Goal: Task Accomplishment & Management: Use online tool/utility

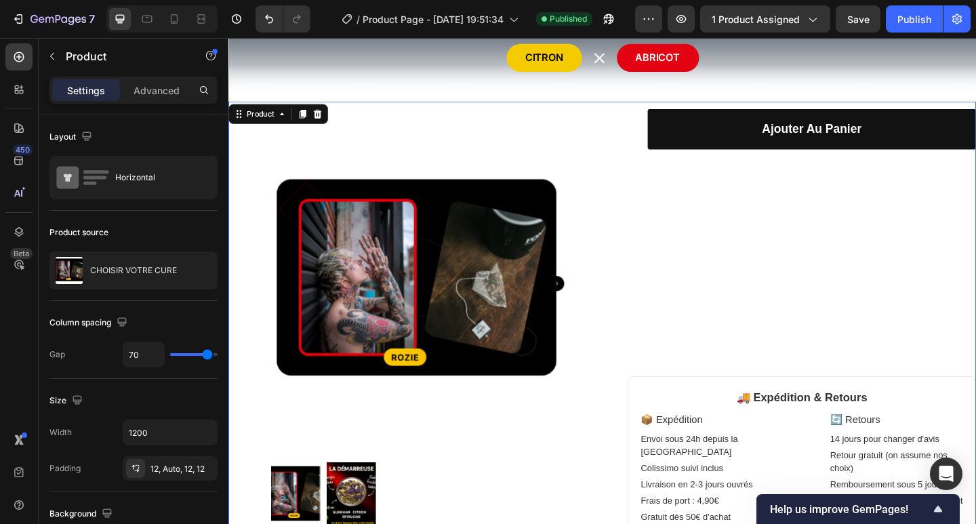
scroll to position [90, 0]
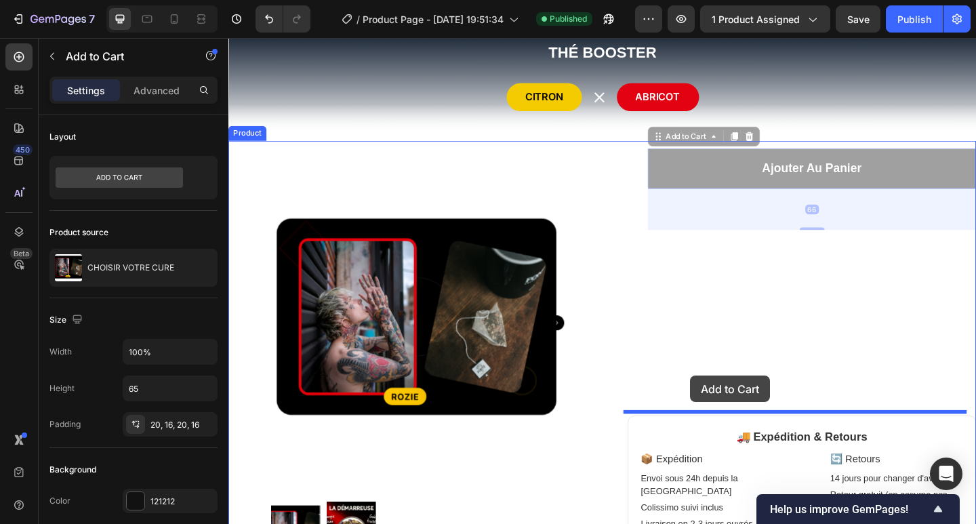
drag, startPoint x: 722, startPoint y: 178, endPoint x: 731, endPoint y: 405, distance: 227.2
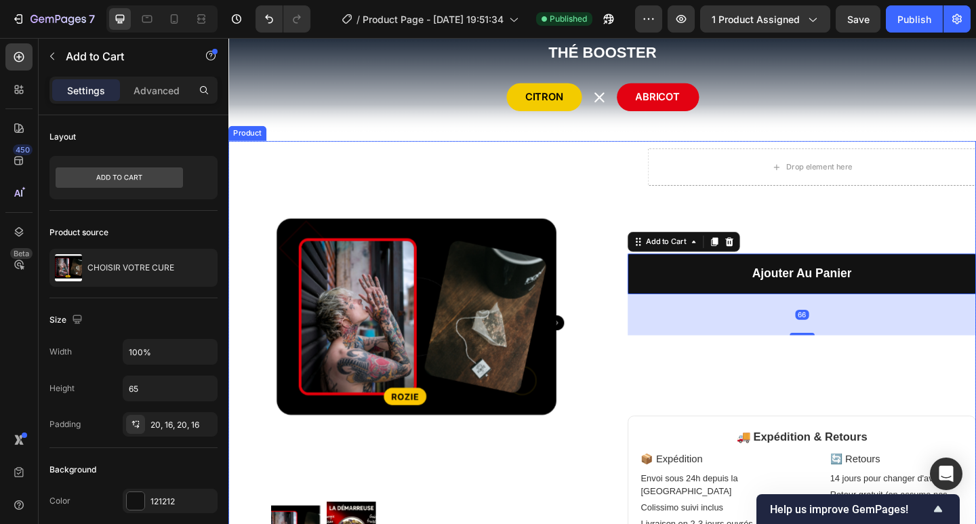
click at [812, 403] on div "Drop element here Row Ajouter au panier Add to Cart 66 🚚 Expédition & Retours 📦…" at bounding box center [852, 419] width 379 height 521
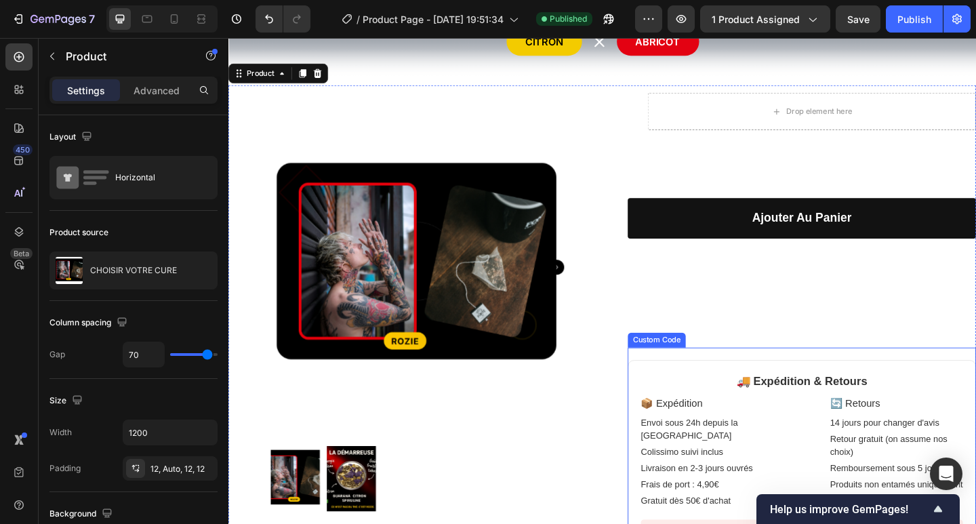
scroll to position [181, 0]
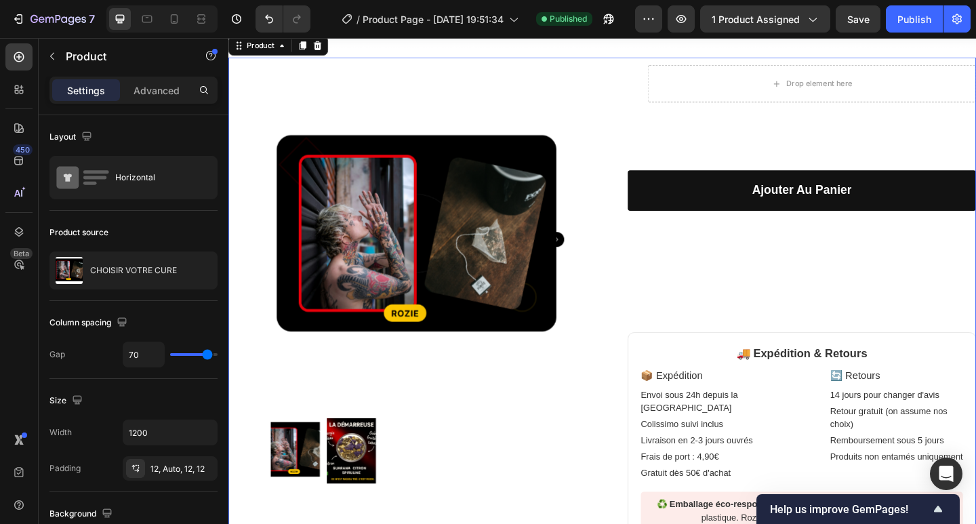
click at [845, 308] on div "Drop element here Row Ajouter au panier Add to Cart 🚚 Expédition & Retours 📦 Ex…" at bounding box center [852, 328] width 379 height 521
click at [691, 15] on button "button" at bounding box center [681, 18] width 27 height 27
click at [808, 267] on div "Ajouter au panier Add to Cart" at bounding box center [852, 226] width 379 height 89
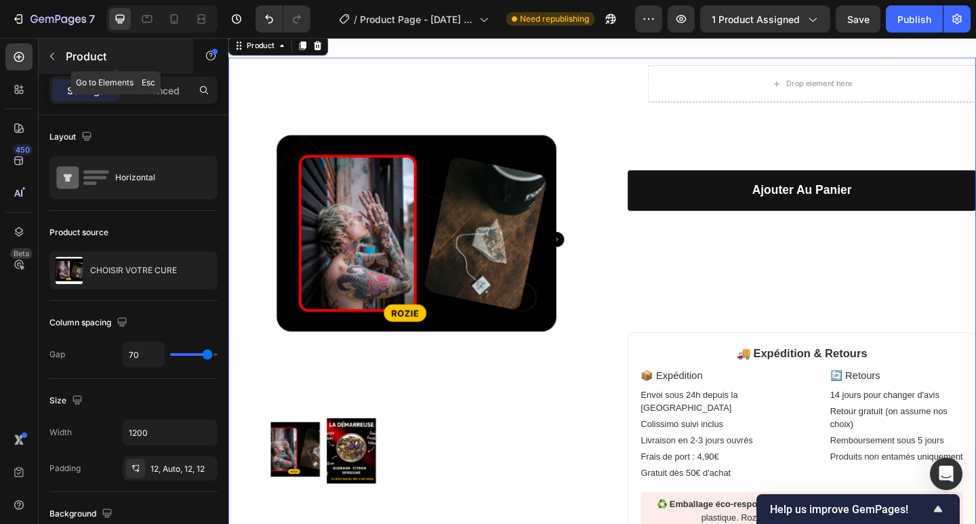
click at [52, 50] on button "button" at bounding box center [52, 56] width 22 height 22
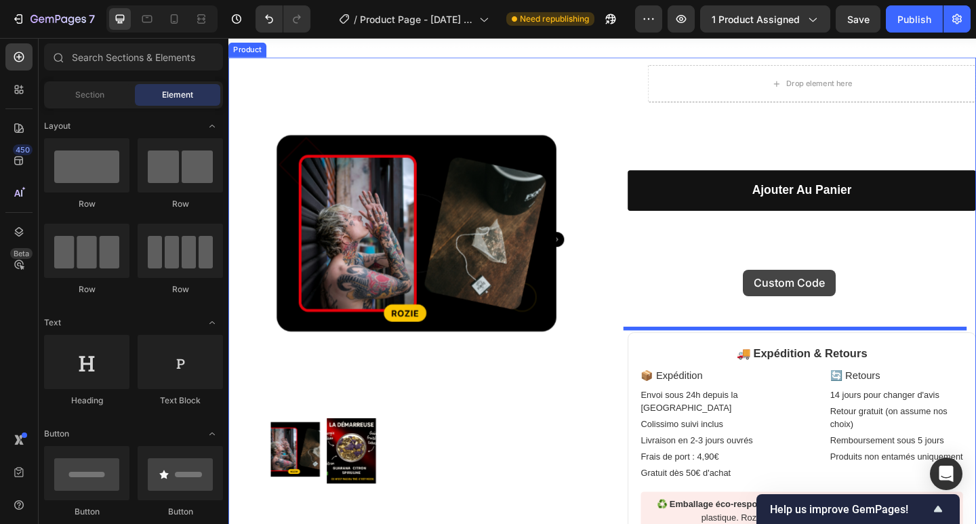
drag, startPoint x: 328, startPoint y: 497, endPoint x: 788, endPoint y: 290, distance: 503.9
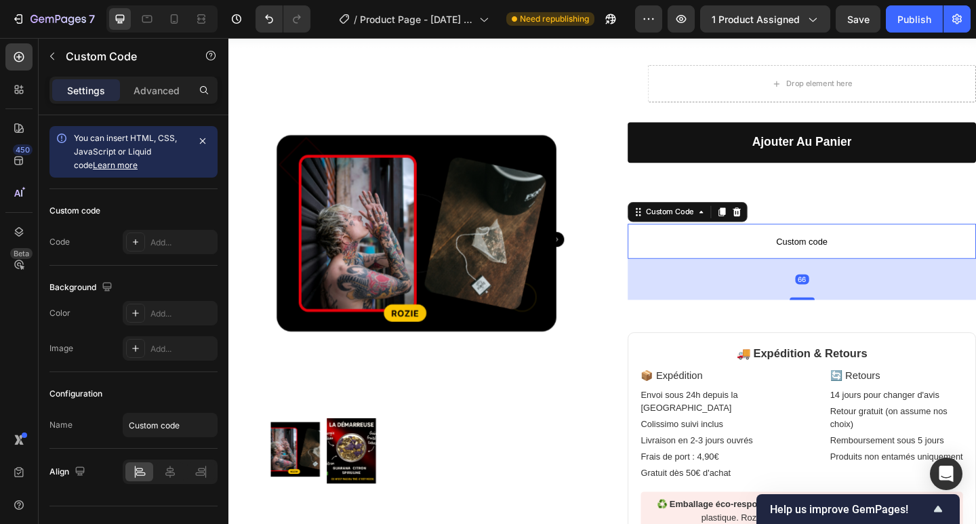
click at [761, 258] on span "Custom code" at bounding box center [852, 259] width 379 height 16
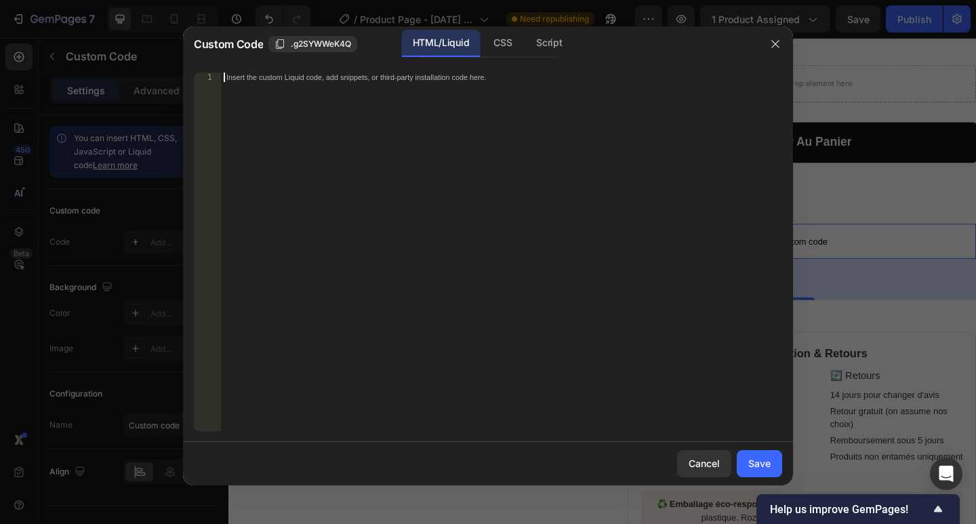
scroll to position [524, 0]
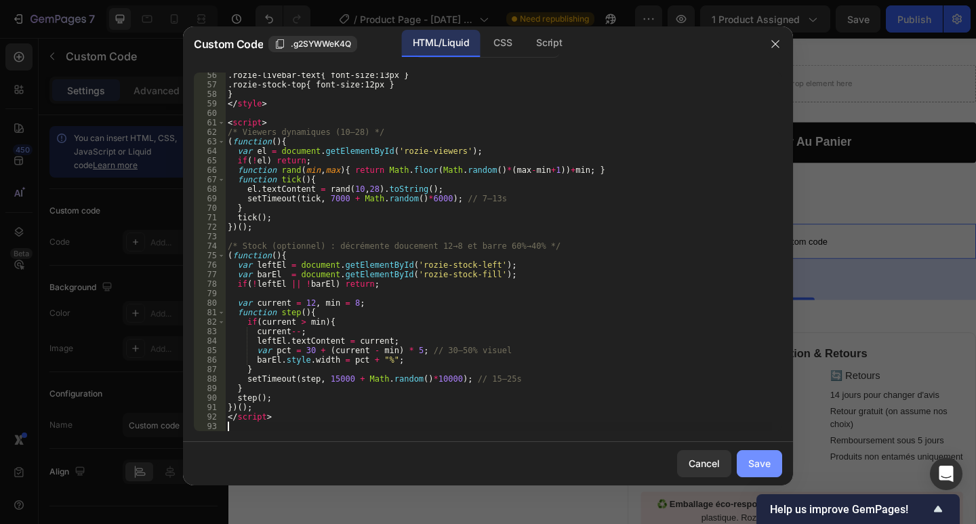
click at [763, 458] on div "Save" at bounding box center [759, 463] width 22 height 14
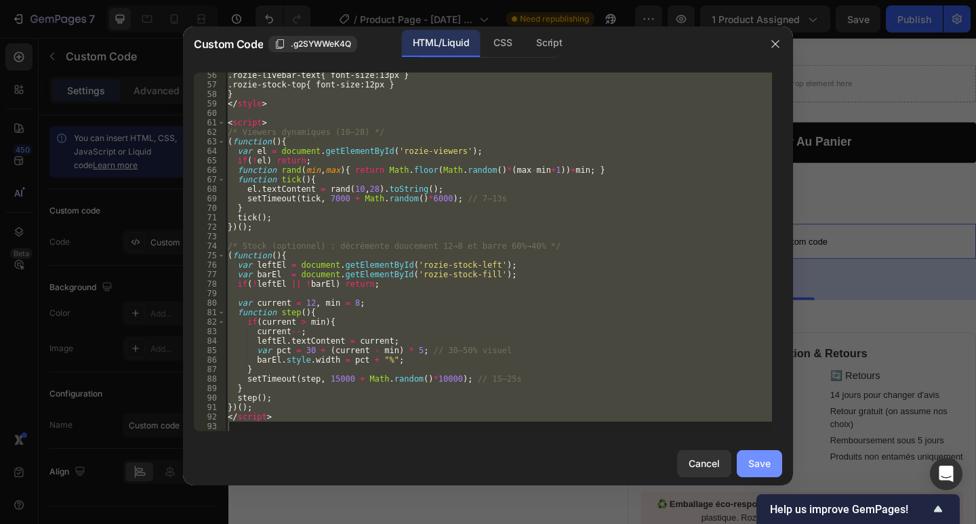
type textarea "</script>"
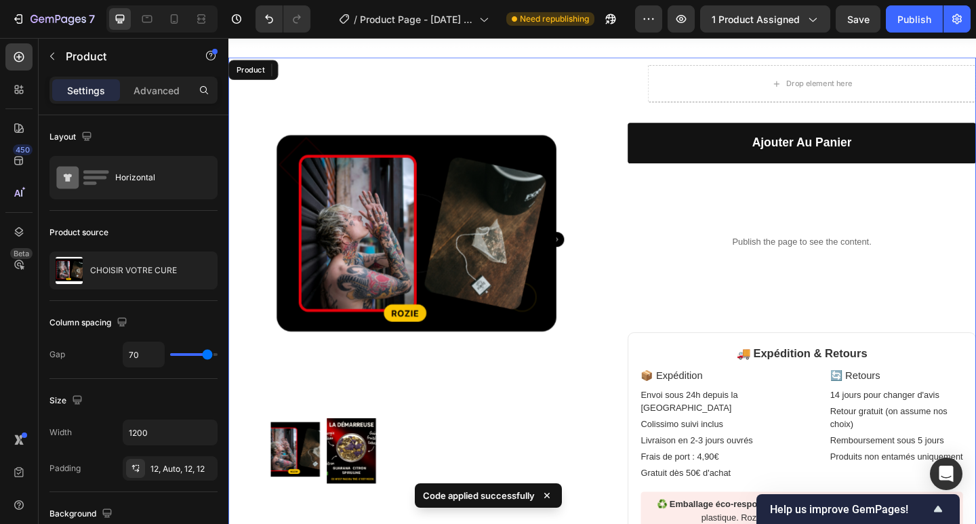
click at [651, 340] on div "Product Images Row Drop element here Row Ajouter au panier Add to Cart Publish …" at bounding box center [634, 328] width 813 height 537
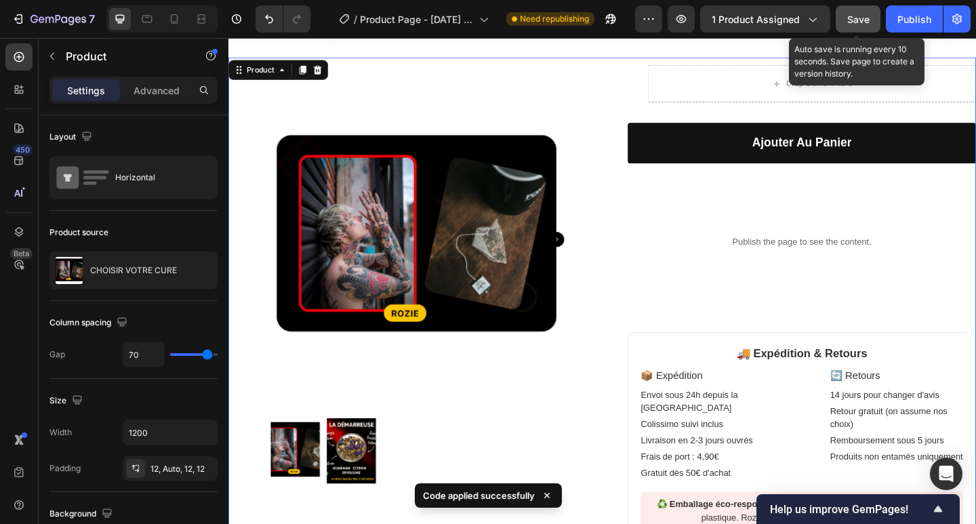
click at [864, 19] on span "Save" at bounding box center [858, 20] width 22 height 12
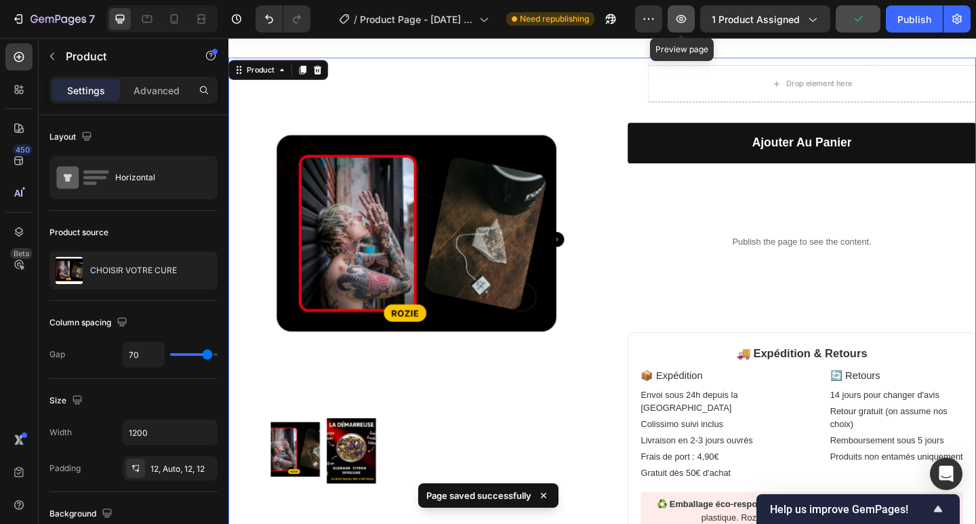
click at [683, 22] on icon "button" at bounding box center [681, 19] width 10 height 8
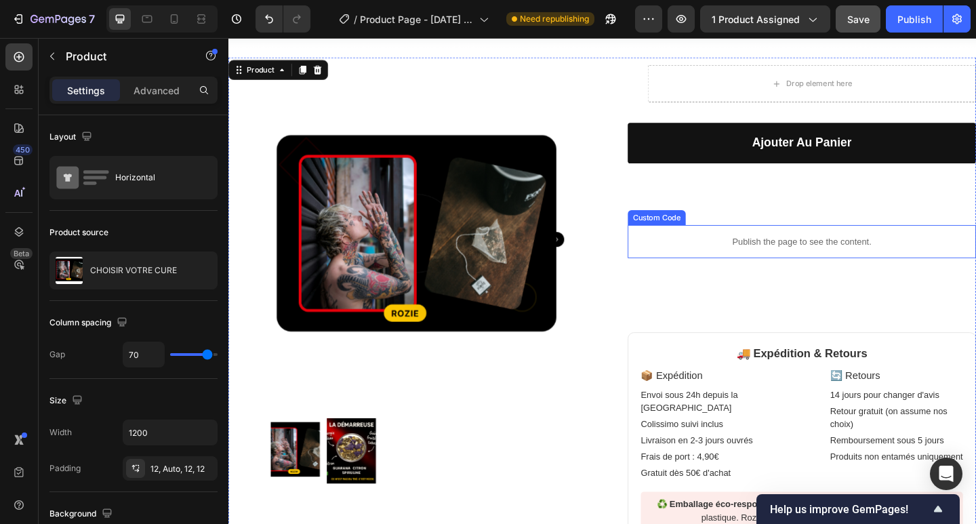
click at [816, 267] on p "Publish the page to see the content." at bounding box center [852, 260] width 379 height 14
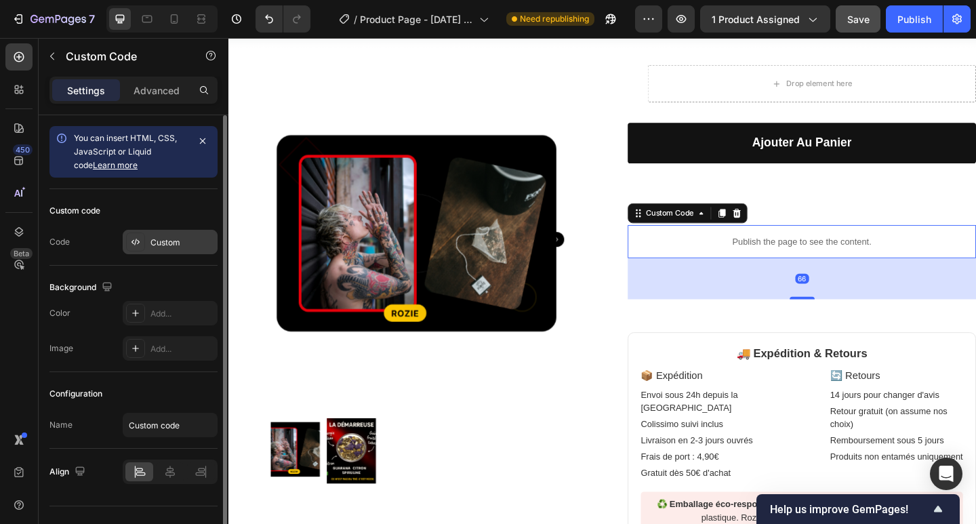
click at [166, 245] on div "Custom" at bounding box center [182, 243] width 64 height 12
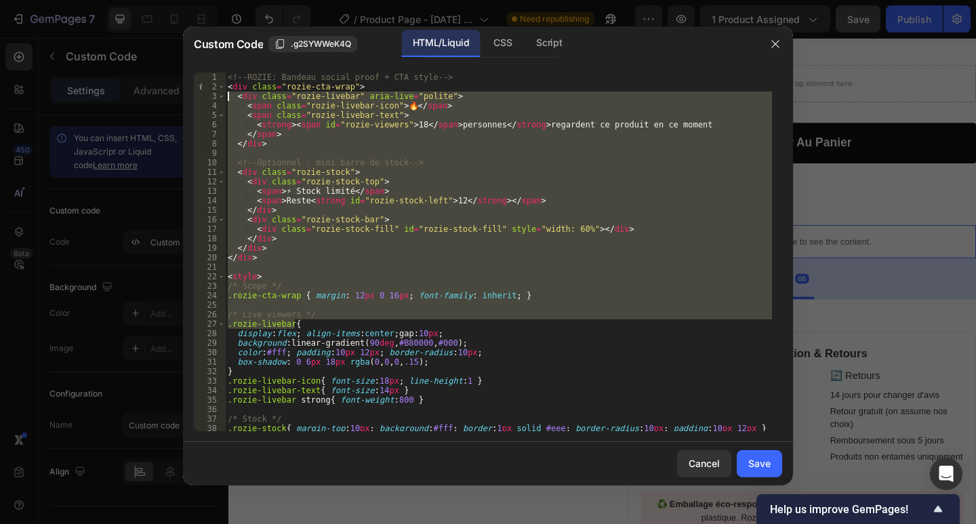
drag, startPoint x: 212, startPoint y: 71, endPoint x: 247, endPoint y: 121, distance: 60.8
click at [199, 53] on div "Custom Code .g2SYWWeK4Q HTML/Liquid CSS Script .rozie-livebar{ 1 2 3 4 5 6 7 8 …" at bounding box center [488, 255] width 610 height 459
type textarea "<!-- ROZIE: Bandeau social proof + CTA style --> <div class="rozie-cta-wrap">"
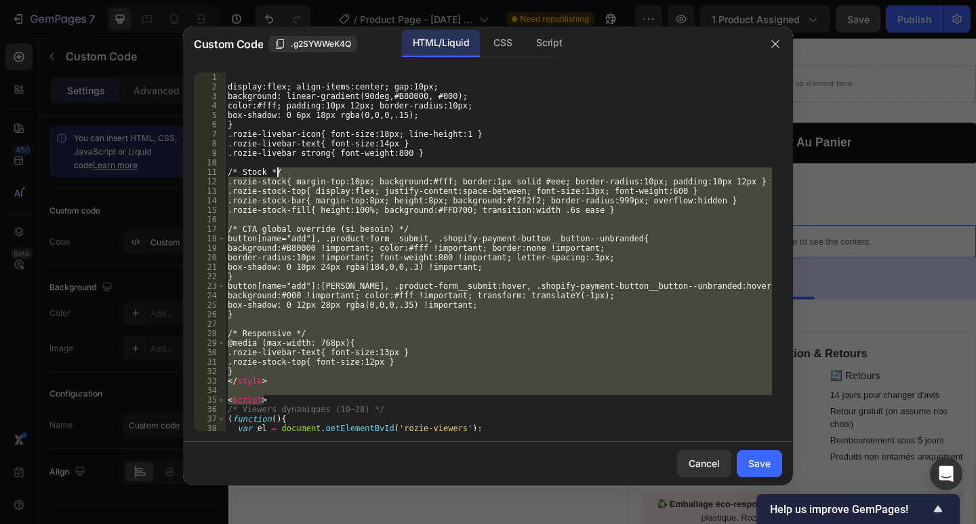
drag, startPoint x: 285, startPoint y: 169, endPoint x: 277, endPoint y: 193, distance: 25.1
click at [252, 142] on div "display:flex; align-items:center; gap:10px; background: linear-gradient(90deg,#…" at bounding box center [498, 262] width 547 height 378
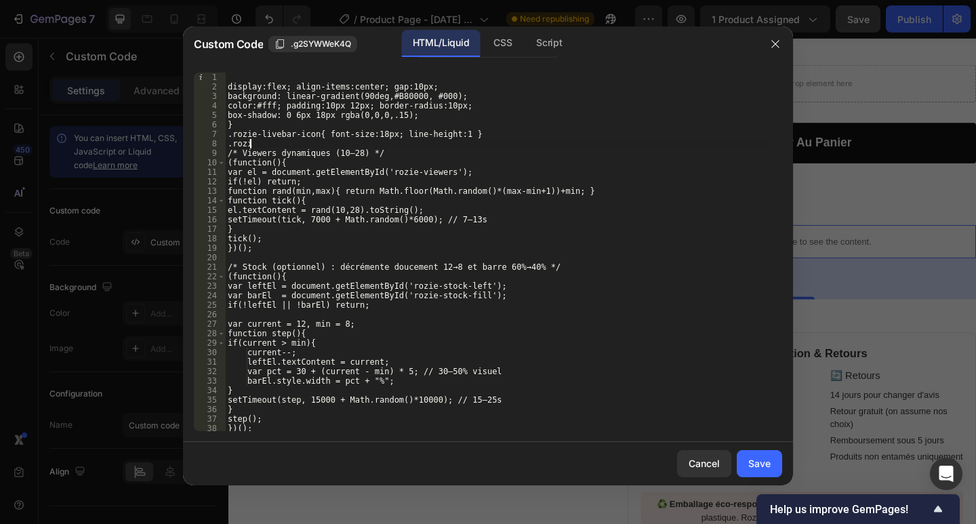
drag, startPoint x: 230, startPoint y: 100, endPoint x: 222, endPoint y: 89, distance: 14.0
click at [222, 89] on div ".rozi 1 2 3 4 5 6 7 8 9 10 11 12 13 14 15 16 17 18 19 20 21 22 23 24 25 26 27 2…" at bounding box center [488, 252] width 588 height 359
type textarea "display:flex; align-items:center; gap:10px; background: linear-gradient(90deg,#…"
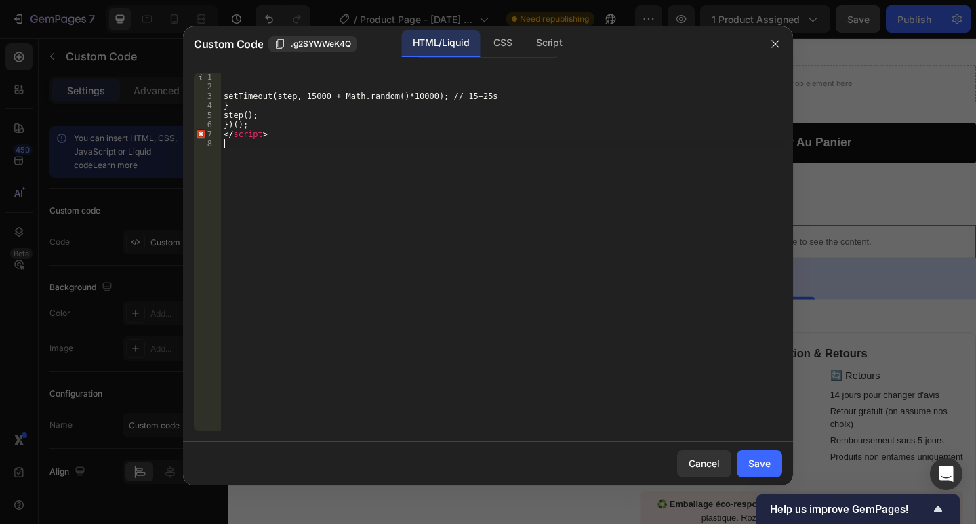
drag, startPoint x: 307, startPoint y: 275, endPoint x: 83, endPoint y: -10, distance: 362.6
click at [83, 0] on html "7 / Product Page - Sep 10, 19:51:34 Need republishing Preview 1 product assigne…" at bounding box center [488, 0] width 976 height 0
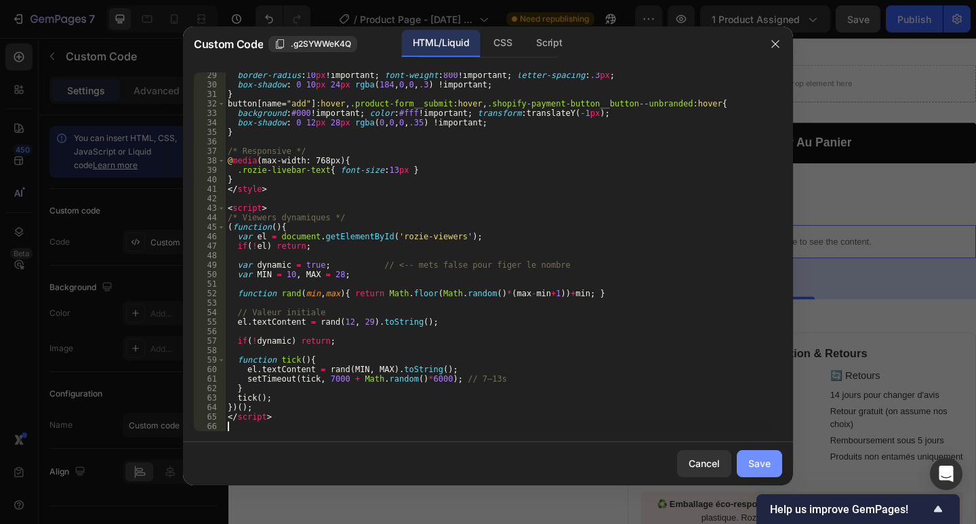
click at [756, 458] on div "Save" at bounding box center [759, 463] width 22 height 14
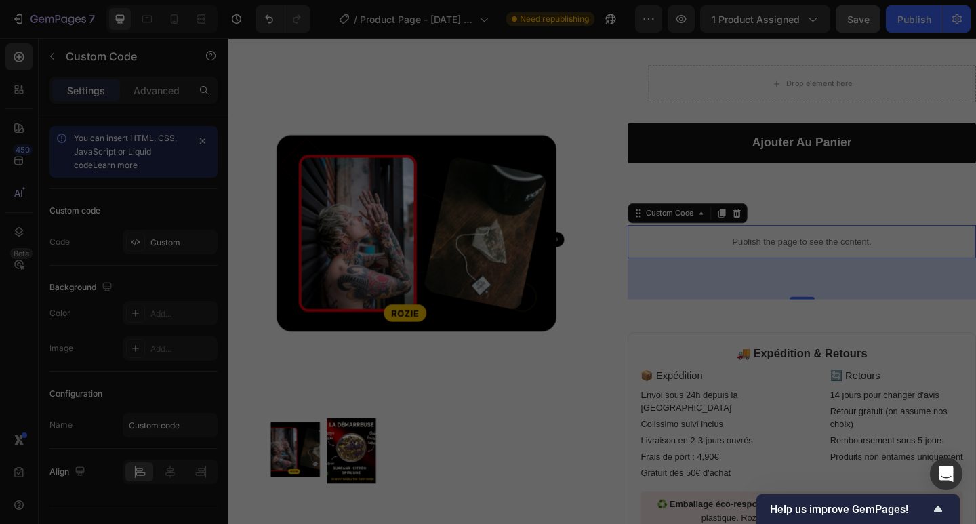
type textarea "</script>"
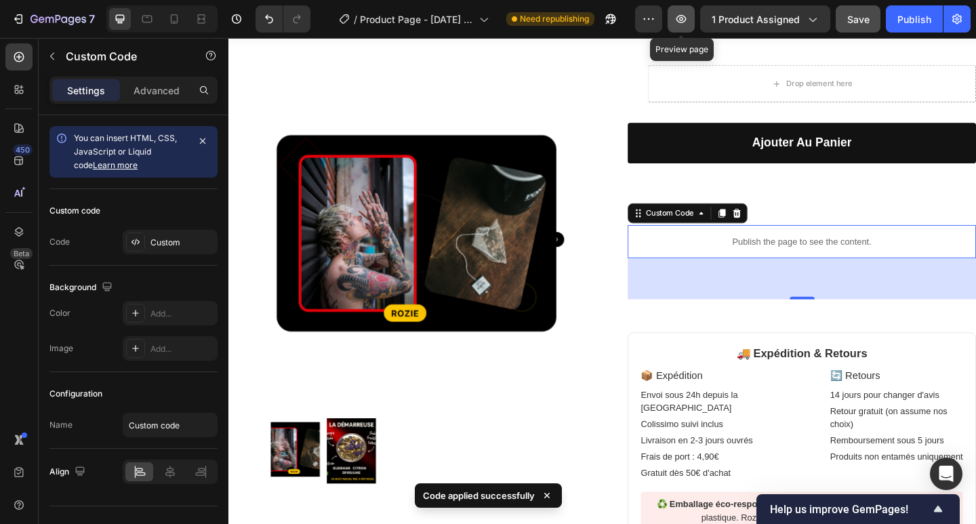
click at [678, 23] on icon "button" at bounding box center [681, 19] width 14 height 14
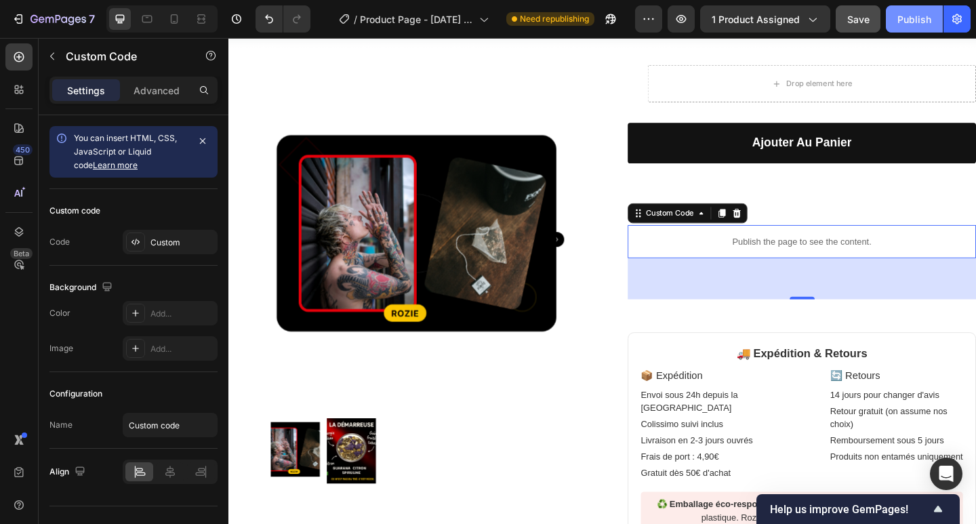
click at [918, 24] on div "Publish" at bounding box center [914, 19] width 34 height 14
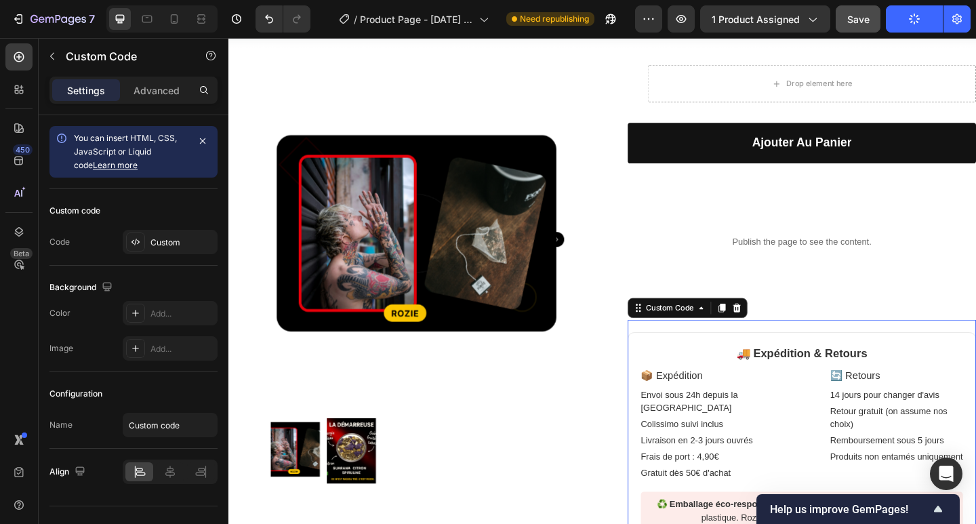
click at [685, 391] on h3 "🚚 Expédition & Retours" at bounding box center [852, 382] width 350 height 18
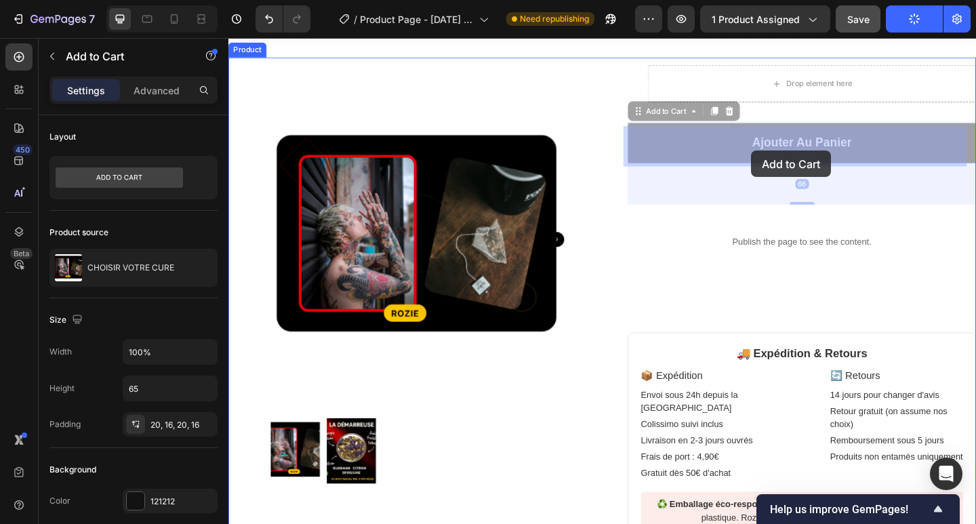
drag, startPoint x: 686, startPoint y: 159, endPoint x: 797, endPoint y: 161, distance: 111.2
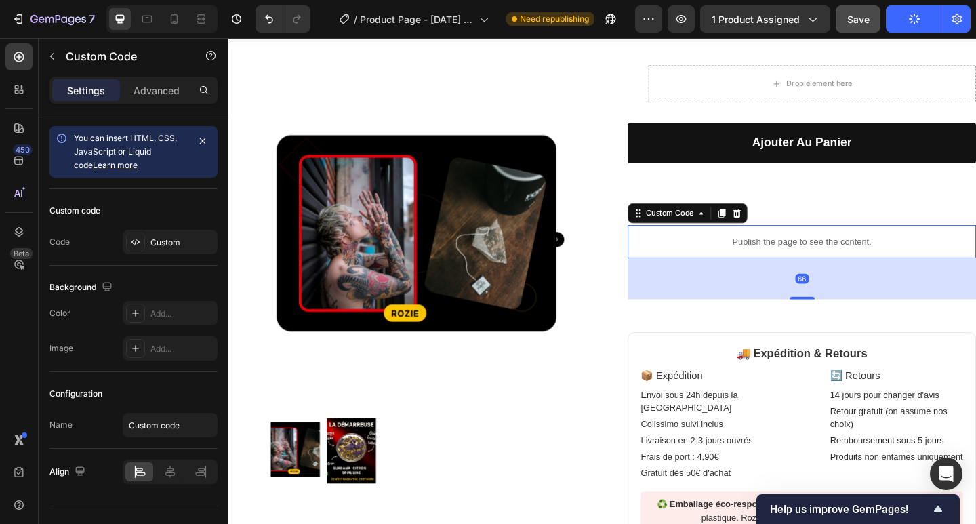
click at [707, 278] on div "Publish the page to see the content." at bounding box center [852, 260] width 379 height 36
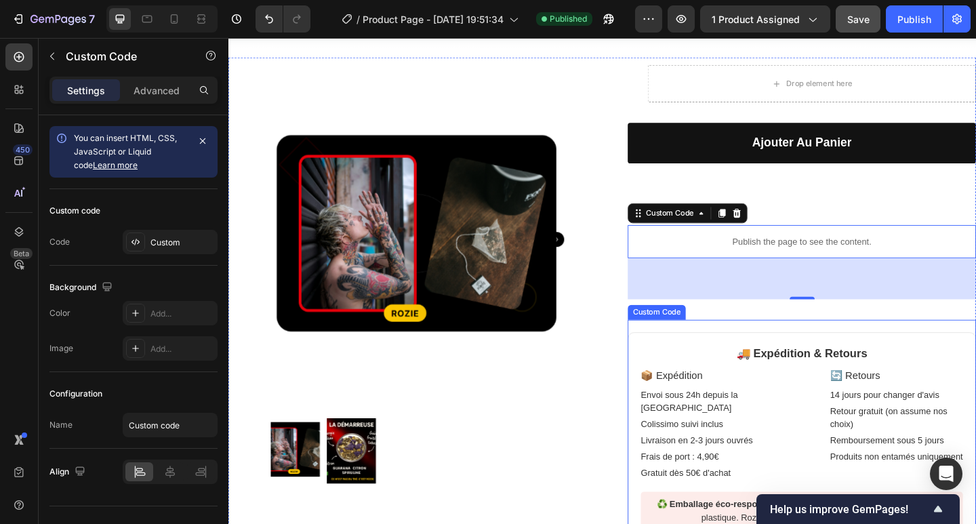
click at [670, 359] on div "🚚 Expédition & Retours 📦 Expédition Envoi sous 24h depuis la Bretagne Colissimo…" at bounding box center [852, 466] width 379 height 243
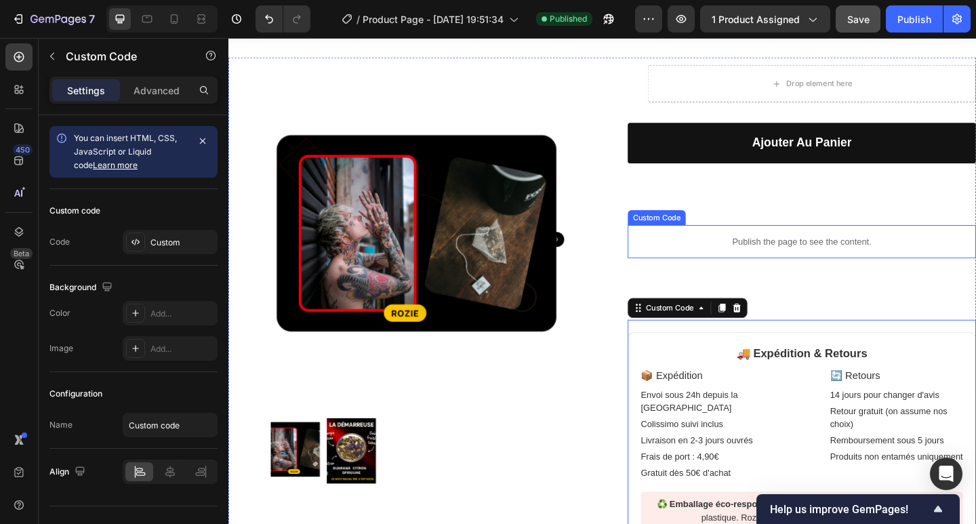
click at [630, 294] on div "Product Images Row Drop element here Row Ajouter au panier Add to Cart Publish …" at bounding box center [634, 328] width 813 height 537
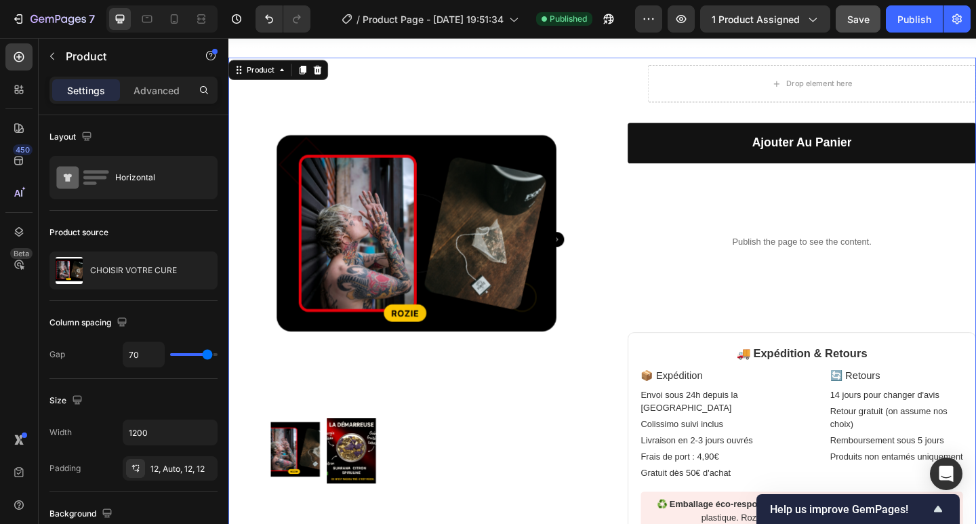
click at [755, 303] on div "Drop element here Row Ajouter au panier Add to Cart Publish the page to see the…" at bounding box center [852, 328] width 379 height 521
click at [57, 54] on icon "button" at bounding box center [52, 56] width 11 height 11
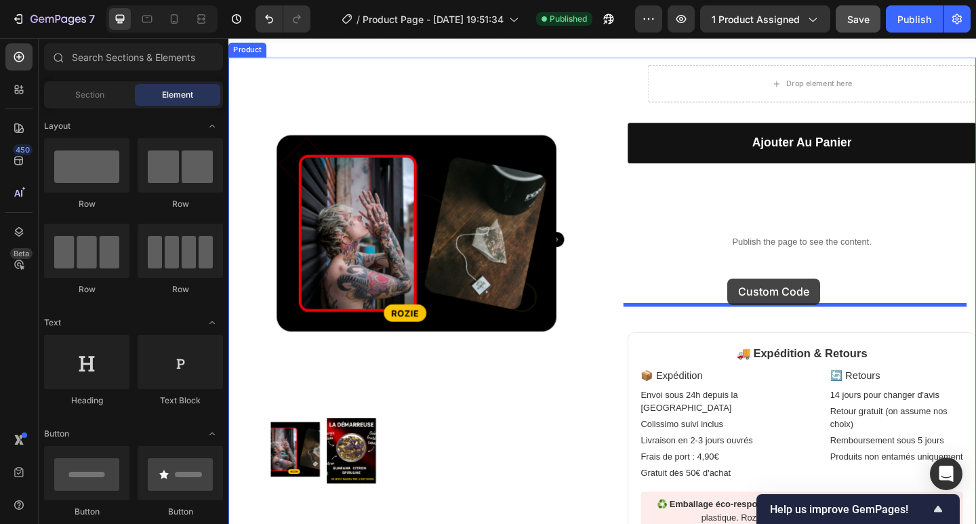
drag, startPoint x: 603, startPoint y: 372, endPoint x: 771, endPoint y: 300, distance: 183.7
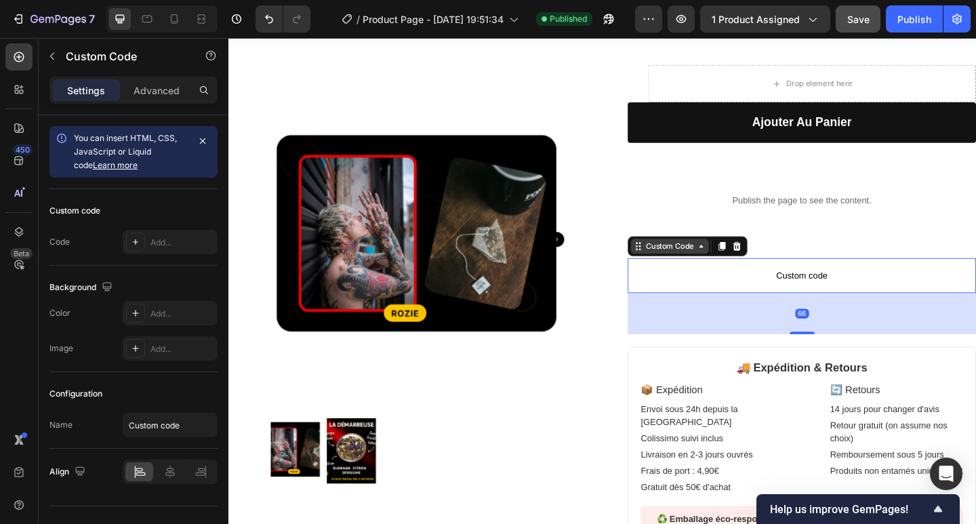
click at [701, 263] on div "Custom Code" at bounding box center [709, 265] width 58 height 12
click at [705, 268] on div "Custom Code" at bounding box center [709, 265] width 58 height 12
click at [862, 305] on p "Custom code" at bounding box center [852, 297] width 379 height 38
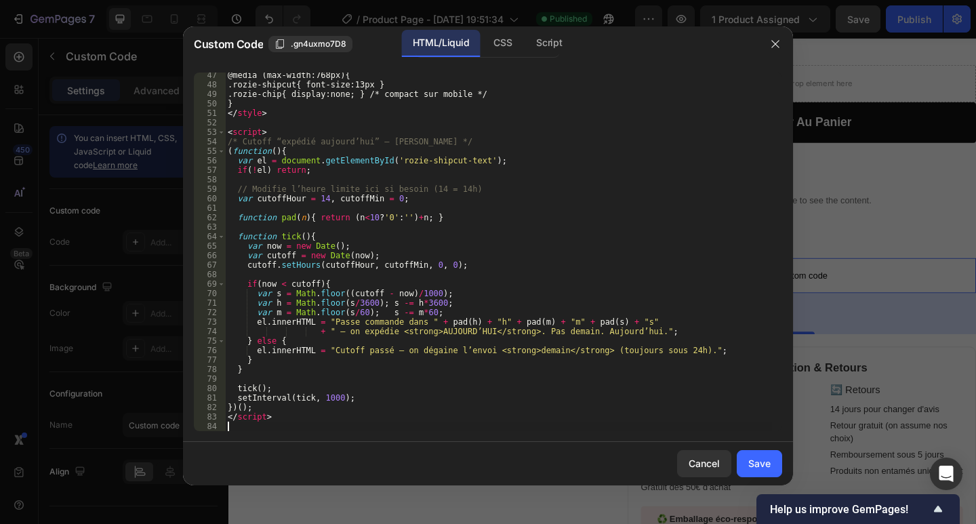
scroll to position [439, 0]
click at [746, 459] on button "Save" at bounding box center [759, 463] width 45 height 27
type textarea "</script>"
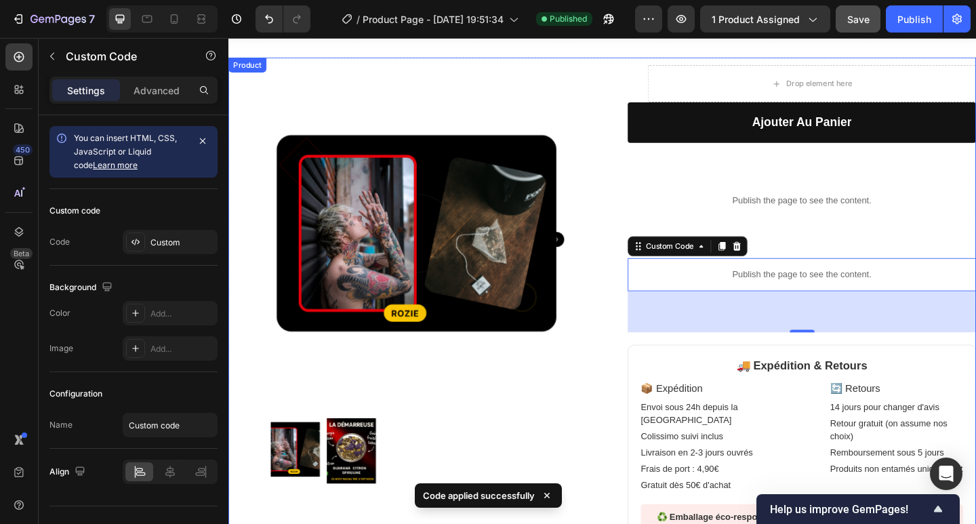
click at [653, 247] on div "Product Images Row Drop element here Row Ajouter au panier Add to Cart Publish …" at bounding box center [634, 335] width 813 height 550
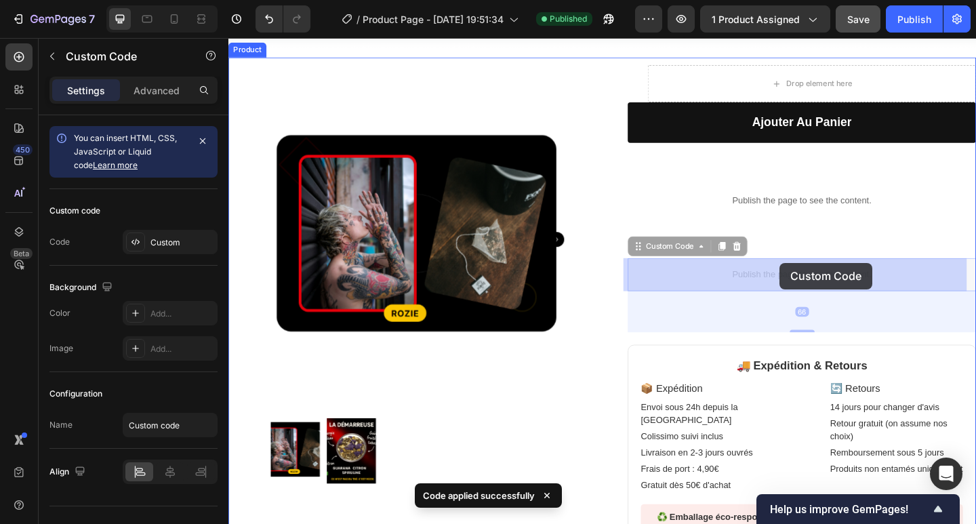
drag, startPoint x: 832, startPoint y: 291, endPoint x: 828, endPoint y: 283, distance: 8.8
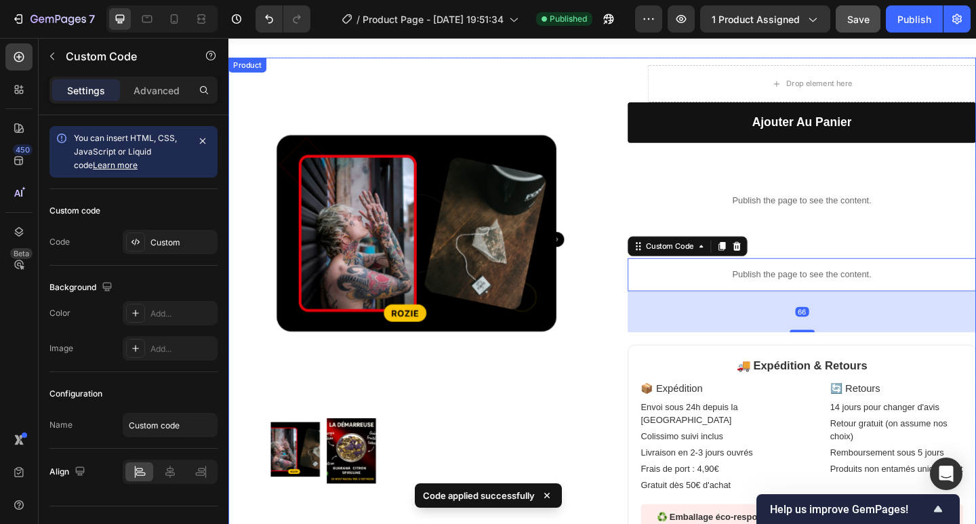
click at [835, 250] on div "Drop element here Row Ajouter au panier Add to Cart Publish the page to see the…" at bounding box center [852, 335] width 379 height 534
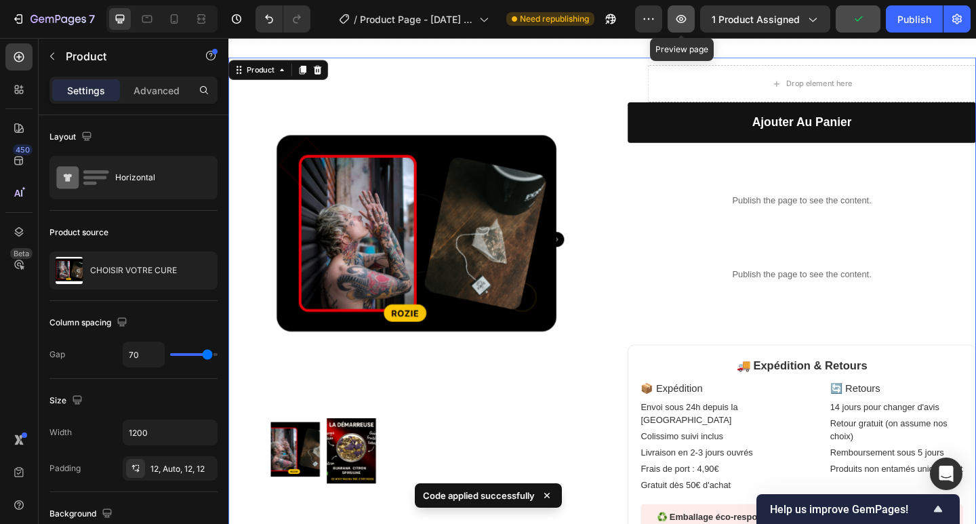
click at [679, 25] on icon "button" at bounding box center [681, 19] width 14 height 14
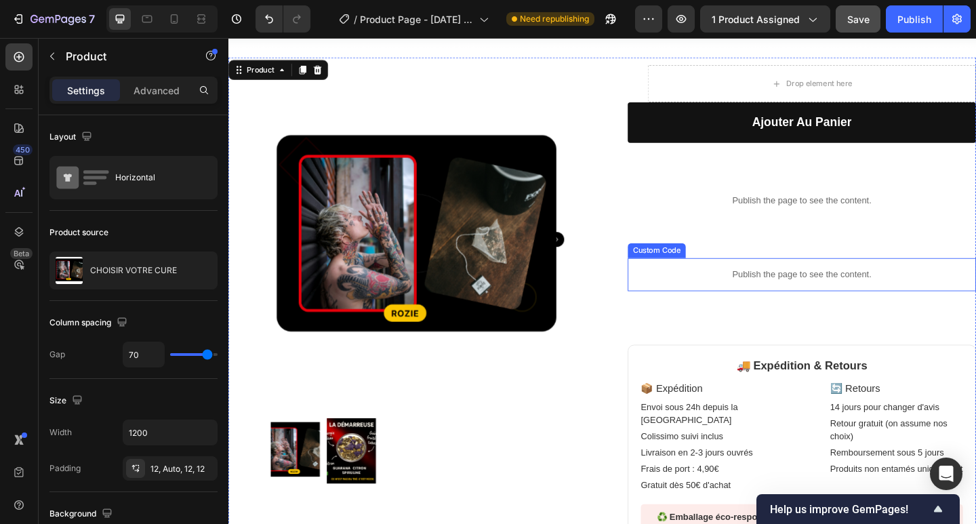
click at [826, 298] on p "Publish the page to see the content." at bounding box center [852, 296] width 379 height 14
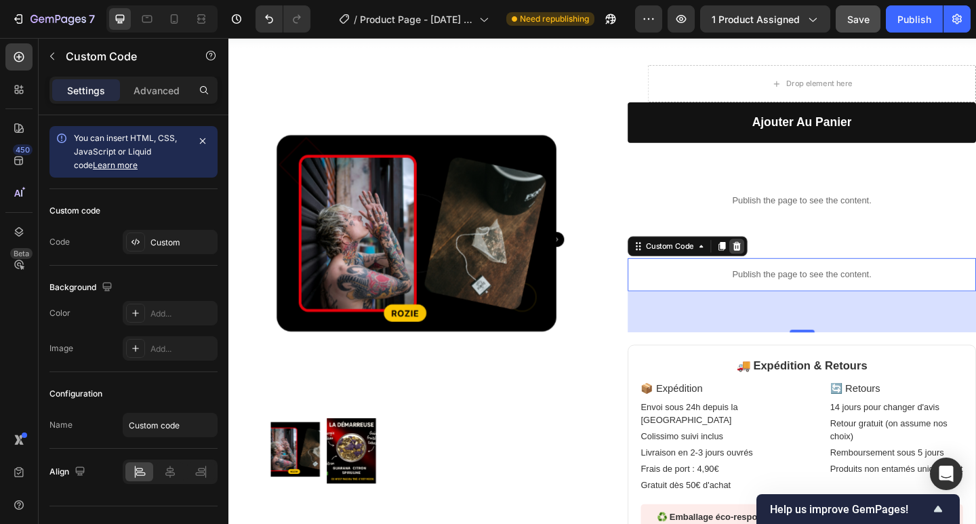
click at [781, 266] on icon at bounding box center [781, 265] width 11 height 11
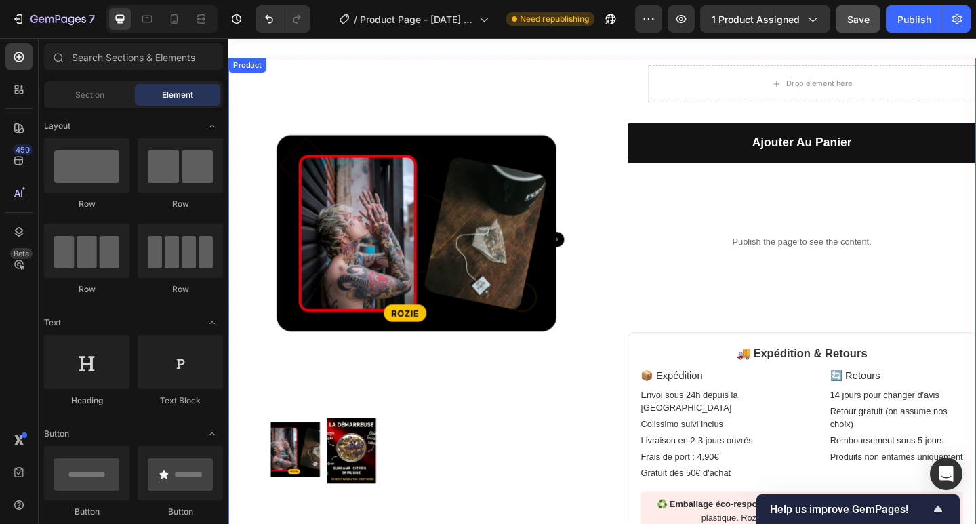
click at [830, 314] on div "Drop element here Row Ajouter au panier Add to Cart Publish the page to see the…" at bounding box center [852, 328] width 379 height 521
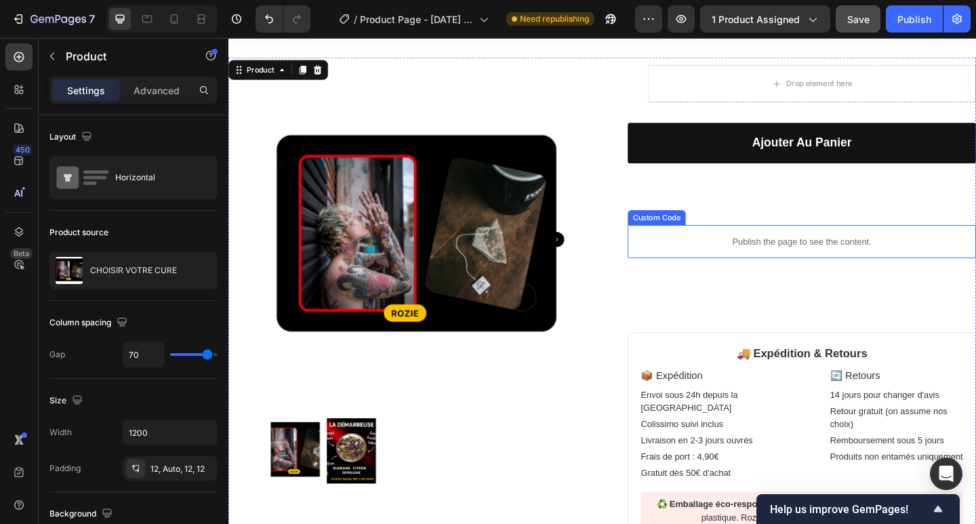
click at [691, 264] on p "Publish the page to see the content." at bounding box center [852, 260] width 379 height 14
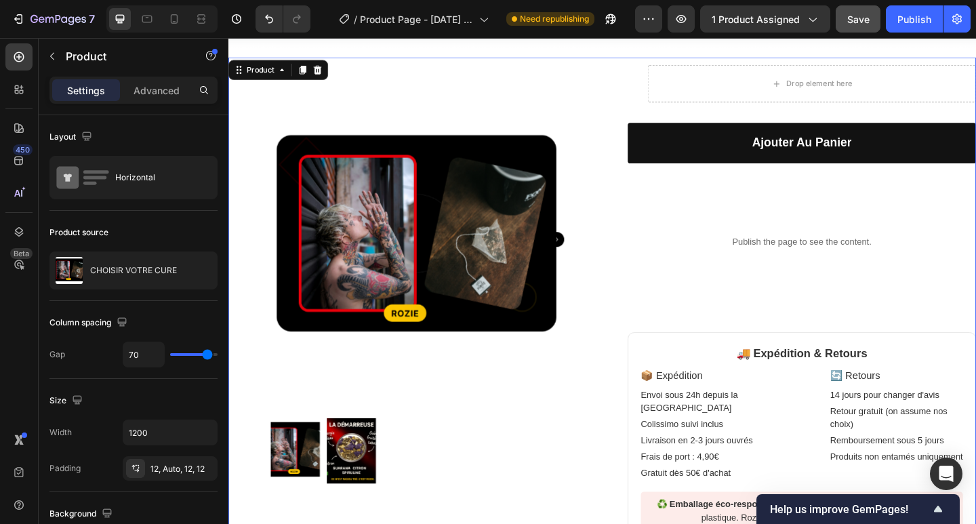
click at [840, 311] on div "Drop element here Row Ajouter au panier Add to Cart Publish the page to see the…" at bounding box center [852, 328] width 379 height 521
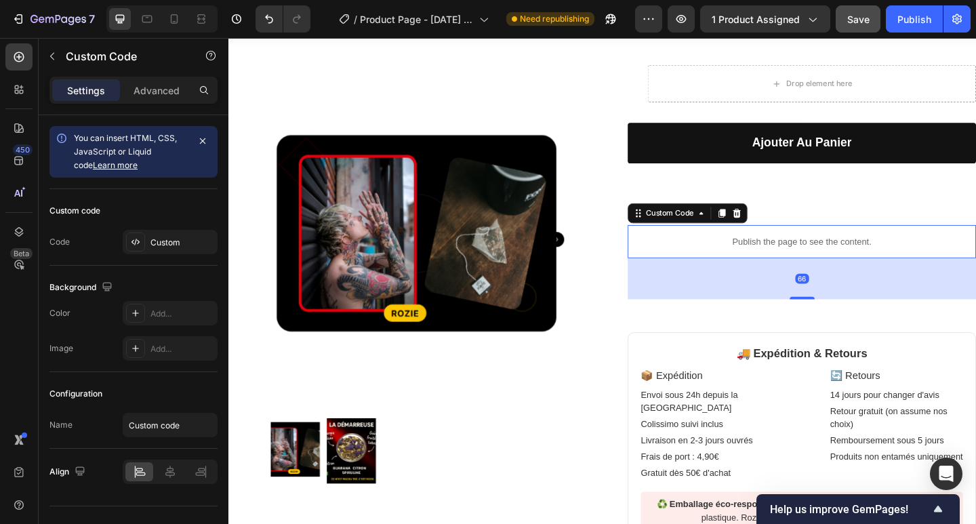
click at [834, 278] on div "Publish the page to see the content." at bounding box center [852, 260] width 379 height 36
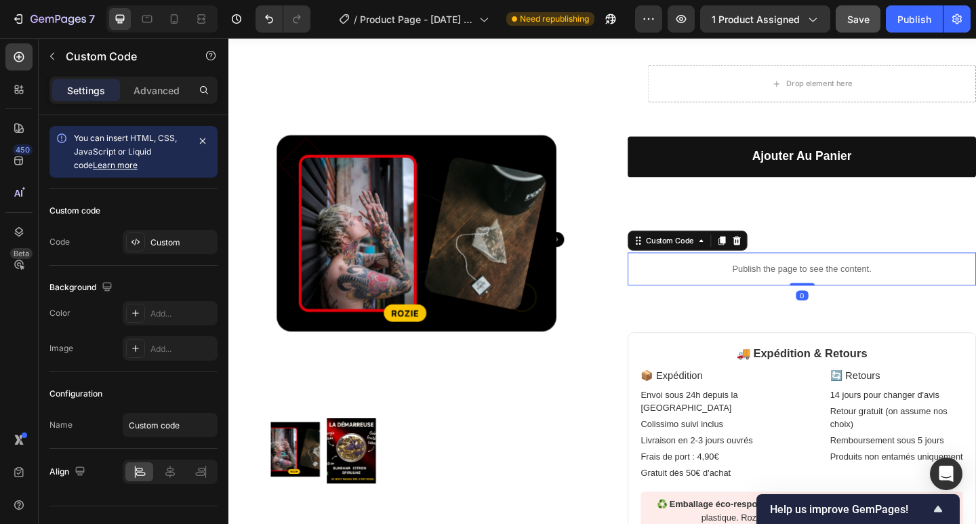
drag, startPoint x: 851, startPoint y: 328, endPoint x: 848, endPoint y: 244, distance: 84.1
click at [848, 244] on div "Drop element here Row Ajouter au panier Add to Cart Publish the page to see the…" at bounding box center [852, 328] width 379 height 521
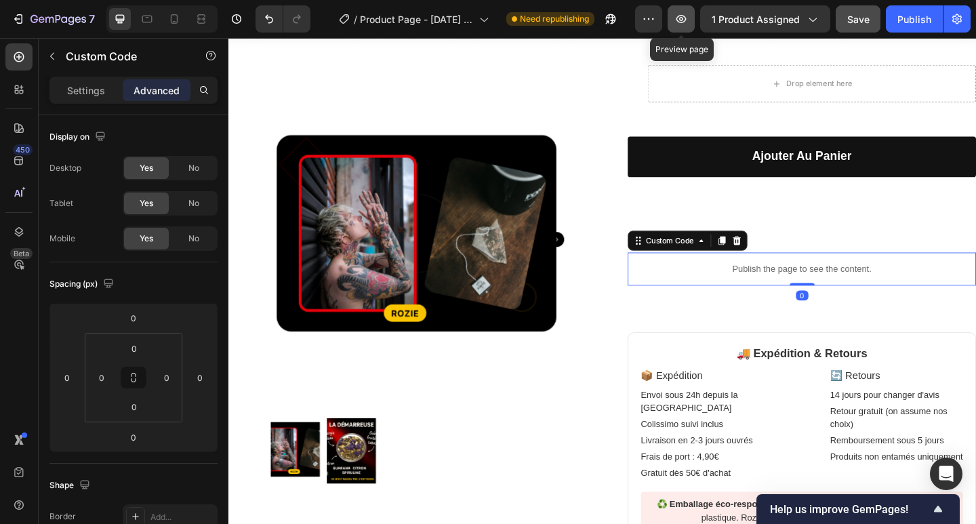
click at [685, 10] on button "button" at bounding box center [681, 18] width 27 height 27
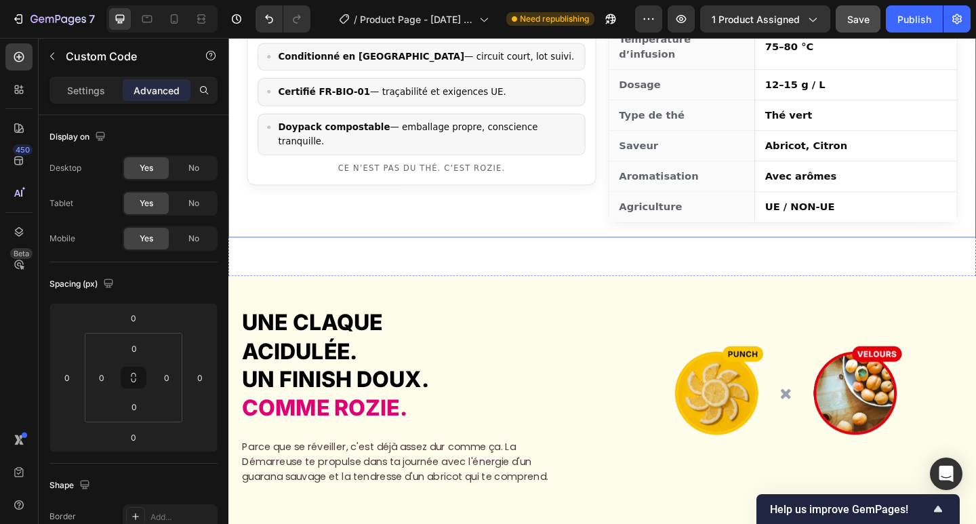
scroll to position [904, 0]
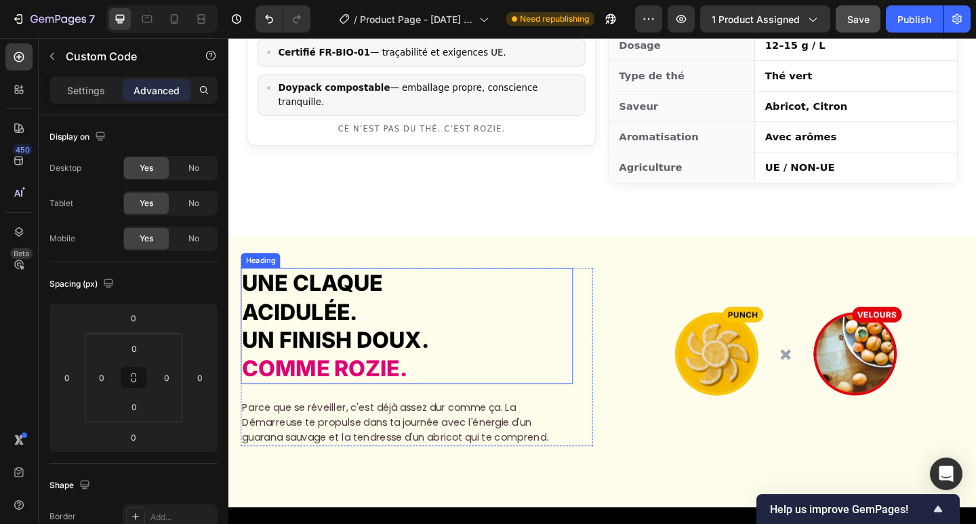
click at [315, 384] on span "COMME ROZIE." at bounding box center [333, 398] width 180 height 28
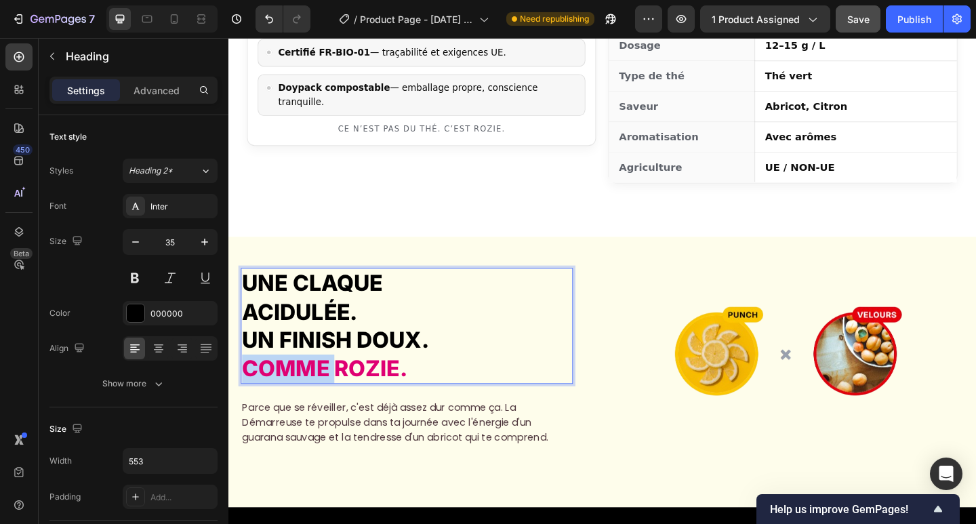
click at [317, 384] on span "COMME ROZIE." at bounding box center [333, 398] width 180 height 28
click at [367, 384] on span "COMME ROZIE." at bounding box center [333, 398] width 180 height 28
click at [310, 384] on span "COMME ROZIE." at bounding box center [333, 398] width 180 height 28
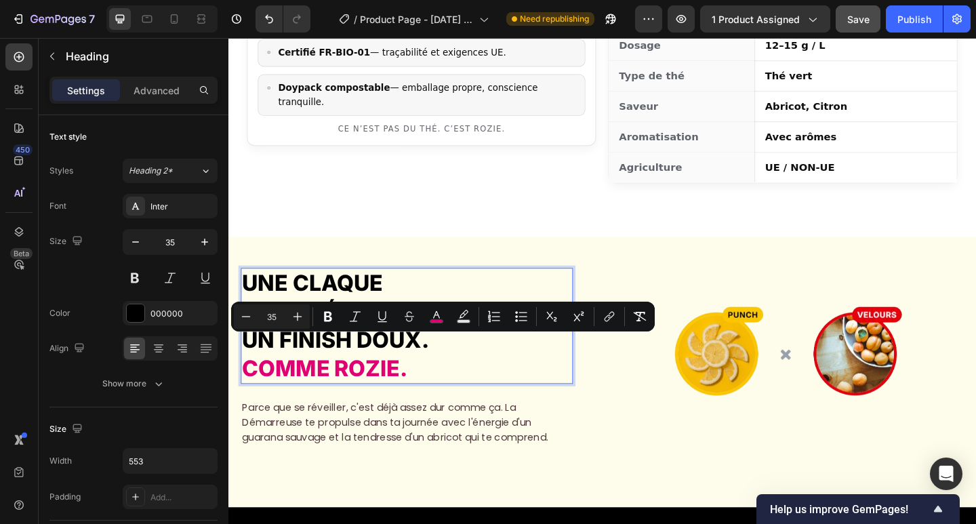
click at [418, 384] on span "COMME ROZIE." at bounding box center [333, 398] width 180 height 28
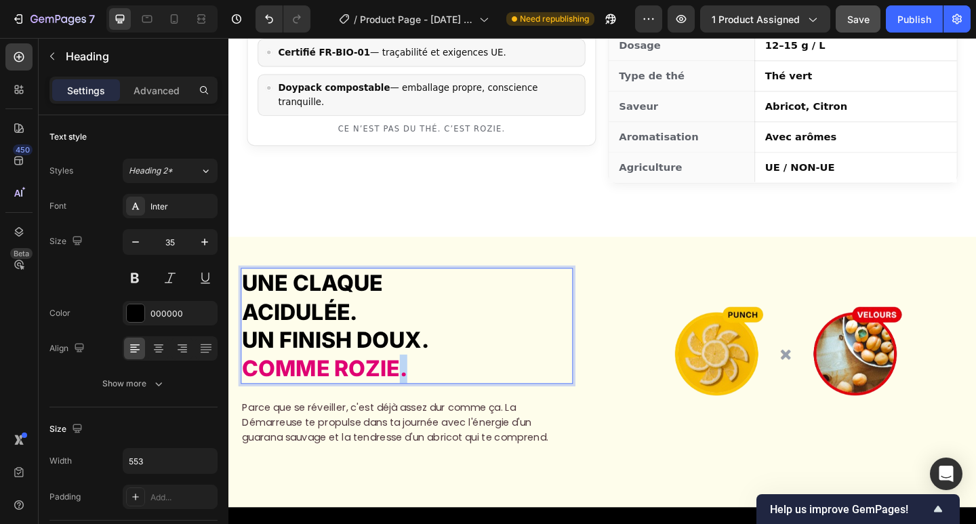
click at [418, 384] on span "COMME ROZIE." at bounding box center [333, 398] width 180 height 28
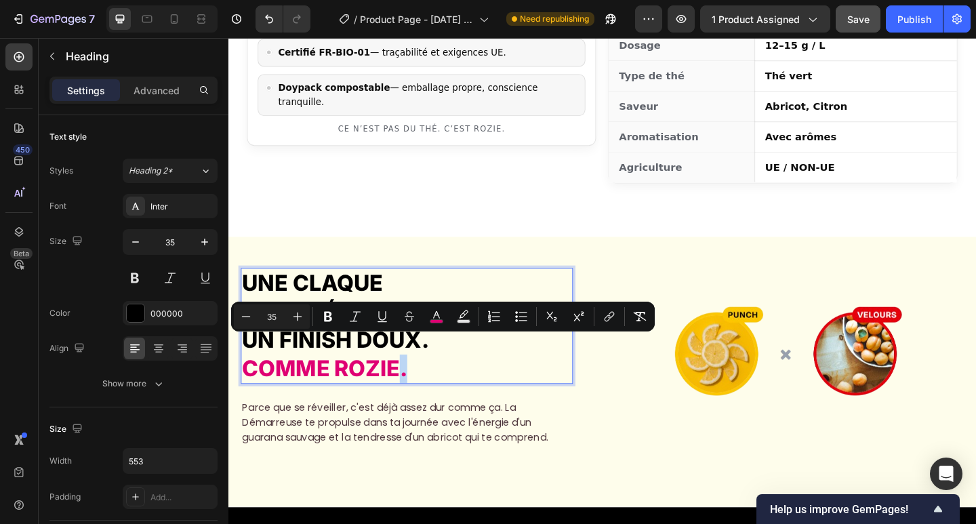
click at [414, 384] on span "COMME ROZIE." at bounding box center [333, 398] width 180 height 28
click at [437, 321] on rect "Editor contextual toolbar" at bounding box center [436, 321] width 13 height 3
type input "000000"
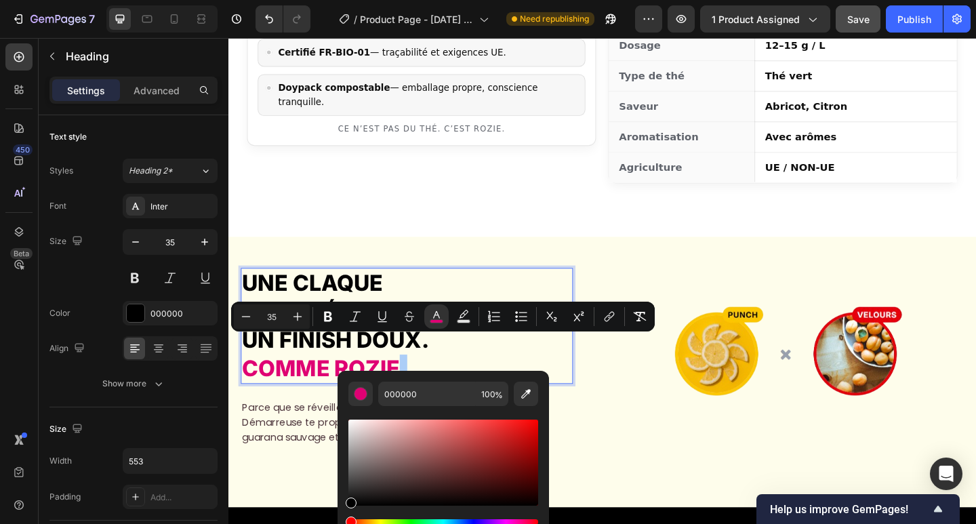
click at [525, 430] on div "Editor contextual toolbar" at bounding box center [443, 463] width 190 height 86
type input "E00F0F"
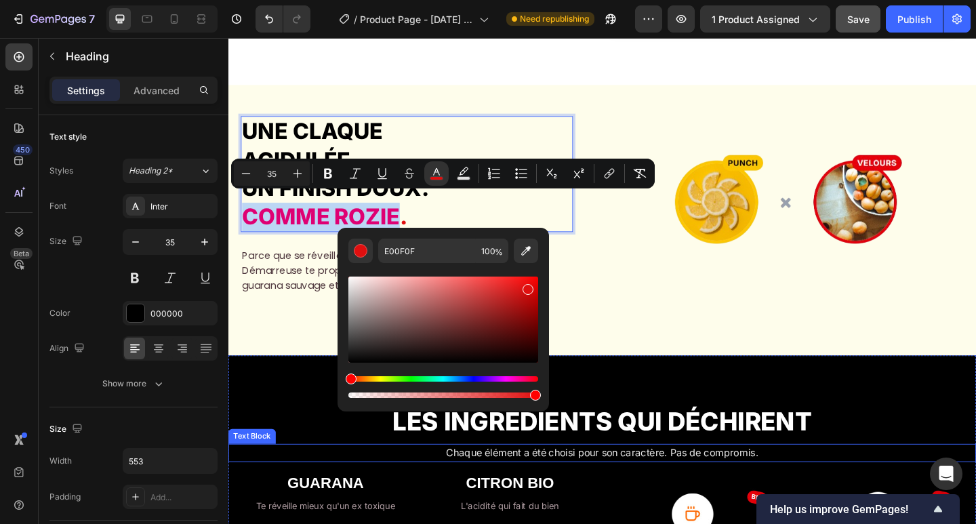
scroll to position [1085, 0]
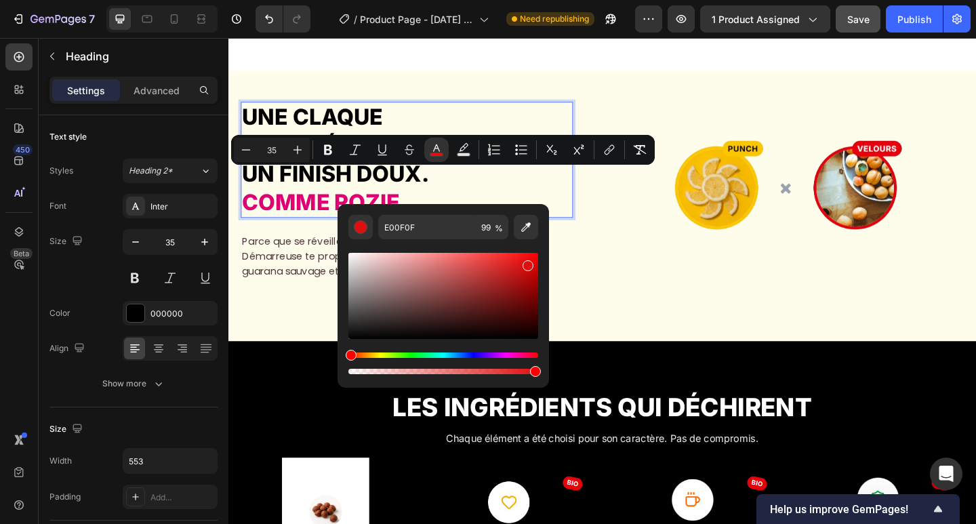
type input "100"
click at [541, 372] on div "E00F0F 100 %" at bounding box center [443, 290] width 211 height 173
click at [440, 195] on p "UNE CLAQUE ACIDULÉE. UN FINISH DOUX. COMME ROZIE ." at bounding box center [422, 170] width 359 height 123
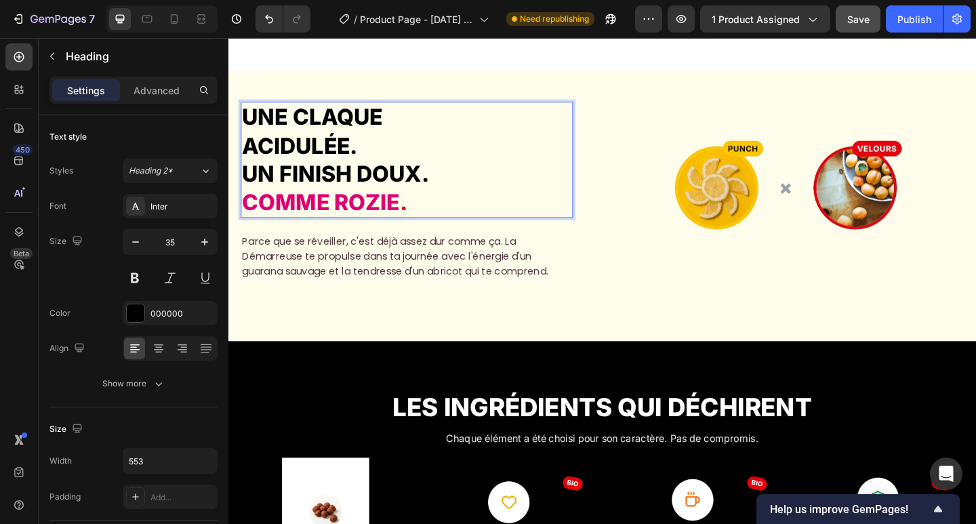
click at [415, 203] on span "." at bounding box center [419, 217] width 8 height 28
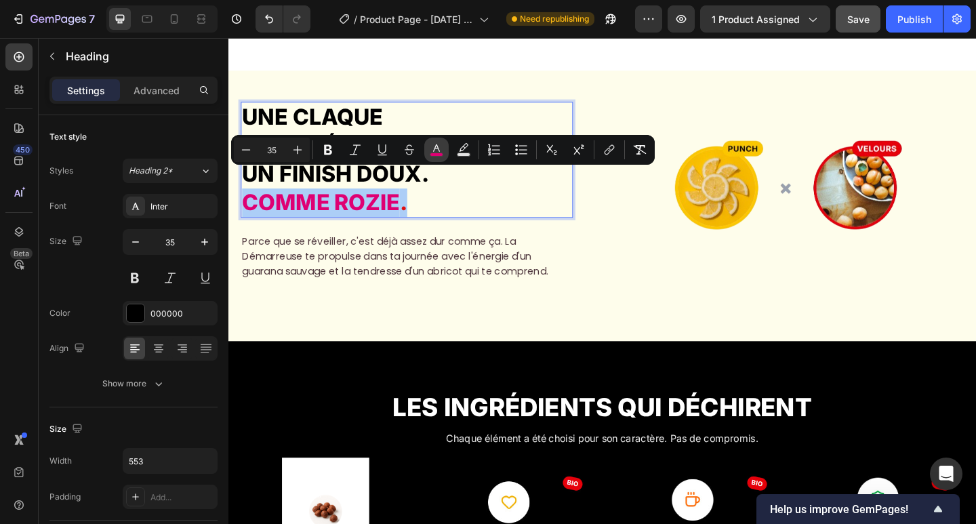
click at [437, 154] on rect "Editor contextual toolbar" at bounding box center [436, 154] width 13 height 3
type input "000000"
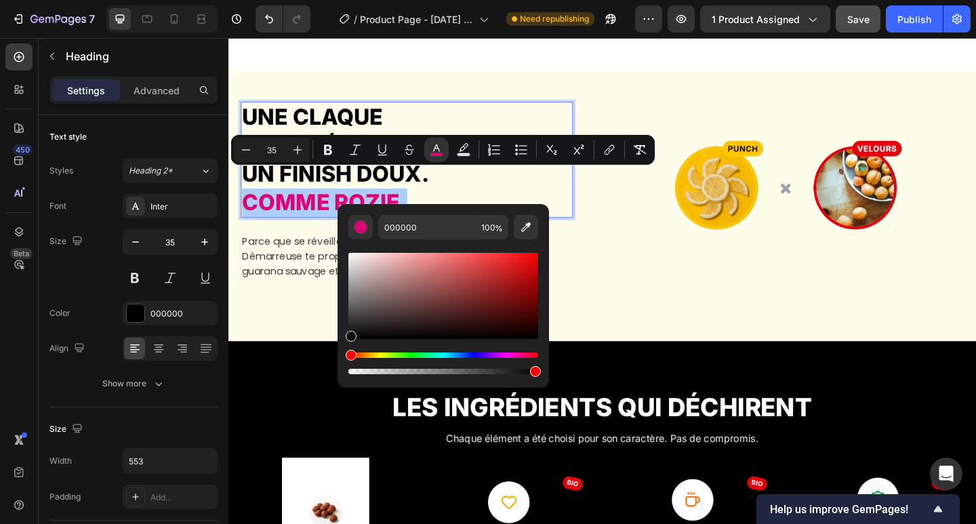
click at [537, 373] on div "Editor contextual toolbar" at bounding box center [535, 371] width 11 height 11
type input "99"
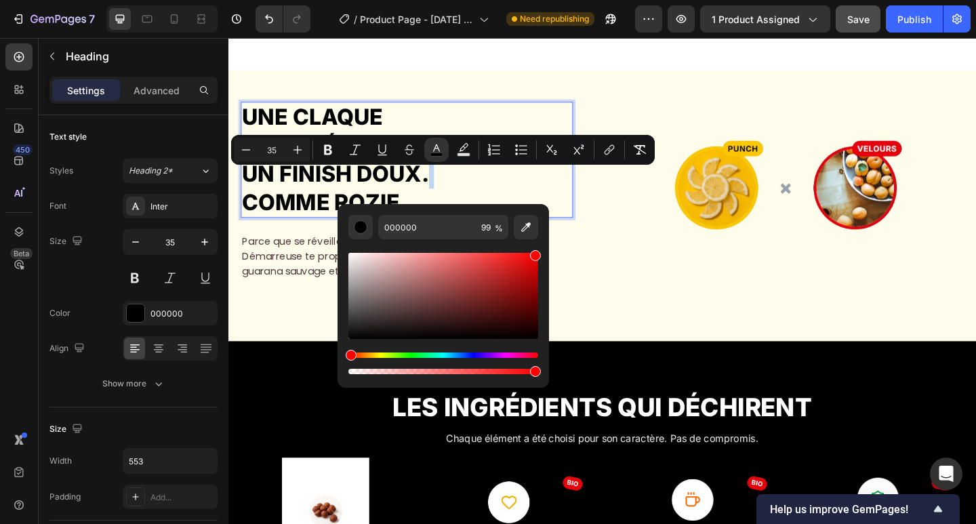
type input "FF0000"
drag, startPoint x: 531, startPoint y: 258, endPoint x: 540, endPoint y: 248, distance: 12.9
click at [540, 248] on div "FF0000 99 %" at bounding box center [443, 290] width 211 height 173
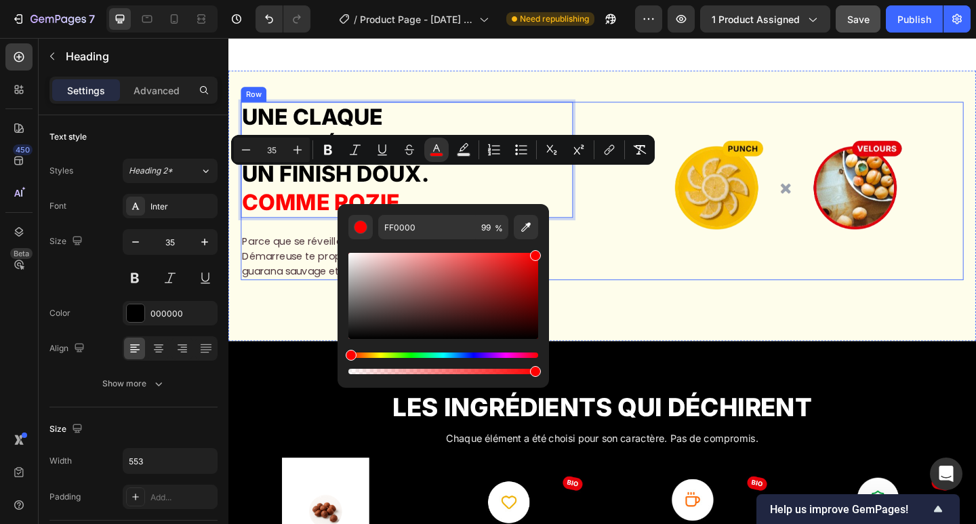
click at [651, 260] on div at bounding box center [836, 205] width 383 height 194
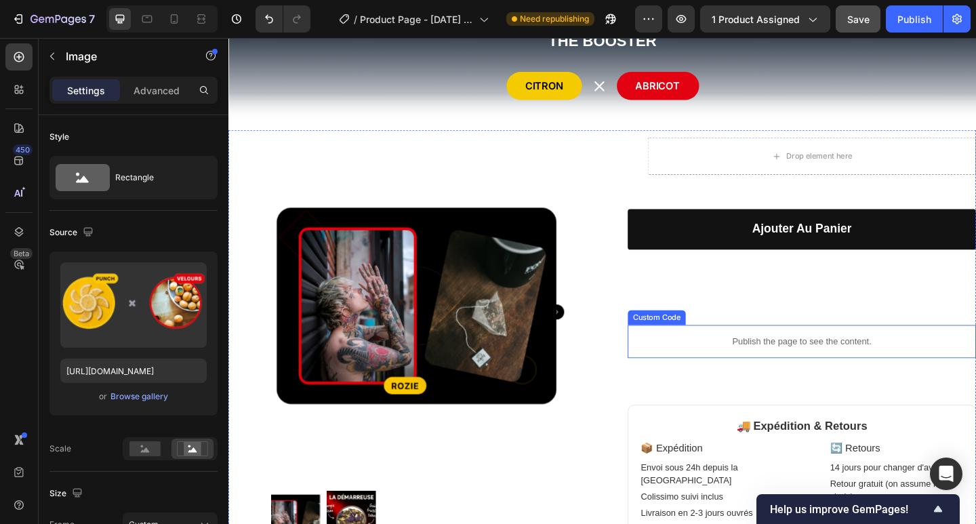
scroll to position [0, 0]
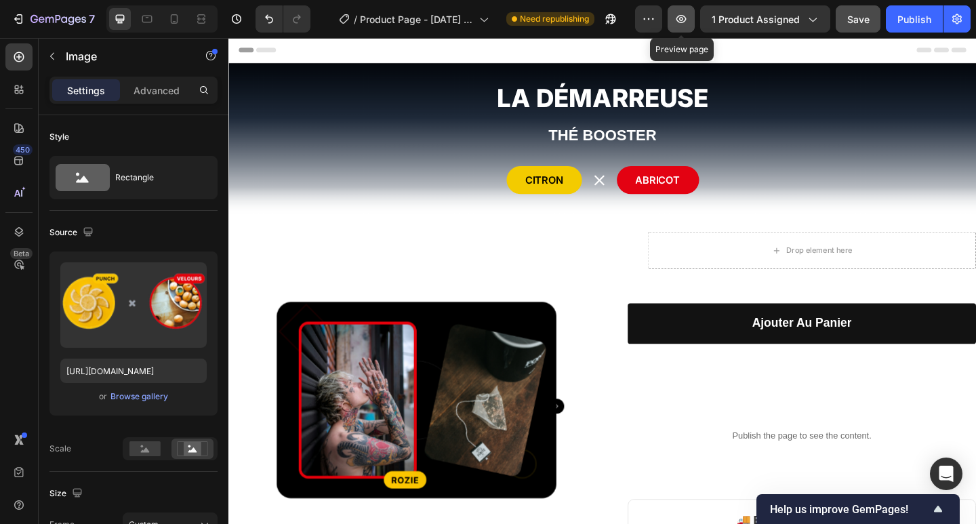
click at [689, 26] on button "button" at bounding box center [681, 18] width 27 height 27
click at [918, 20] on div "Publish" at bounding box center [914, 19] width 34 height 14
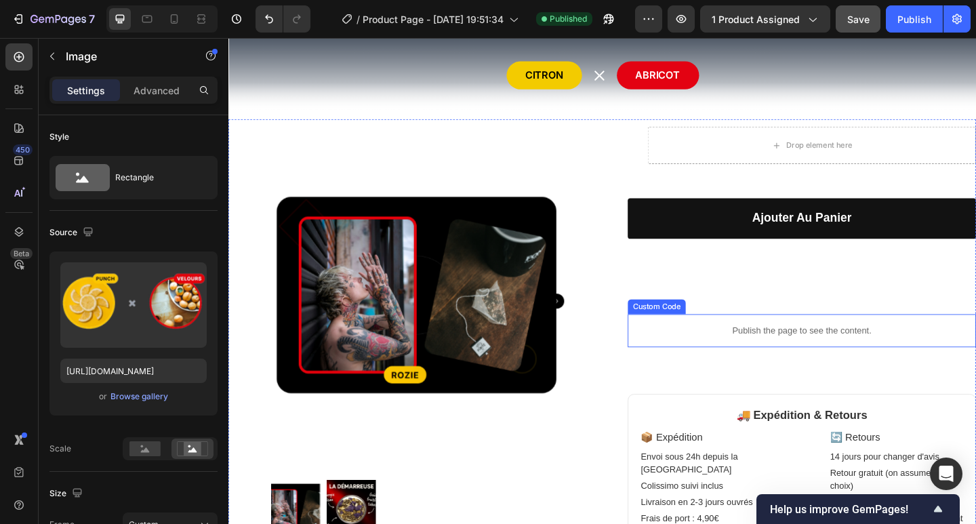
scroll to position [181, 0]
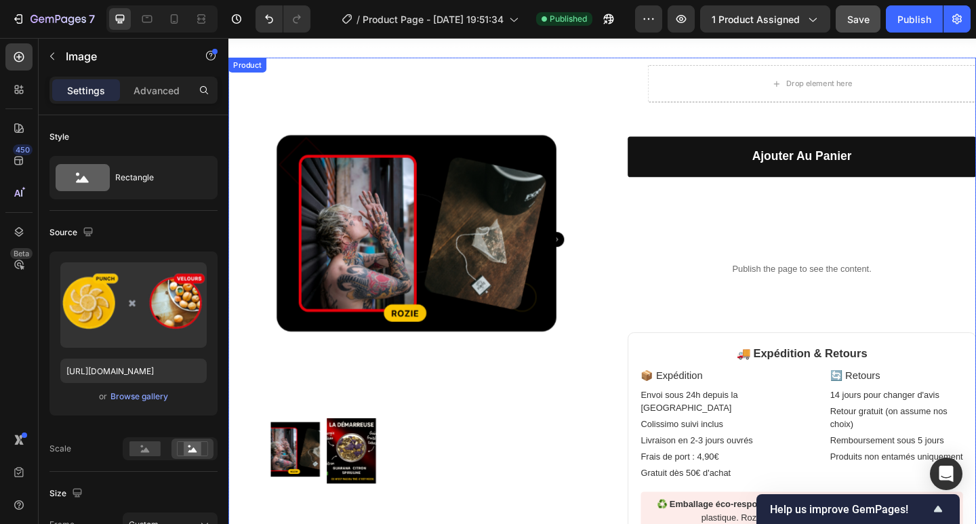
click at [834, 344] on div "Drop element here Row Ajouter au panier Add to Cart Publish the page to see the…" at bounding box center [852, 328] width 379 height 521
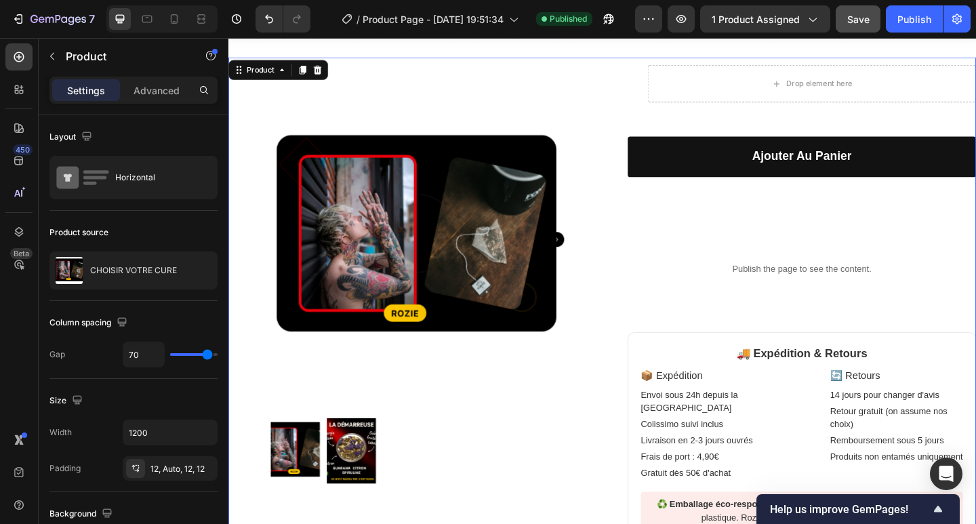
click at [838, 352] on div "Drop element here Row Ajouter au panier Add to Cart Publish the page to see the…" at bounding box center [852, 328] width 379 height 521
click at [838, 361] on div "🚚 Expédition & Retours 📦 Expédition Envoi sous 24h depuis la Bretagne Colissimo…" at bounding box center [852, 466] width 379 height 243
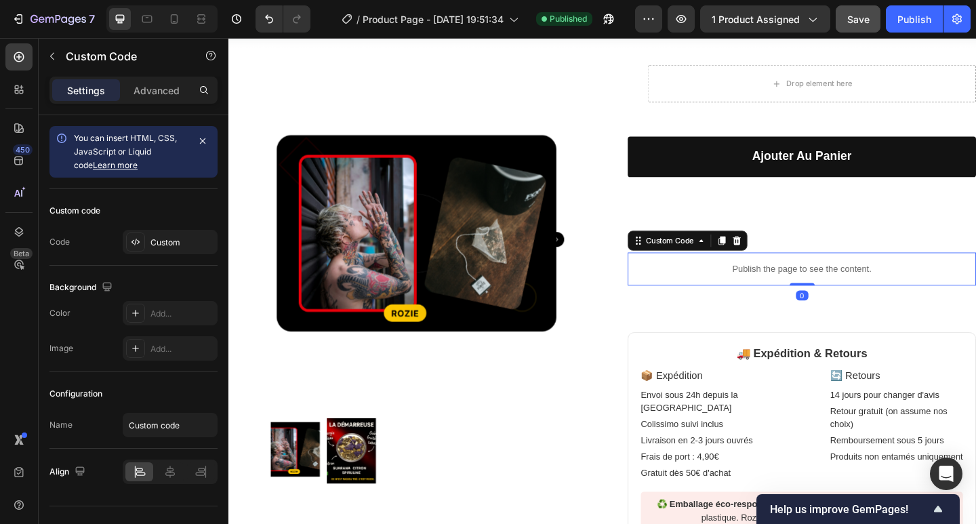
click at [833, 295] on p "Publish the page to see the content." at bounding box center [852, 290] width 379 height 14
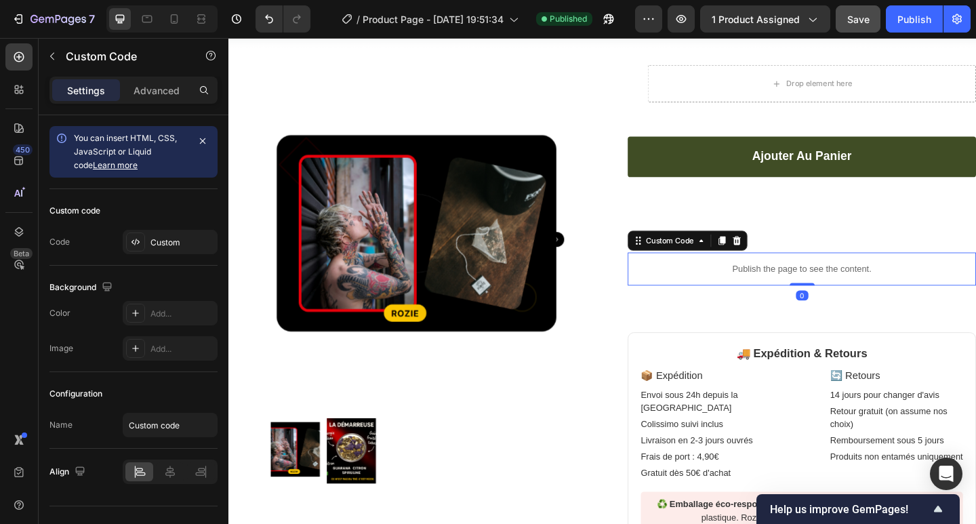
drag, startPoint x: 849, startPoint y: 311, endPoint x: 851, endPoint y: 187, distance: 124.1
click at [845, 237] on div "Drop element here Row Ajouter au panier Add to Cart Publish the page to see the…" at bounding box center [852, 328] width 379 height 521
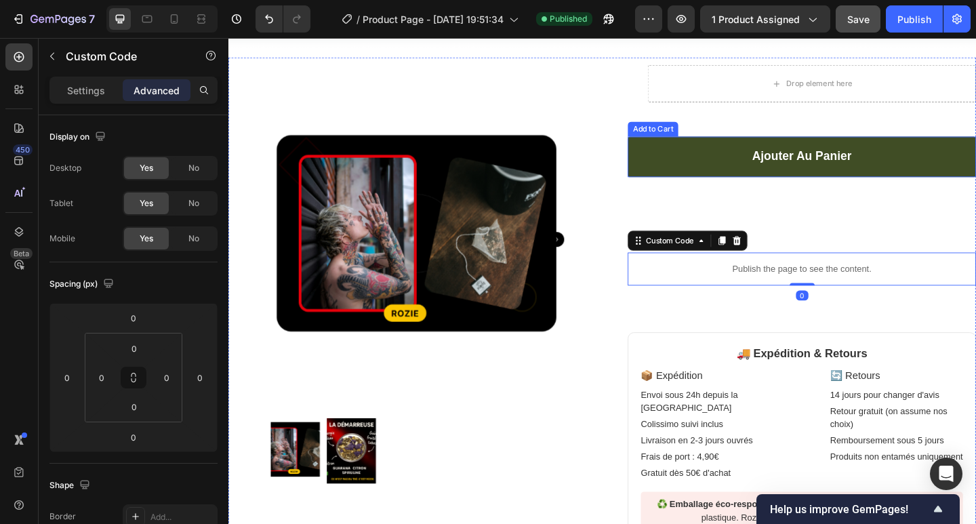
click at [790, 190] on button "Ajouter au panier" at bounding box center [852, 168] width 379 height 44
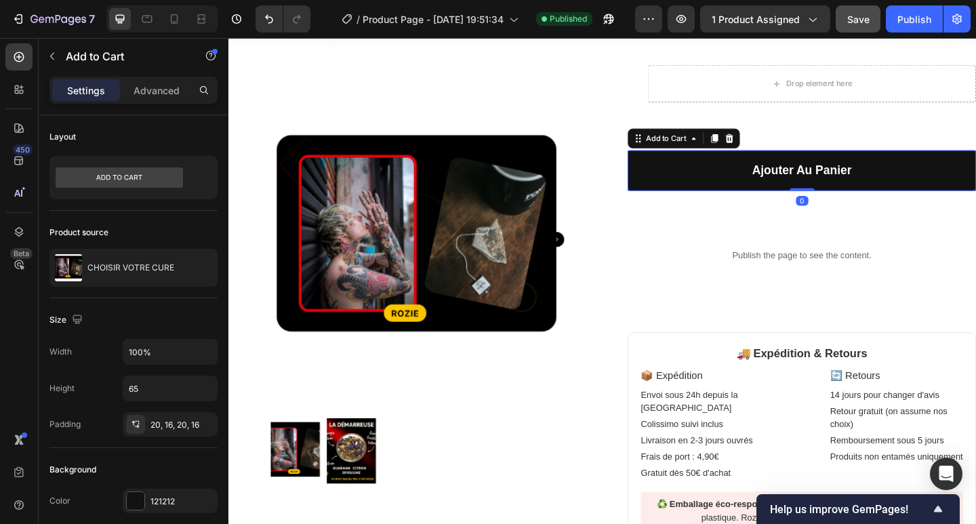
drag, startPoint x: 844, startPoint y: 236, endPoint x: 842, endPoint y: 150, distance: 86.1
click at [842, 150] on div "Drop element here Row Ajouter au panier Add to Cart 0 Publish the page to see t…" at bounding box center [852, 328] width 379 height 521
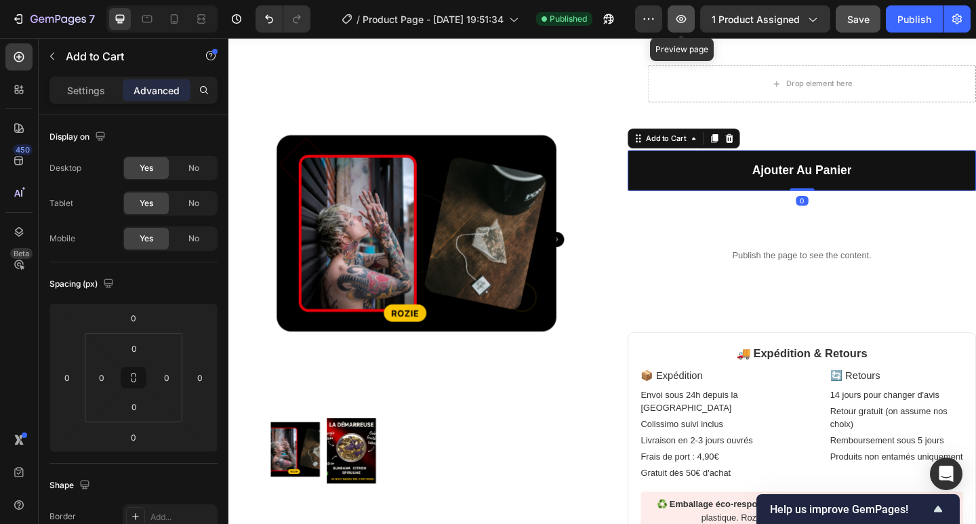
click at [683, 20] on icon "button" at bounding box center [681, 19] width 14 height 14
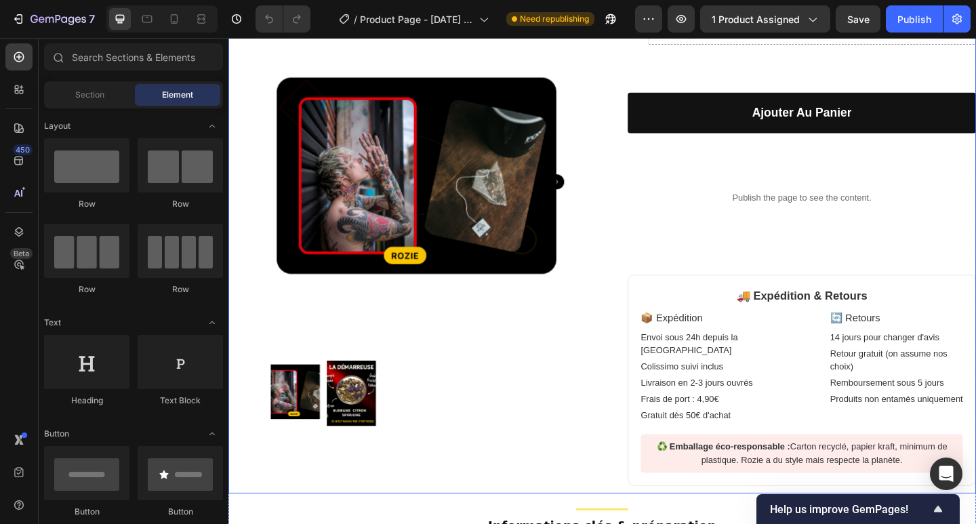
scroll to position [271, 0]
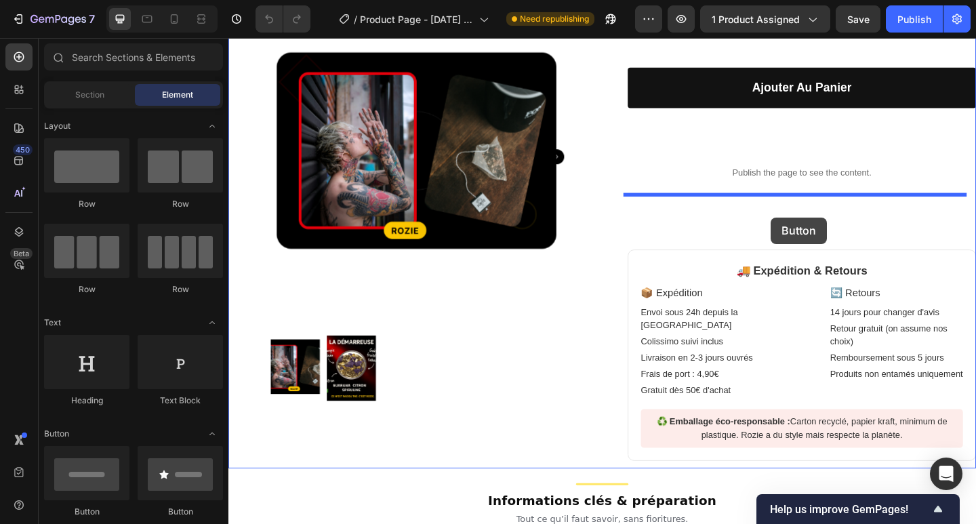
drag, startPoint x: 337, startPoint y: 514, endPoint x: 818, endPoint y: 233, distance: 557.1
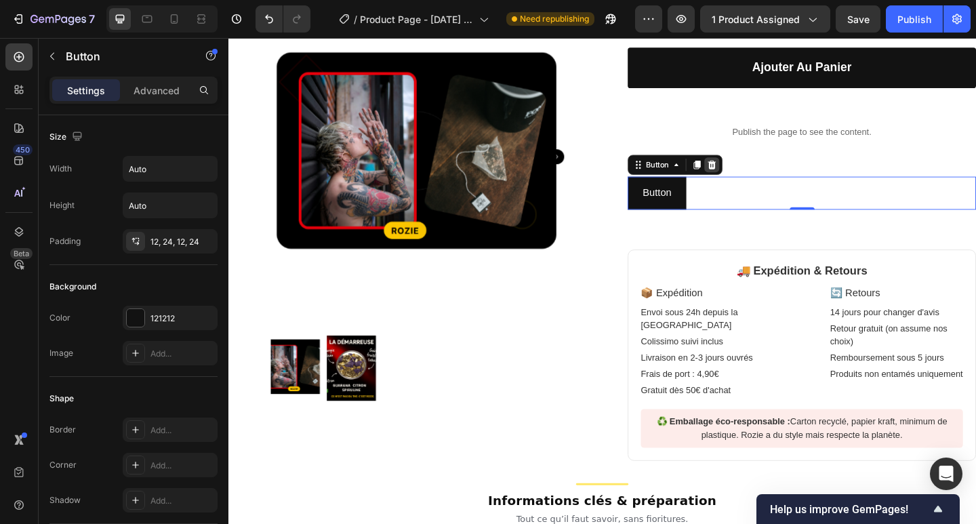
click at [750, 181] on icon at bounding box center [754, 175] width 9 height 9
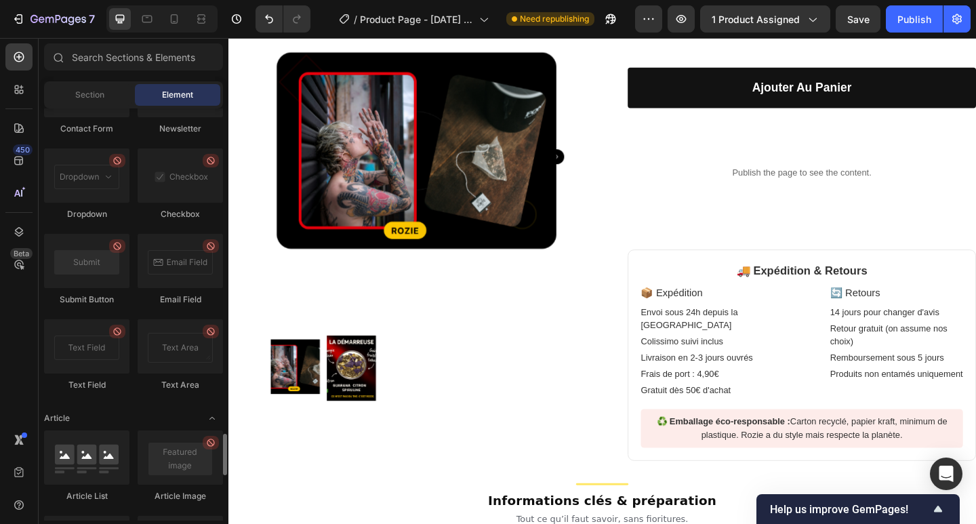
scroll to position [3694, 0]
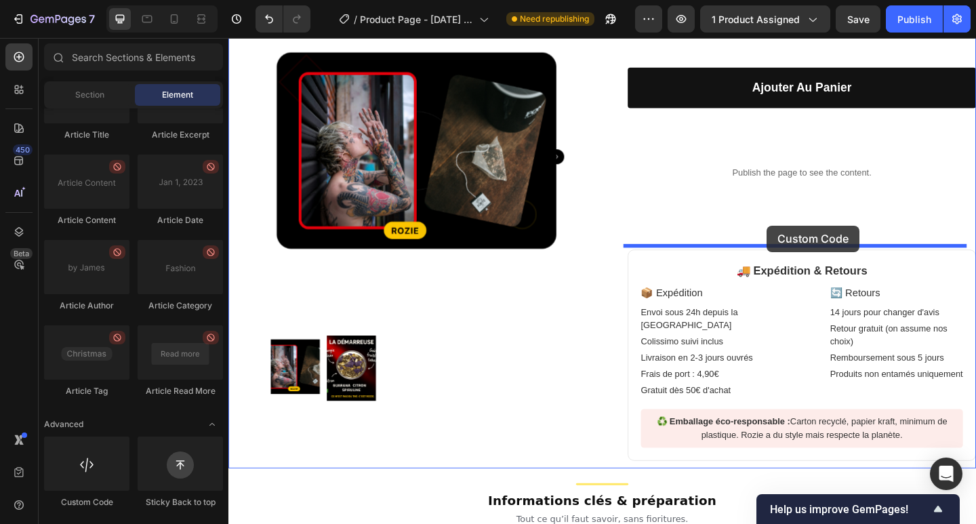
drag, startPoint x: 322, startPoint y: 512, endPoint x: 814, endPoint y: 242, distance: 561.5
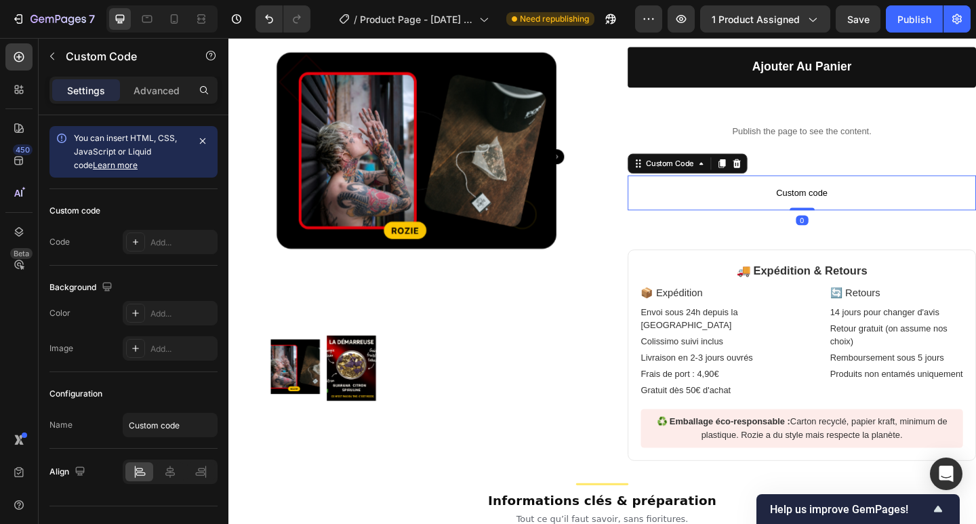
click at [823, 215] on span "Custom code" at bounding box center [852, 207] width 379 height 16
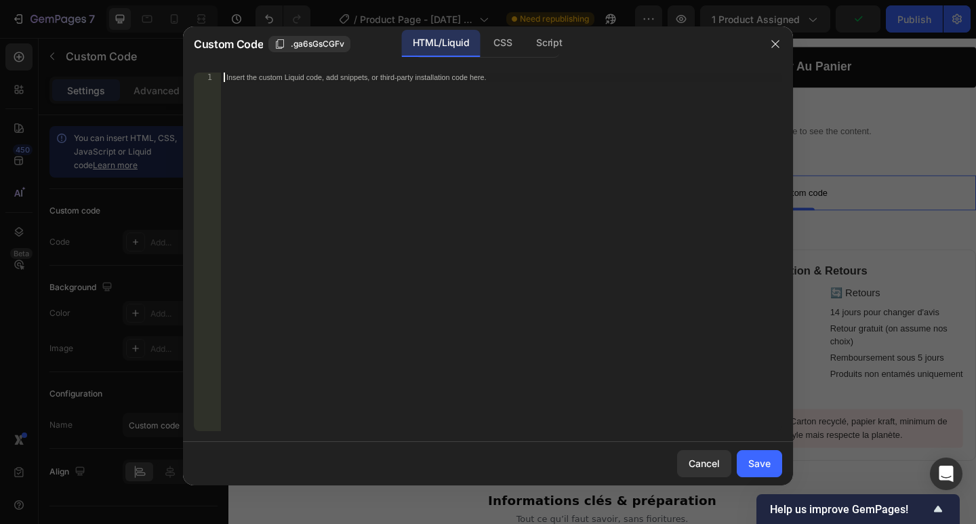
scroll to position [533, 0]
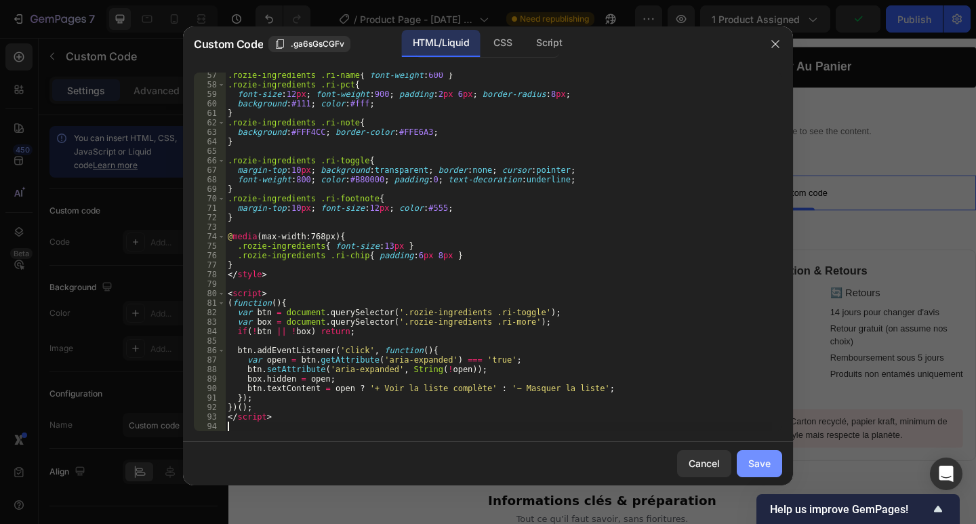
click at [755, 466] on div "Save" at bounding box center [759, 463] width 22 height 14
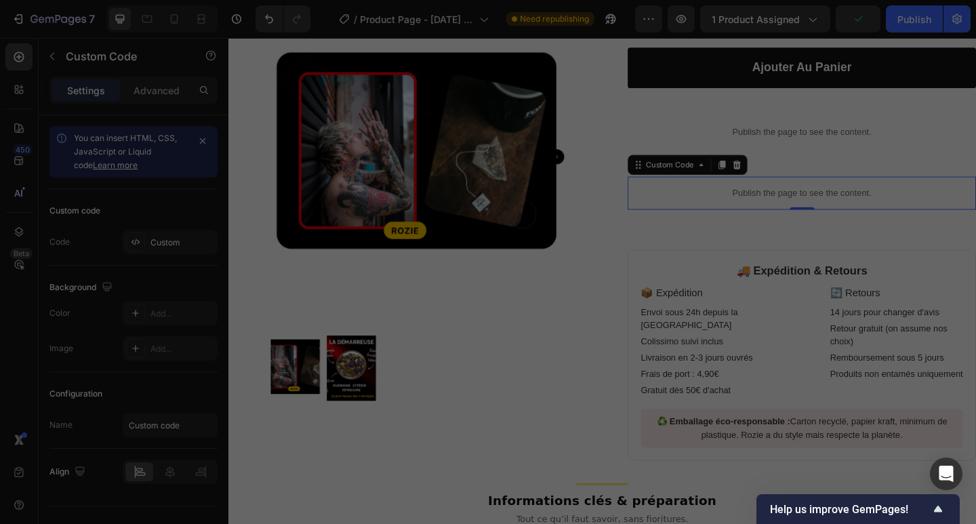
type textarea "</script>"
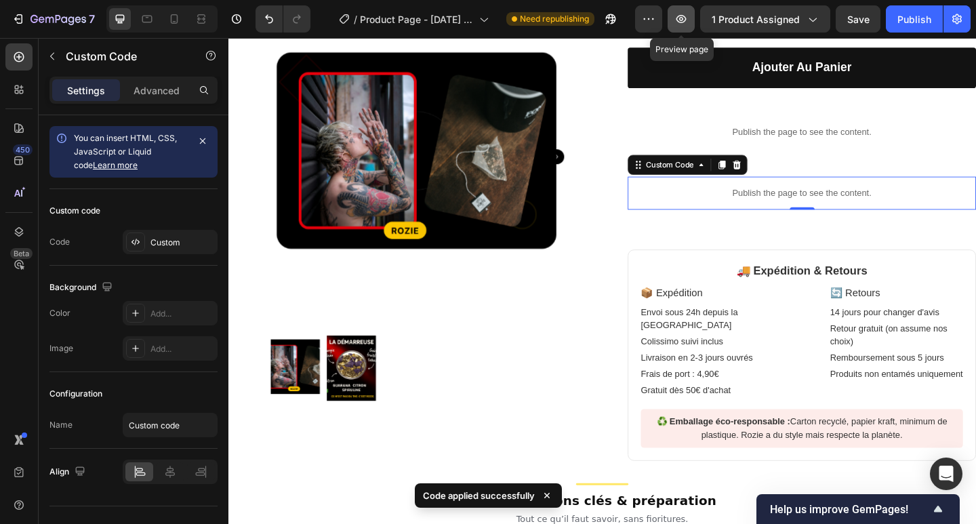
click at [679, 20] on icon "button" at bounding box center [681, 19] width 10 height 8
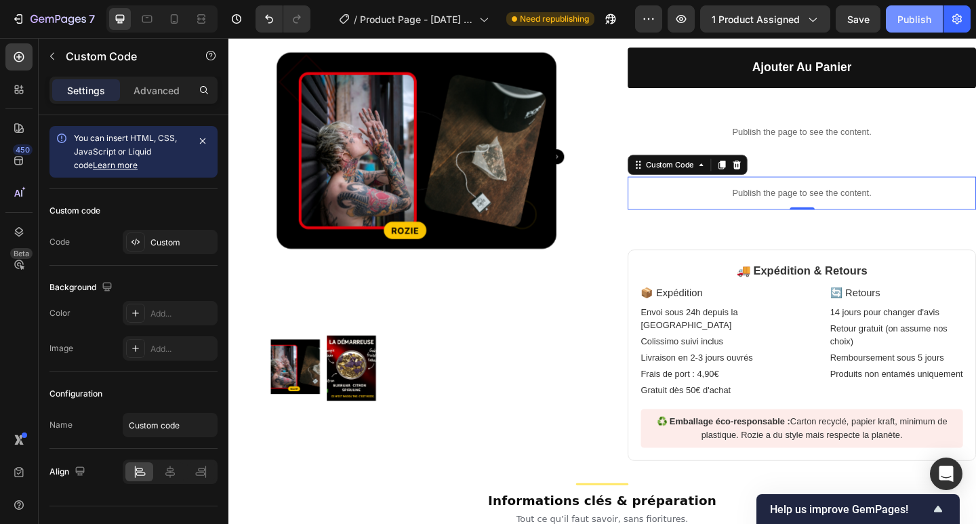
click at [920, 21] on div "Publish" at bounding box center [914, 19] width 34 height 14
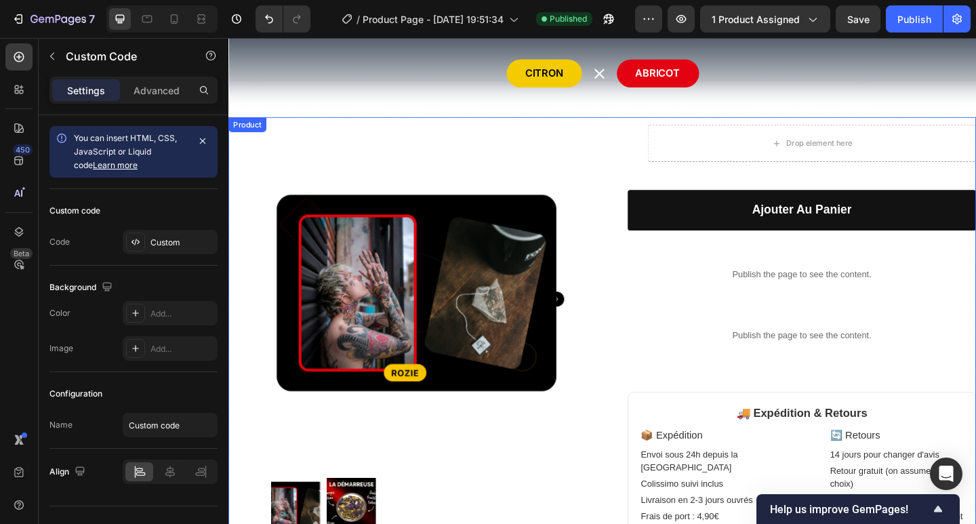
scroll to position [76, 0]
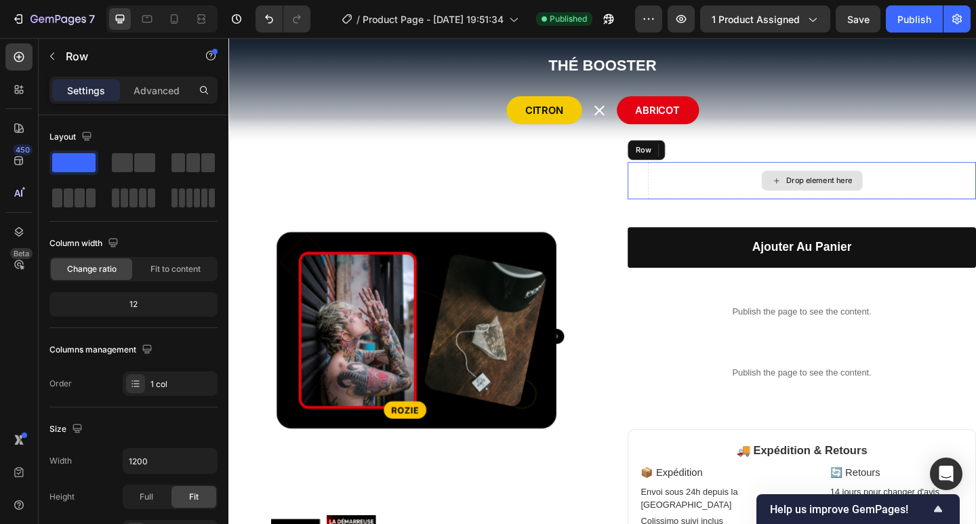
click at [722, 189] on div "Drop element here" at bounding box center [863, 193] width 357 height 41
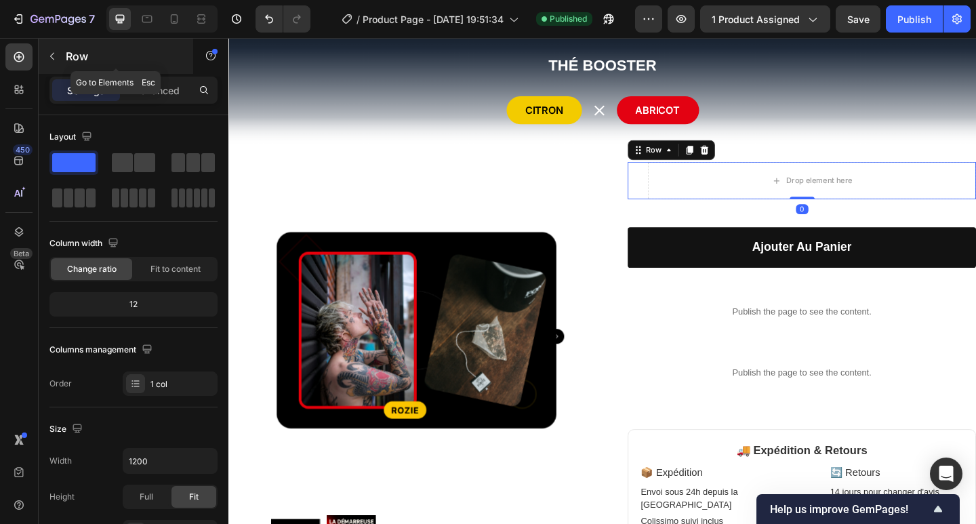
click at [58, 55] on button "button" at bounding box center [52, 56] width 22 height 22
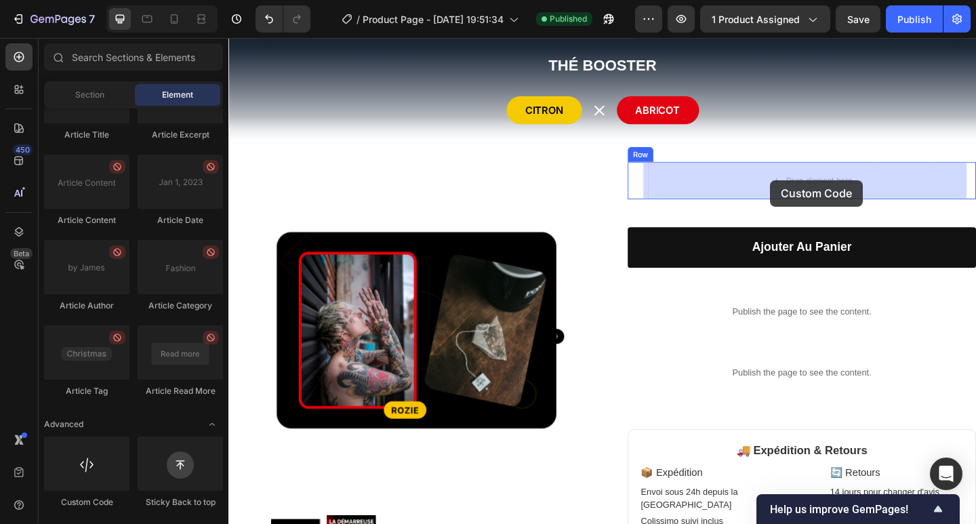
drag, startPoint x: 416, startPoint y: 452, endPoint x: 817, endPoint y: 193, distance: 478.5
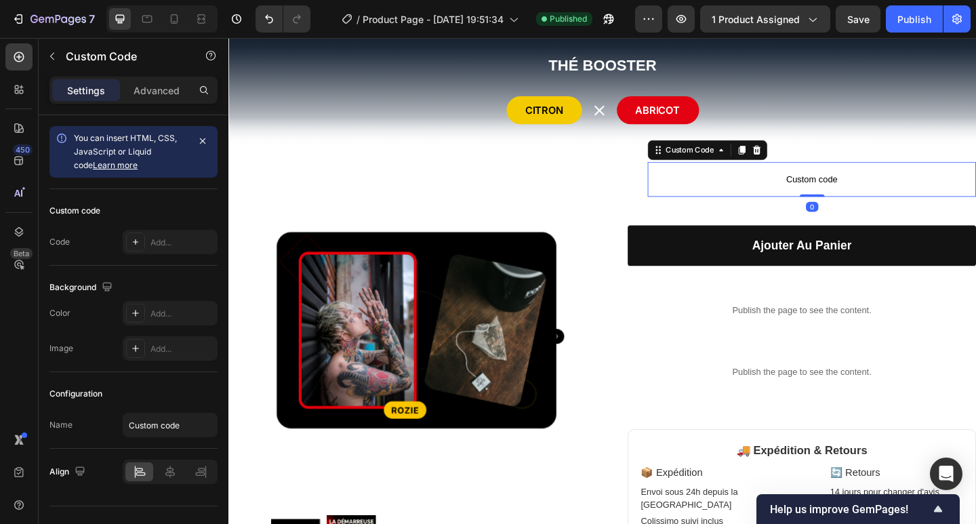
click at [784, 186] on span "Custom code" at bounding box center [863, 192] width 357 height 16
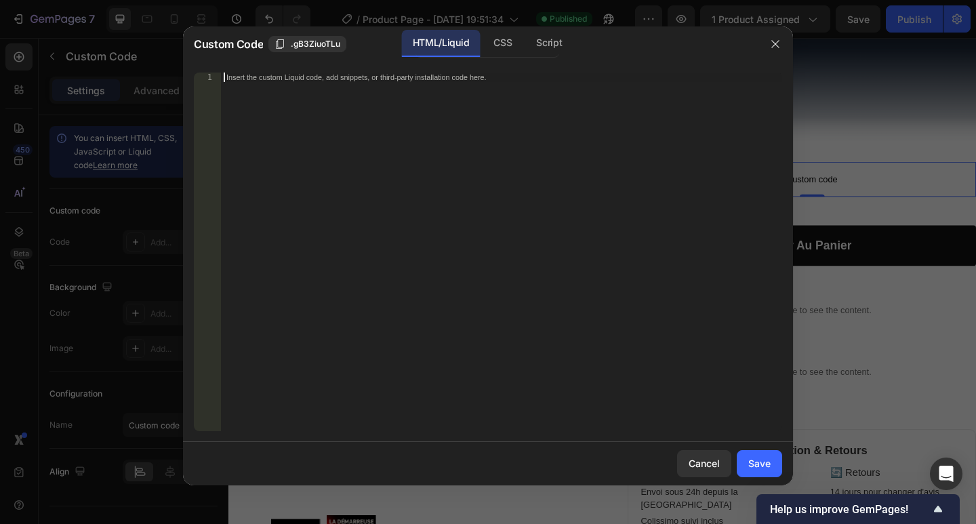
scroll to position [163, 0]
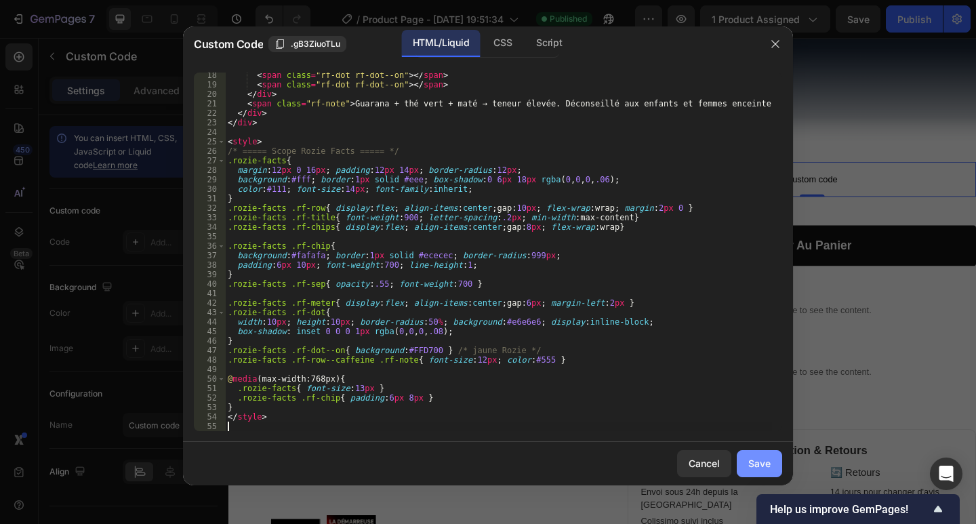
click at [766, 459] on div "Save" at bounding box center [759, 463] width 22 height 14
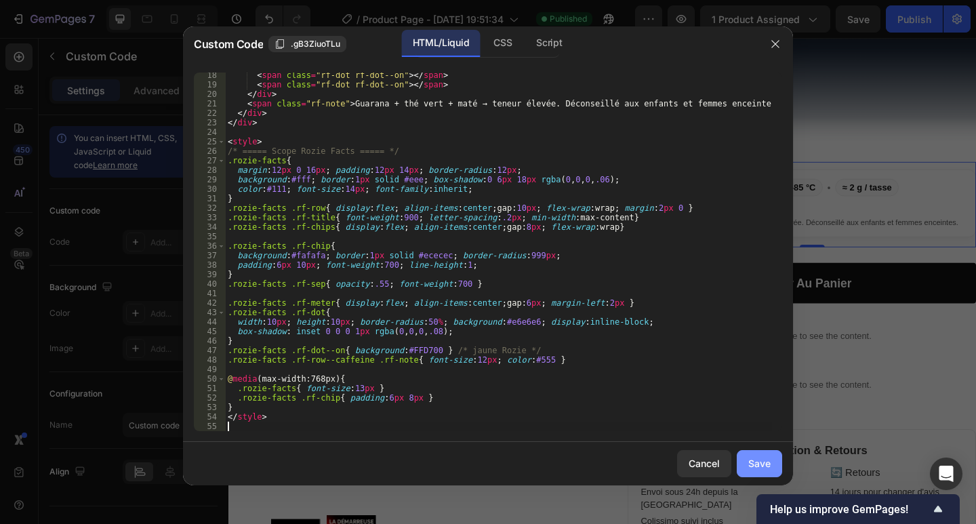
type textarea "</style>"
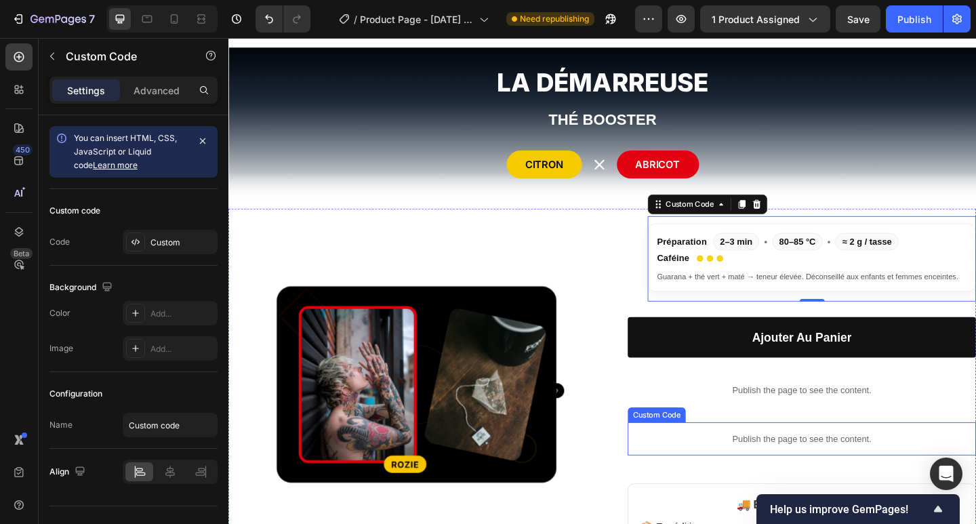
scroll to position [0, 0]
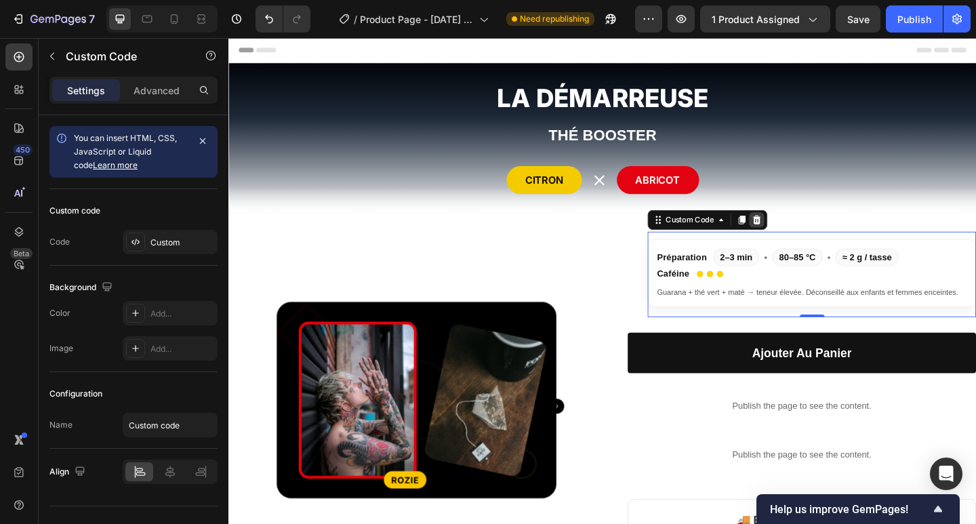
click at [800, 237] on icon at bounding box center [803, 235] width 11 height 11
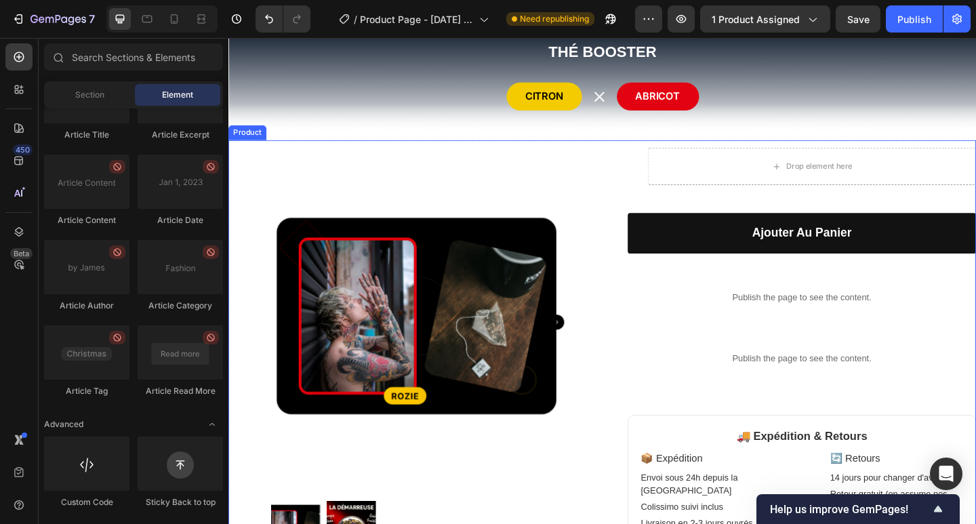
scroll to position [181, 0]
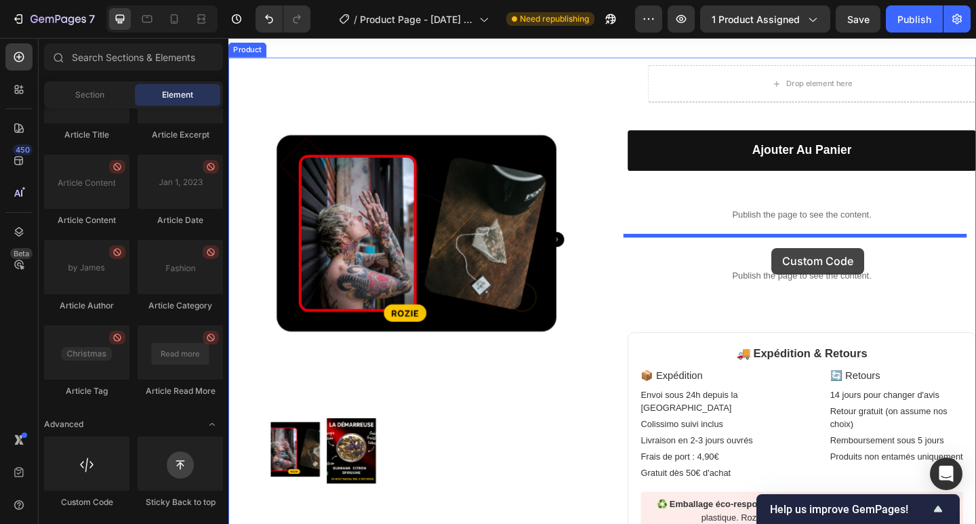
drag, startPoint x: 340, startPoint y: 502, endPoint x: 819, endPoint y: 266, distance: 533.5
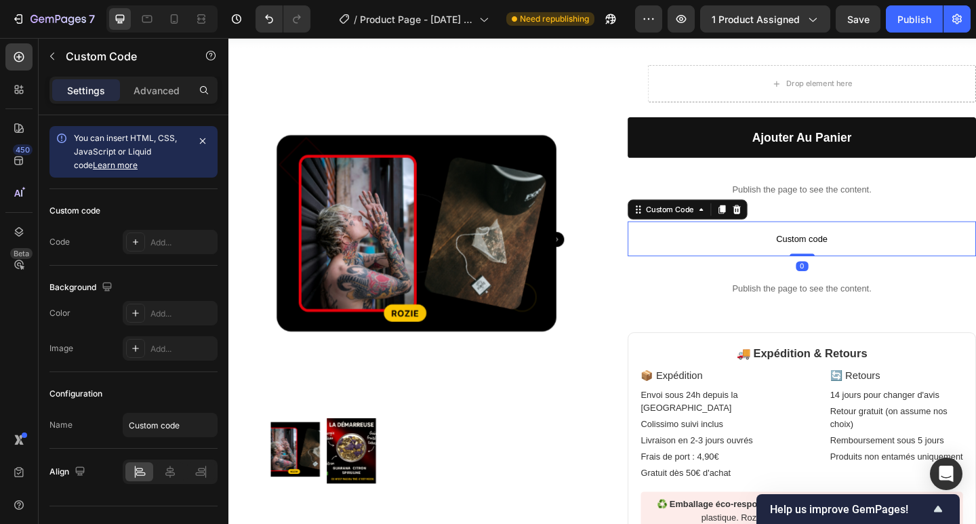
click at [851, 262] on span "Custom code" at bounding box center [852, 257] width 379 height 16
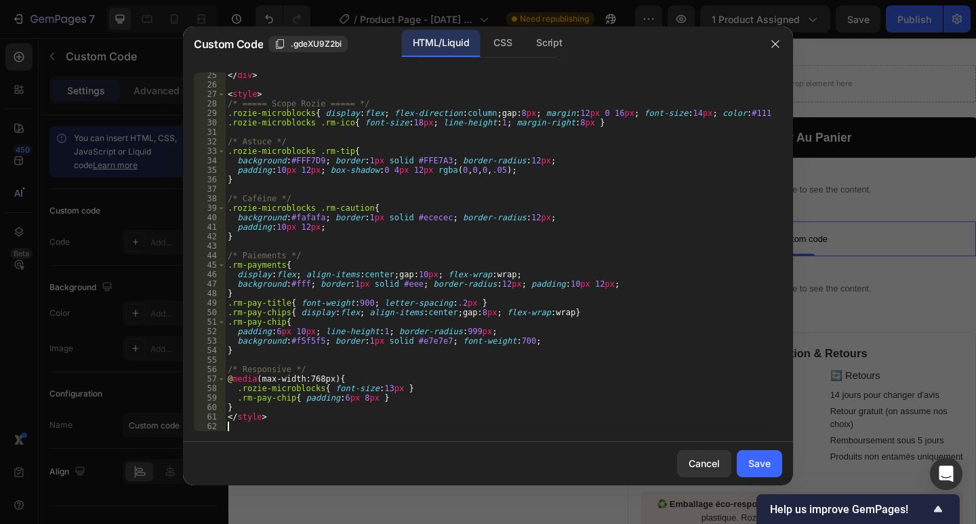
scroll to position [249, 0]
click at [772, 465] on button "Save" at bounding box center [759, 463] width 45 height 27
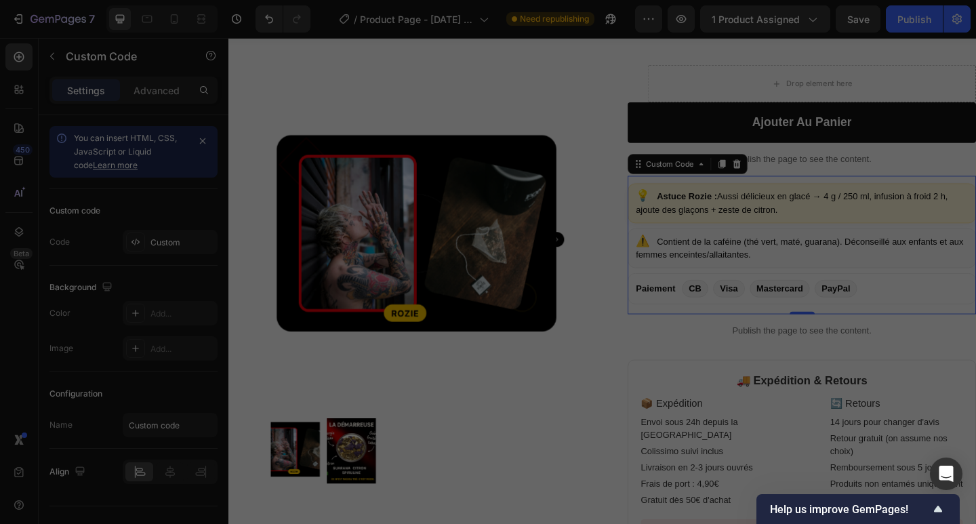
type textarea "</style>"
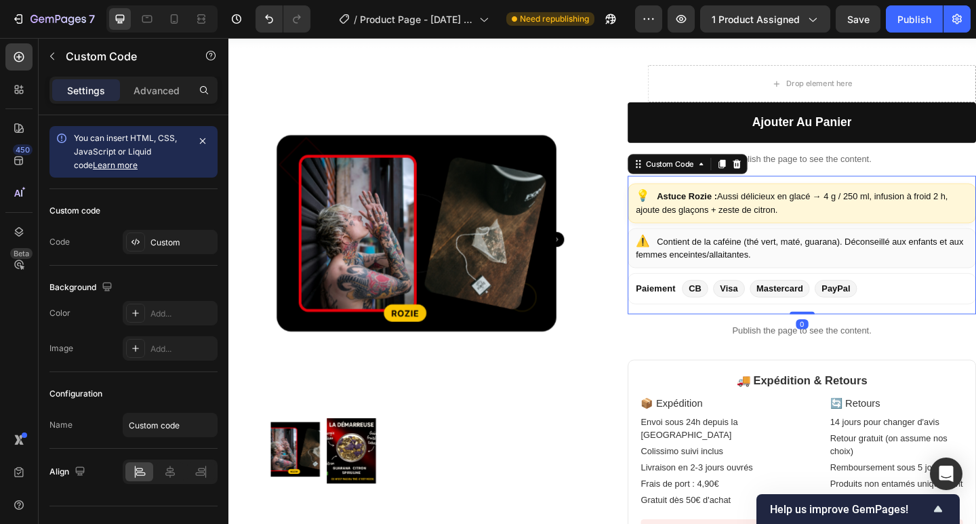
drag, startPoint x: 847, startPoint y: 334, endPoint x: 834, endPoint y: 285, distance: 51.1
click at [834, 285] on div "💡 Astuce Rozie : Aussi délicieux en glacé → 4 g / 250 ml, infusion à froid 2 h,…" at bounding box center [852, 263] width 379 height 150
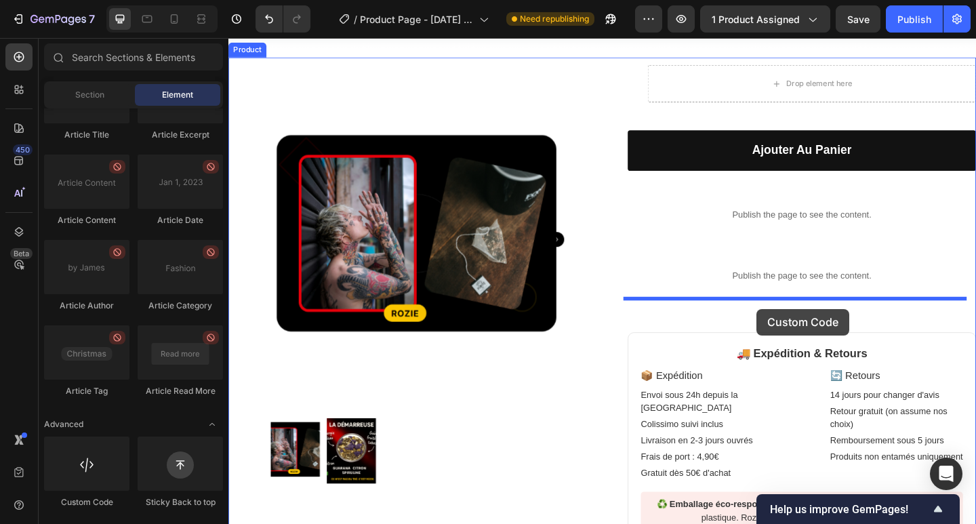
drag, startPoint x: 377, startPoint y: 504, endPoint x: 803, endPoint y: 333, distance: 459.6
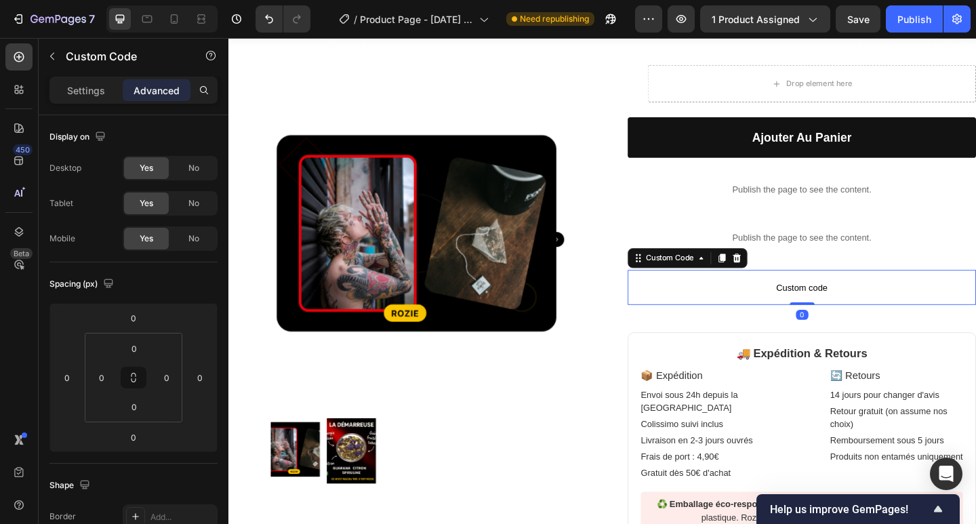
click at [831, 316] on span "Custom code" at bounding box center [852, 310] width 379 height 16
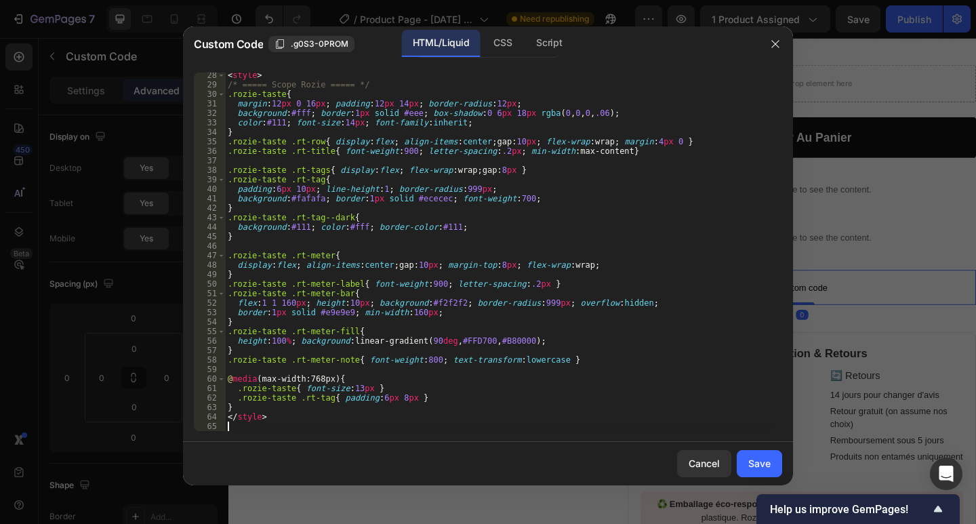
scroll to position [258, 0]
click at [756, 464] on div "Save" at bounding box center [759, 463] width 22 height 14
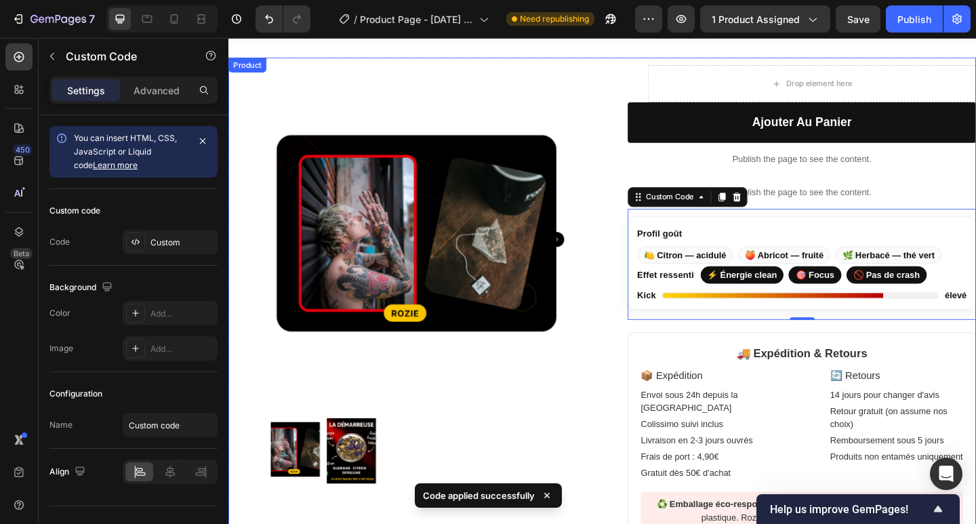
click at [636, 370] on div "Product Images Row Drop element here Row Ajouter au panier Add to Cart Publish …" at bounding box center [634, 328] width 813 height 537
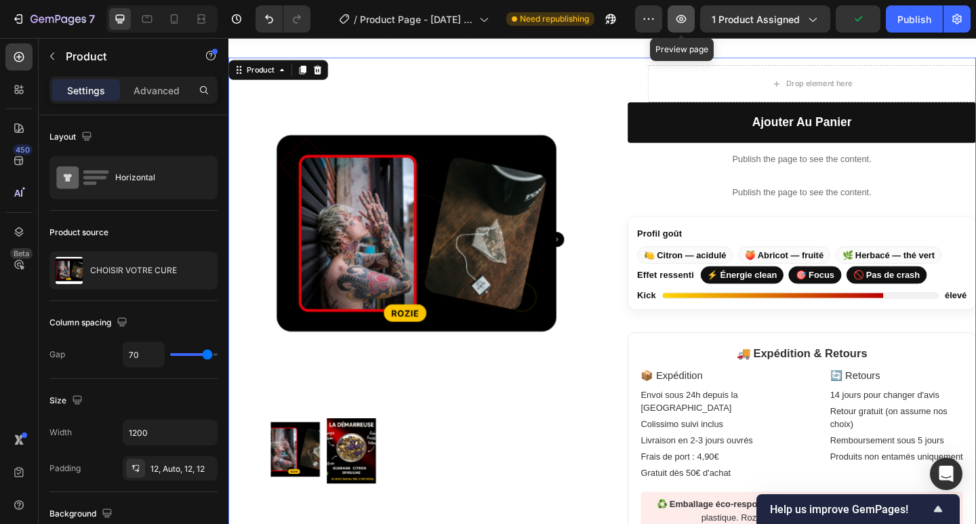
click at [687, 19] on icon "button" at bounding box center [681, 19] width 14 height 14
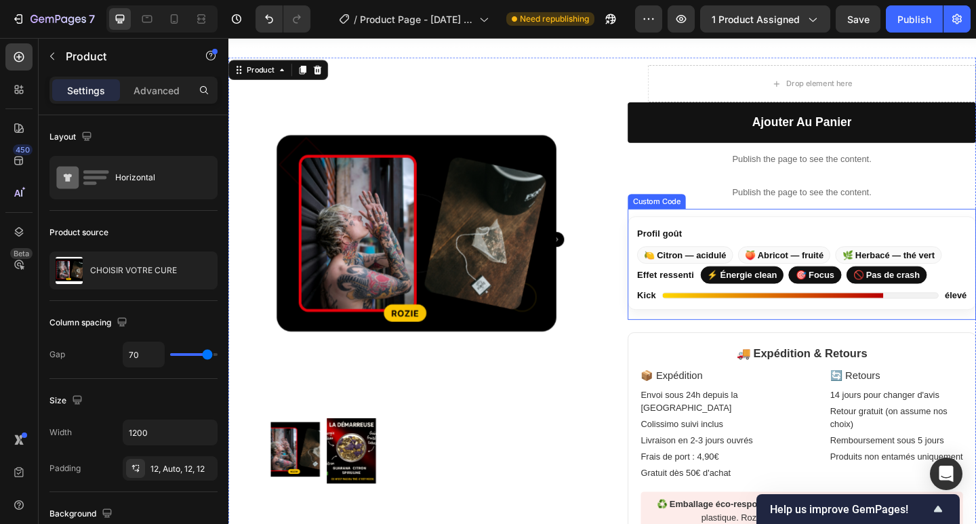
click at [737, 275] on span "🍋 Citron — acidulé" at bounding box center [725, 274] width 104 height 19
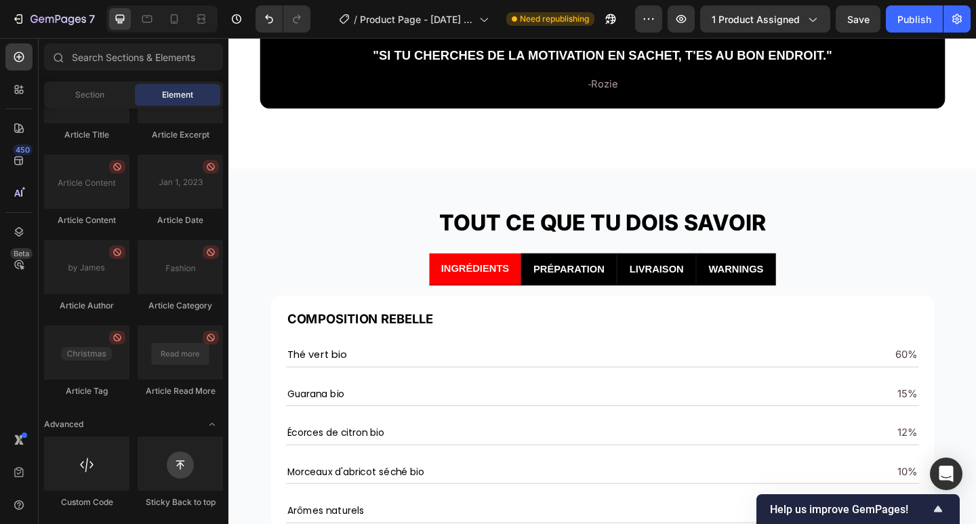
scroll to position [2169, 0]
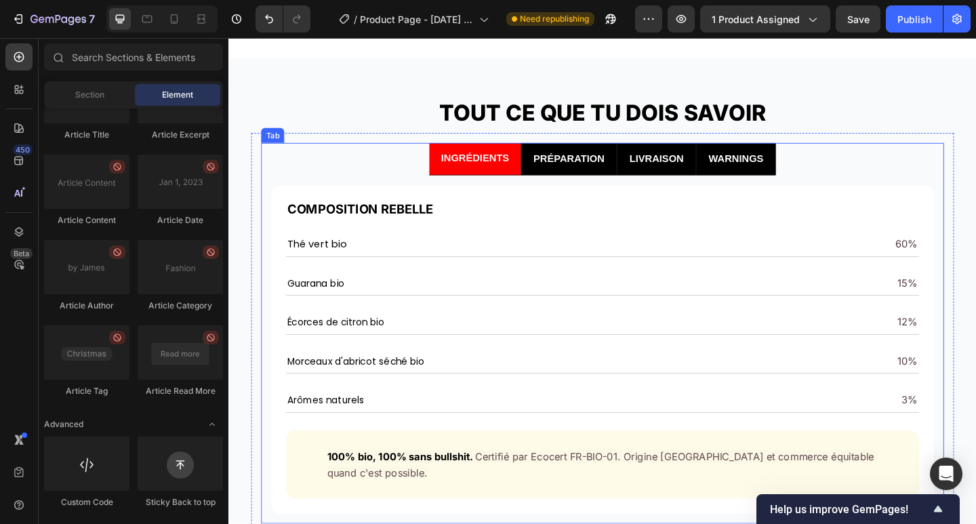
click at [491, 180] on div "INGRÉDIENTS" at bounding box center [497, 170] width 78 height 24
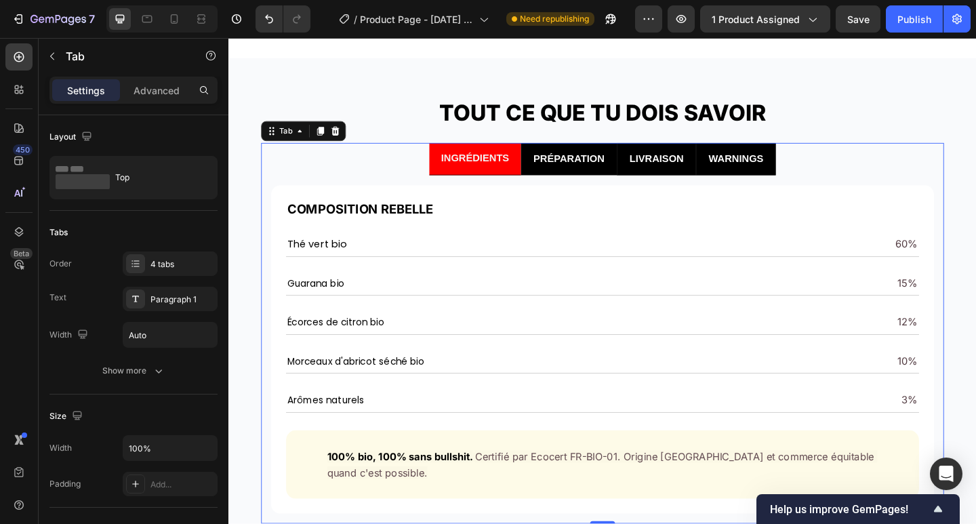
click at [565, 185] on li "PRÉPARATION" at bounding box center [598, 171] width 104 height 36
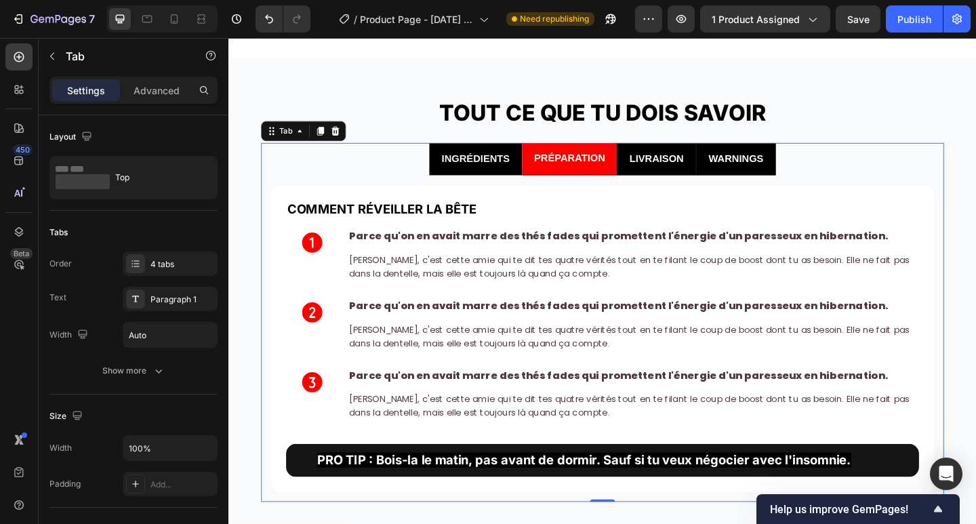
click at [493, 184] on li "INGRÉDIENTS" at bounding box center [497, 171] width 101 height 36
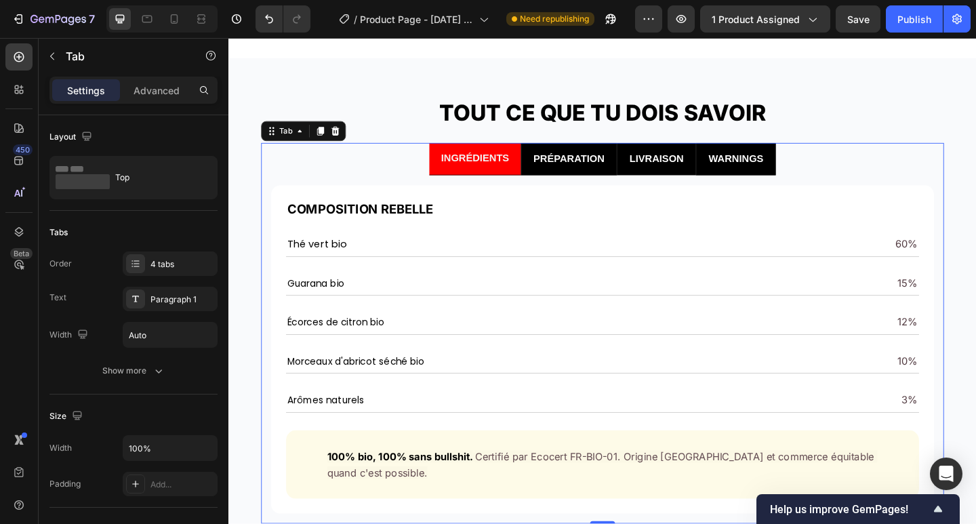
click at [706, 174] on strong "LIVRAISON" at bounding box center [693, 170] width 59 height 12
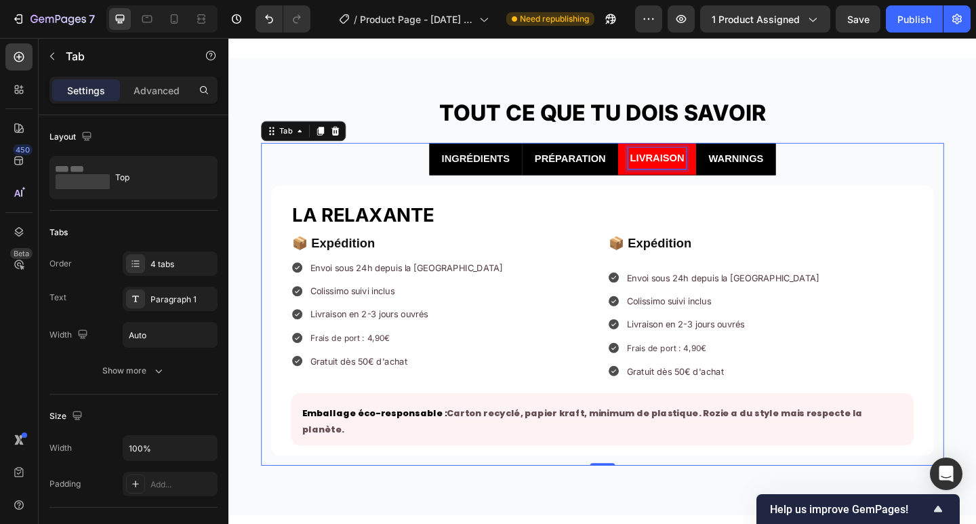
scroll to position [2168, 0]
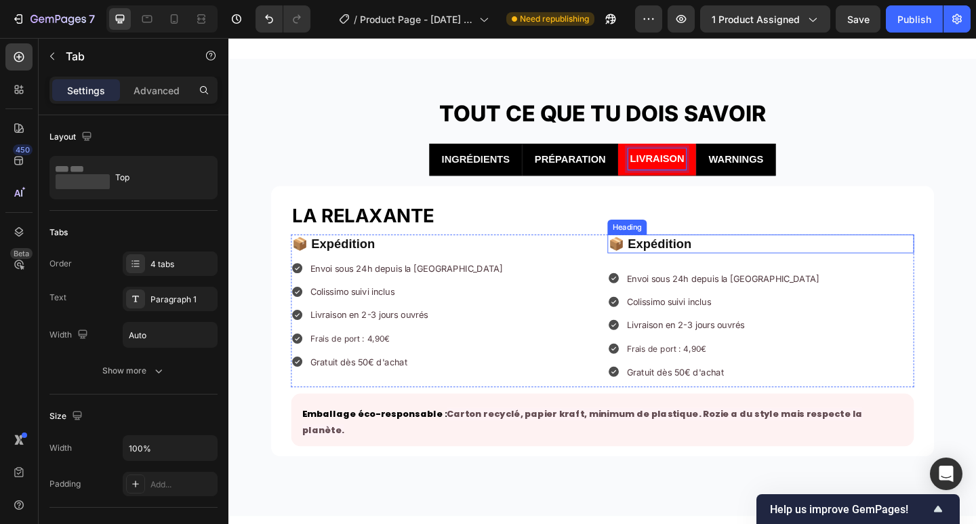
click at [704, 260] on strong "📦 Expédition" at bounding box center [687, 262] width 90 height 15
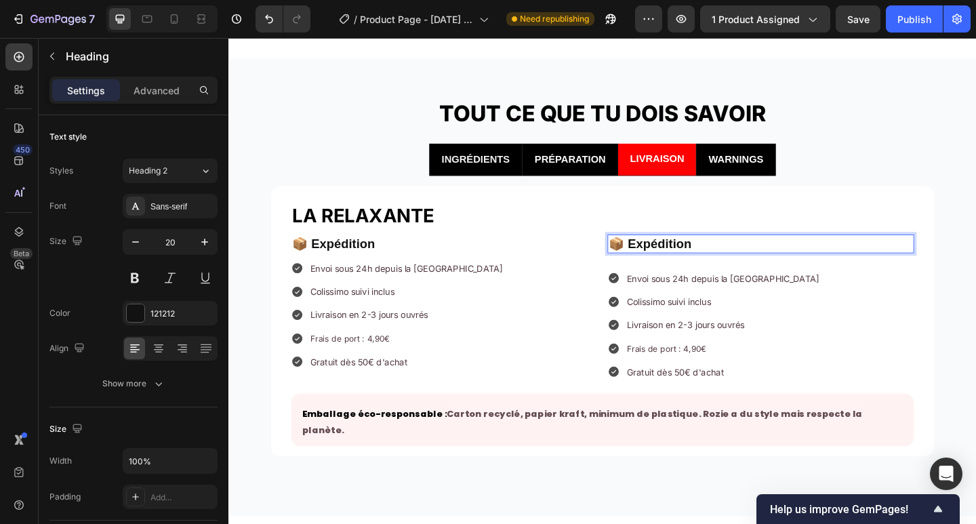
click at [649, 261] on strong "📦 Expédition" at bounding box center [687, 262] width 90 height 15
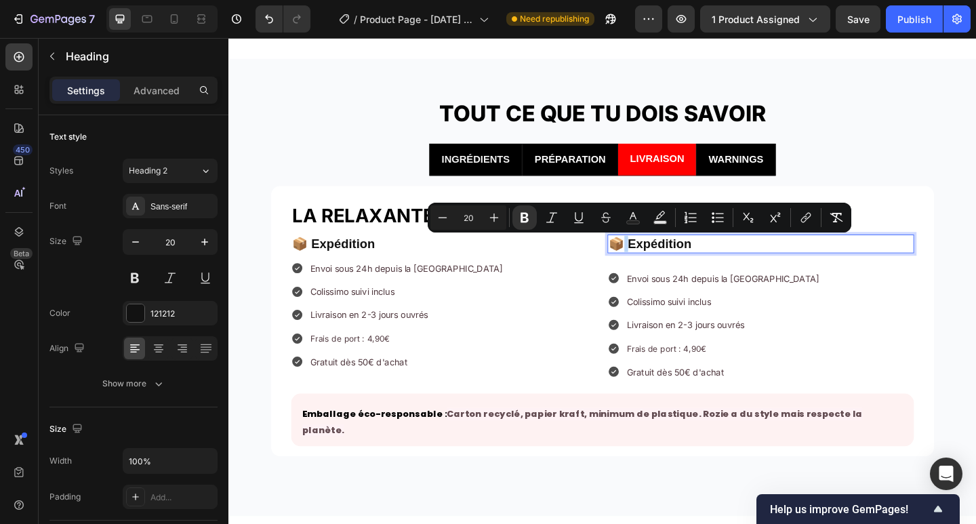
click at [649, 261] on strong "📦 Expédition" at bounding box center [687, 262] width 90 height 15
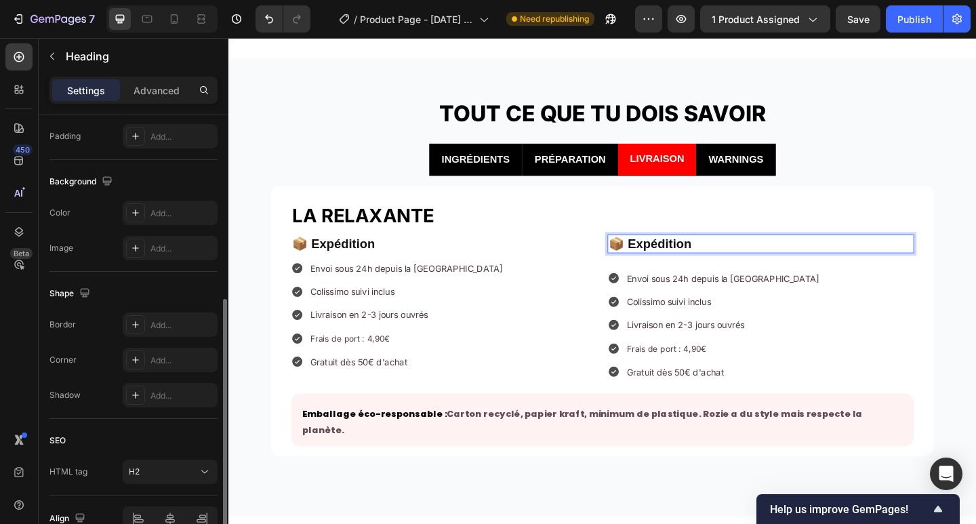
scroll to position [0, 0]
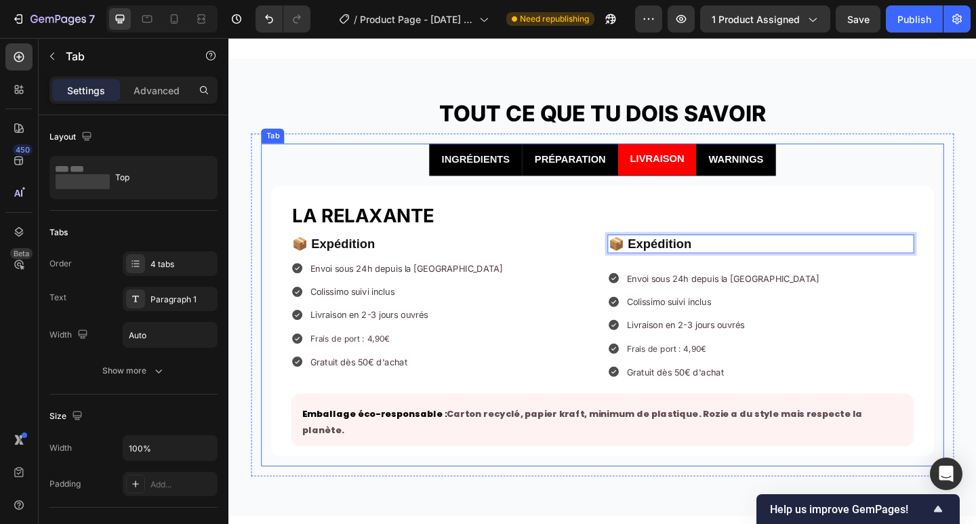
click at [573, 481] on div "COMPOSITION REBELLE Heading Thé vert bio Text Block 60% Text Block Row Title Li…" at bounding box center [635, 345] width 743 height 315
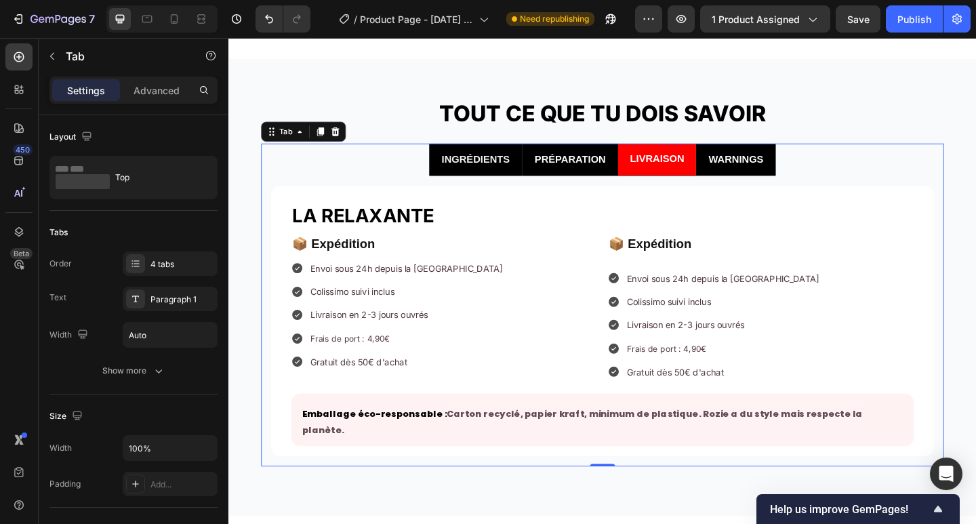
click at [769, 183] on li "WARNINGS" at bounding box center [780, 171] width 87 height 36
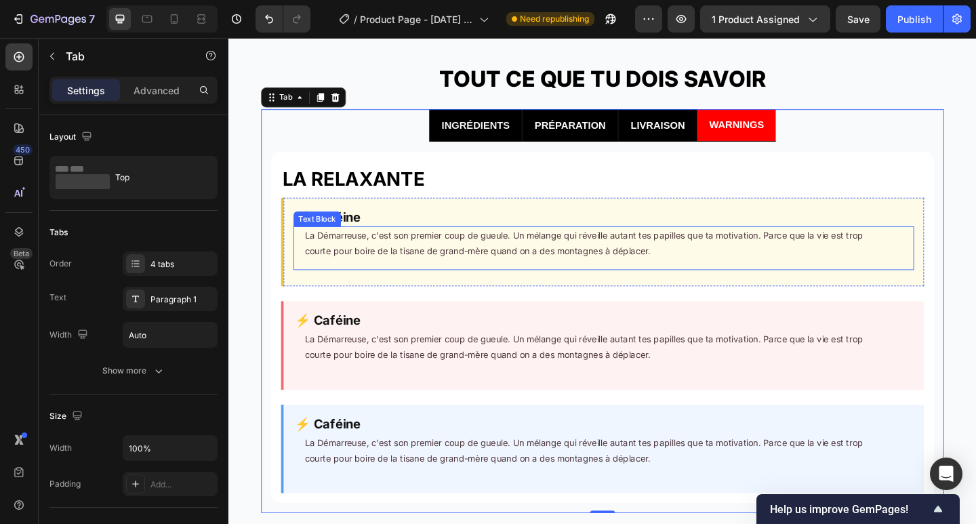
scroll to position [2078, 0]
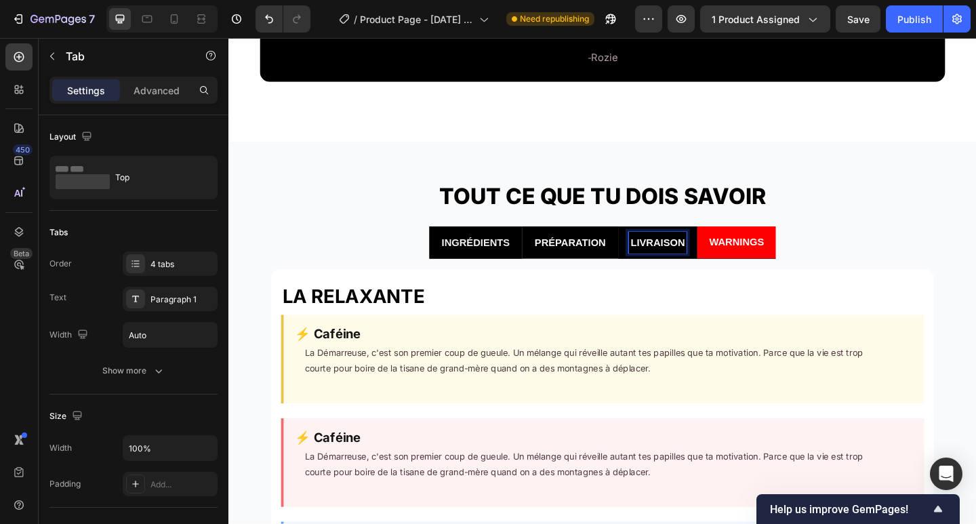
click at [590, 264] on strong "PRÉPARATION" at bounding box center [599, 261] width 77 height 12
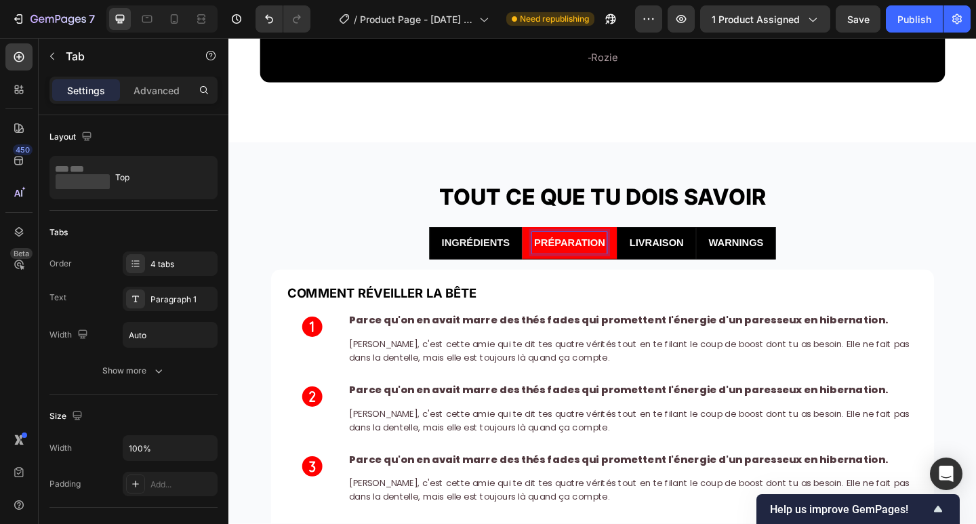
click at [434, 266] on ul "INGRÉDIENTS PRÉPARATION LIVRAISON WARNINGS" at bounding box center [635, 262] width 743 height 36
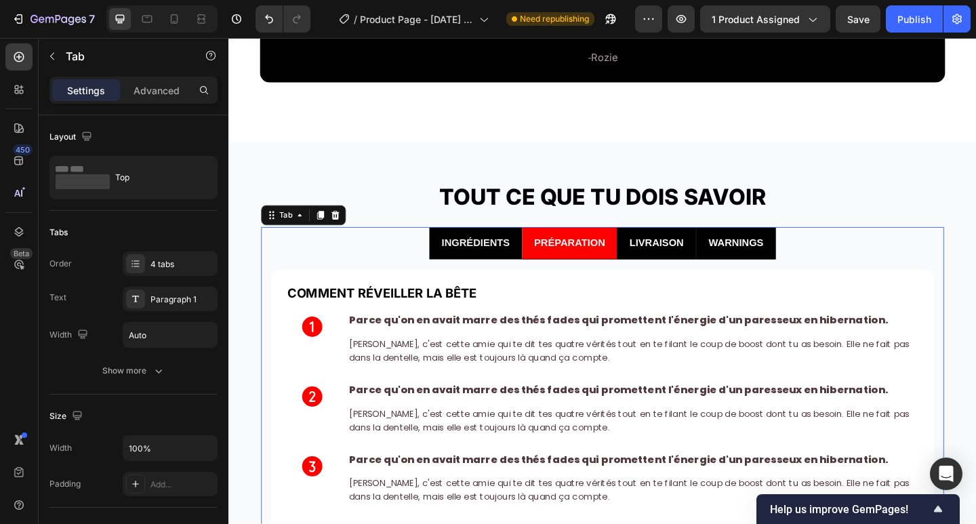
click at [447, 266] on li "INGRÉDIENTS" at bounding box center [497, 262] width 101 height 36
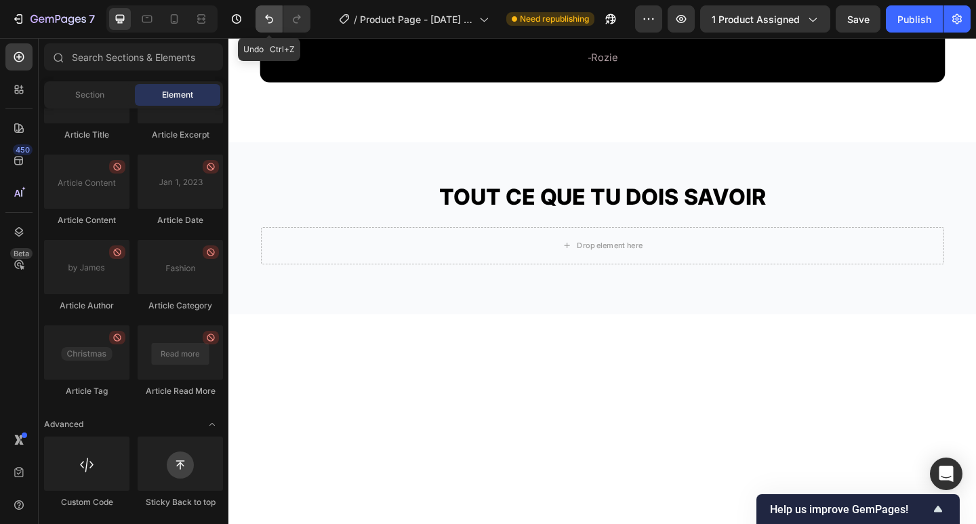
click at [277, 16] on button "Undo/Redo" at bounding box center [269, 18] width 27 height 27
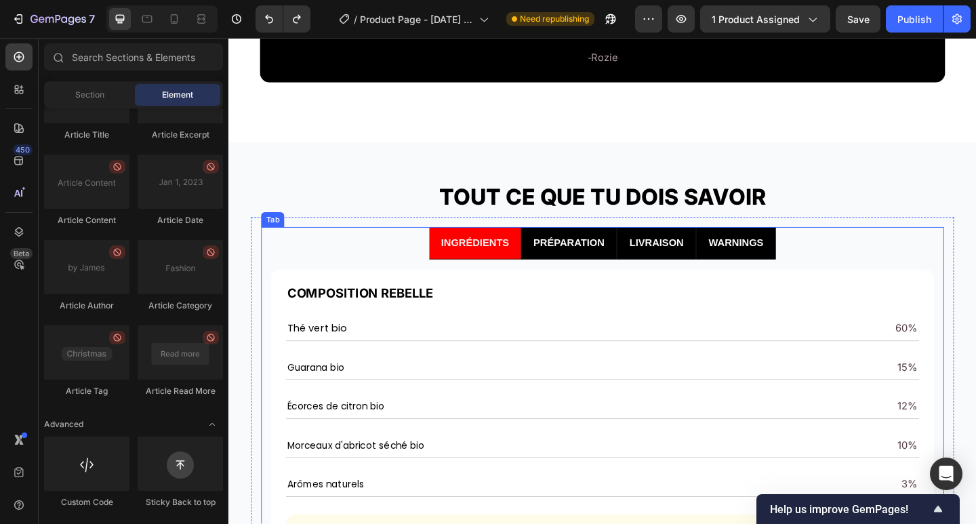
click at [466, 276] on li "INGRÉDIENTS" at bounding box center [497, 262] width 100 height 36
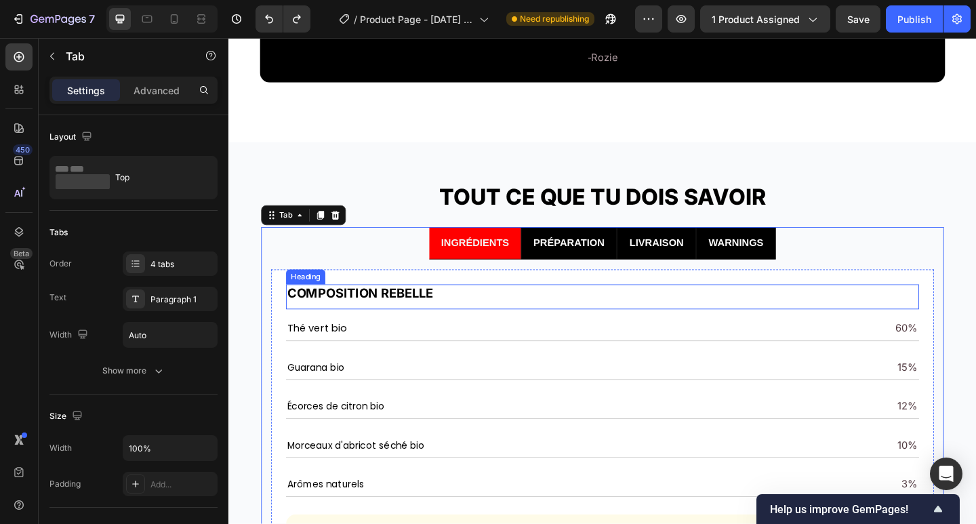
click at [374, 318] on strong "COMPOSITION REBELLE" at bounding box center [371, 316] width 159 height 16
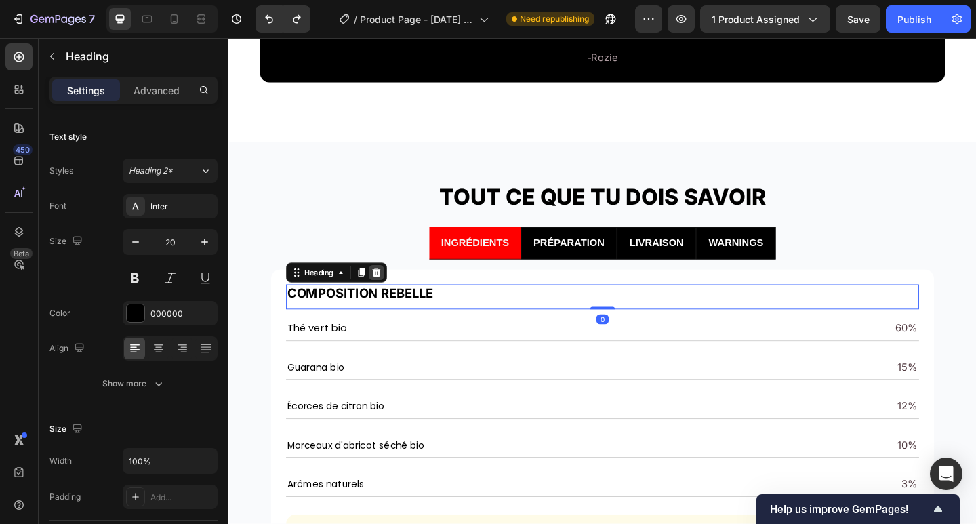
click at [389, 294] on icon at bounding box center [389, 293] width 9 height 9
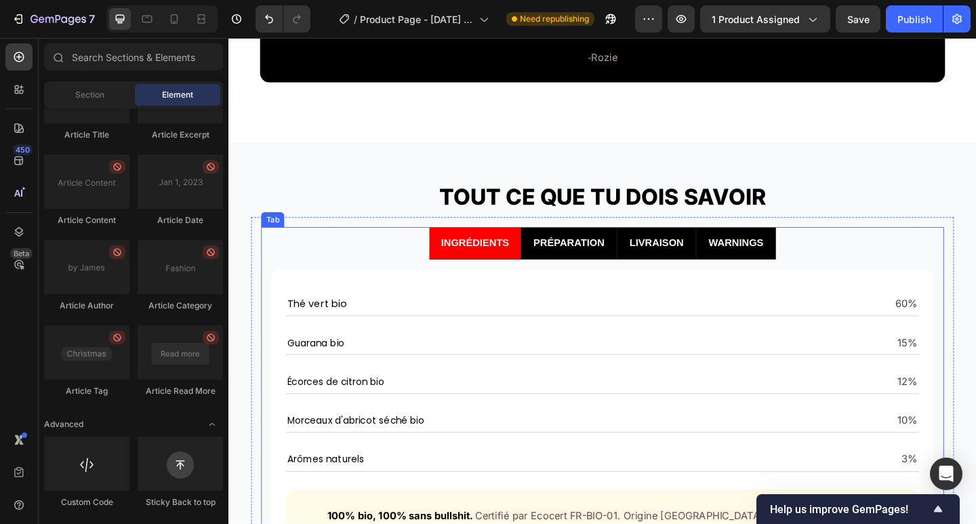
click at [460, 277] on li "INGRÉDIENTS" at bounding box center [497, 262] width 100 height 36
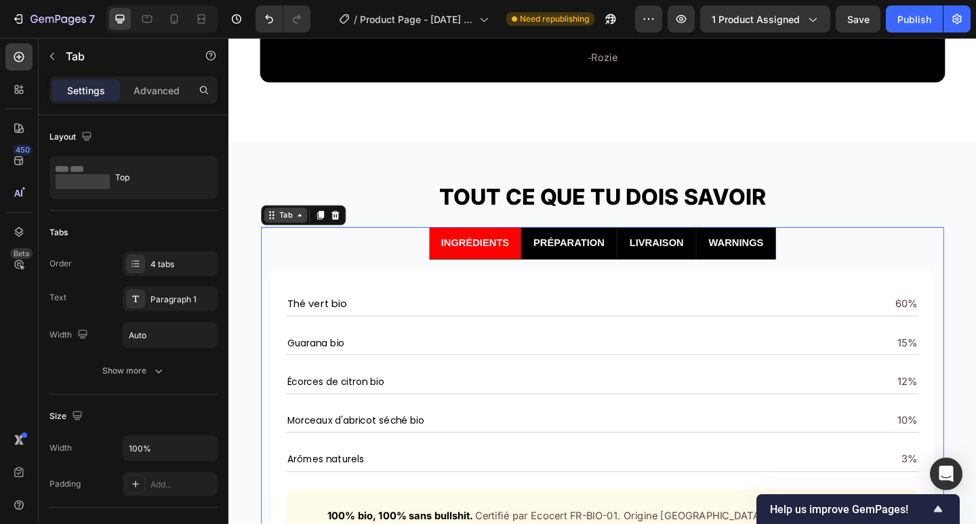
click at [307, 232] on icon at bounding box center [305, 231] width 11 height 11
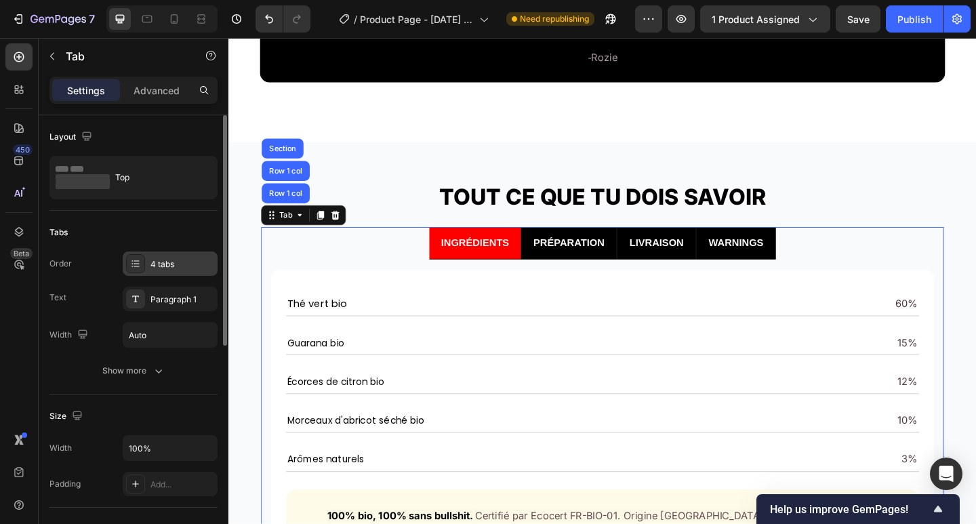
click at [125, 264] on div "4 tabs" at bounding box center [170, 263] width 95 height 24
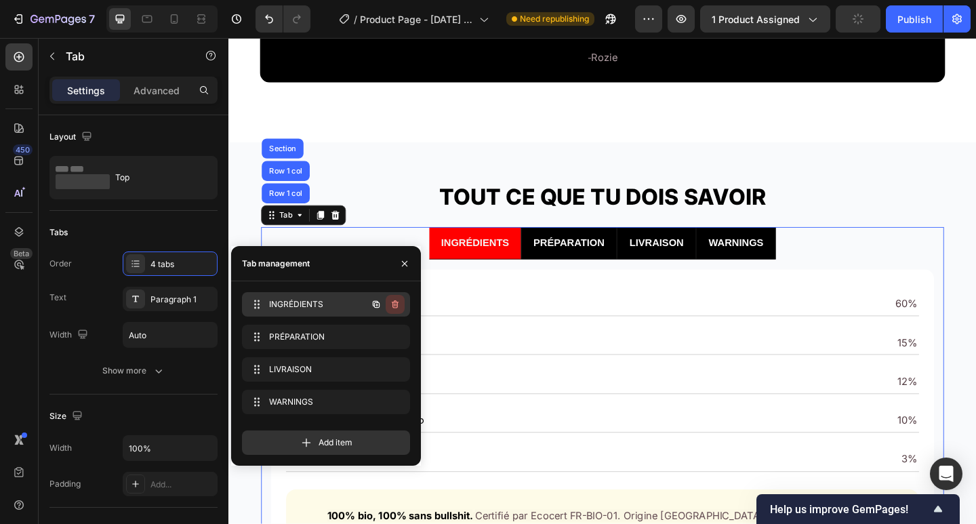
click at [393, 305] on icon "button" at bounding box center [395, 304] width 11 height 11
click at [389, 306] on div "Delete" at bounding box center [385, 304] width 25 height 12
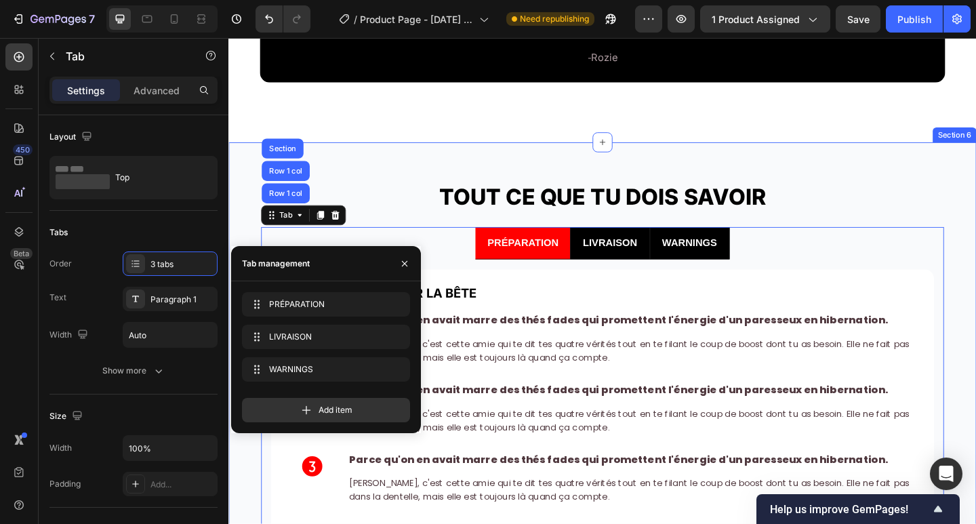
click at [468, 166] on div "TOUT CE QUE TU DOIS SAVOIR Heading PRÉPARATION LIVRAISON WARNINGS COMMENT RÉVEI…" at bounding box center [634, 421] width 813 height 538
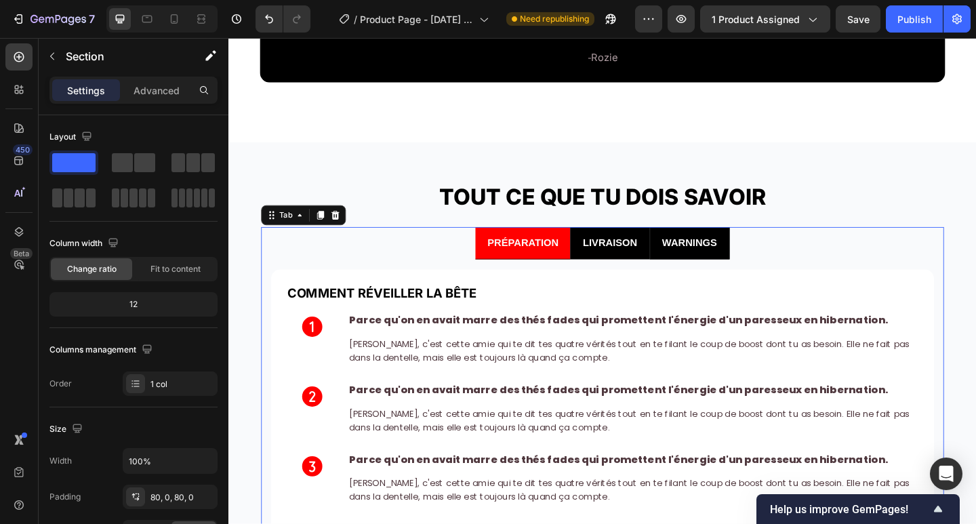
click at [627, 276] on li "LIVRAISON" at bounding box center [643, 262] width 86 height 36
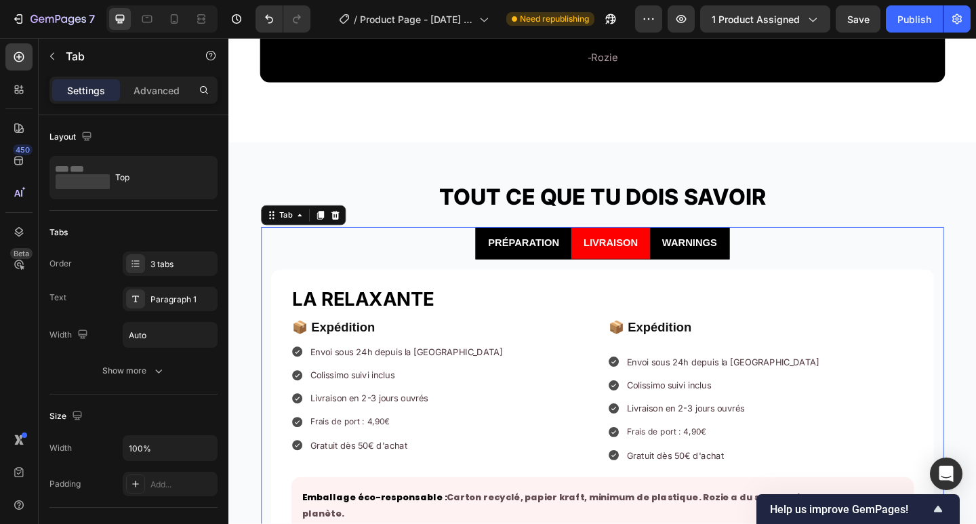
click at [704, 273] on div "WARNINGS" at bounding box center [730, 262] width 64 height 24
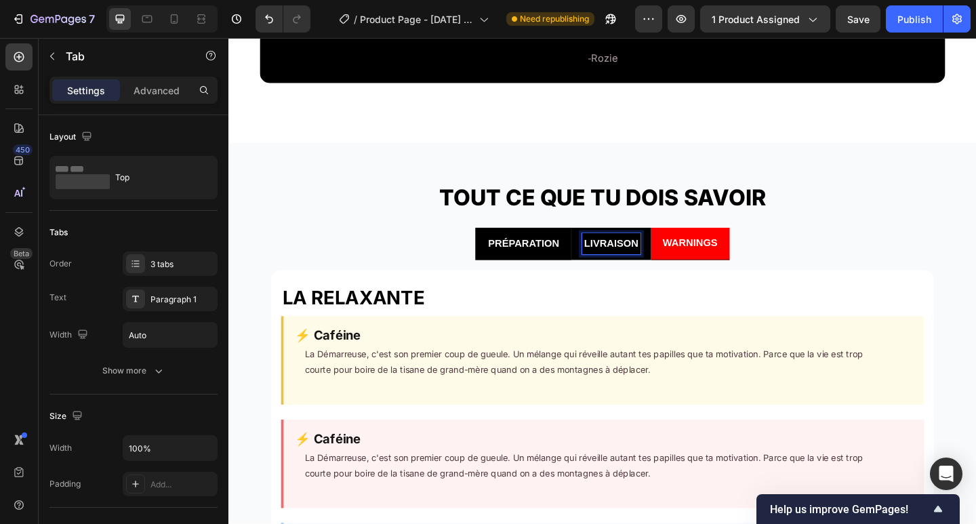
click at [620, 273] on div "LIVRAISON" at bounding box center [644, 263] width 63 height 24
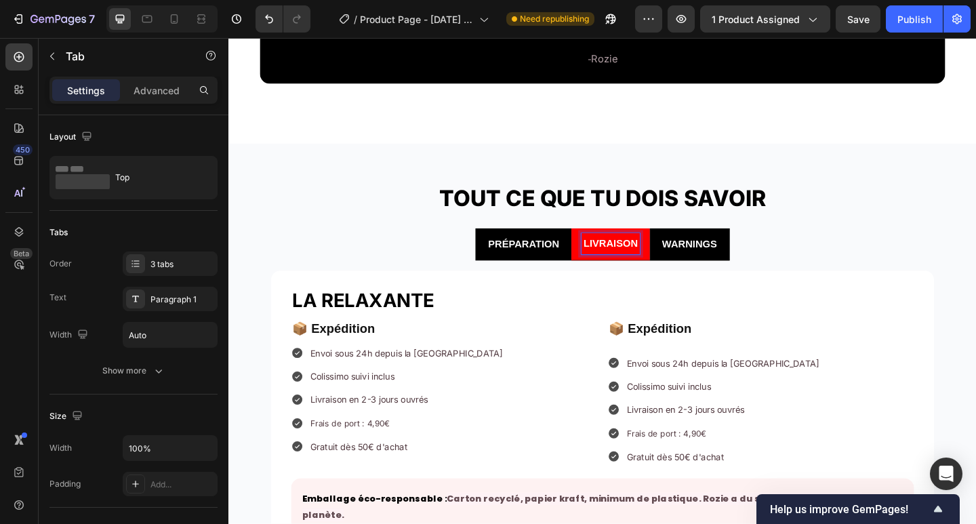
click at [575, 275] on div "PRÉPARATION" at bounding box center [548, 263] width 81 height 24
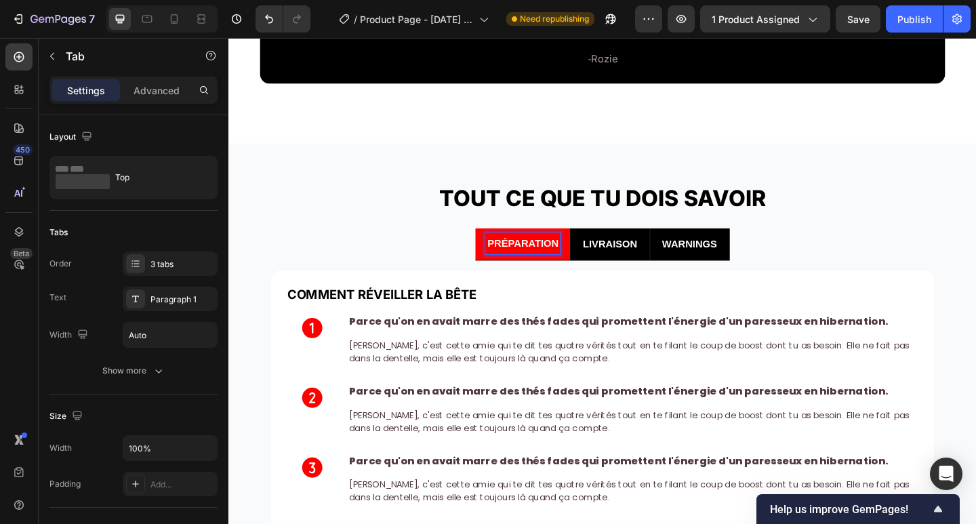
scroll to position [2076, 0]
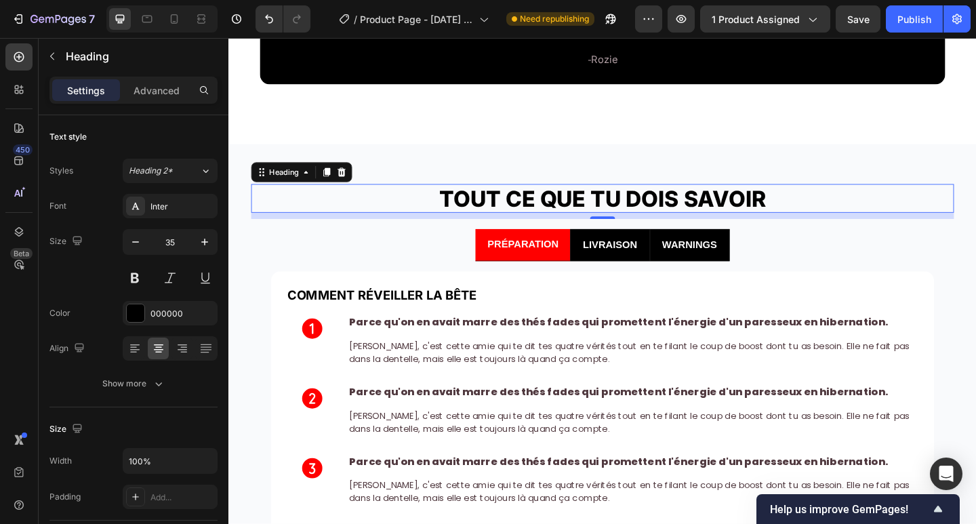
click at [915, 220] on h1 "TOUT CE QUE TU DOIS SAVOIR" at bounding box center [635, 212] width 765 height 31
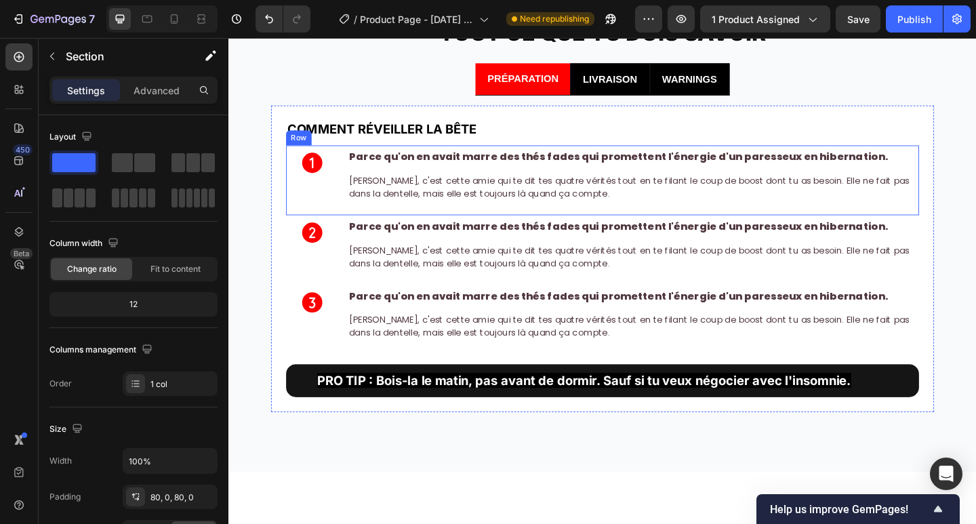
scroll to position [2166, 0]
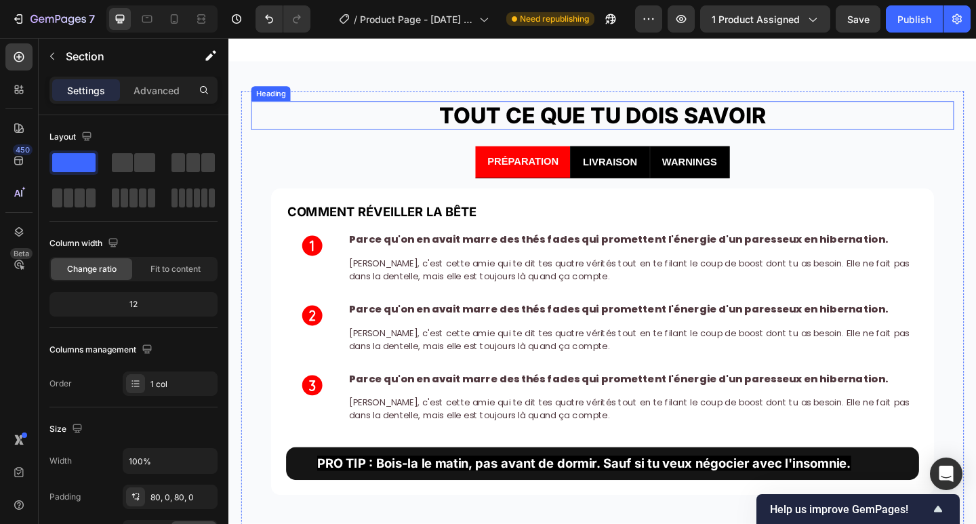
click at [397, 110] on h1 "TOUT CE QUE TU DOIS SAVOIR" at bounding box center [635, 122] width 765 height 31
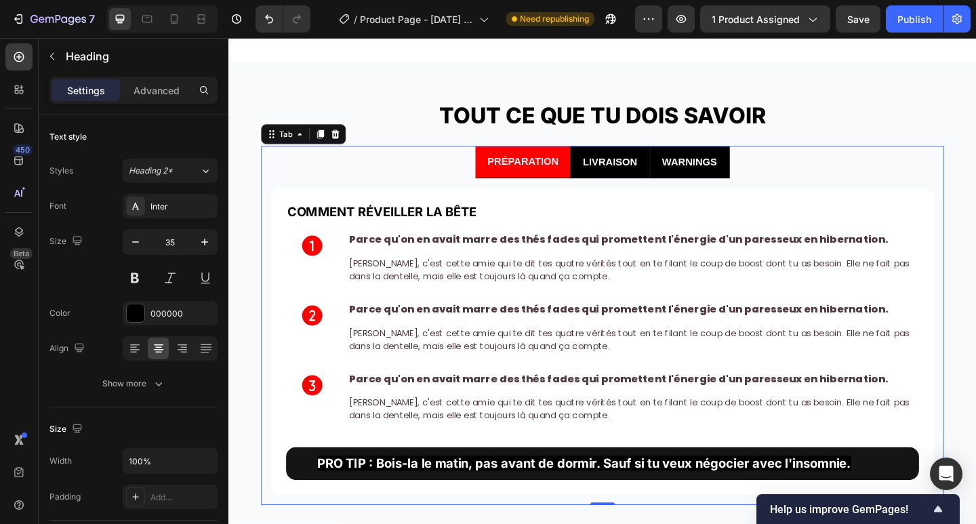
click at [278, 171] on ul "PRÉPARATION LIVRAISON WARNINGS" at bounding box center [635, 174] width 743 height 36
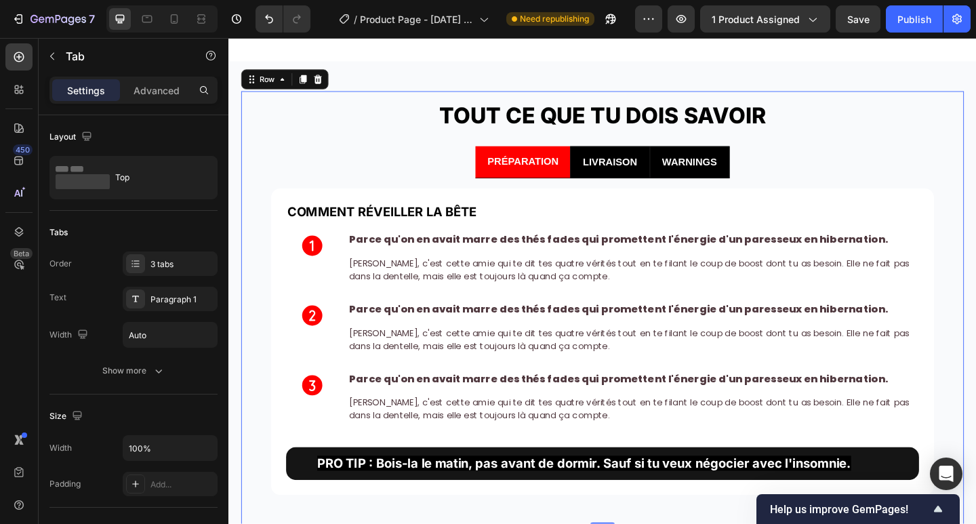
click at [247, 178] on div "TOUT CE QUE TU DOIS SAVOIR Heading PRÉPARATION LIVRAISON WARNINGS COMMENT RÉVEI…" at bounding box center [635, 332] width 786 height 472
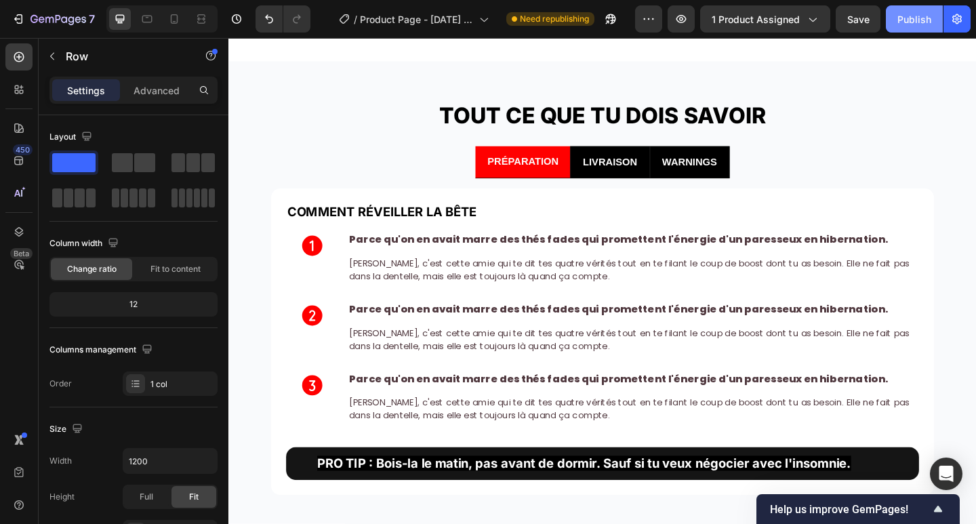
click at [908, 20] on div "Publish" at bounding box center [914, 19] width 34 height 14
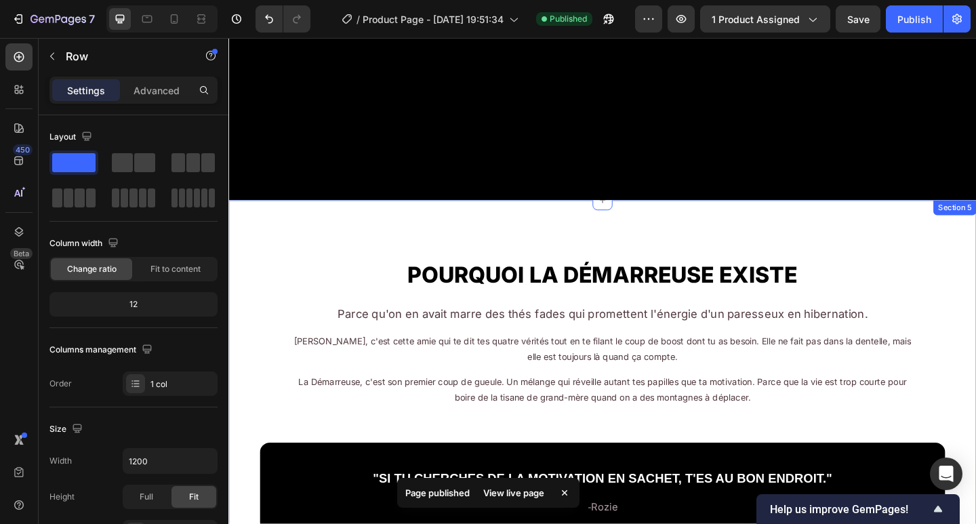
scroll to position [1533, 0]
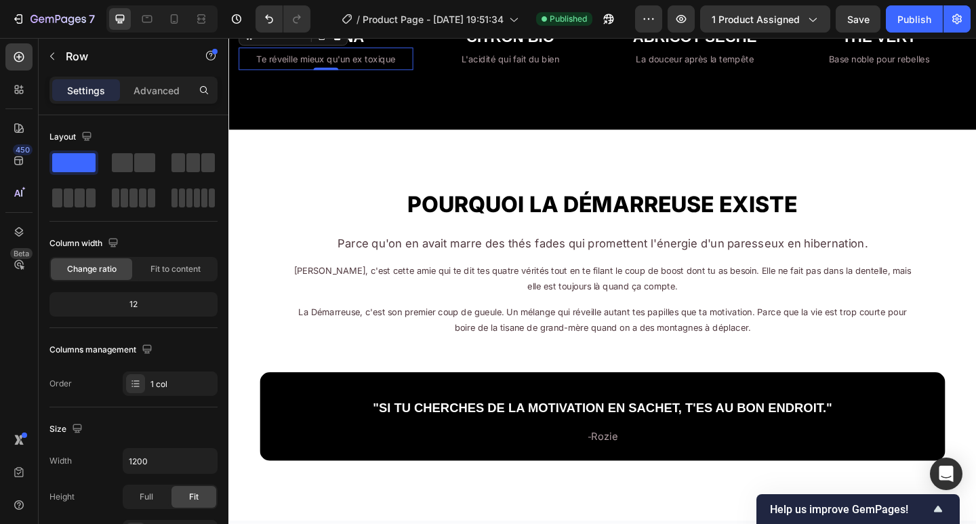
click at [348, 67] on span "Te réveille mieux qu'un ex toxique" at bounding box center [334, 62] width 151 height 12
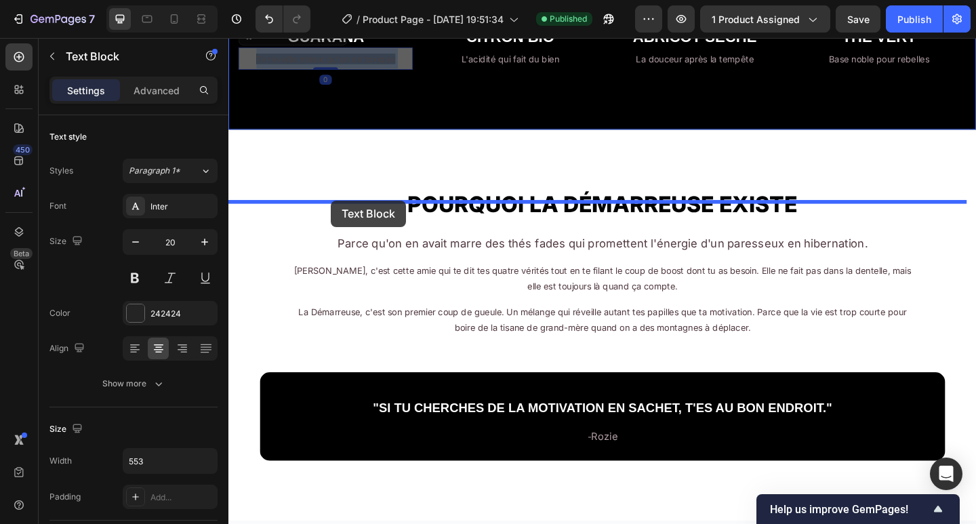
drag, startPoint x: 338, startPoint y: 197, endPoint x: 340, endPoint y: 215, distance: 18.4
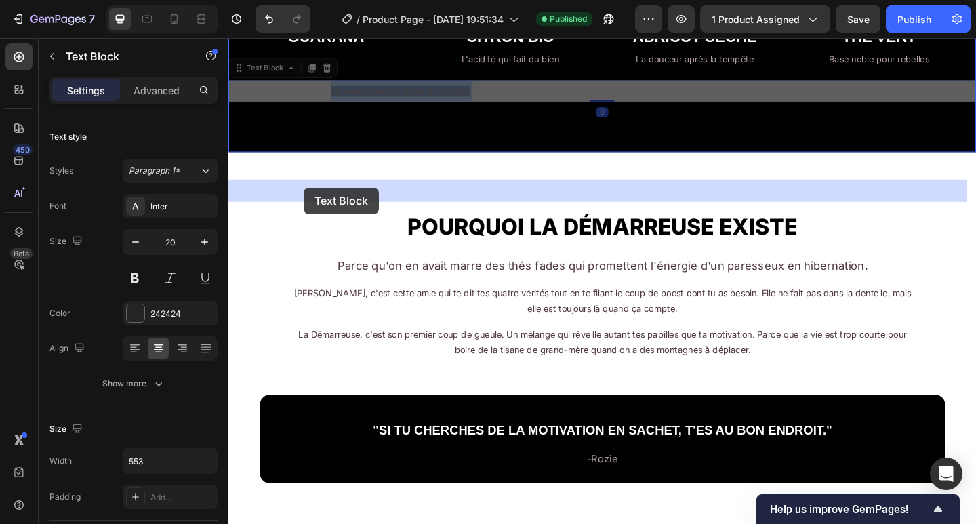
drag, startPoint x: 385, startPoint y: 206, endPoint x: 303, endPoint y: 201, distance: 82.2
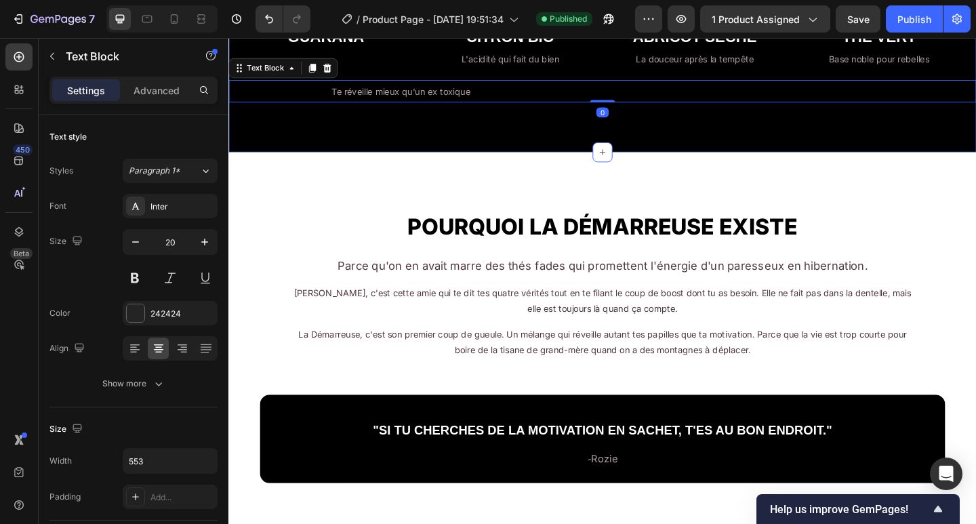
click at [318, 163] on div "LES INGRÉDIENTS QUI DÉCHIRENT Heading Chaque élément a été choisi pour son cara…" at bounding box center [634, 30] width 813 height 264
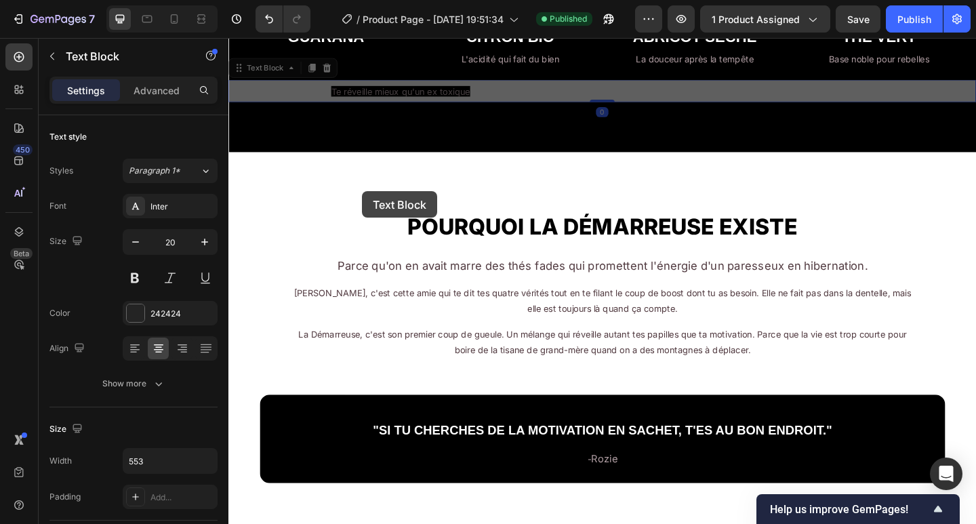
drag, startPoint x: 373, startPoint y: 205, endPoint x: 301, endPoint y: 192, distance: 73.7
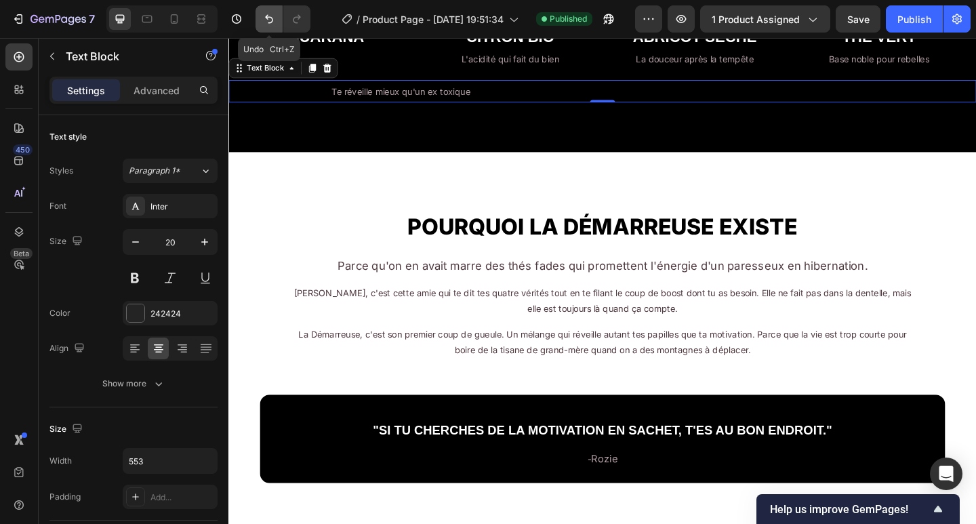
click at [277, 24] on button "Undo/Redo" at bounding box center [269, 18] width 27 height 27
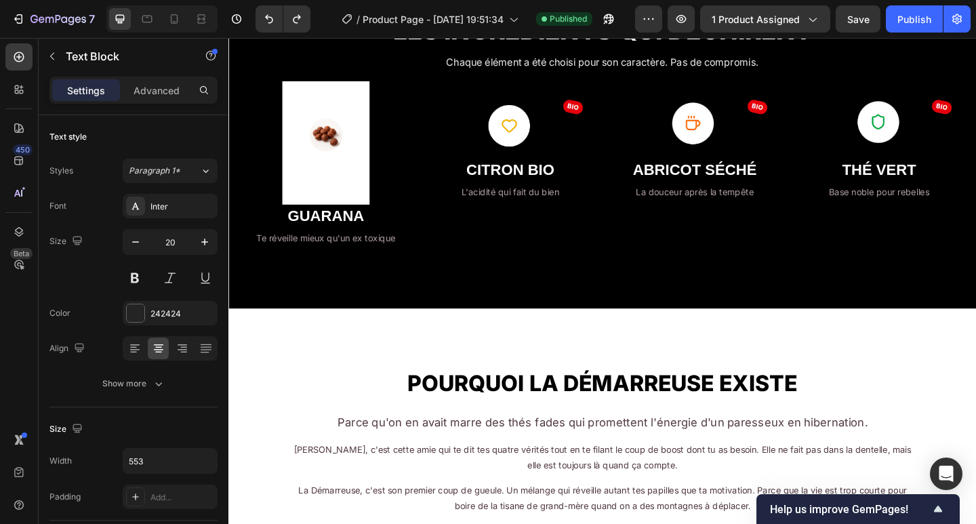
scroll to position [1442, 0]
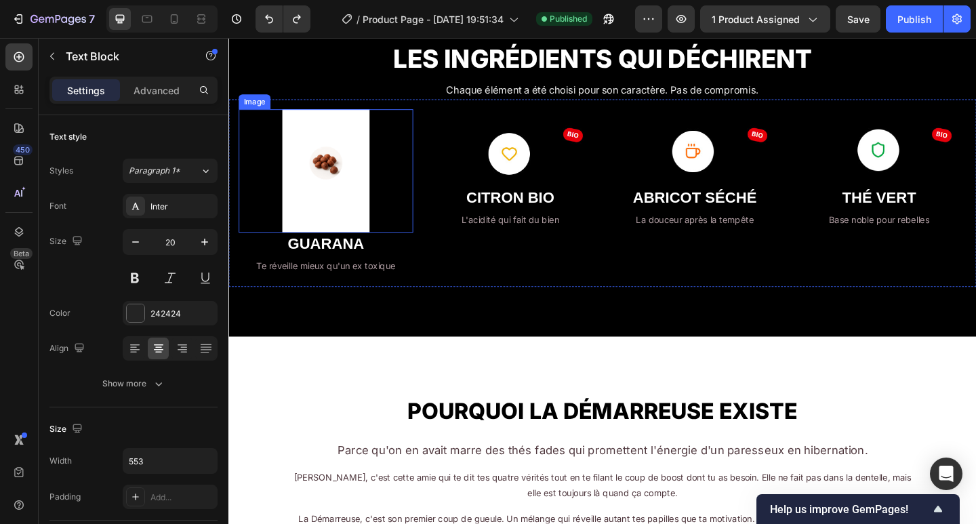
click at [340, 178] on img at bounding box center [334, 183] width 95 height 134
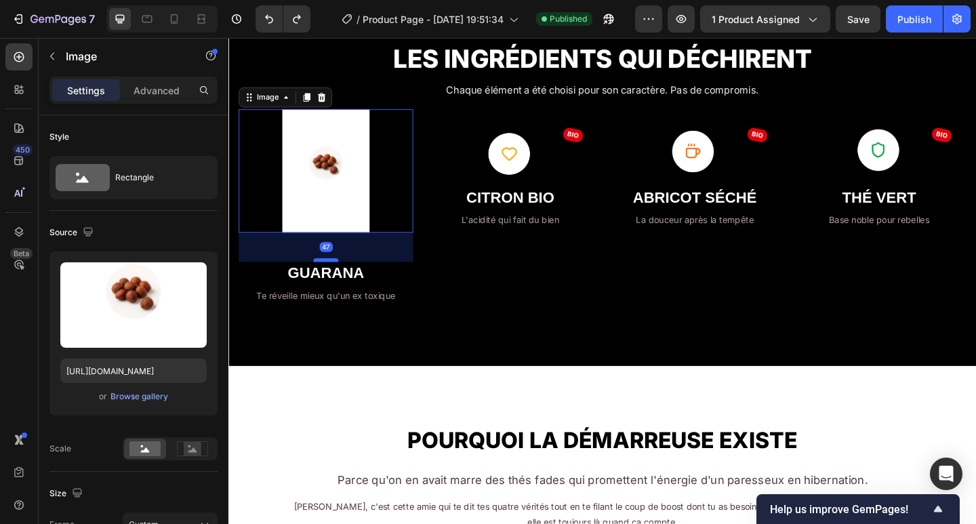
drag, startPoint x: 336, startPoint y: 245, endPoint x: 338, endPoint y: 277, distance: 32.0
click at [338, 278] on div at bounding box center [334, 280] width 27 height 4
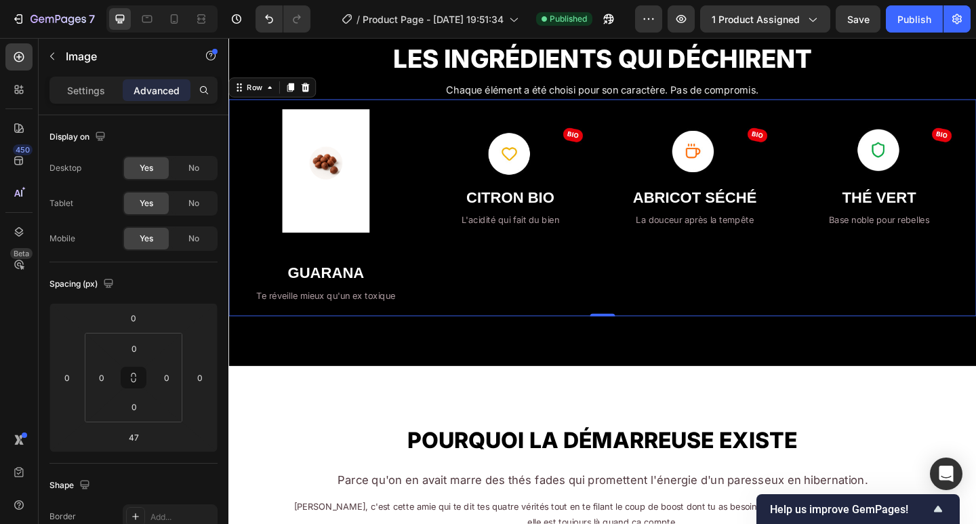
click at [466, 277] on div "Image CITRON BIO Heading L'acidité qui fait du bien Text Block" at bounding box center [535, 223] width 190 height 214
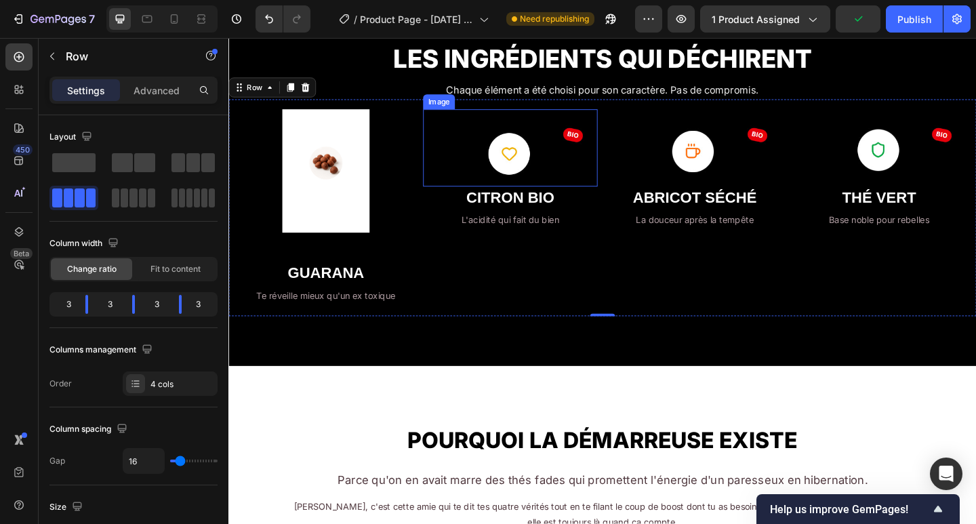
click at [533, 173] on img at bounding box center [535, 158] width 190 height 84
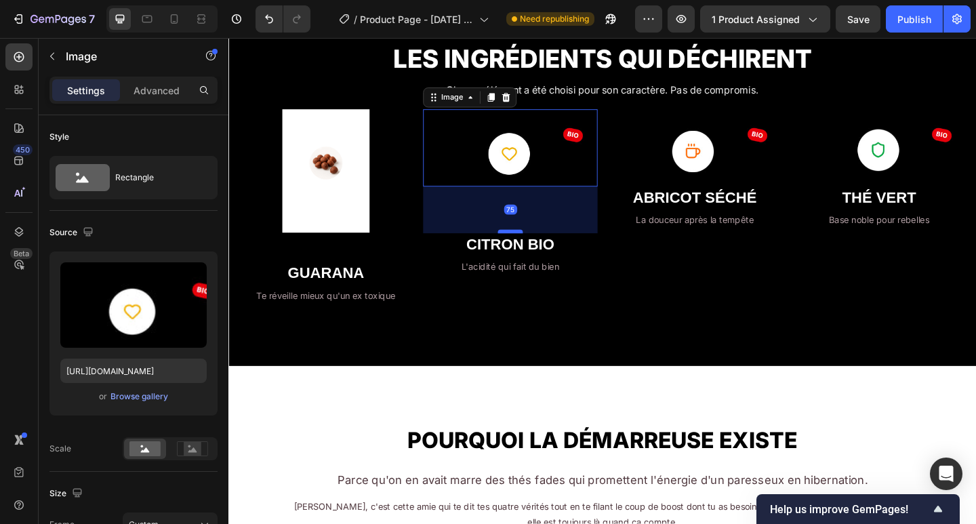
drag, startPoint x: 539, startPoint y: 196, endPoint x: 540, endPoint y: 247, distance: 50.9
click at [540, 247] on div at bounding box center [534, 249] width 27 height 4
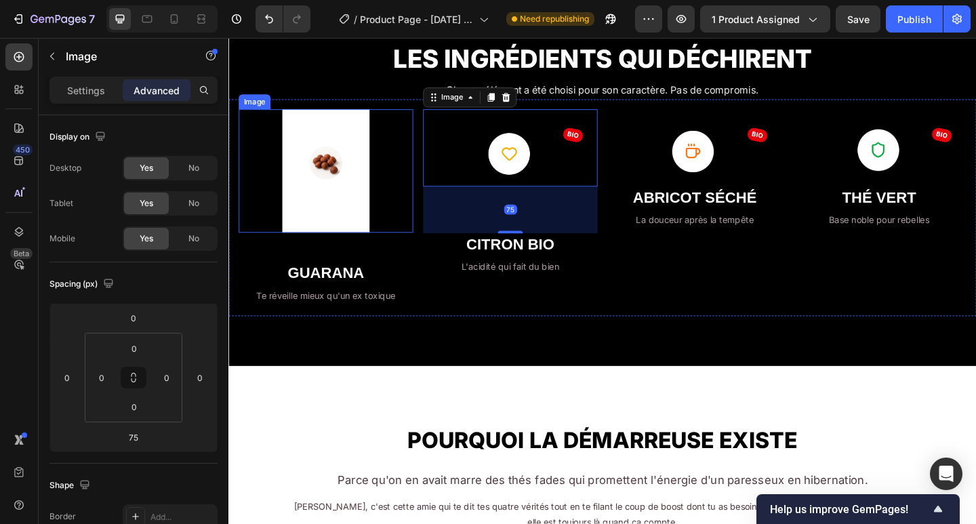
click at [340, 243] on img at bounding box center [334, 183] width 95 height 134
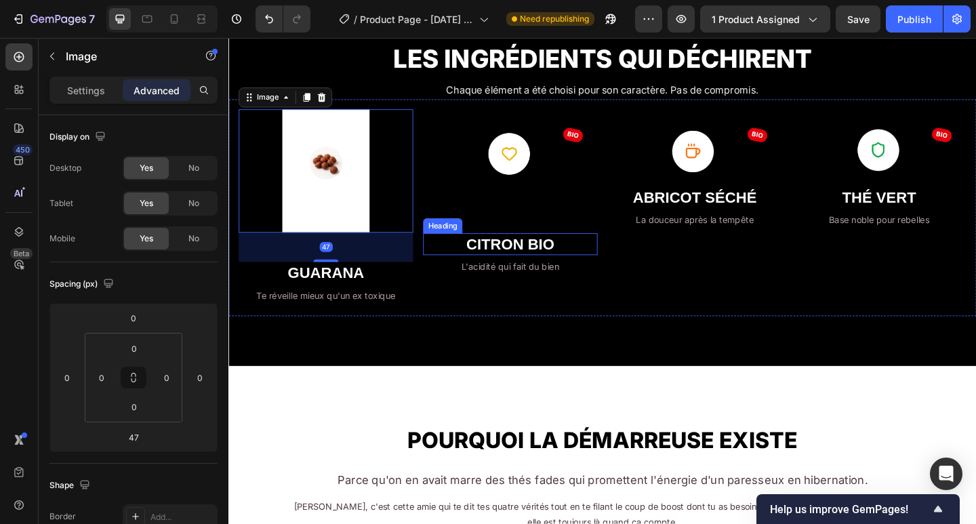
click at [523, 260] on strong "CITRON BIO" at bounding box center [535, 263] width 96 height 18
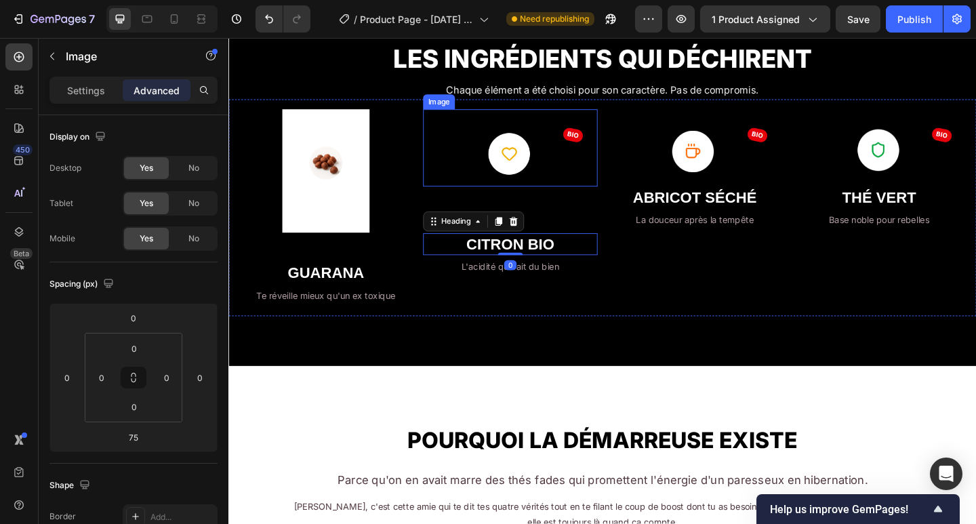
click at [529, 187] on img at bounding box center [535, 158] width 190 height 84
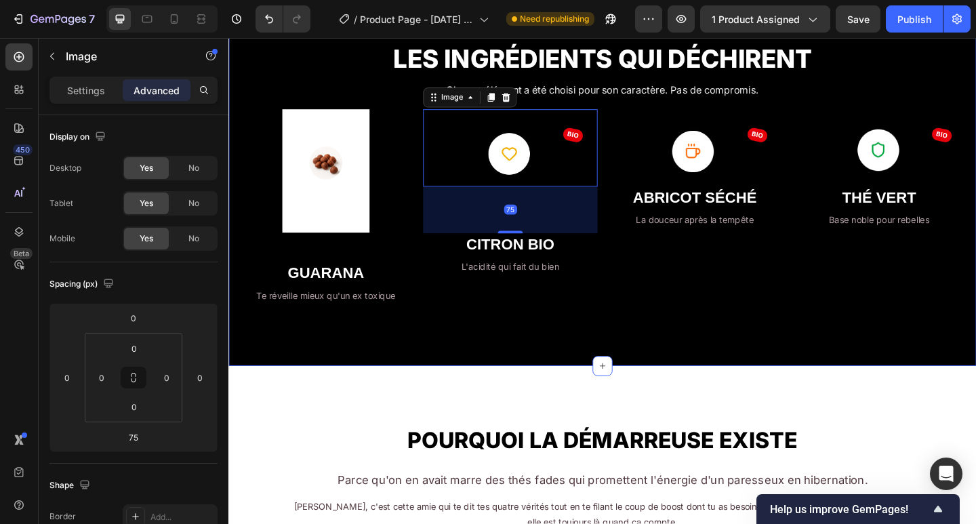
click at [501, 342] on div "LES INGRÉDIENTS QUI DÉCHIRENT Heading Chaque élément a été choisi pour son cara…" at bounding box center [634, 192] width 813 height 406
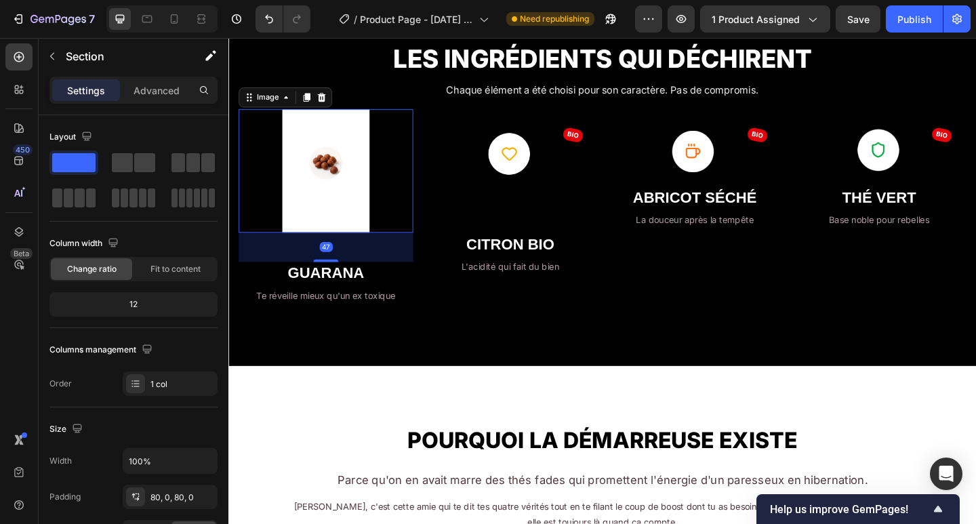
click at [363, 169] on img at bounding box center [334, 183] width 95 height 134
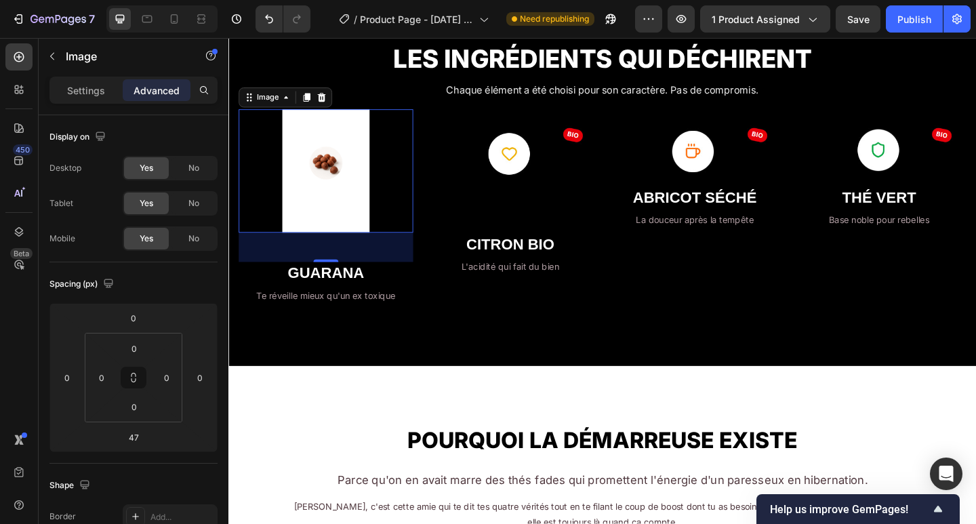
click at [333, 208] on img at bounding box center [334, 183] width 95 height 134
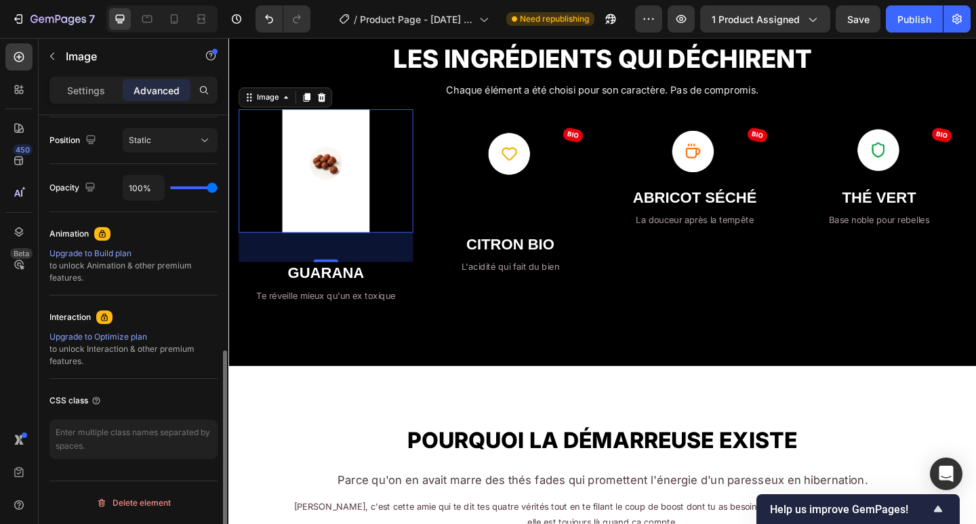
scroll to position [133, 0]
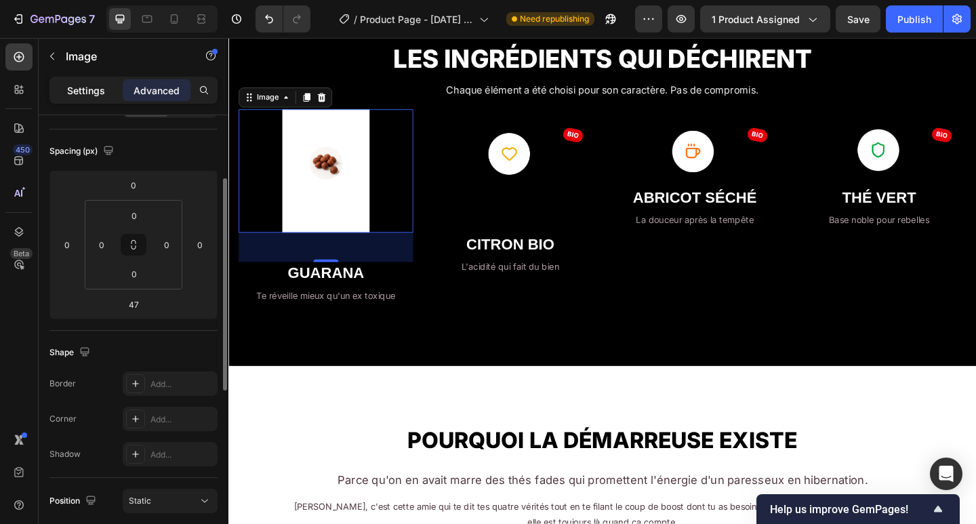
click at [89, 98] on div "Settings" at bounding box center [86, 90] width 68 height 22
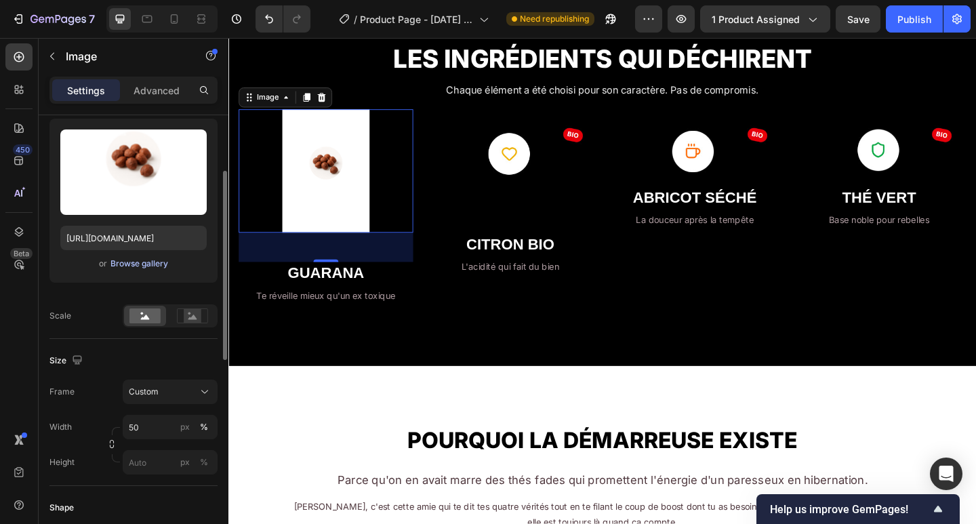
click at [139, 262] on div "Browse gallery" at bounding box center [139, 264] width 58 height 12
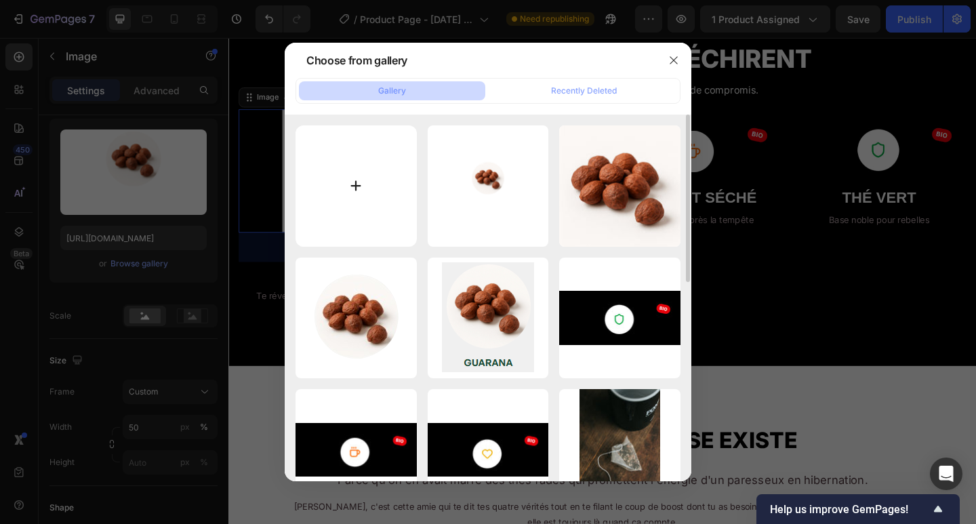
click at [366, 200] on input "file" at bounding box center [356, 185] width 121 height 121
type input "C:\fakepath\Made-in-The_guarana_300-removebg-preview.png"
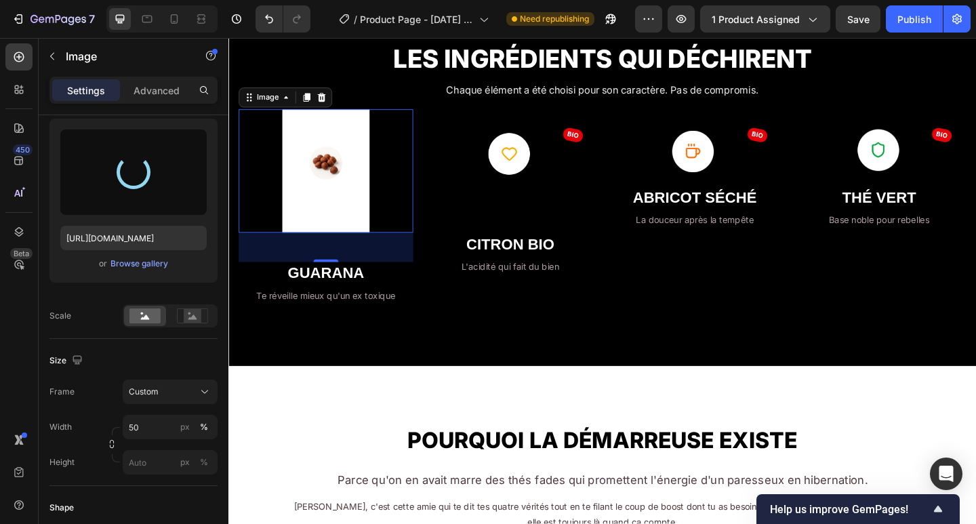
type input "[URL][DOMAIN_NAME]"
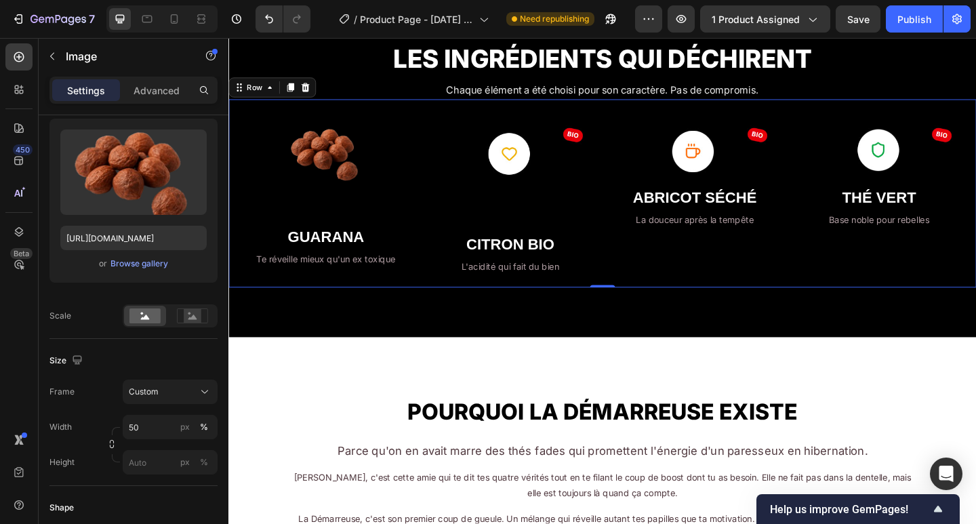
click at [348, 301] on div "Image GUARANA Heading Te réveille mieux qu'un ex toxique Text Block Image CITRO…" at bounding box center [634, 207] width 813 height 205
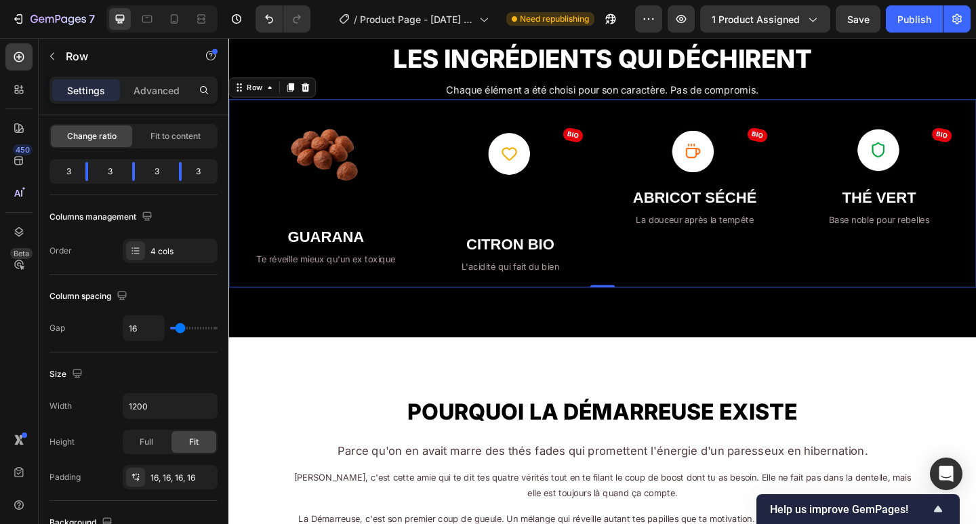
scroll to position [0, 0]
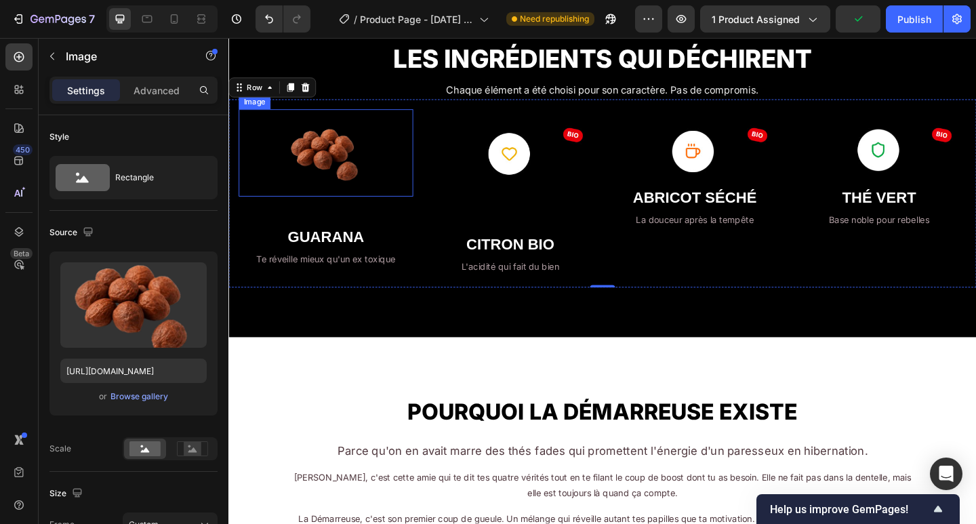
click at [331, 170] on img at bounding box center [334, 163] width 95 height 95
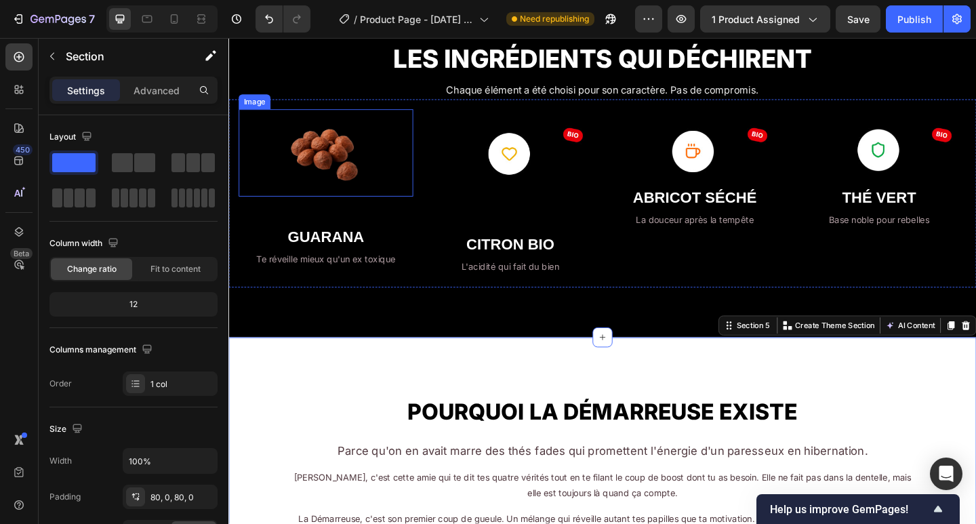
click at [315, 155] on img at bounding box center [334, 163] width 95 height 95
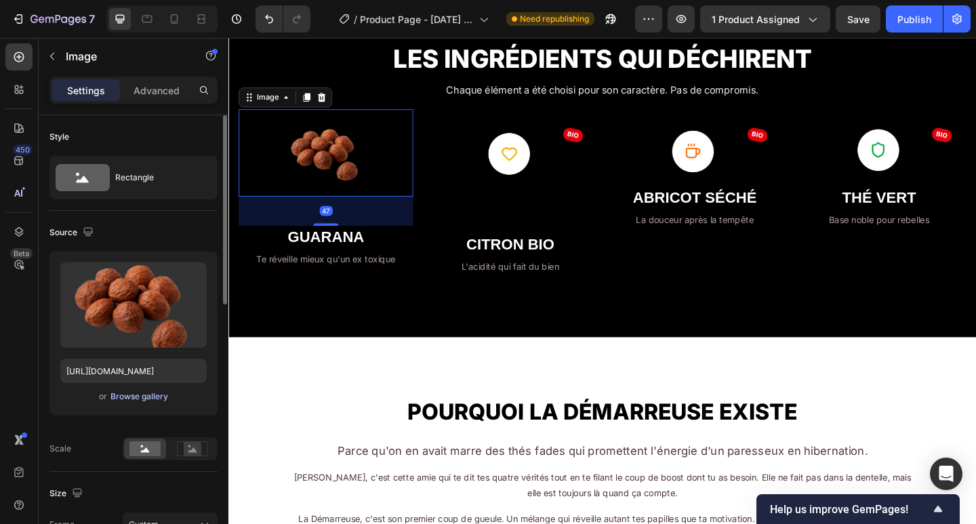
click at [148, 394] on div "Browse gallery" at bounding box center [139, 396] width 58 height 12
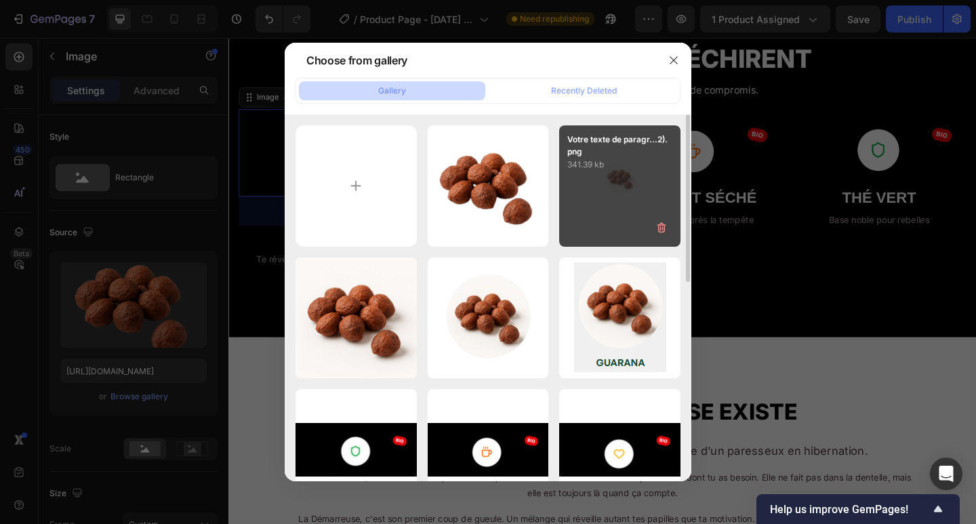
click at [620, 175] on div "Votre texte de paragr...2).png 341.39 kb" at bounding box center [619, 185] width 121 height 121
type input "[URL][DOMAIN_NAME]"
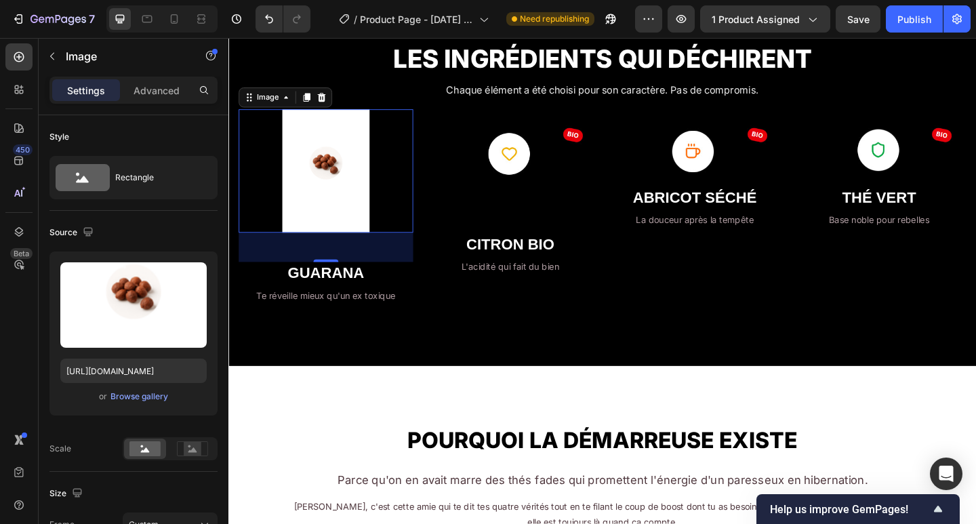
click at [331, 228] on img at bounding box center [334, 183] width 95 height 134
click at [329, 201] on img at bounding box center [334, 183] width 95 height 134
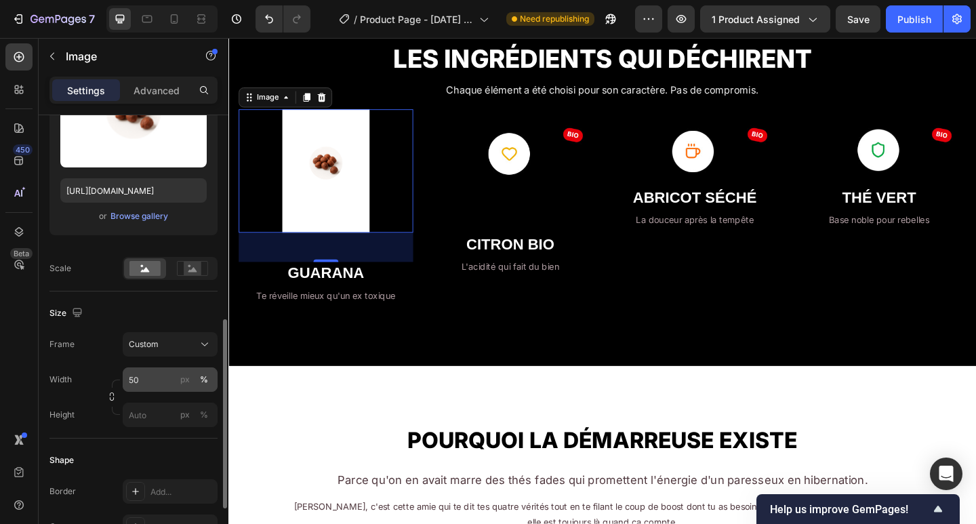
scroll to position [270, 0]
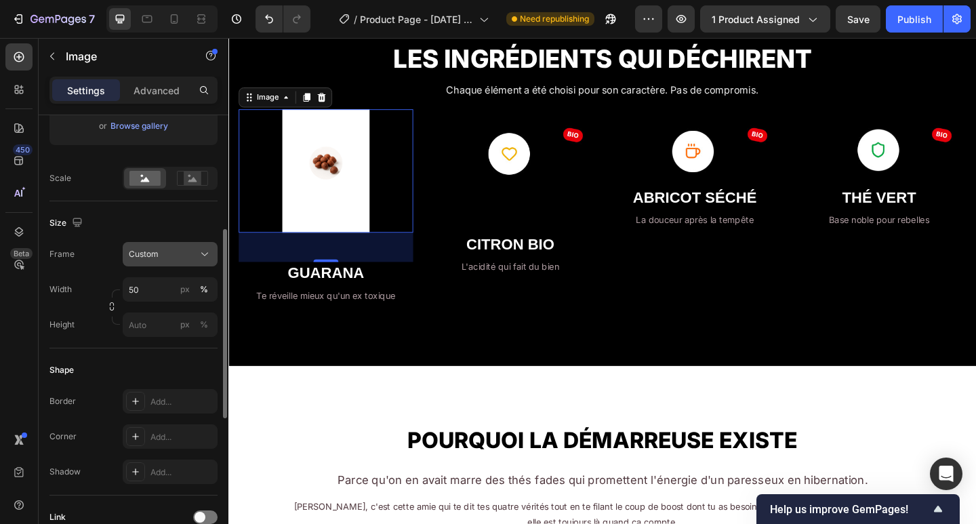
click at [149, 250] on span "Custom" at bounding box center [144, 254] width 30 height 12
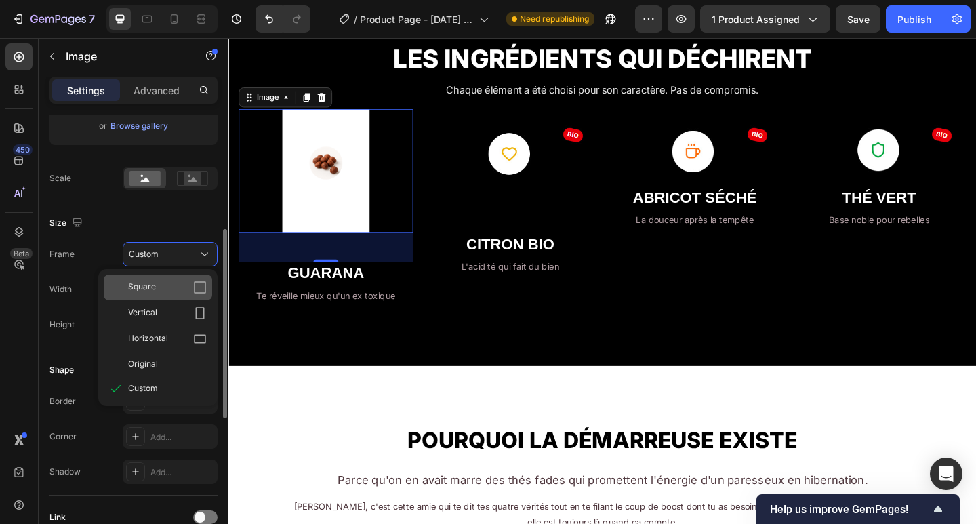
click at [147, 287] on span "Square" at bounding box center [142, 288] width 28 height 14
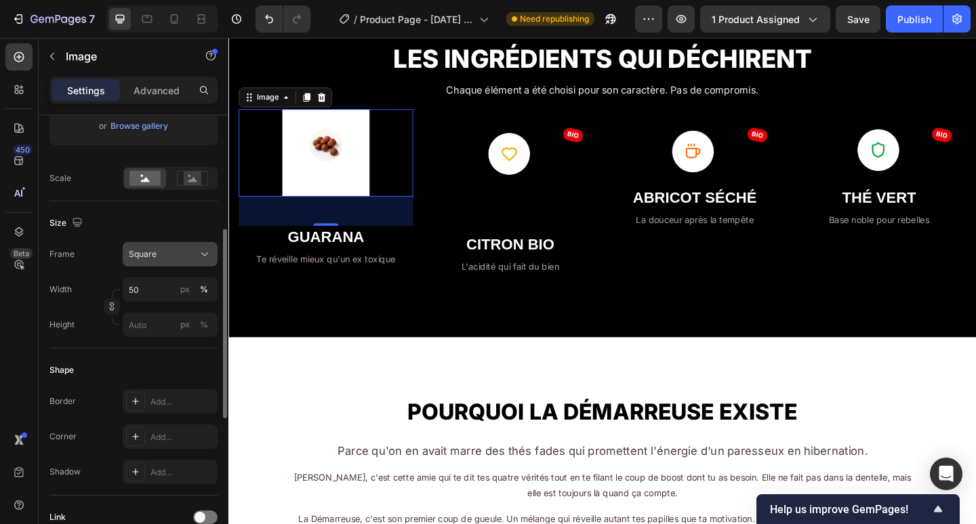
click at [165, 263] on button "Square" at bounding box center [170, 254] width 95 height 24
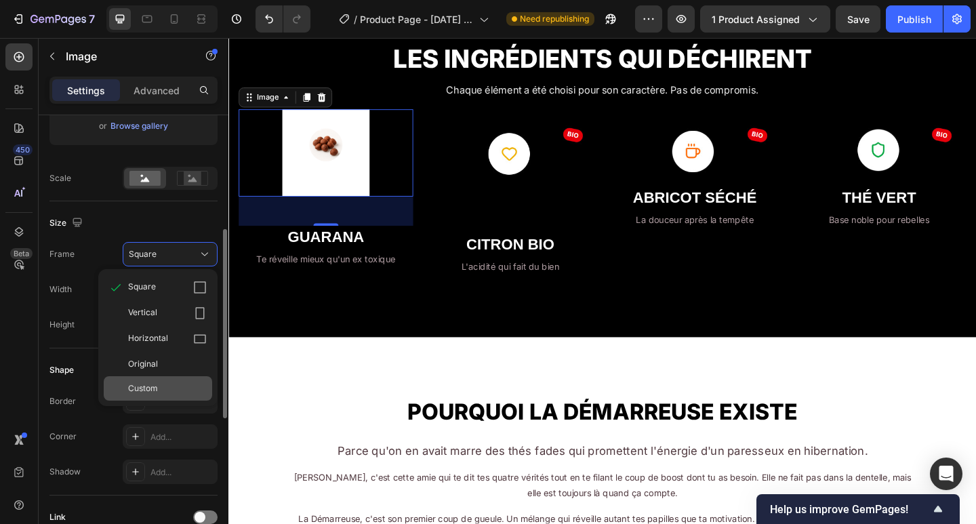
click at [152, 384] on span "Custom" at bounding box center [143, 388] width 30 height 12
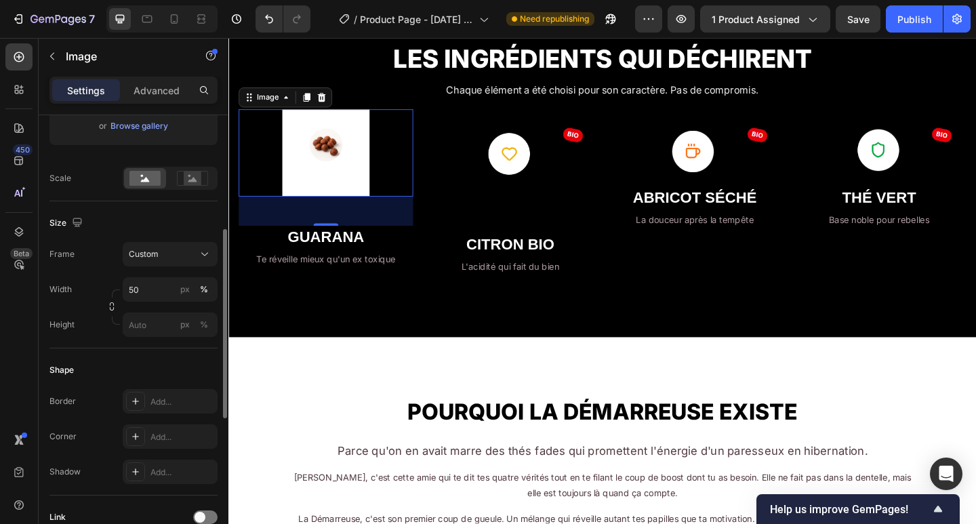
click at [123, 356] on div "Shape Border Add... Corner Add... Shadow Add..." at bounding box center [133, 421] width 168 height 147
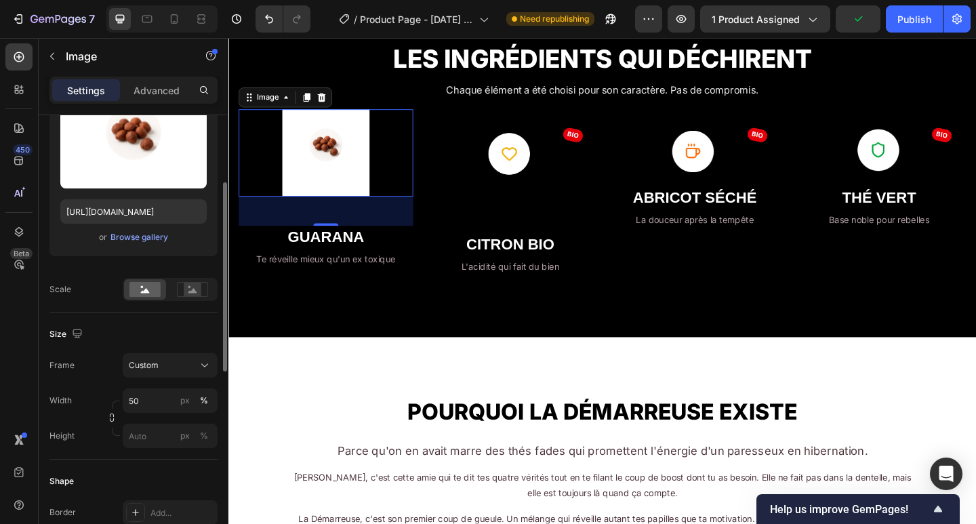
scroll to position [0, 0]
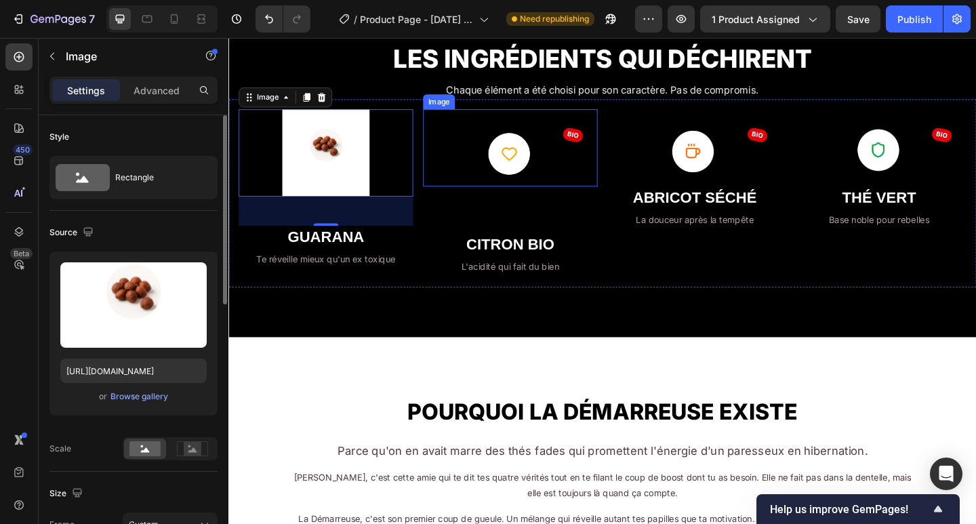
click at [508, 162] on img at bounding box center [535, 158] width 190 height 84
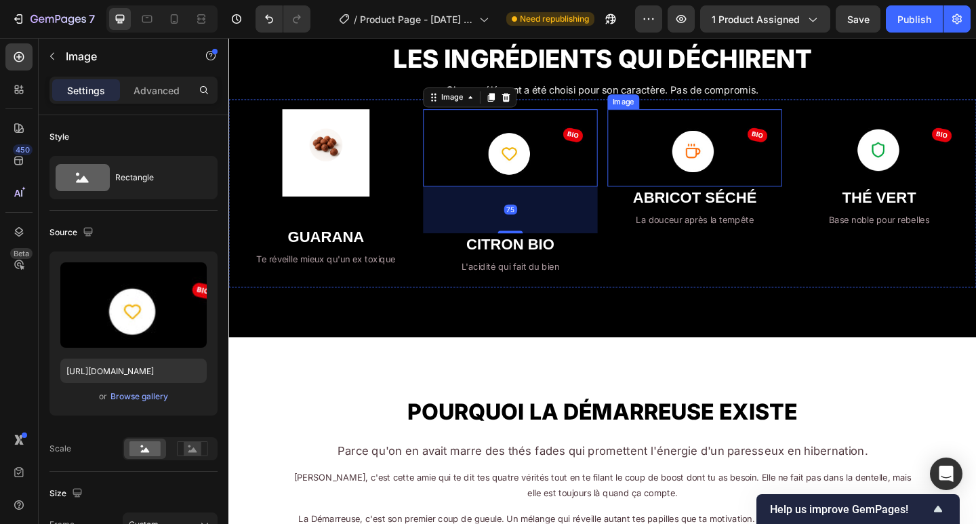
click at [708, 160] on img at bounding box center [736, 158] width 190 height 84
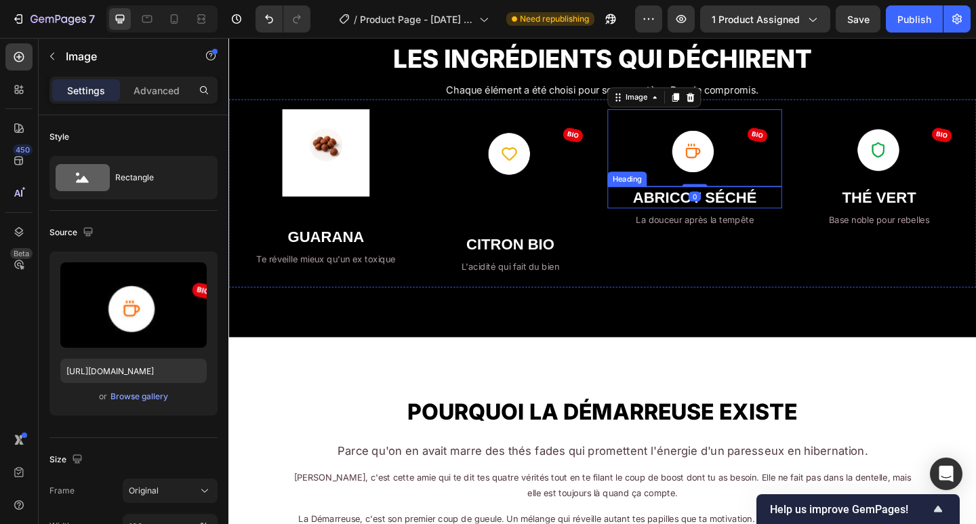
click at [708, 216] on strong "ABRICOT SÉCHÉ" at bounding box center [735, 212] width 135 height 18
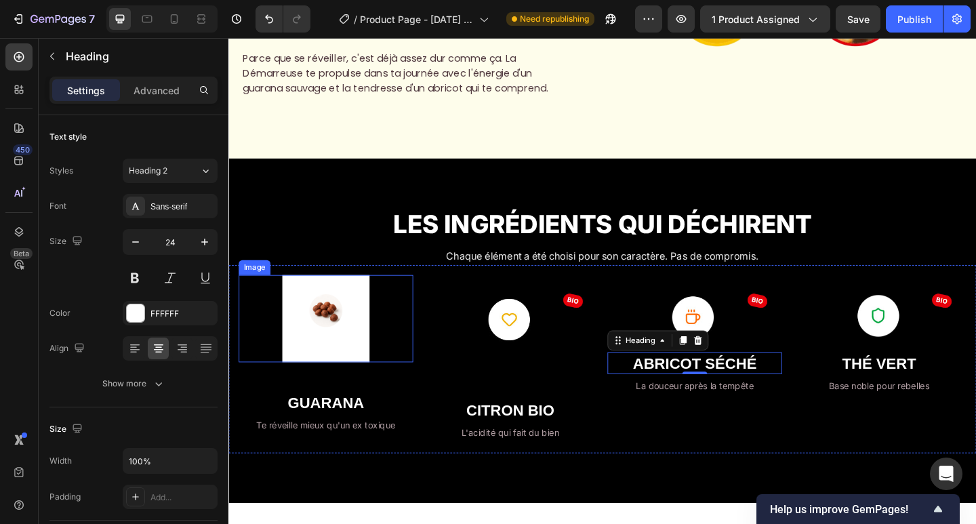
scroll to position [1352, 0]
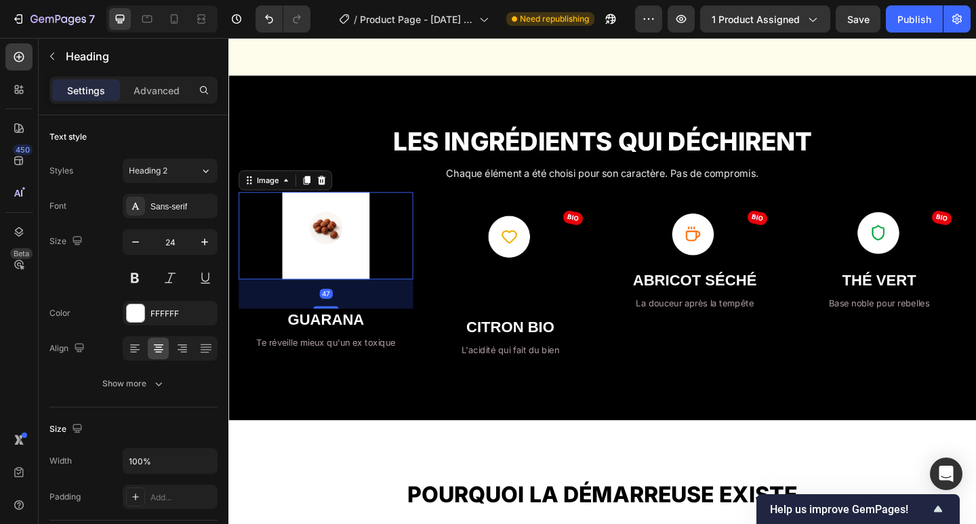
click at [322, 279] on img at bounding box center [334, 253] width 95 height 95
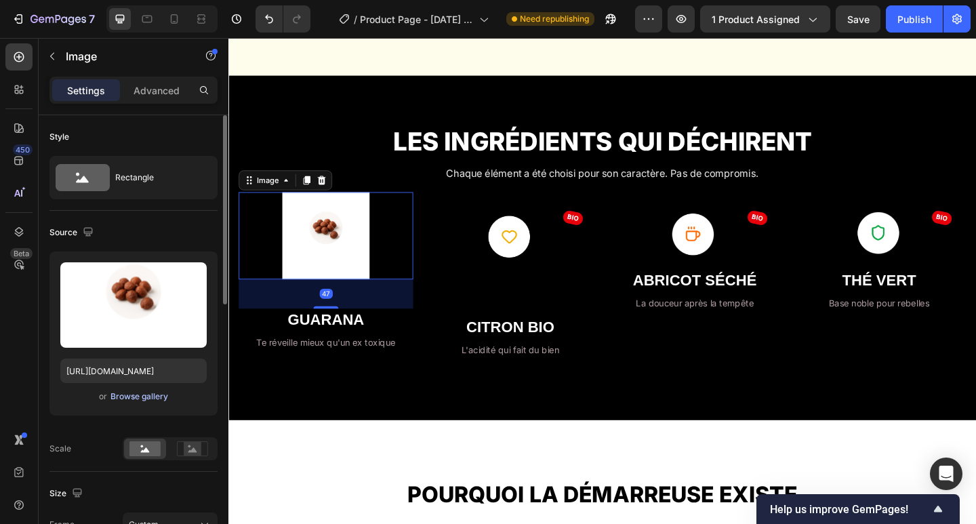
click at [156, 395] on div "Browse gallery" at bounding box center [139, 396] width 58 height 12
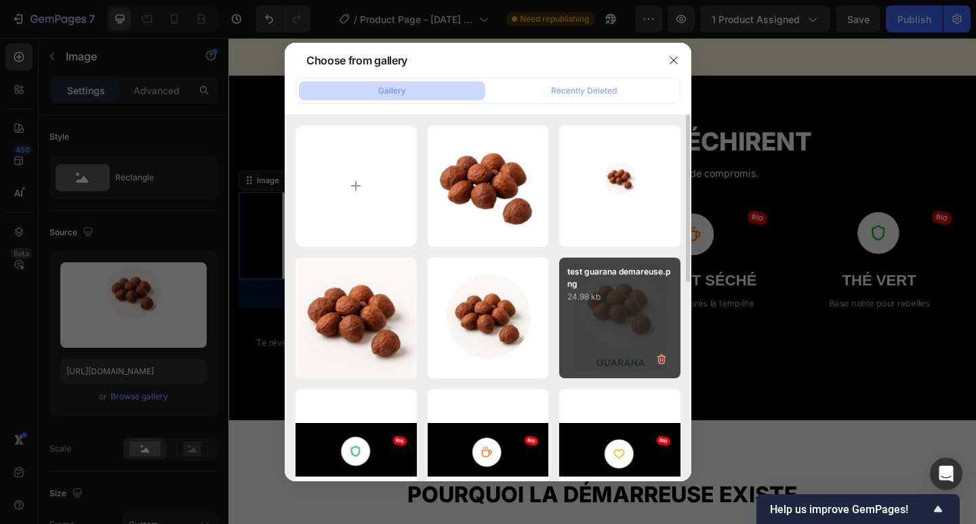
click at [628, 319] on div "test guarana demareuse.png 24.98 kb" at bounding box center [619, 318] width 121 height 121
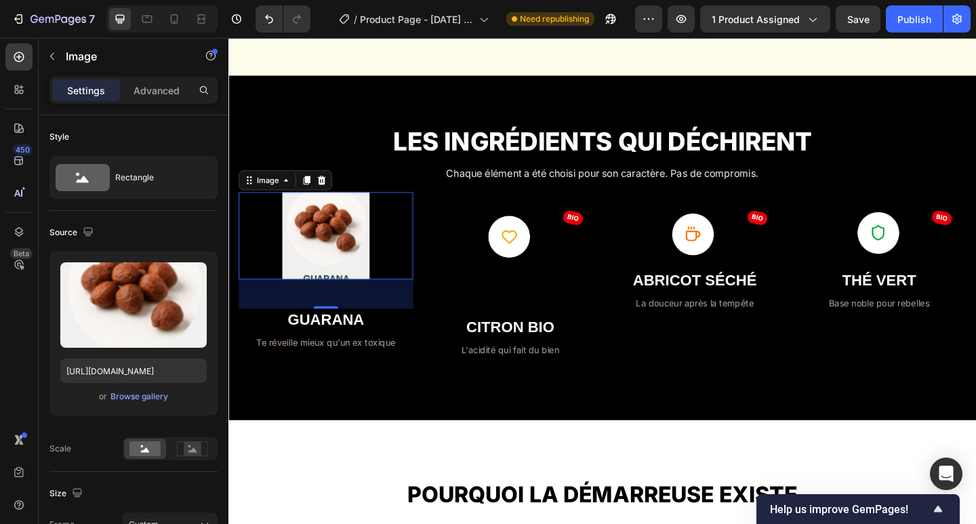
click at [330, 265] on img at bounding box center [334, 253] width 95 height 95
click at [282, 197] on div "Image" at bounding box center [270, 193] width 29 height 12
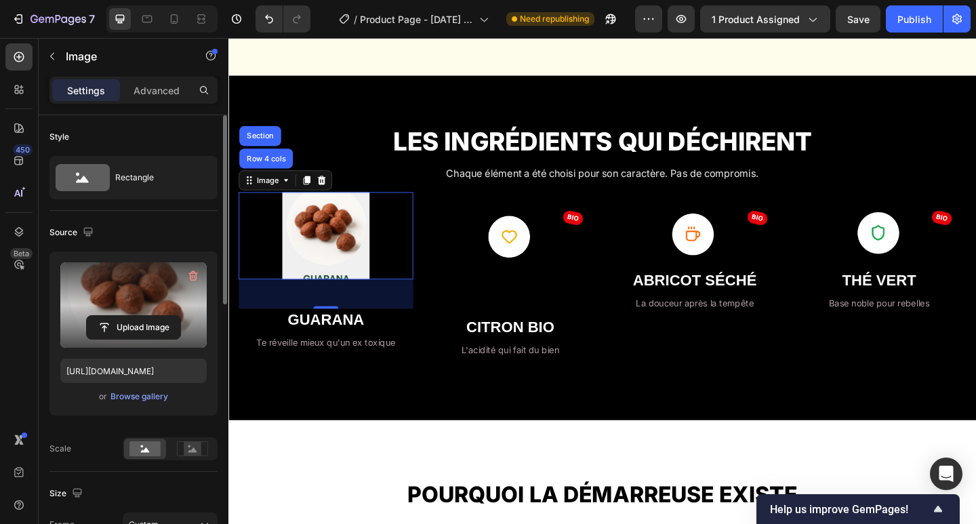
click at [180, 298] on label at bounding box center [133, 304] width 146 height 85
click at [180, 316] on input "file" at bounding box center [134, 327] width 94 height 23
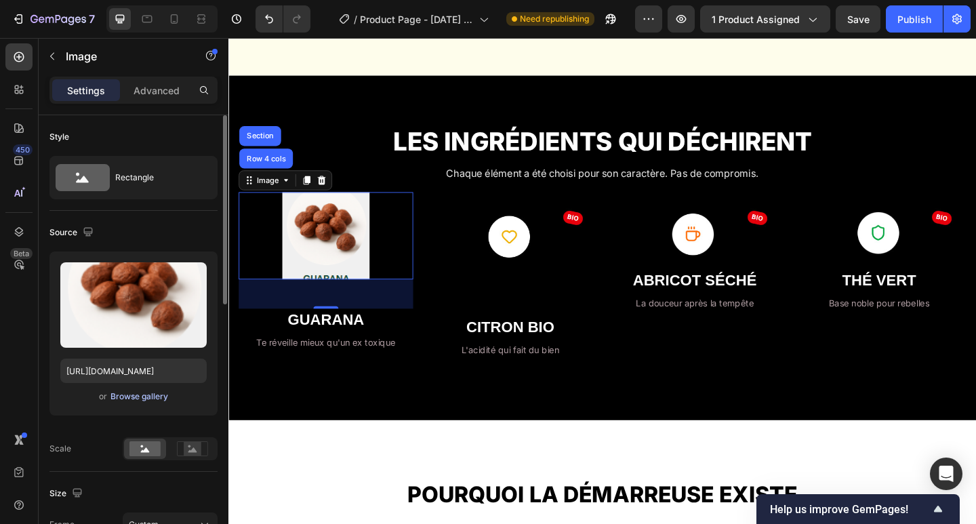
click at [144, 398] on div "Browse gallery" at bounding box center [139, 396] width 58 height 12
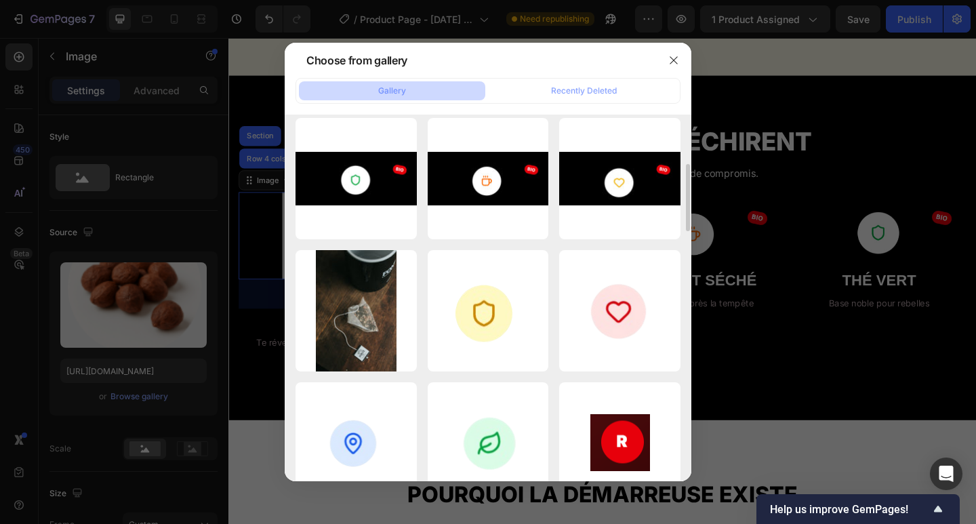
scroll to position [0, 0]
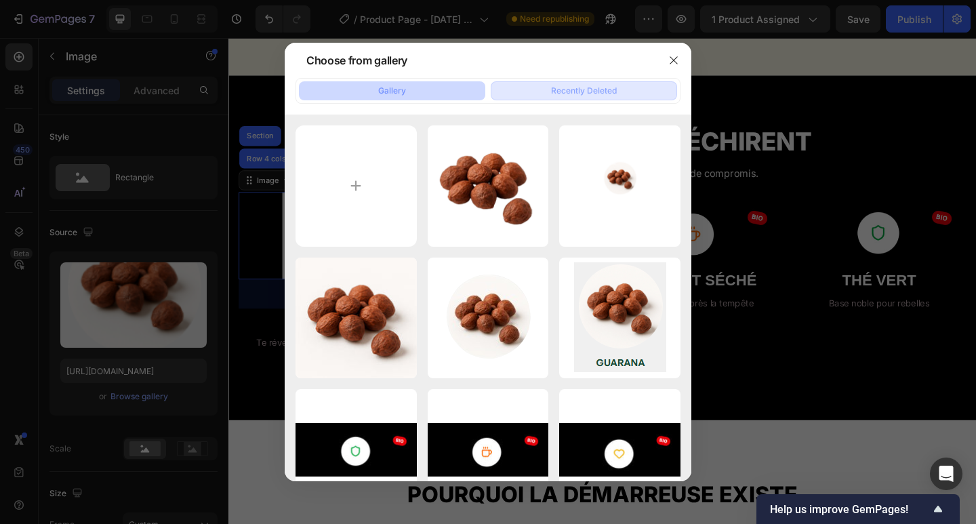
click at [597, 85] on div "Recently Deleted" at bounding box center [584, 91] width 66 height 12
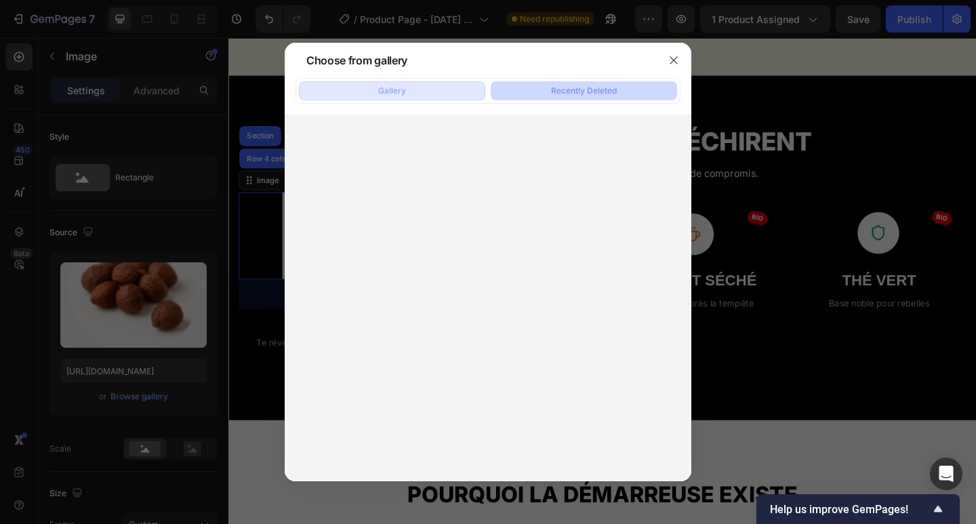
click at [392, 94] on div "Gallery" at bounding box center [392, 91] width 28 height 12
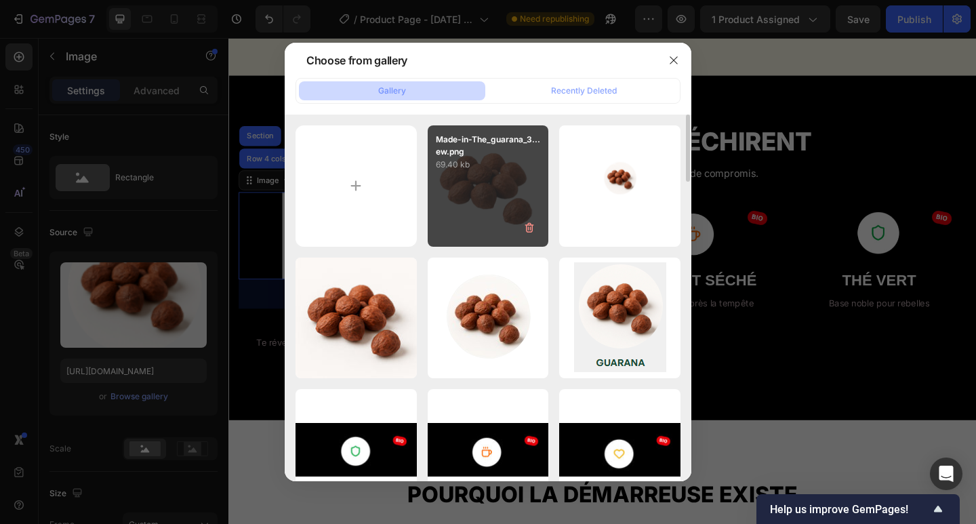
click at [505, 187] on div "Made-in-The_guarana_3...ew.png 69.40 kb" at bounding box center [488, 185] width 121 height 121
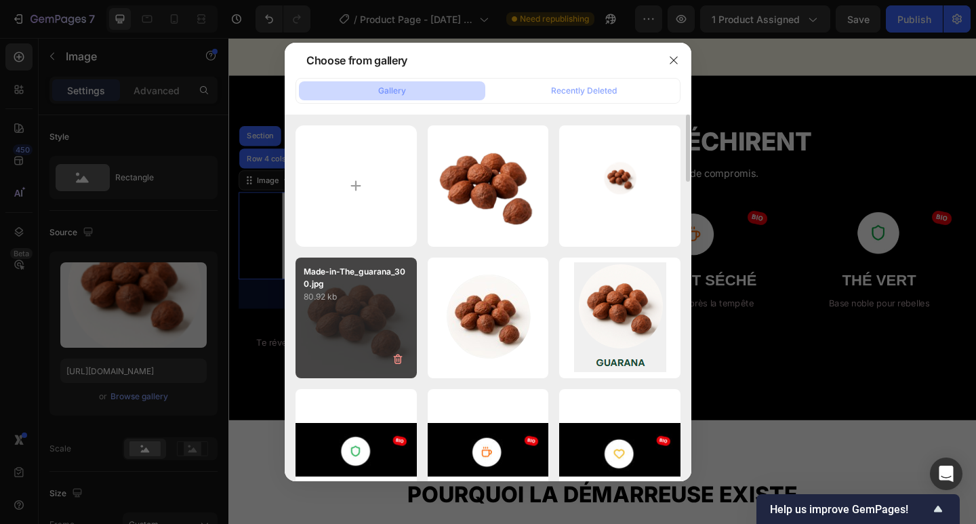
type input "[URL][DOMAIN_NAME]"
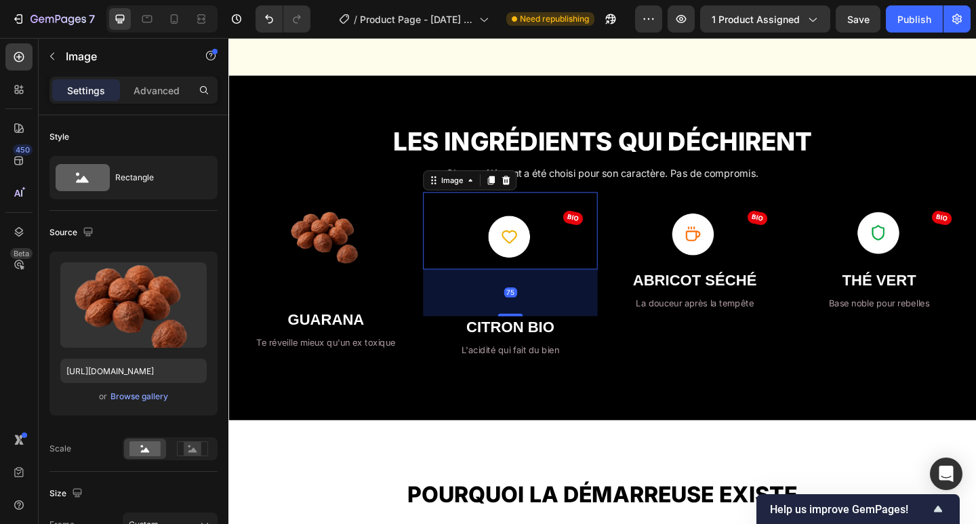
click at [466, 260] on img at bounding box center [535, 248] width 190 height 84
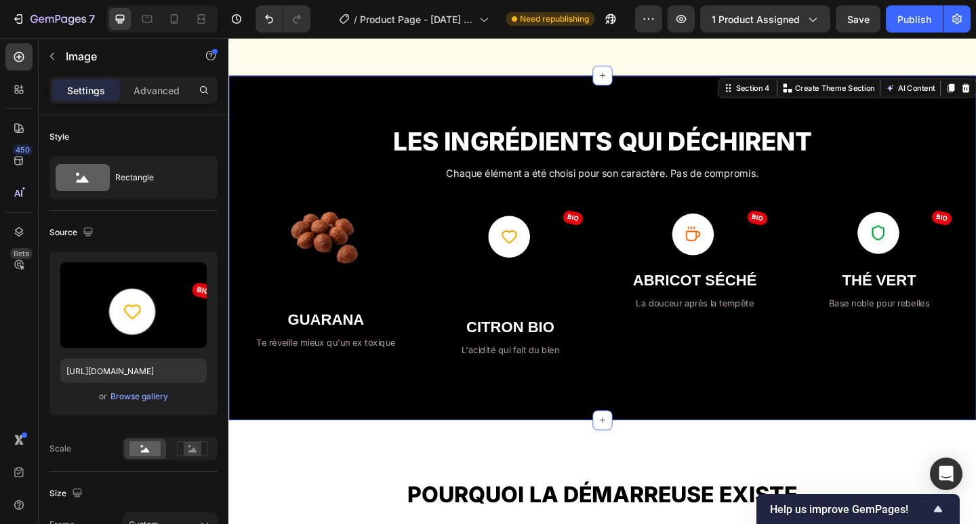
click at [405, 427] on div "LES INGRÉDIENTS QUI DÉCHIRENT Heading Chaque élément a été choisi pour son cara…" at bounding box center [634, 266] width 813 height 375
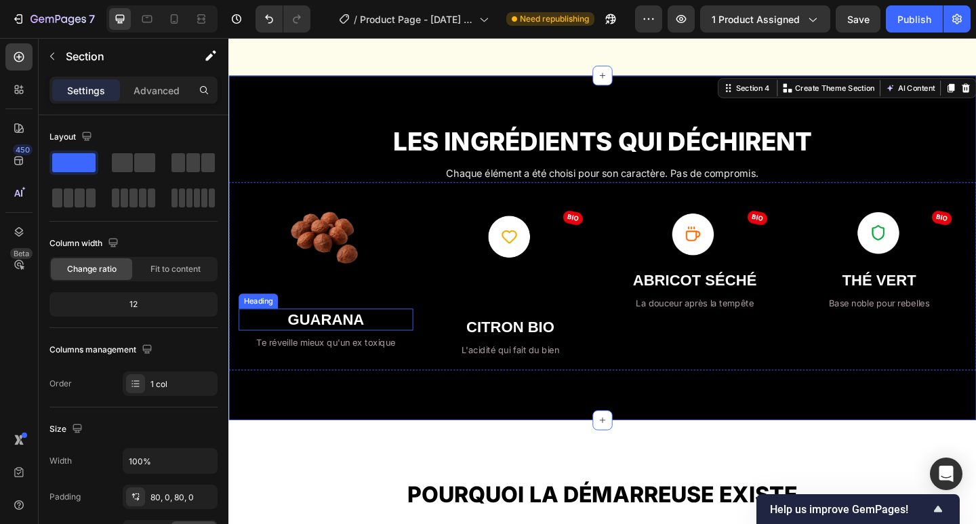
click at [342, 348] on strong "GUARANA" at bounding box center [334, 345] width 83 height 18
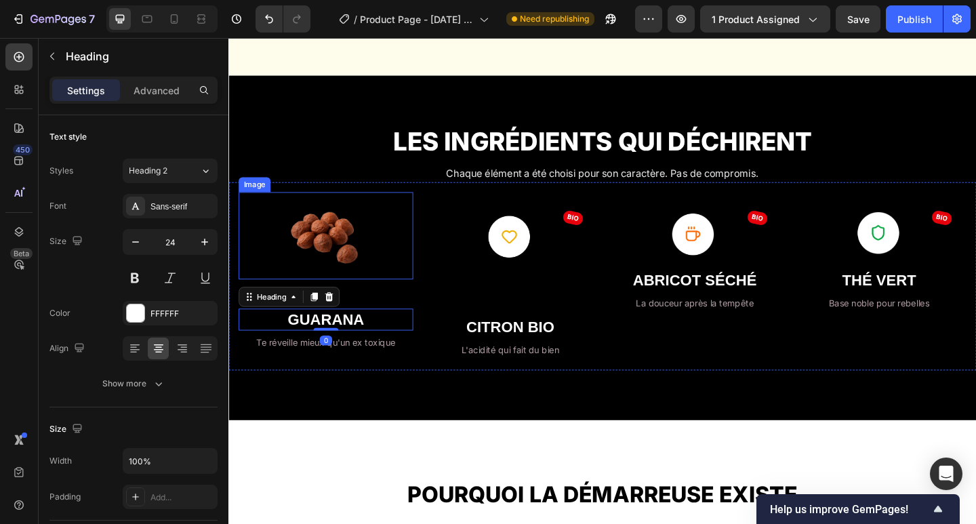
click at [363, 291] on img at bounding box center [334, 253] width 95 height 95
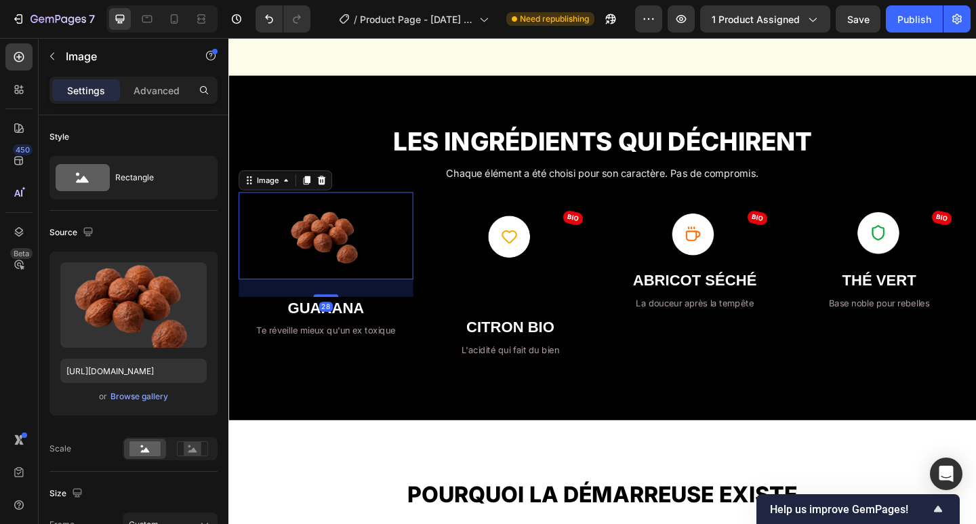
drag, startPoint x: 340, startPoint y: 329, endPoint x: 341, endPoint y: 384, distance: 54.9
click at [345, 317] on div at bounding box center [334, 318] width 27 height 3
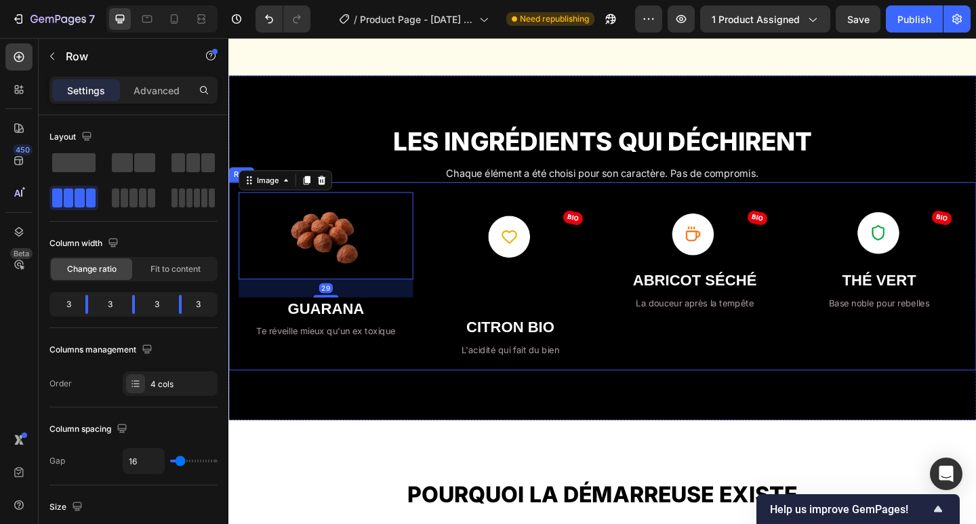
click at [340, 389] on div "Image 29 GUARANA Heading Te réveille mieux qu'un ex toxique Text Block Image CI…" at bounding box center [634, 297] width 813 height 205
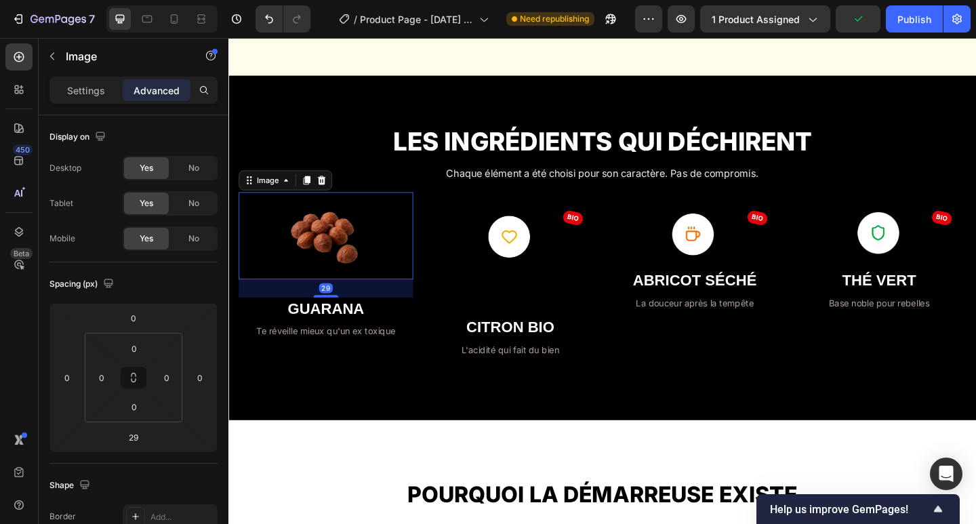
click at [338, 256] on img at bounding box center [334, 253] width 95 height 95
click at [465, 266] on img at bounding box center [535, 248] width 190 height 84
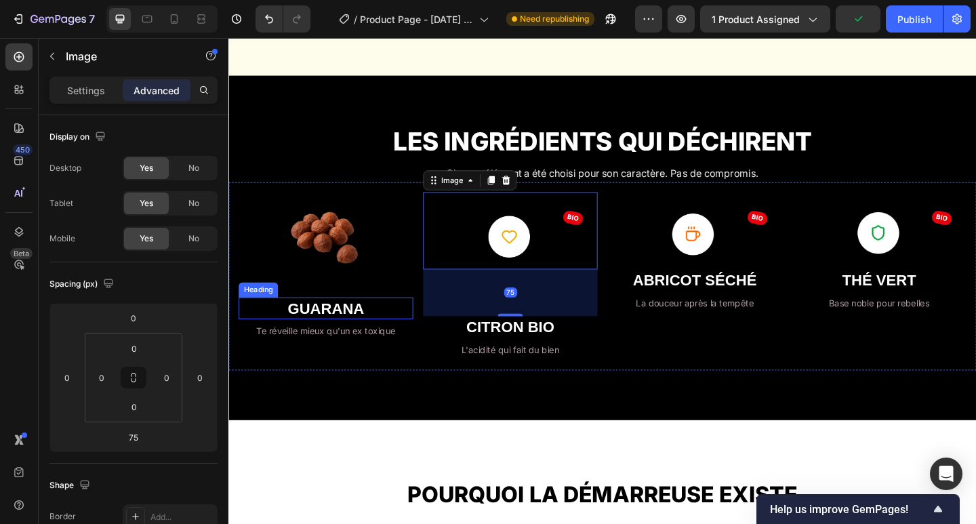
click at [327, 321] on h2 "GUARANA" at bounding box center [334, 333] width 190 height 24
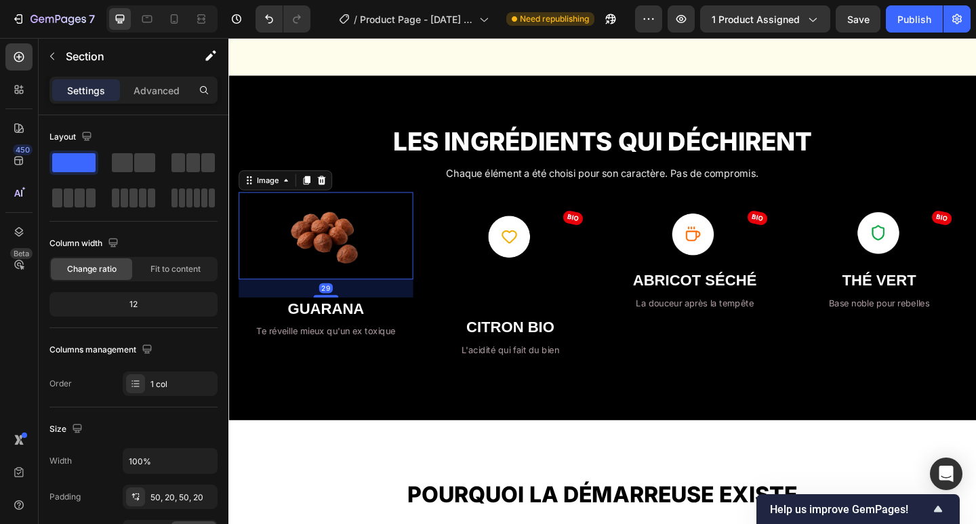
click at [336, 228] on img at bounding box center [334, 253] width 95 height 95
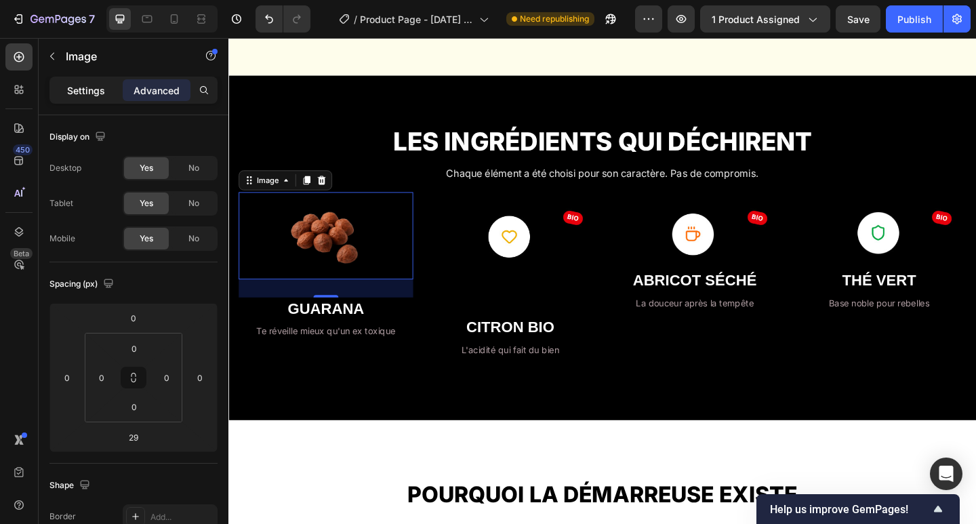
click at [93, 86] on p "Settings" at bounding box center [86, 90] width 38 height 14
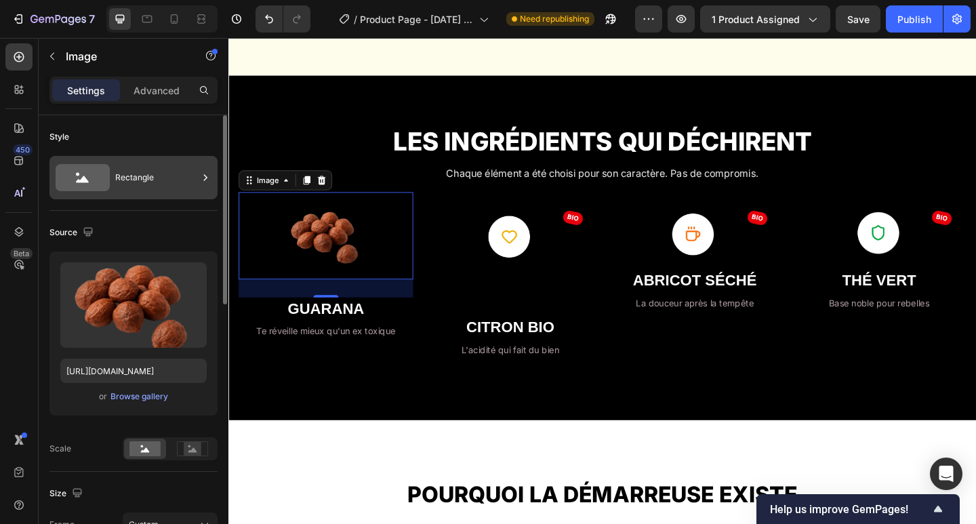
click at [136, 172] on div "Rectangle" at bounding box center [156, 177] width 83 height 31
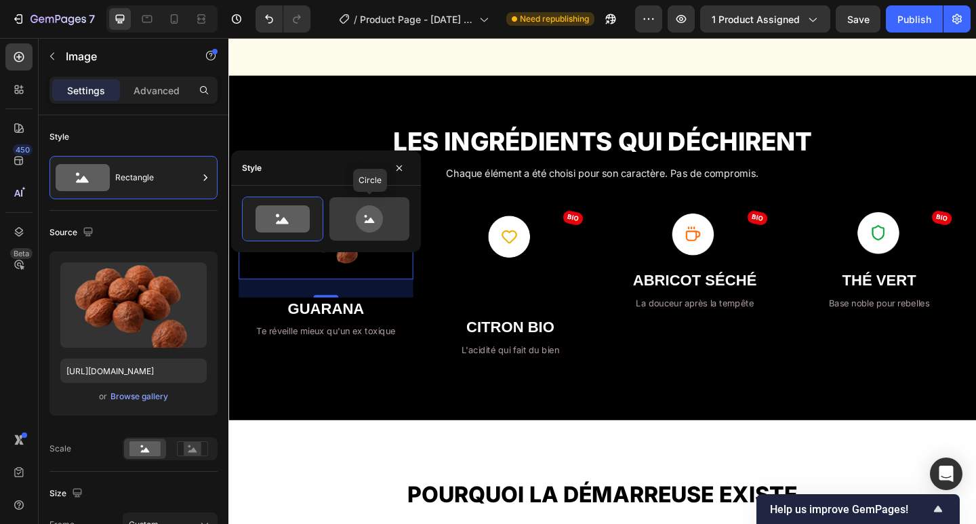
click at [369, 221] on icon at bounding box center [370, 220] width 10 height 5
type input "80"
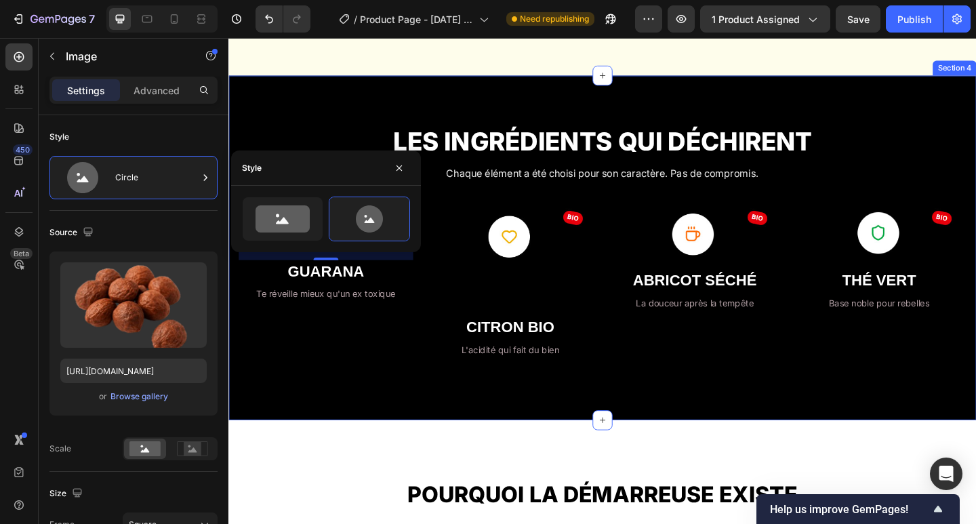
click at [349, 411] on div "LES INGRÉDIENTS QUI DÉCHIRENT Heading Chaque élément a été choisi pour son cara…" at bounding box center [634, 266] width 813 height 375
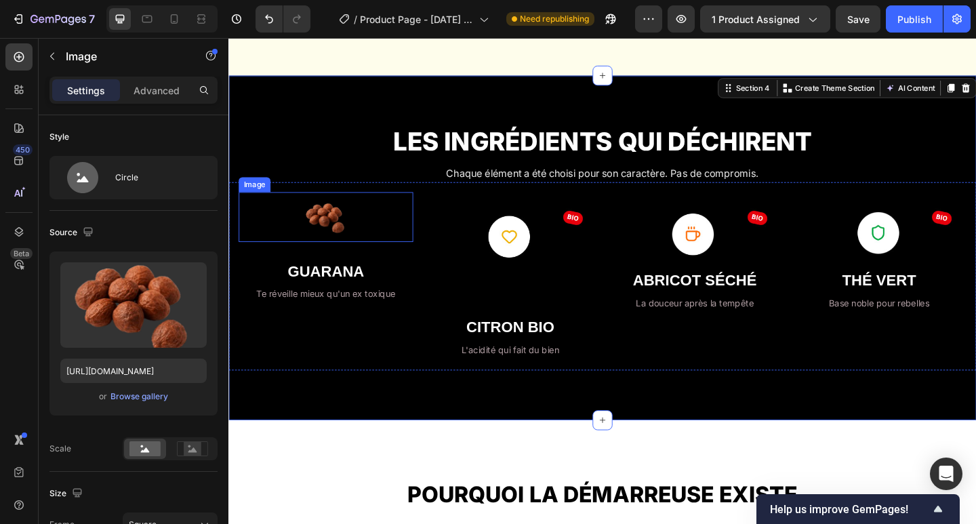
click at [336, 235] on img at bounding box center [334, 233] width 54 height 54
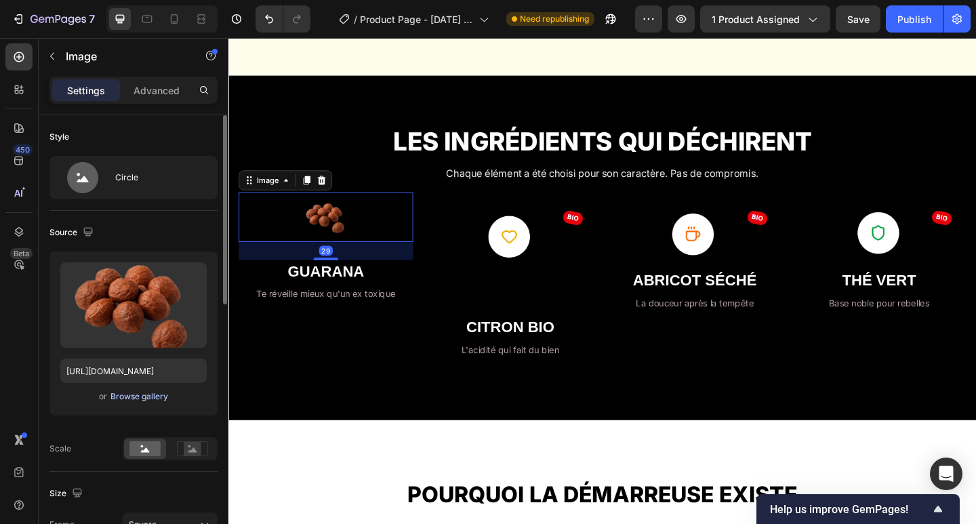
click at [133, 397] on div "Browse gallery" at bounding box center [139, 396] width 58 height 12
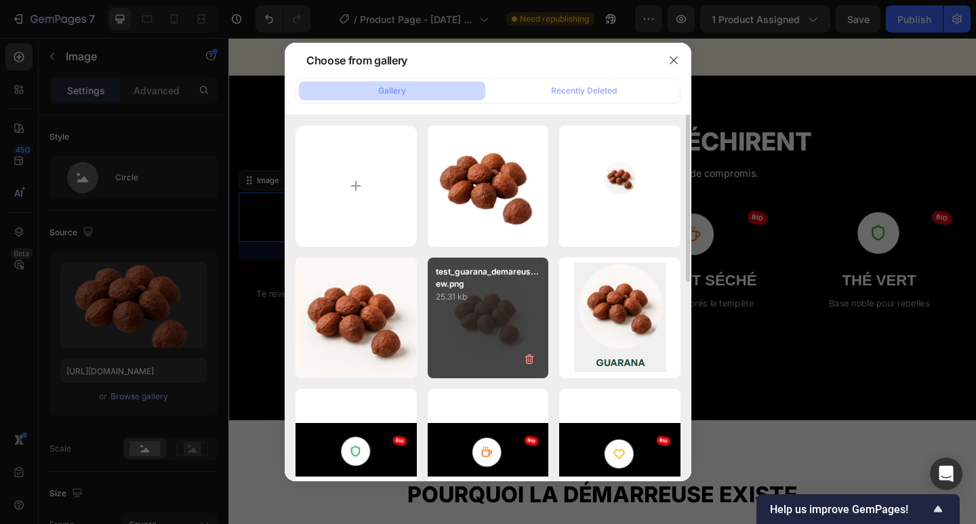
click at [466, 300] on p "25.31 kb" at bounding box center [488, 297] width 105 height 14
type input "[URL][DOMAIN_NAME]"
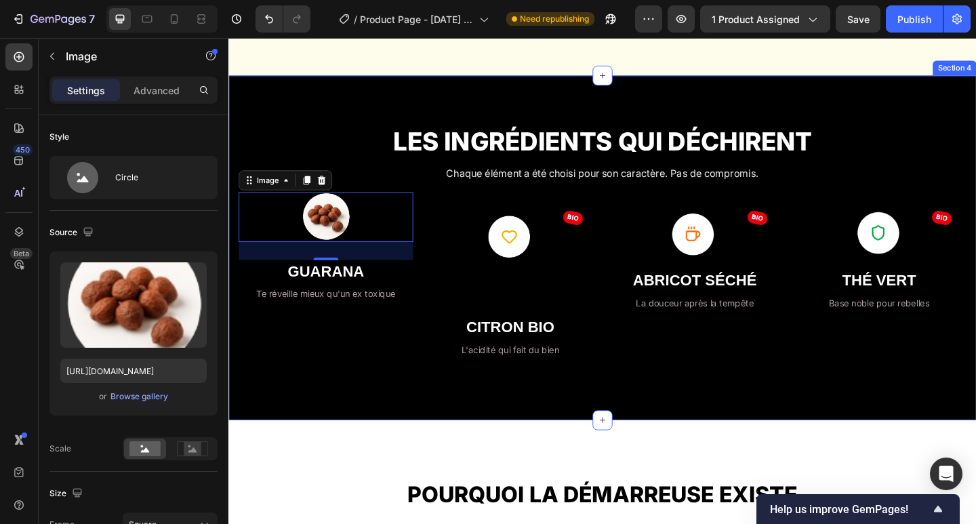
click at [363, 134] on h1 "LES INGRÉDIENTS QUI DÉCHIRENT" at bounding box center [634, 151] width 813 height 35
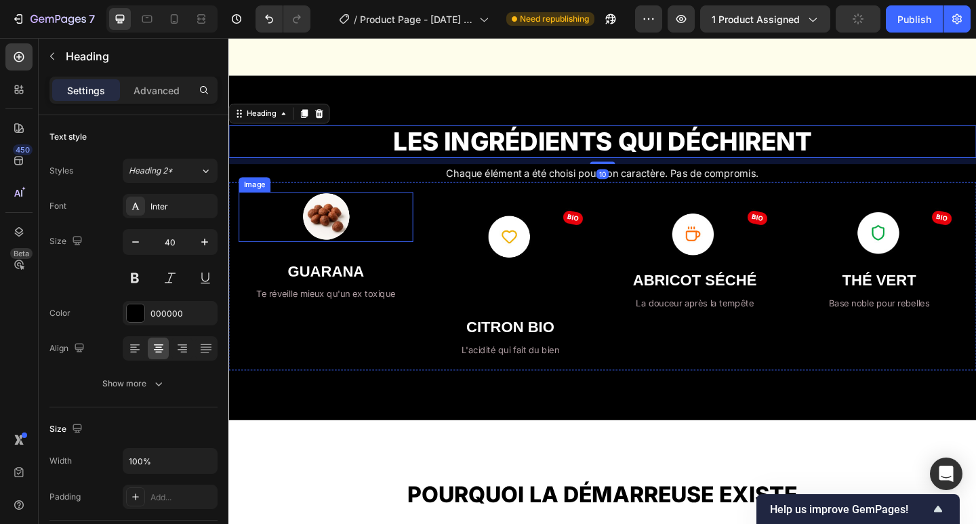
click at [338, 240] on img at bounding box center [334, 233] width 54 height 54
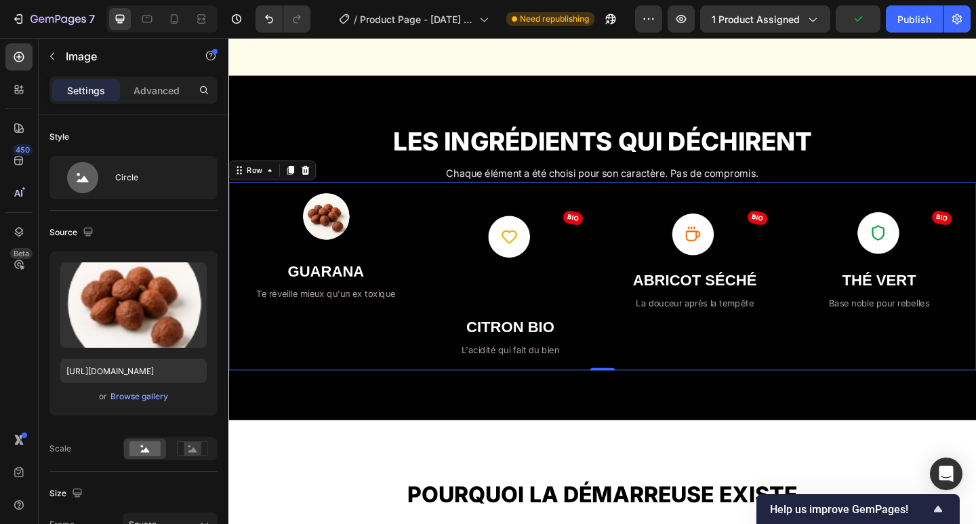
click at [367, 330] on div "Image GUARANA Heading Te réveille mieux qu'un ex toxique Text Block" at bounding box center [334, 297] width 190 height 183
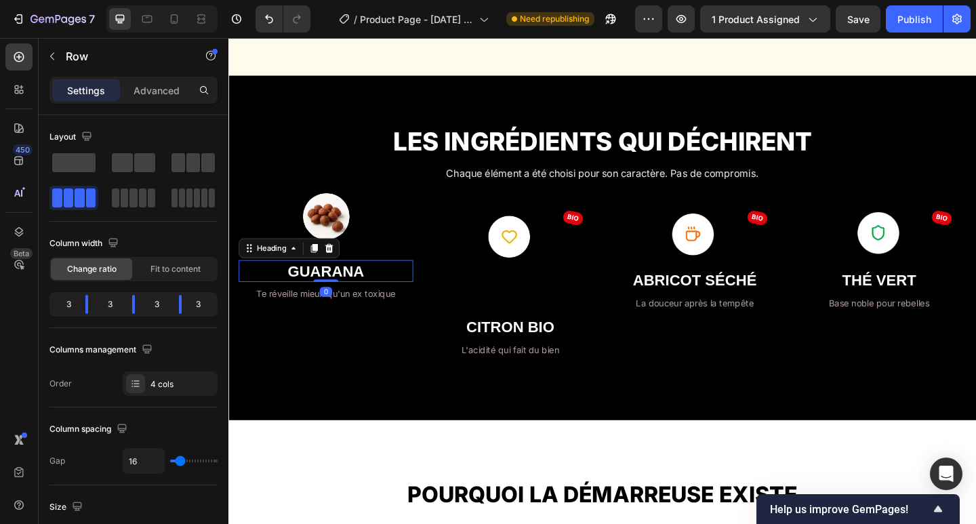
click at [344, 292] on strong "GUARANA" at bounding box center [334, 292] width 83 height 18
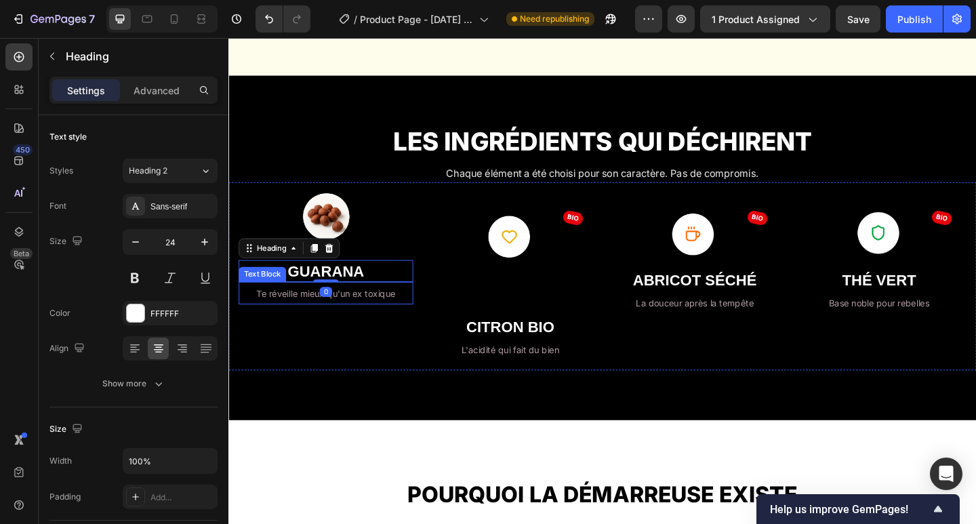
click at [360, 315] on span "Te réveille mieux qu'un ex toxique" at bounding box center [334, 316] width 151 height 12
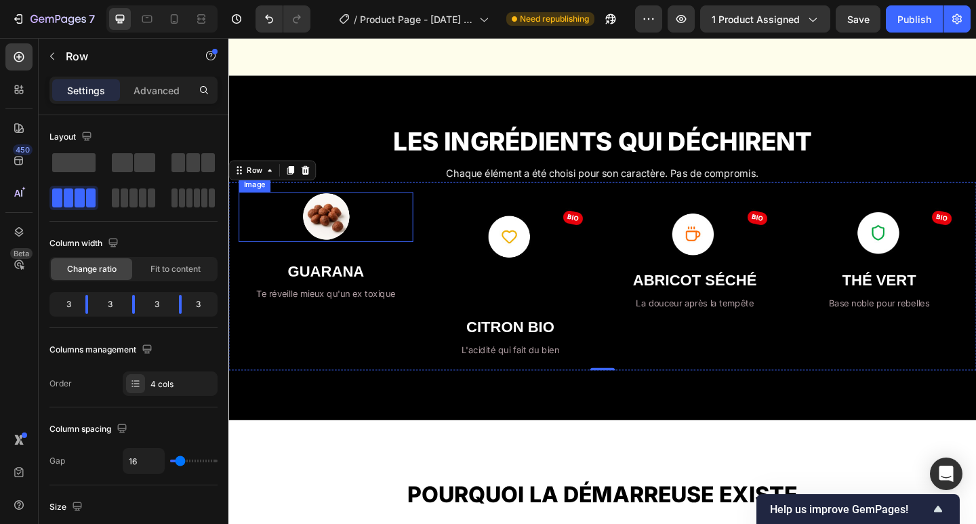
click at [334, 238] on img at bounding box center [334, 233] width 54 height 54
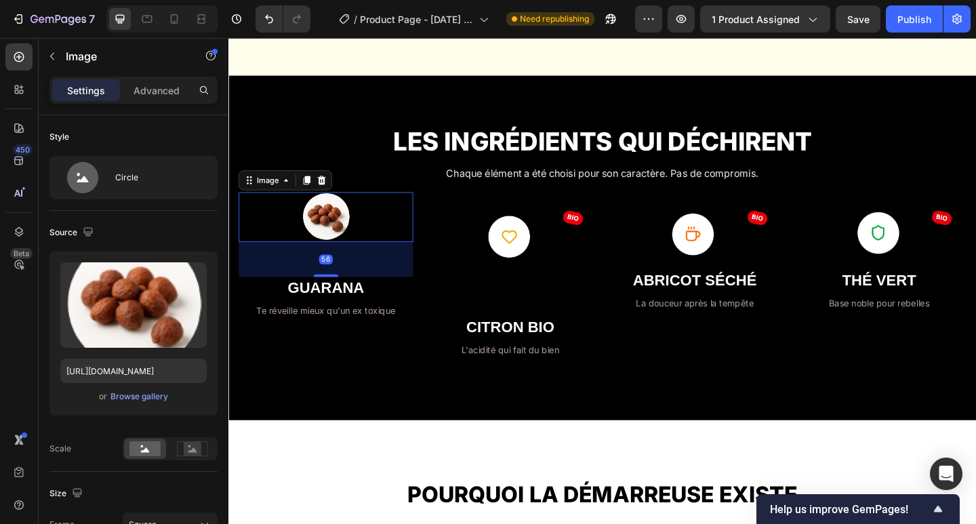
drag, startPoint x: 335, startPoint y: 279, endPoint x: 342, endPoint y: 224, distance: 54.6
click at [338, 296] on div at bounding box center [334, 297] width 27 height 3
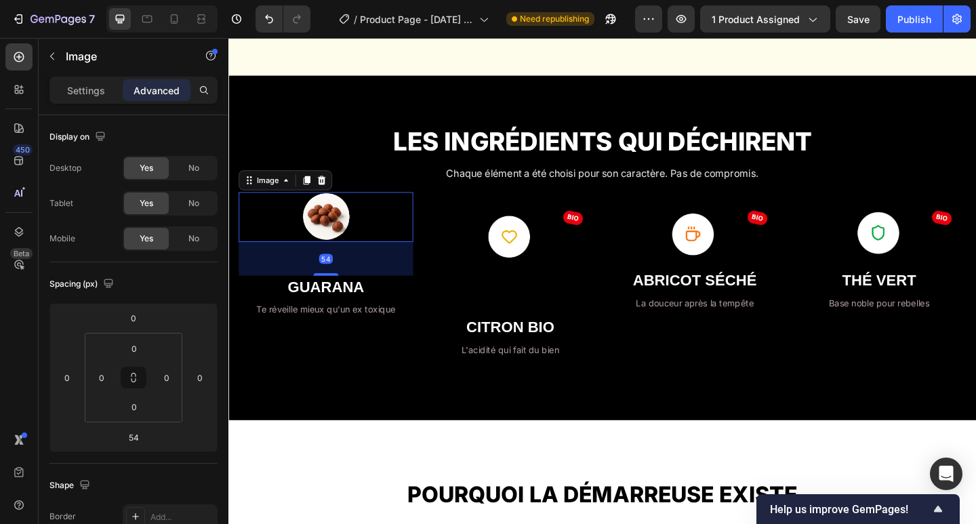
click at [342, 224] on img at bounding box center [334, 233] width 54 height 54
click at [302, 239] on div at bounding box center [334, 233] width 190 height 54
click at [374, 226] on div at bounding box center [334, 233] width 190 height 54
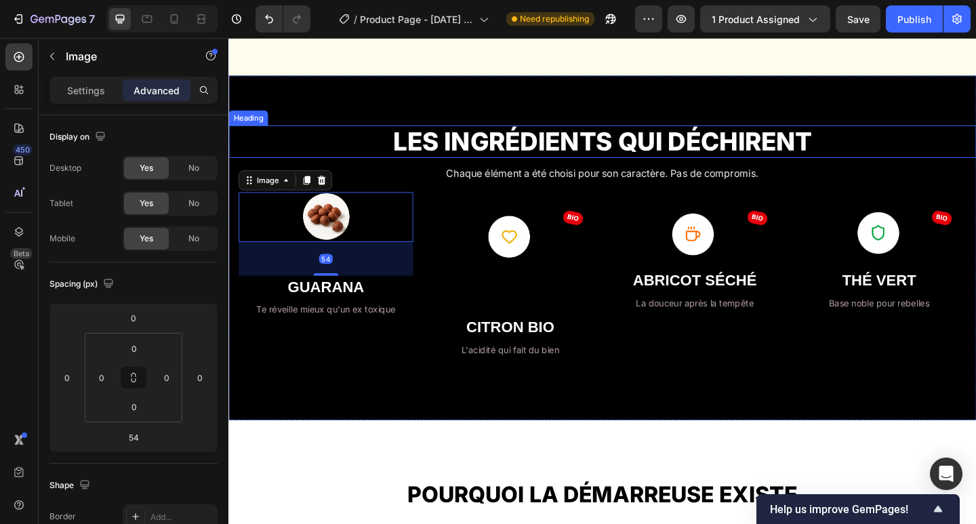
click at [370, 160] on h1 "LES INGRÉDIENTS QUI DÉCHIRENT" at bounding box center [634, 151] width 813 height 35
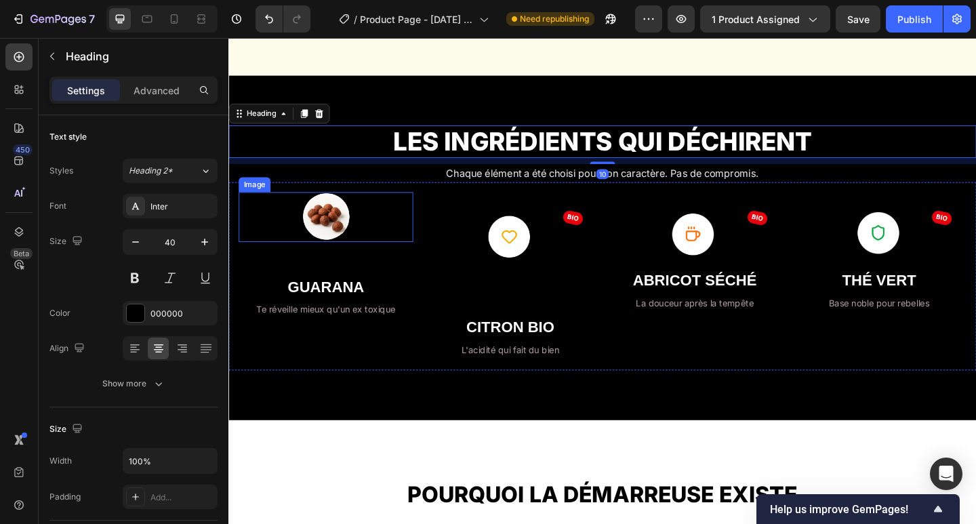
click at [327, 244] on img at bounding box center [334, 233] width 54 height 54
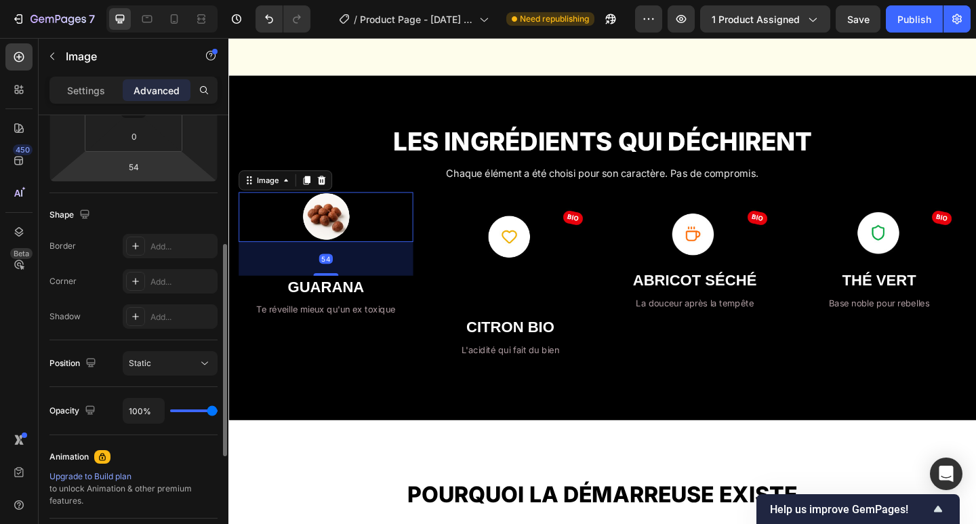
scroll to position [361, 0]
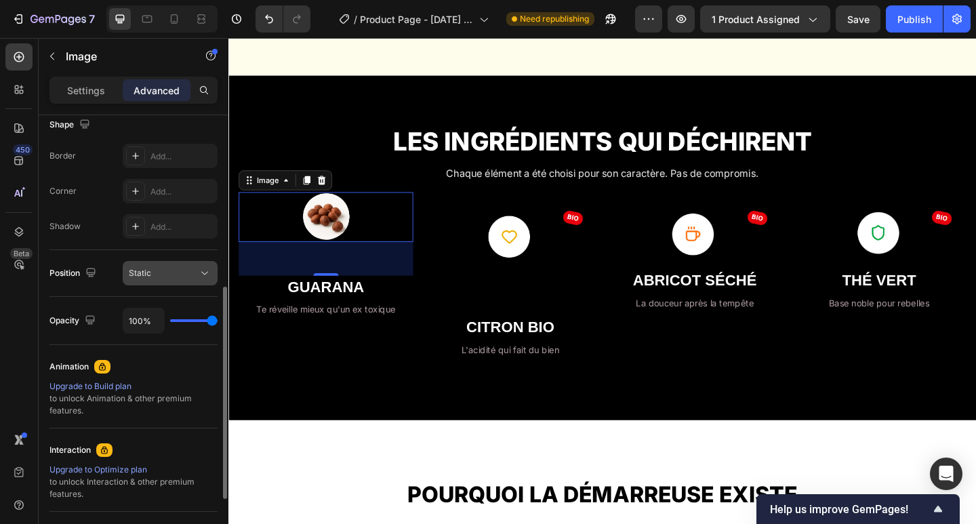
click at [196, 281] on button "Static" at bounding box center [170, 273] width 95 height 24
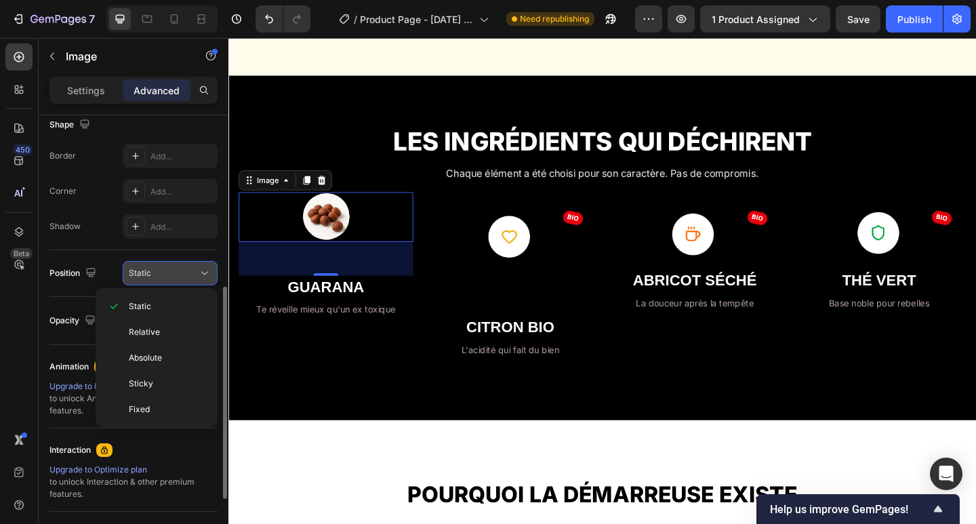
click at [196, 280] on button "Static" at bounding box center [170, 273] width 95 height 24
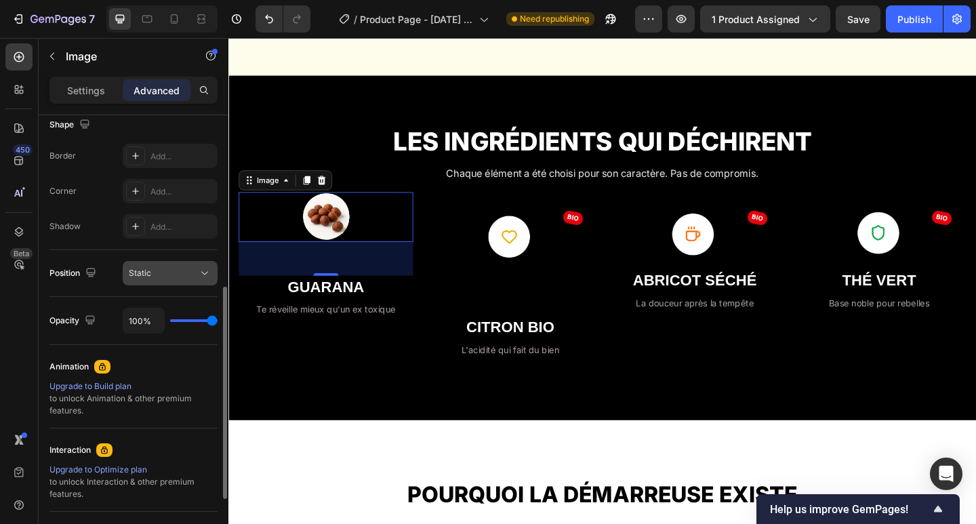
click at [201, 279] on icon at bounding box center [205, 273] width 14 height 14
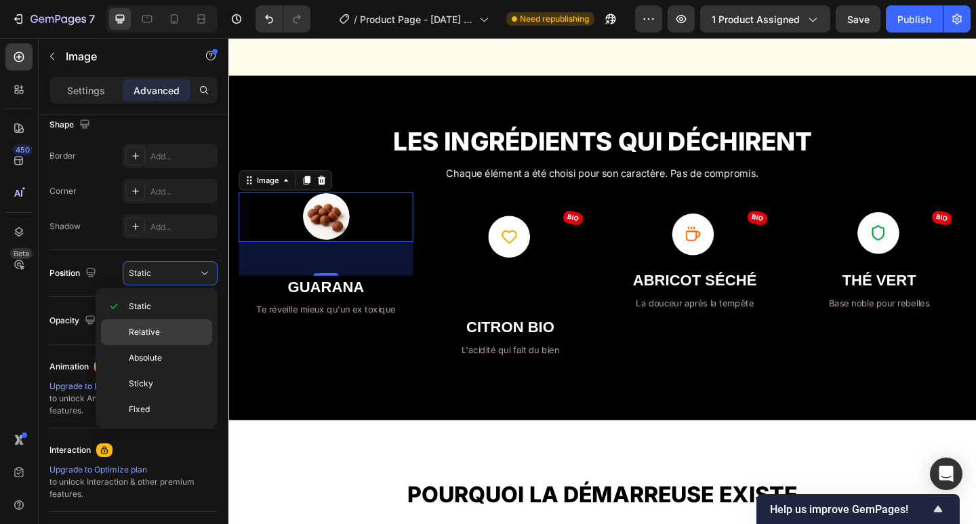
click at [155, 329] on span "Relative" at bounding box center [144, 332] width 31 height 12
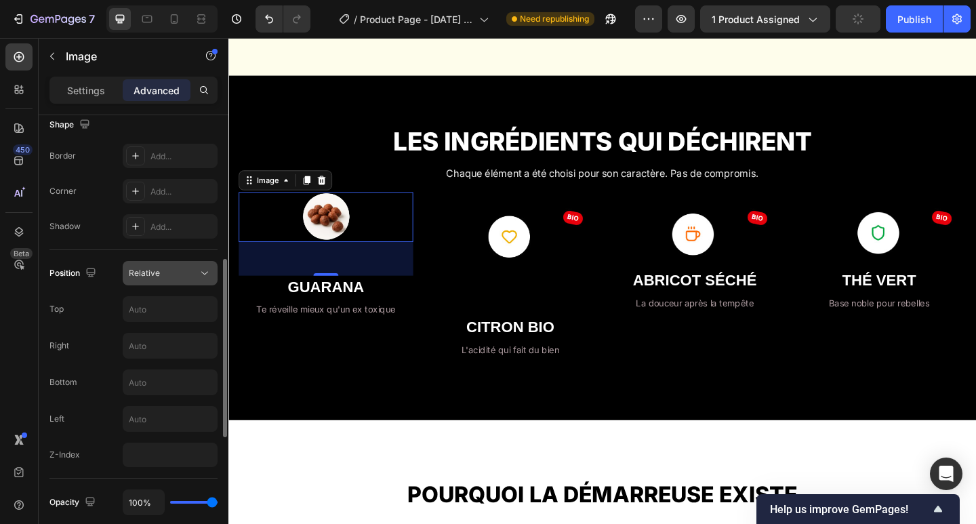
click at [169, 275] on div "Relative" at bounding box center [163, 273] width 69 height 12
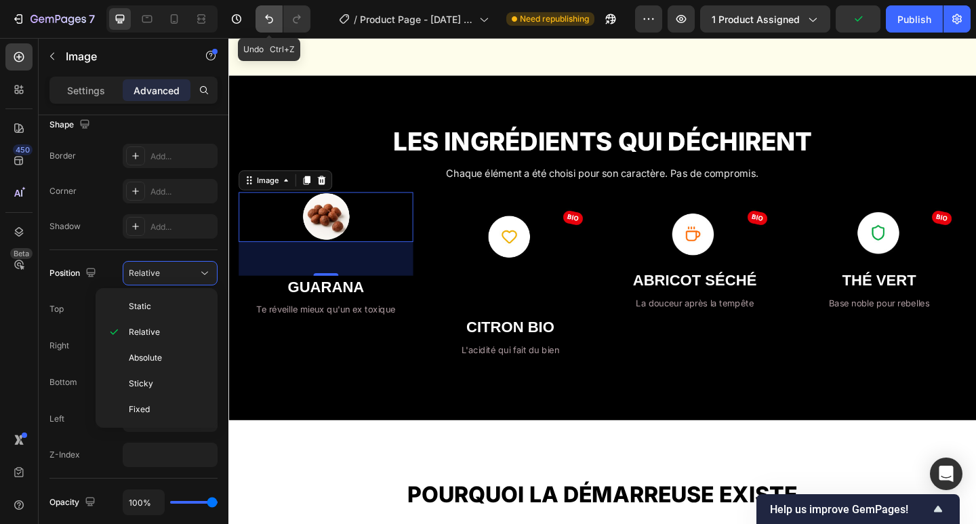
click at [276, 24] on icon "Undo/Redo" at bounding box center [269, 19] width 14 height 14
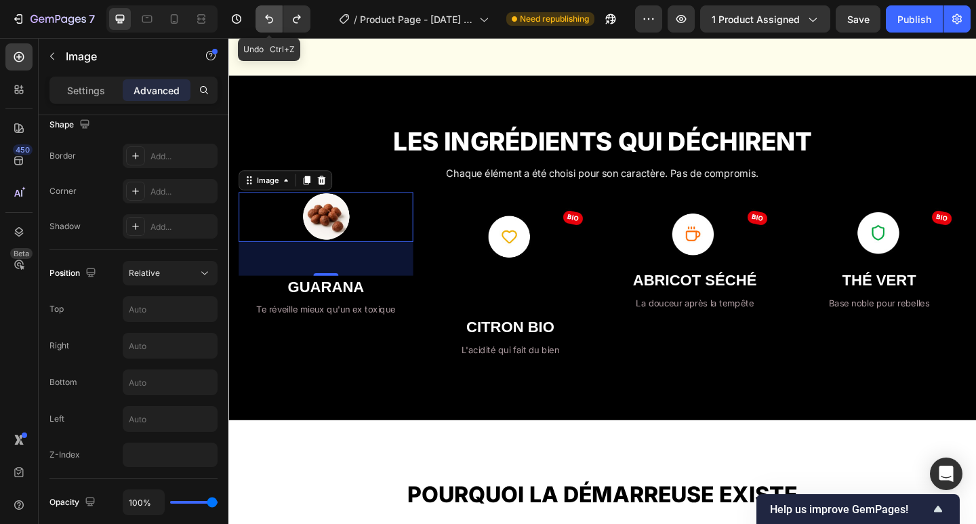
click at [276, 24] on icon "Undo/Redo" at bounding box center [269, 19] width 14 height 14
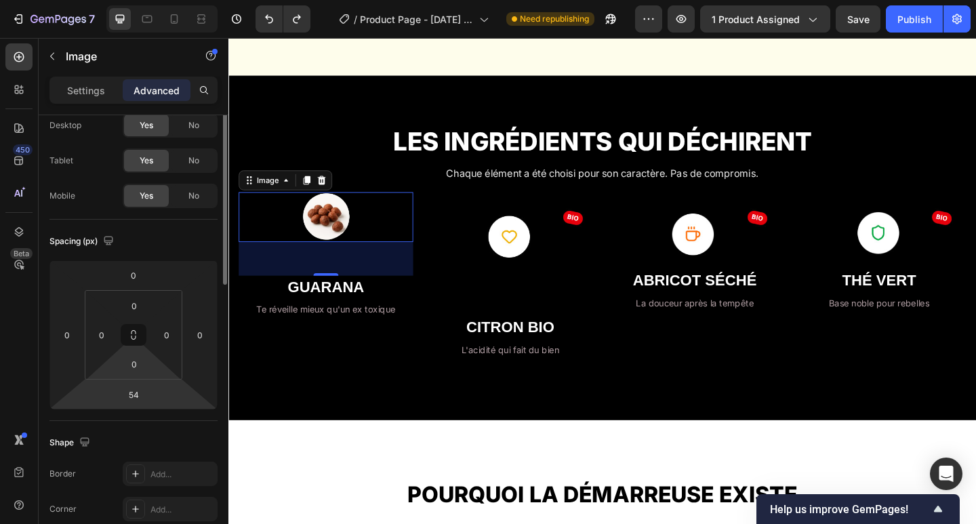
scroll to position [0, 0]
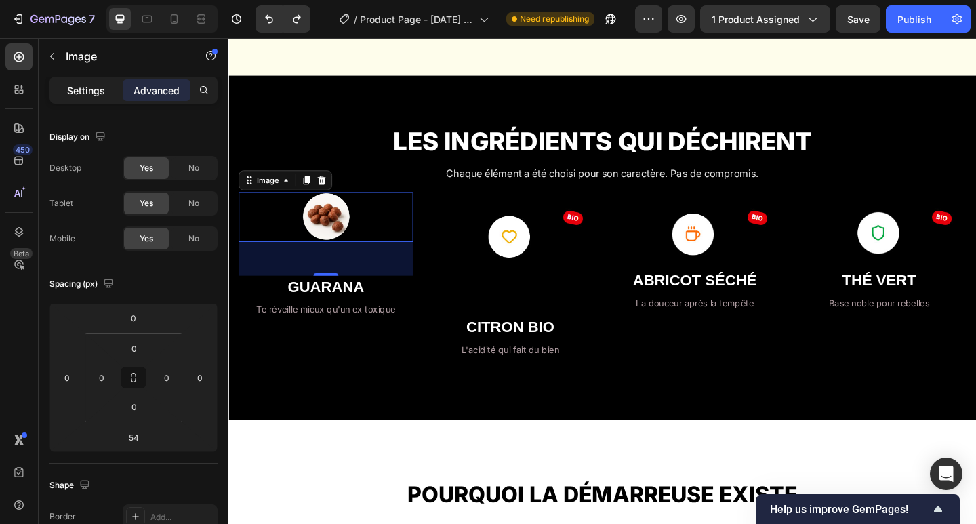
click at [87, 92] on p "Settings" at bounding box center [86, 90] width 38 height 14
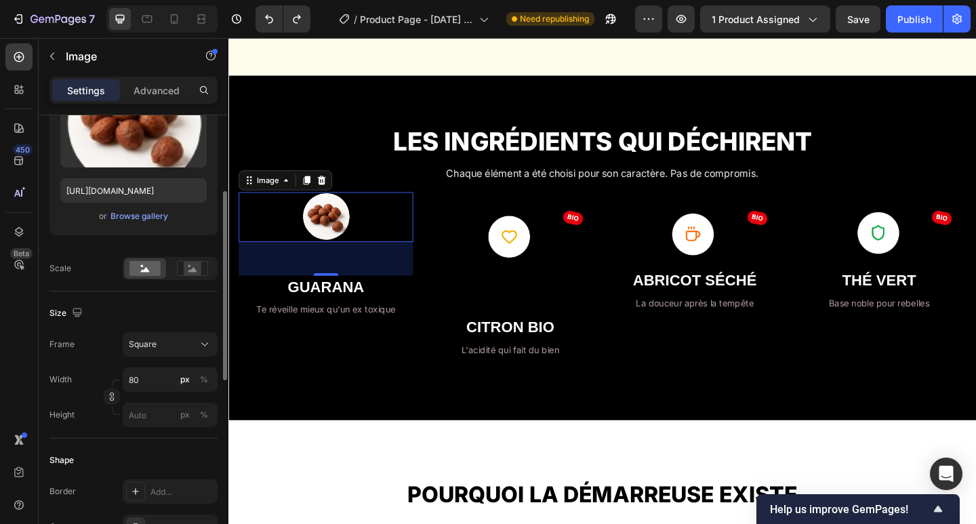
scroll to position [270, 0]
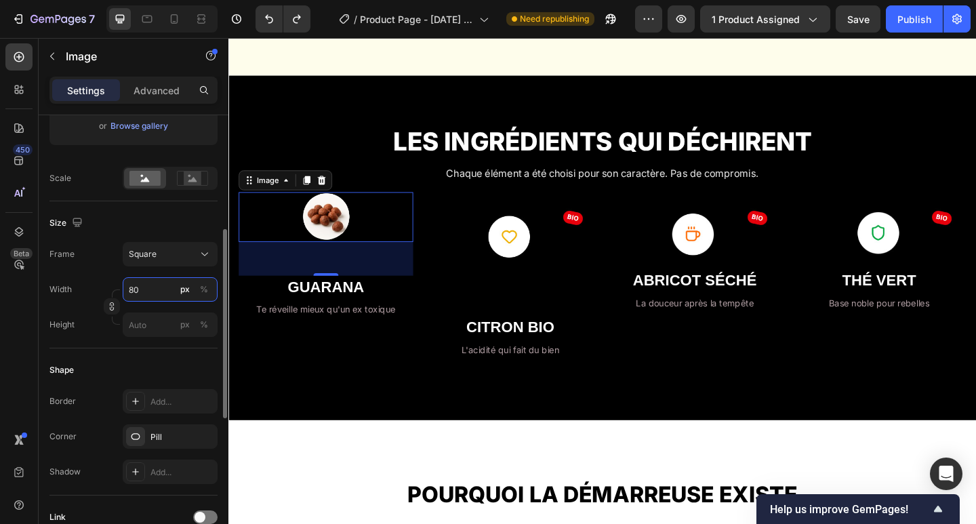
click at [158, 290] on input "80" at bounding box center [170, 289] width 95 height 24
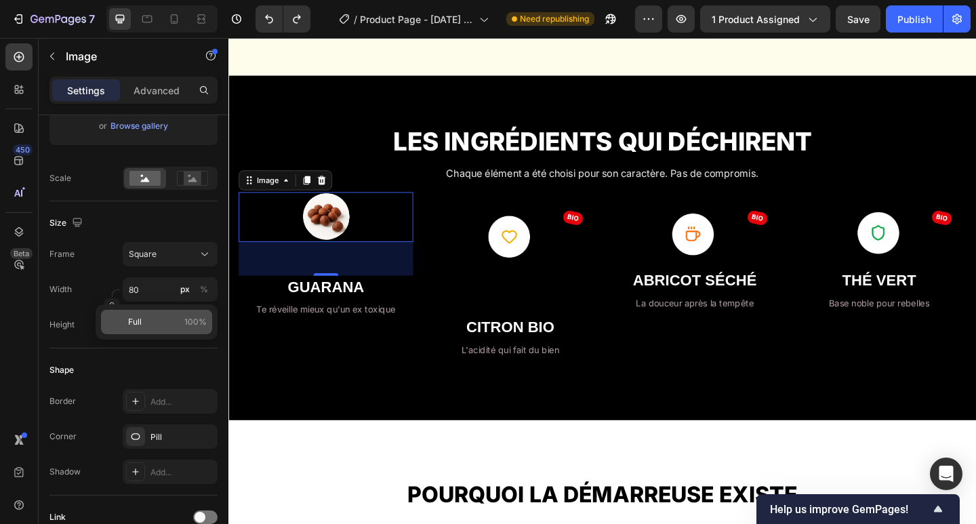
click at [152, 321] on p "Full 100%" at bounding box center [167, 322] width 79 height 12
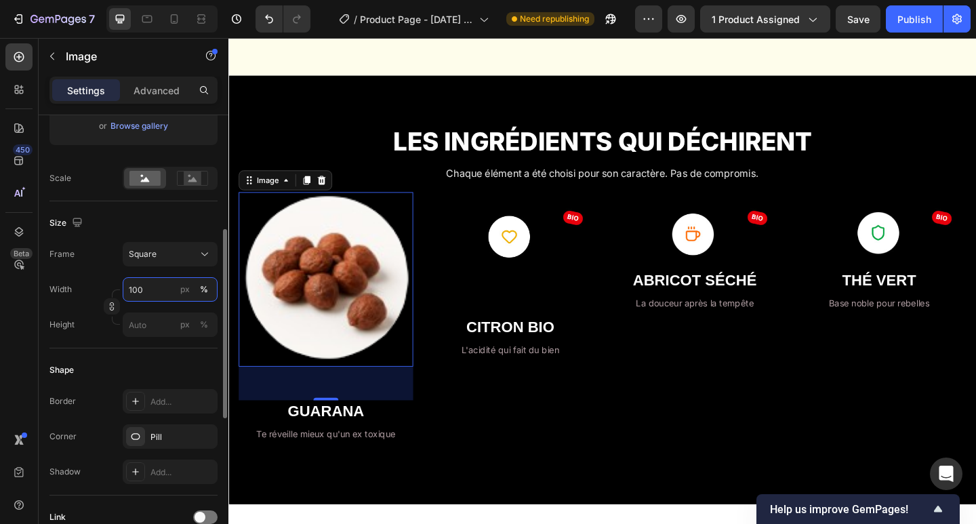
click at [166, 290] on input "100" at bounding box center [170, 289] width 95 height 24
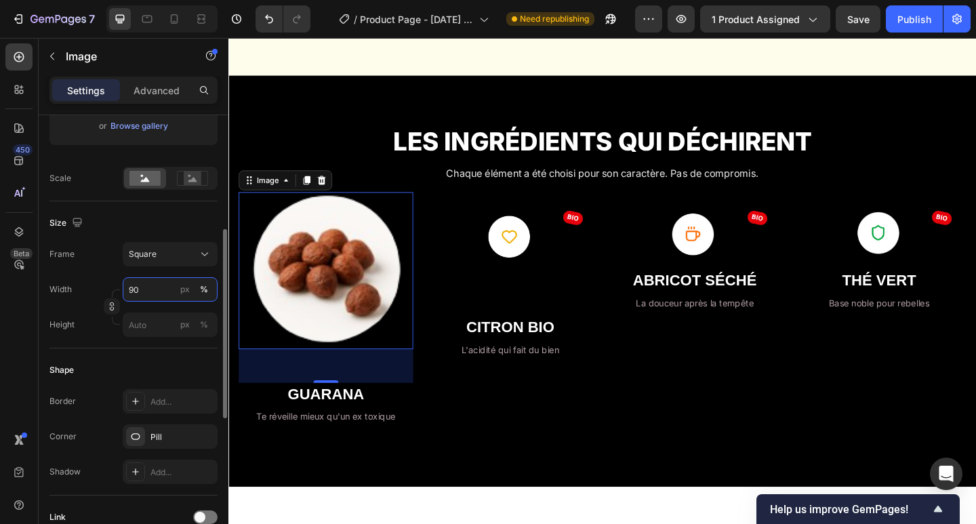
type input "9"
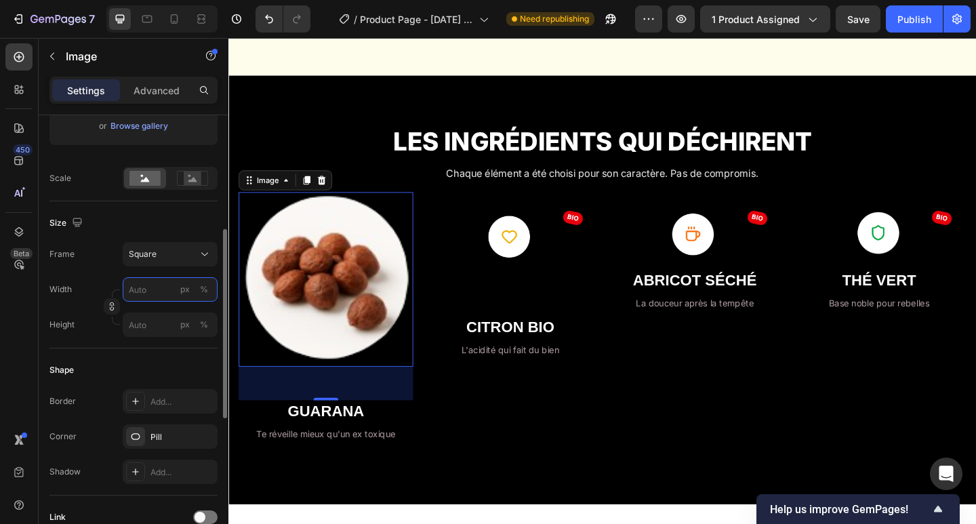
type input "8"
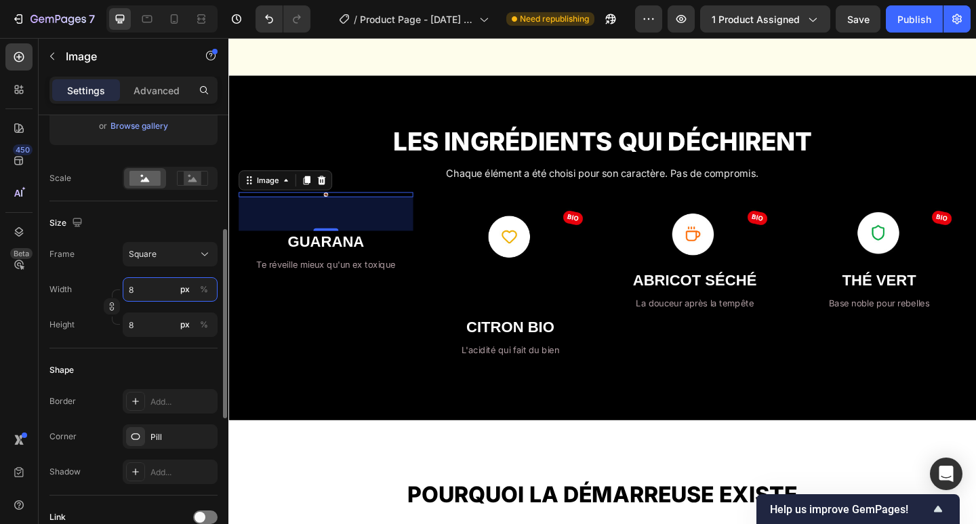
type input "85"
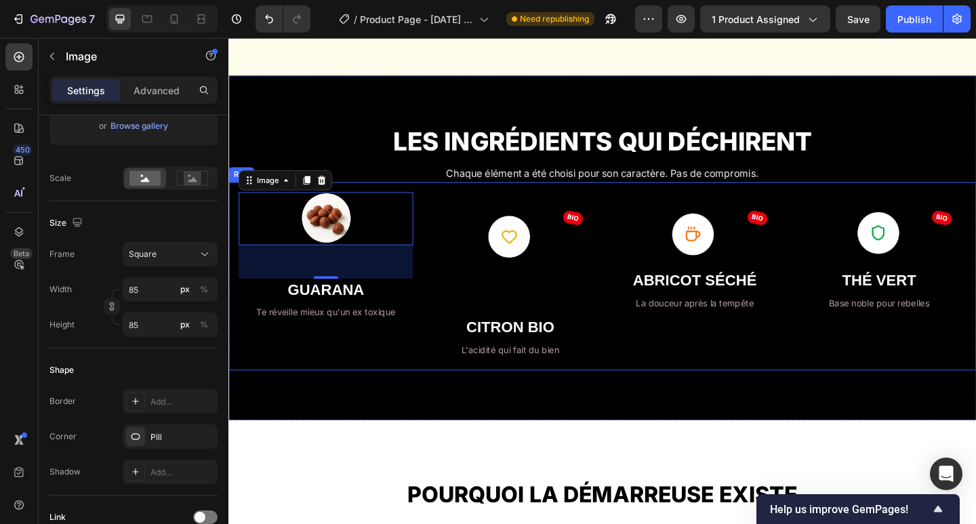
click at [372, 362] on div "Image 54 GUARANA Heading Te réveille mieux qu'un ex toxique Text Block" at bounding box center [334, 297] width 190 height 183
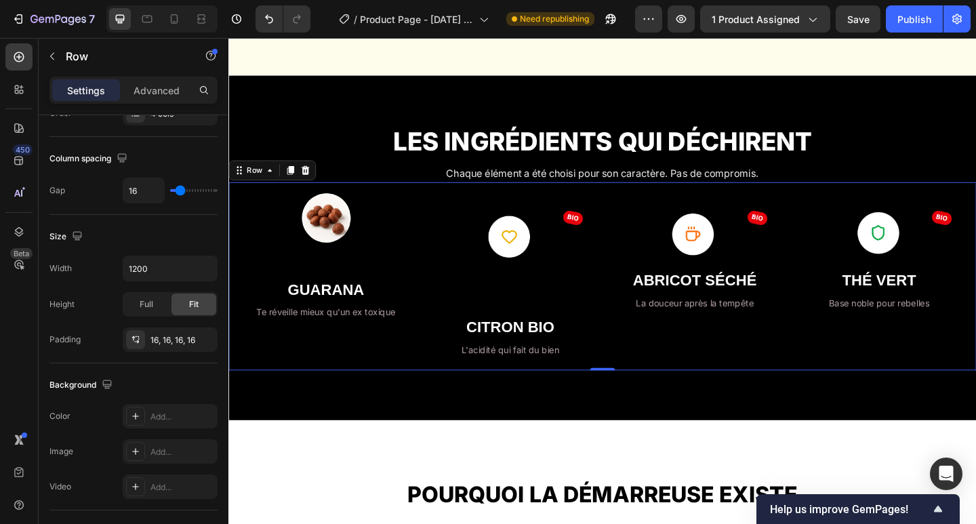
scroll to position [0, 0]
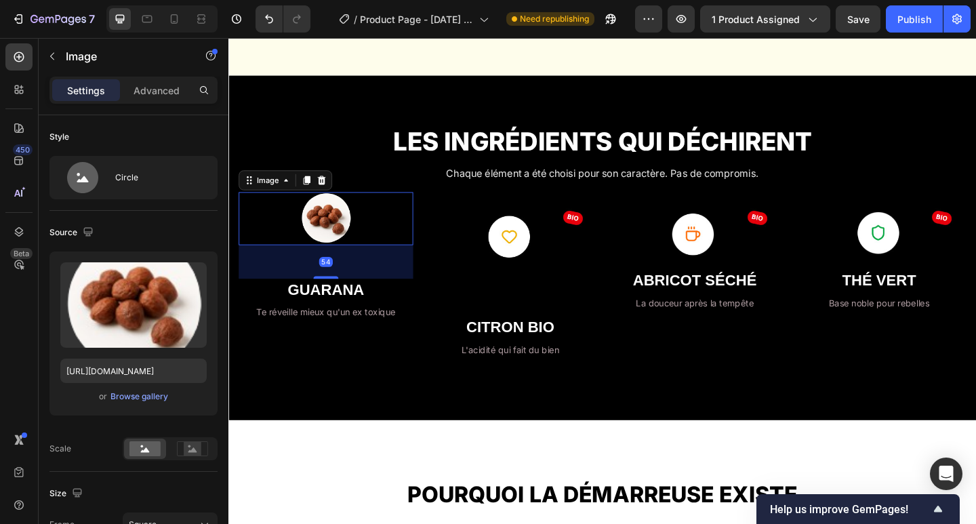
click at [345, 251] on img at bounding box center [335, 235] width 58 height 58
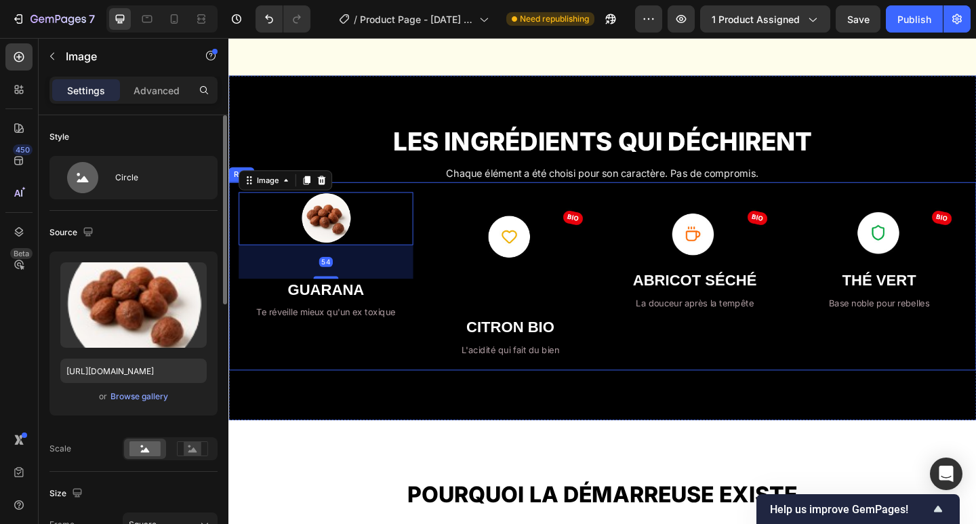
scroll to position [90, 0]
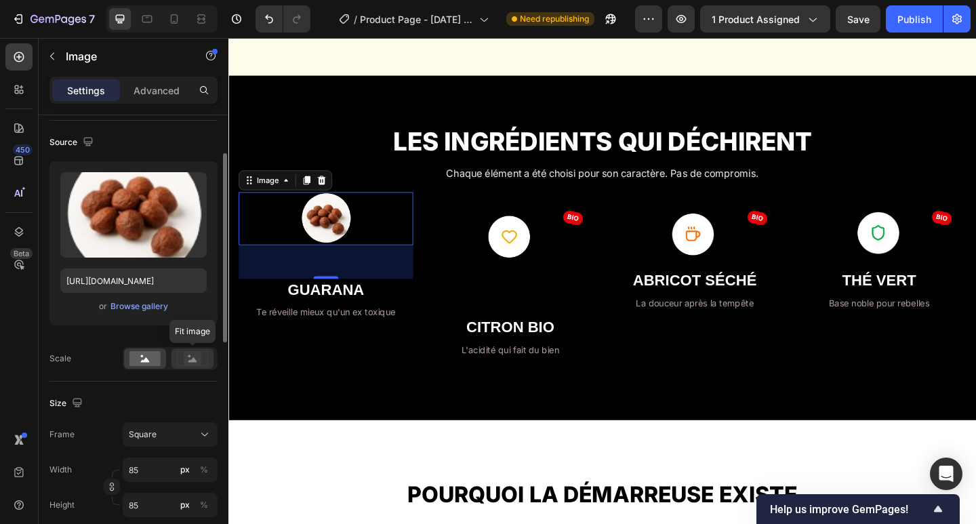
click at [187, 358] on rect at bounding box center [193, 359] width 18 height 14
click at [143, 355] on rect at bounding box center [144, 358] width 31 height 15
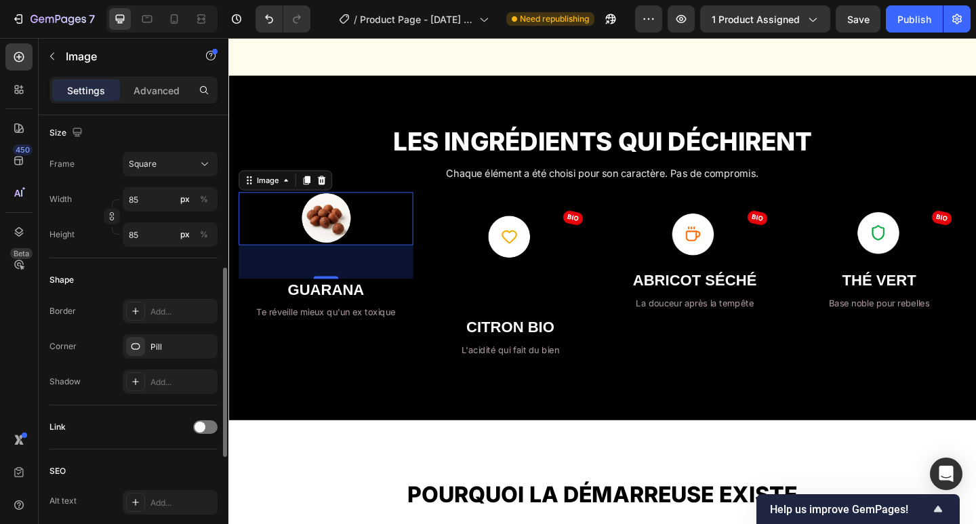
scroll to position [541, 0]
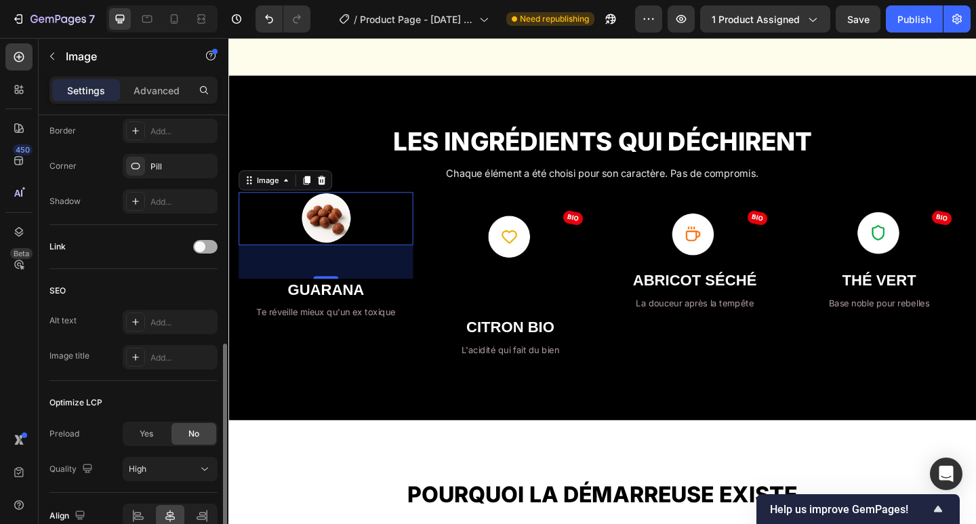
click at [207, 249] on div at bounding box center [205, 247] width 24 height 14
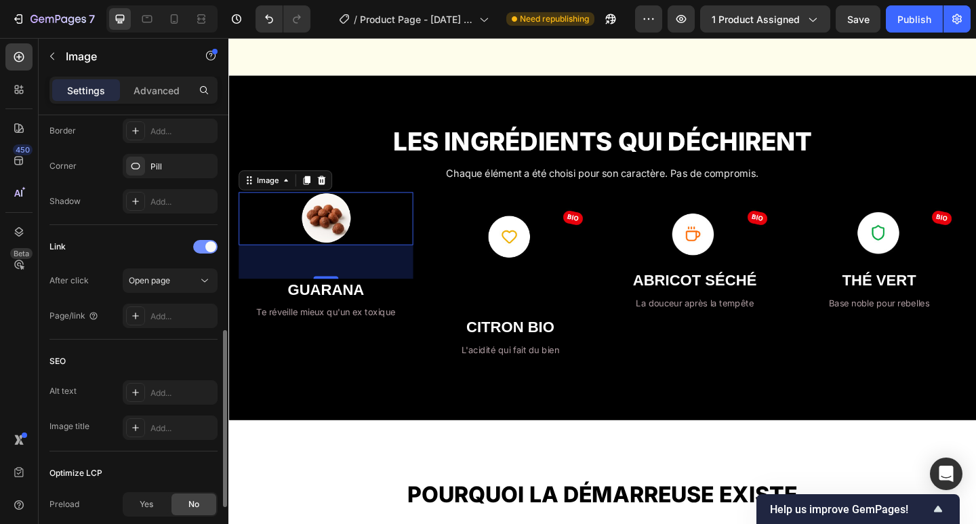
click at [210, 249] on span at bounding box center [210, 246] width 11 height 11
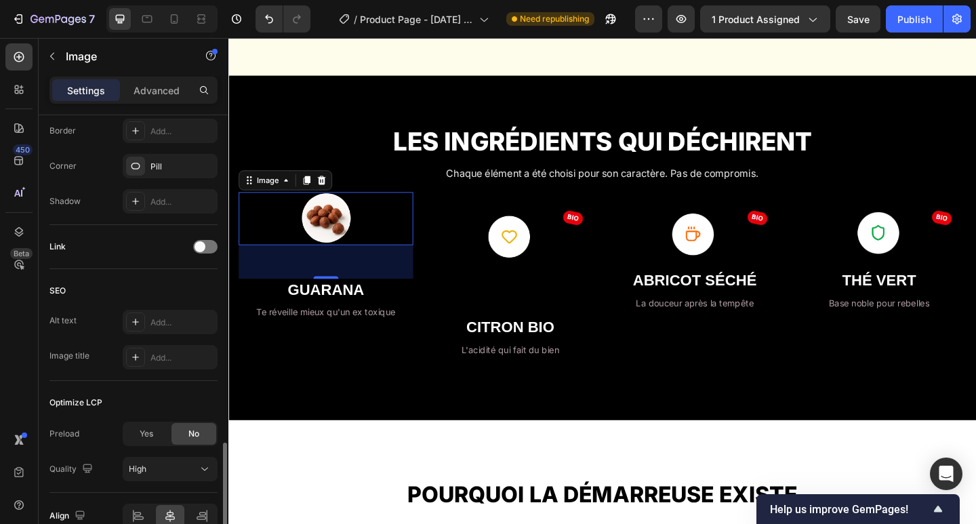
scroll to position [610, 0]
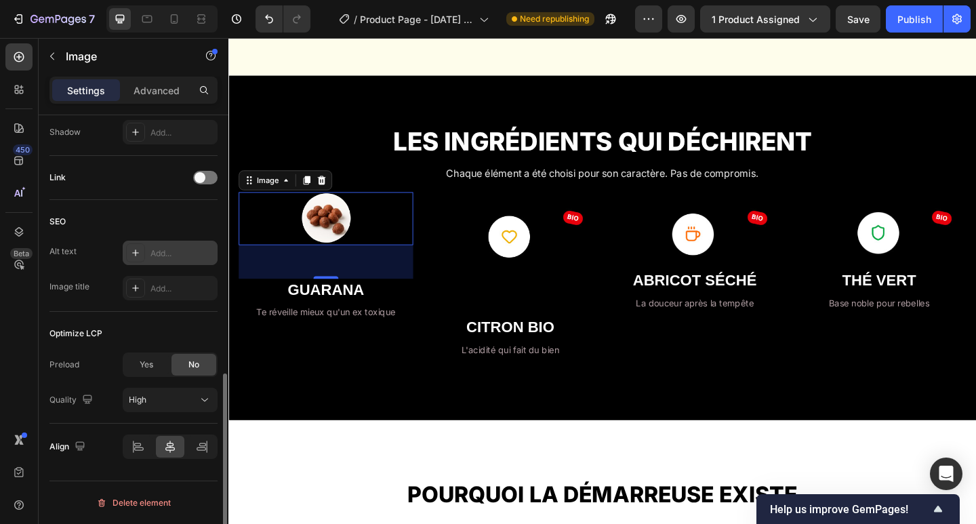
click at [159, 252] on div "Add..." at bounding box center [182, 253] width 64 height 12
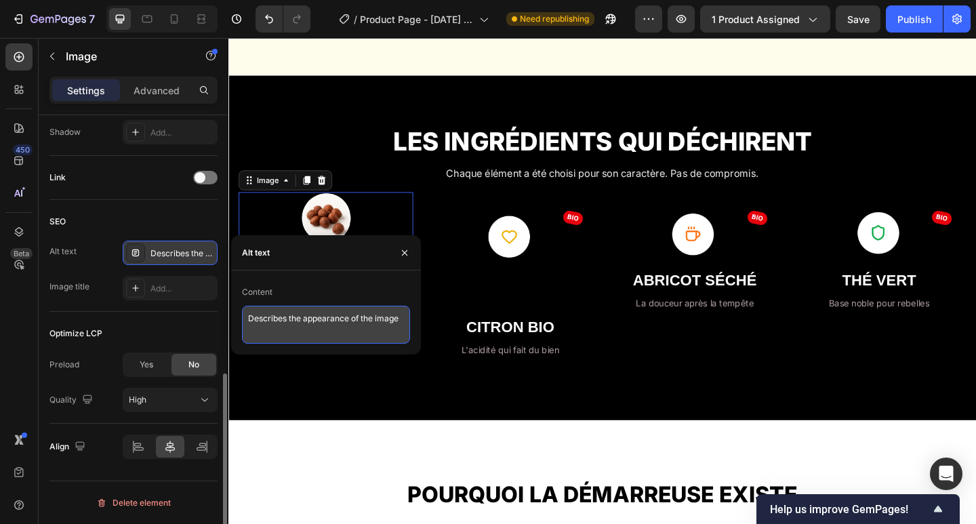
click at [282, 323] on textarea "Describes the appearance of the image" at bounding box center [326, 325] width 168 height 38
click at [395, 321] on textarea "Describes the appearance of the image" at bounding box center [326, 325] width 168 height 38
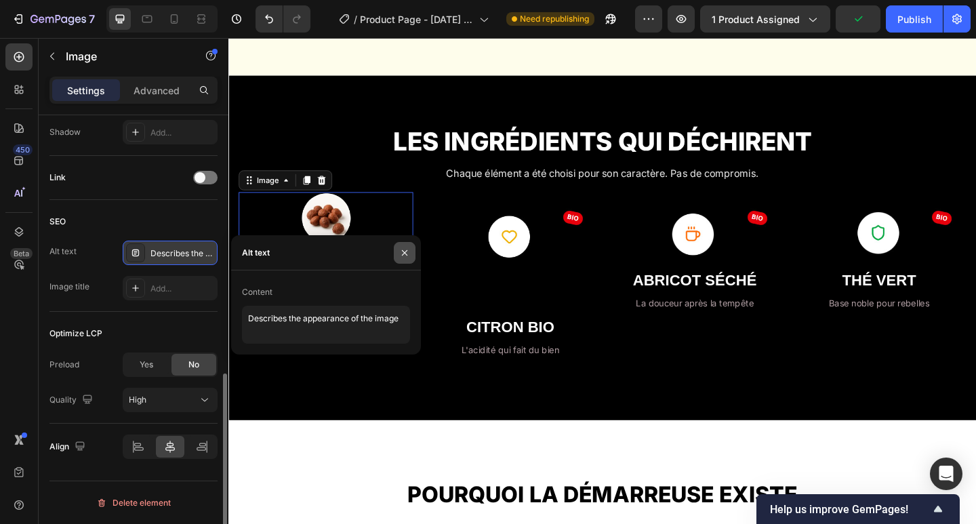
drag, startPoint x: 405, startPoint y: 251, endPoint x: 180, endPoint y: 233, distance: 225.7
click at [405, 251] on icon "button" at bounding box center [404, 252] width 11 height 11
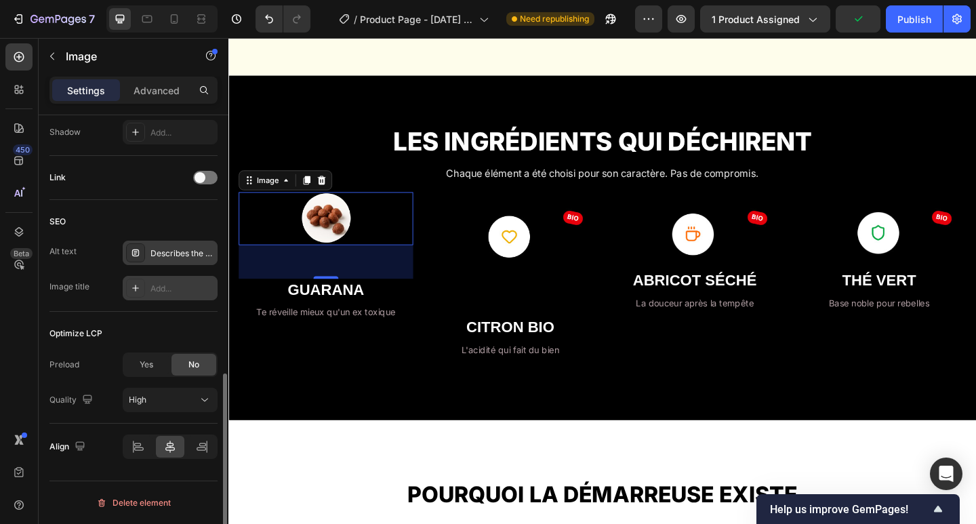
click at [159, 291] on div "Add..." at bounding box center [182, 289] width 64 height 12
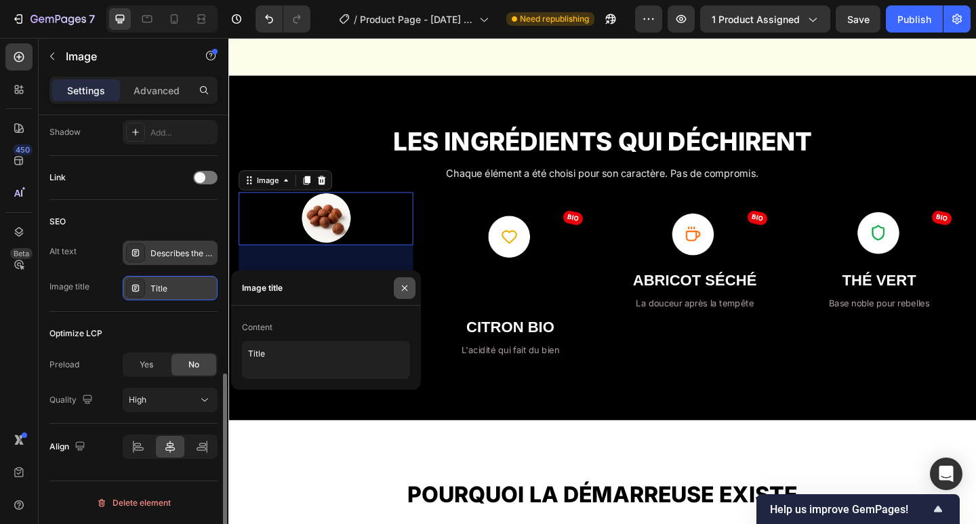
click at [409, 289] on icon "button" at bounding box center [404, 288] width 11 height 11
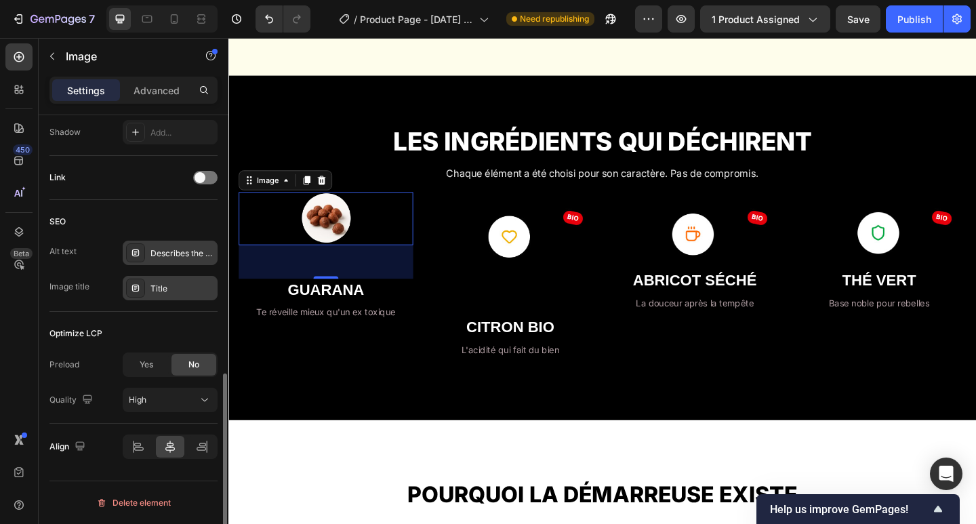
click at [147, 252] on div "Describes the appearance of the image" at bounding box center [170, 253] width 95 height 24
click at [144, 229] on div "SEO" at bounding box center [133, 222] width 168 height 22
click at [201, 179] on span at bounding box center [200, 177] width 11 height 11
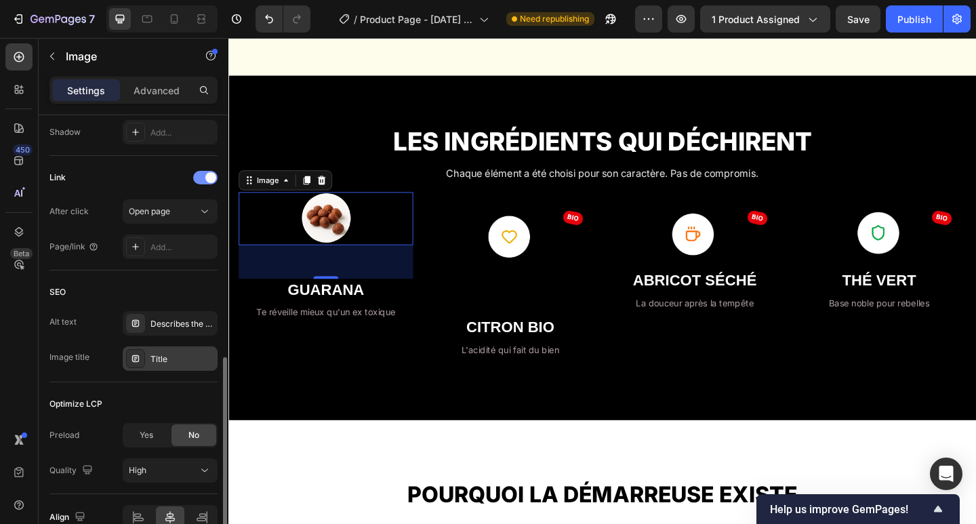
click at [203, 179] on div at bounding box center [205, 178] width 24 height 14
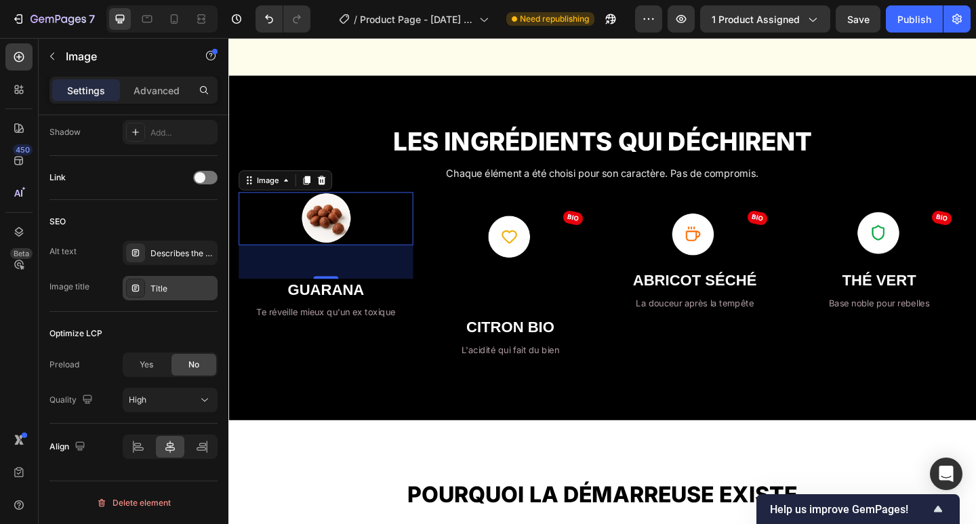
click at [340, 253] on img at bounding box center [335, 235] width 58 height 58
click at [679, 24] on icon "button" at bounding box center [681, 19] width 14 height 14
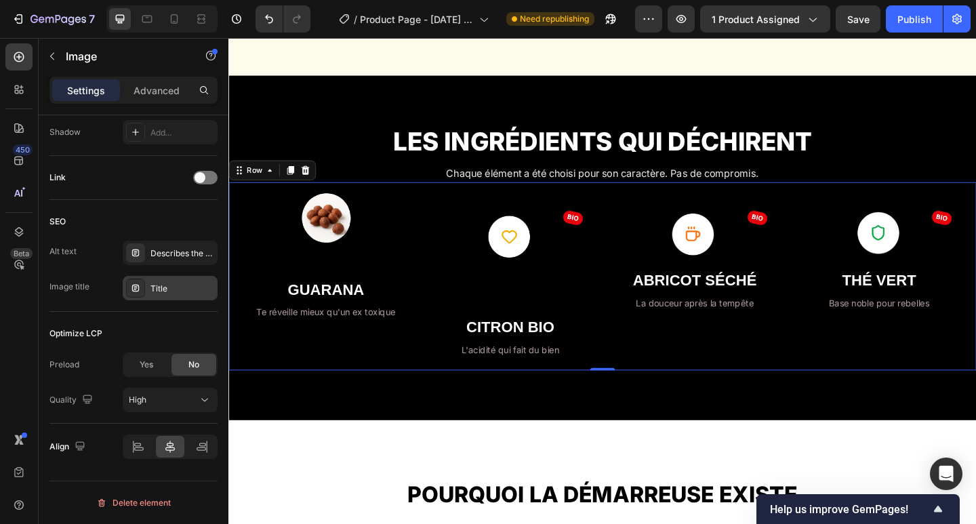
click at [358, 352] on div "Image GUARANA Heading Te réveille mieux qu'un ex toxique Text Block" at bounding box center [334, 297] width 190 height 183
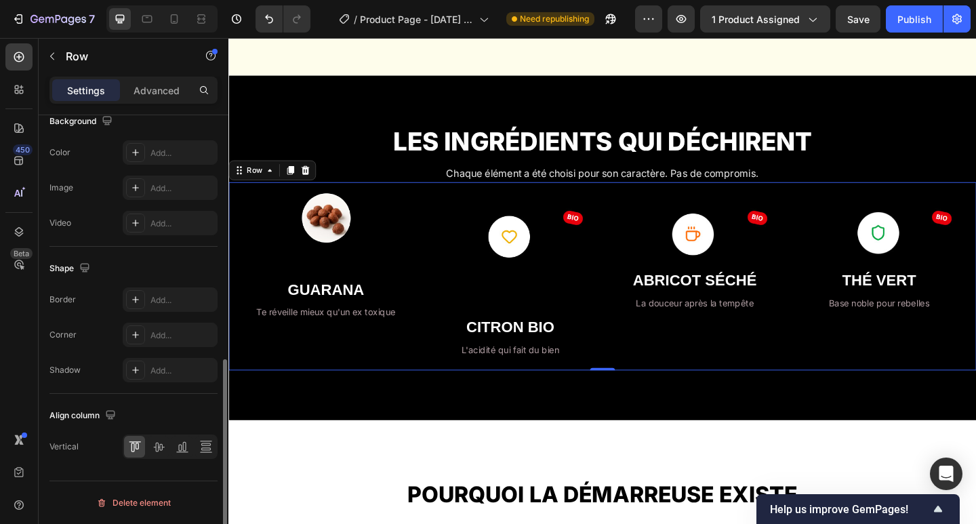
scroll to position [0, 0]
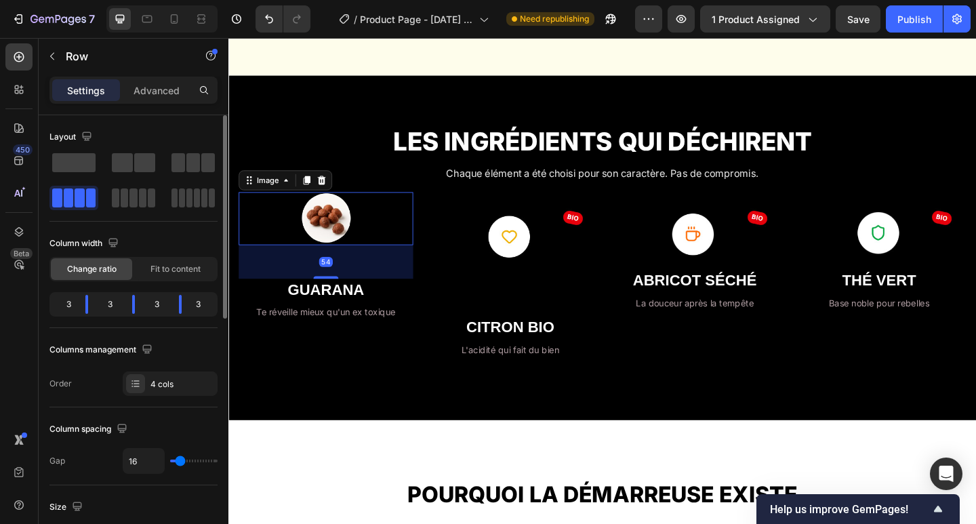
click at [343, 251] on img at bounding box center [335, 235] width 58 height 58
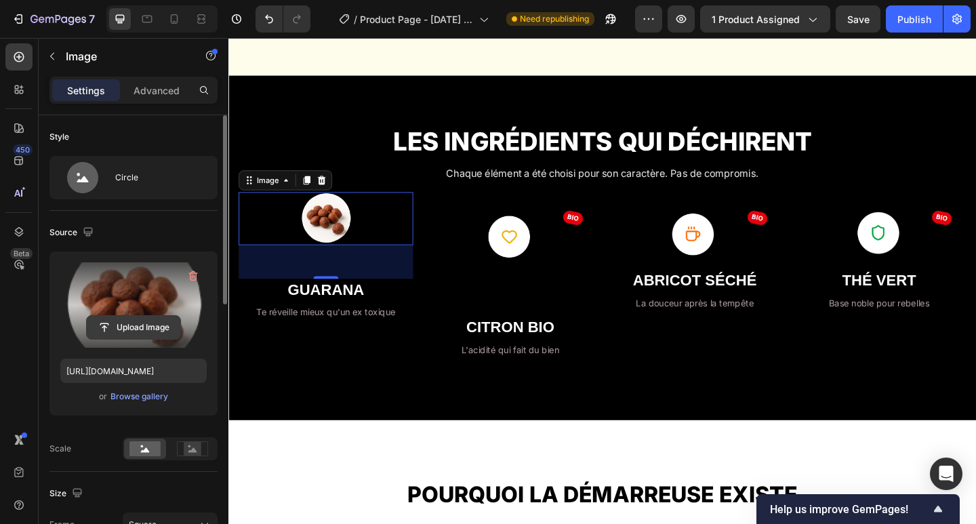
click at [136, 329] on input "file" at bounding box center [134, 327] width 94 height 23
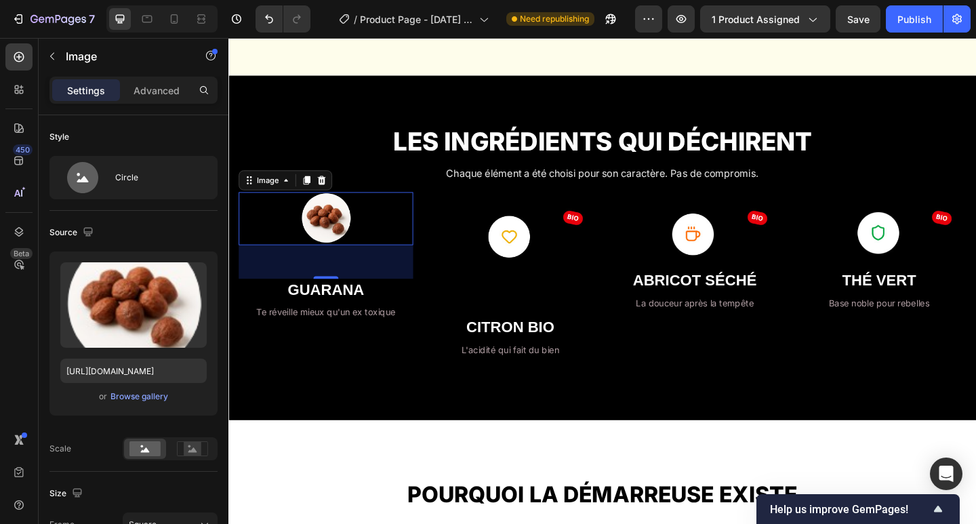
click at [350, 237] on img at bounding box center [335, 235] width 58 height 58
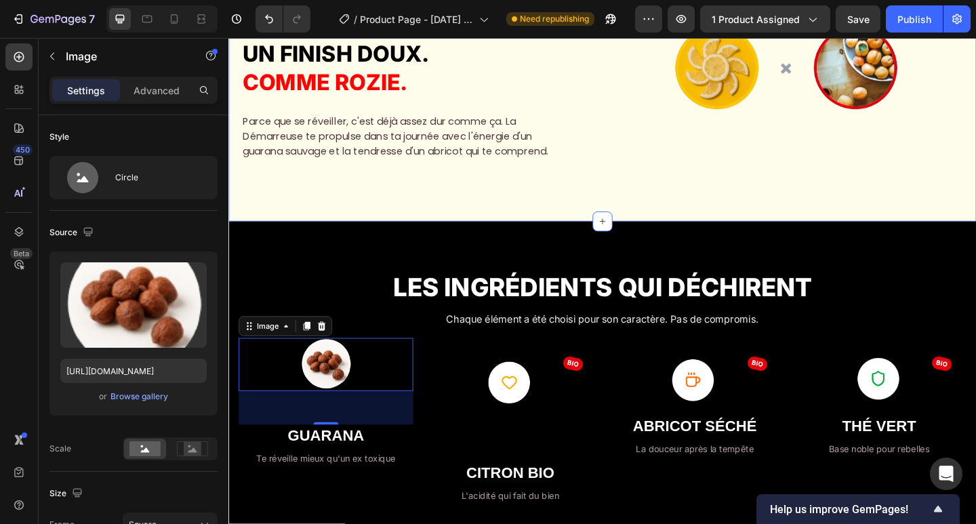
scroll to position [1352, 0]
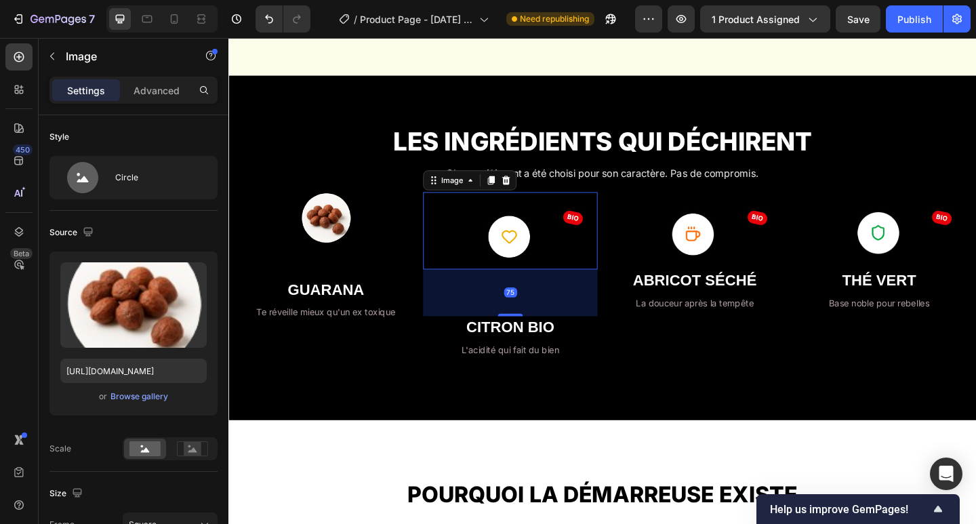
click at [504, 260] on img at bounding box center [535, 248] width 190 height 84
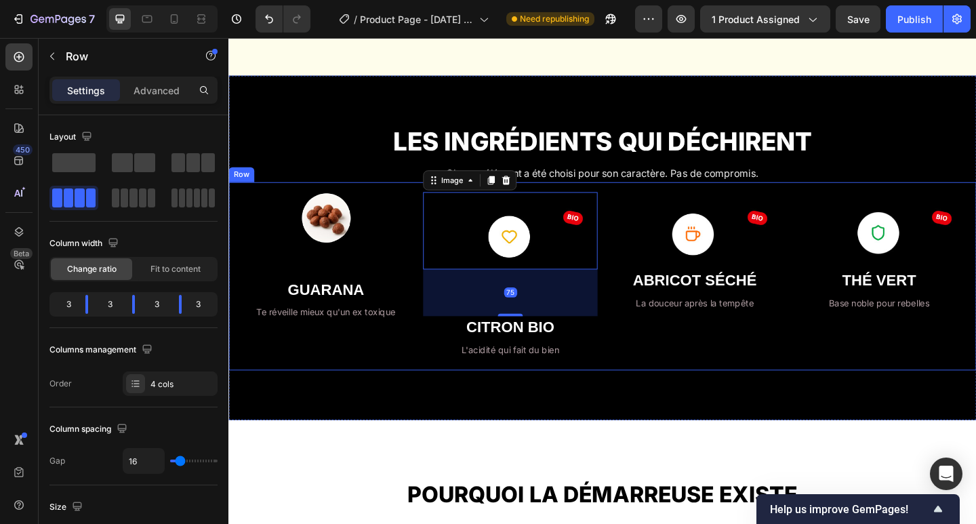
click at [388, 282] on div "Image GUARANA Heading Te réveille mieux qu'un ex toxique Text Block" at bounding box center [334, 297] width 190 height 183
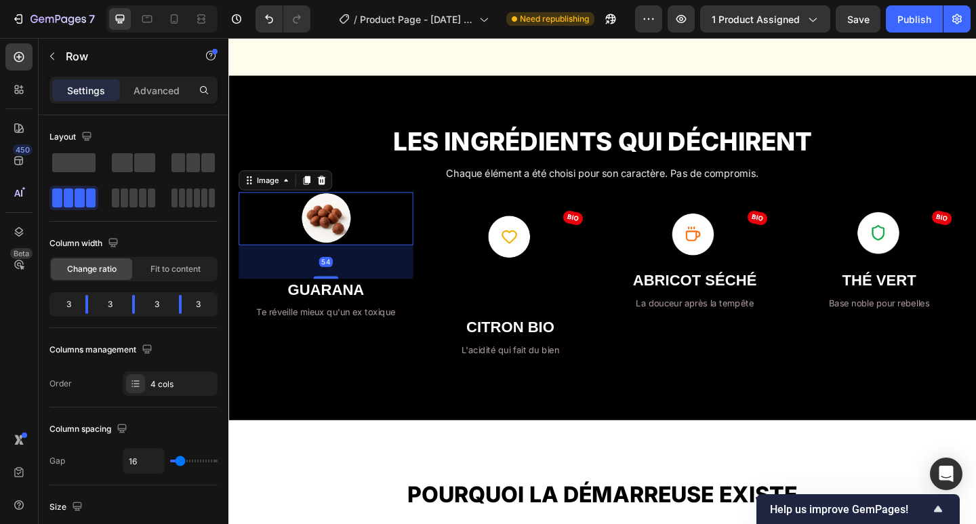
click at [352, 243] on img at bounding box center [335, 235] width 58 height 58
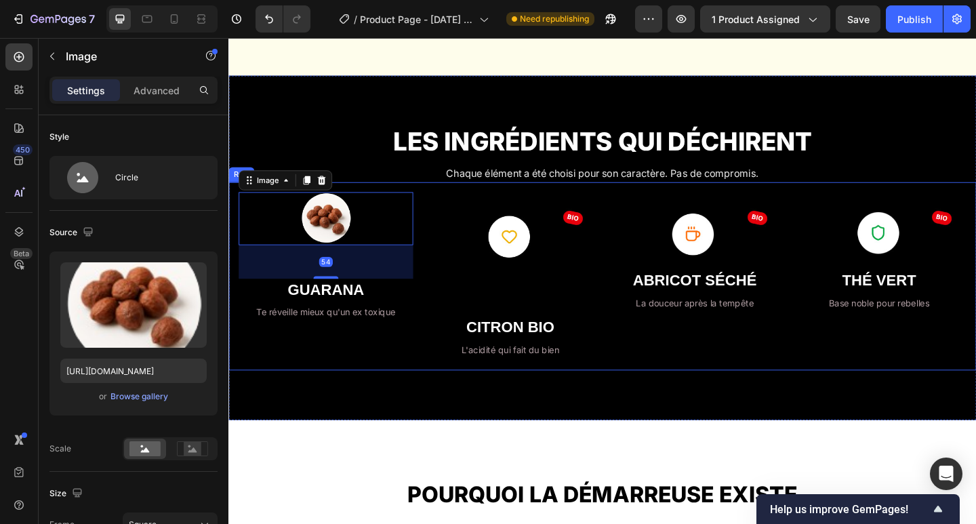
click at [340, 375] on div "Image 54 GUARANA Heading Te réveille mieux qu'un ex toxique Text Block" at bounding box center [334, 297] width 190 height 183
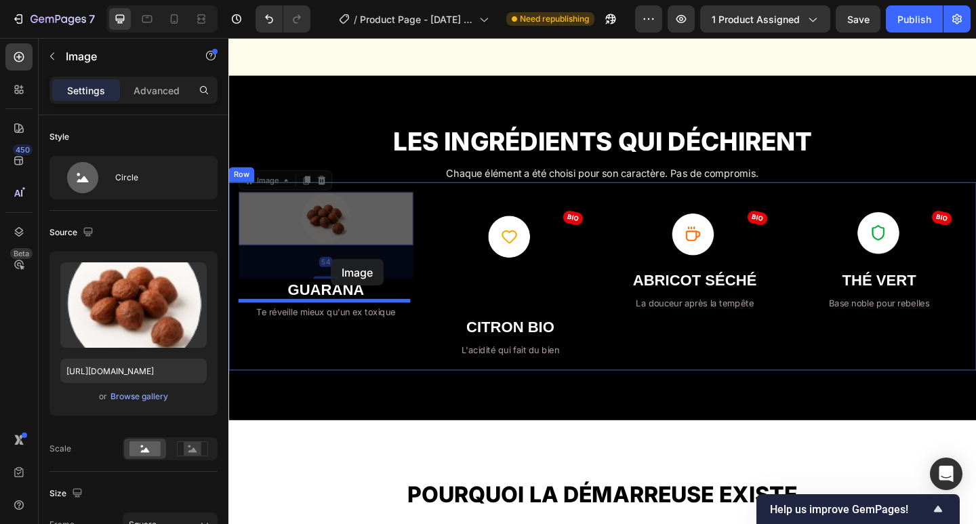
drag, startPoint x: 336, startPoint y: 245, endPoint x: 340, endPoint y: 283, distance: 38.1
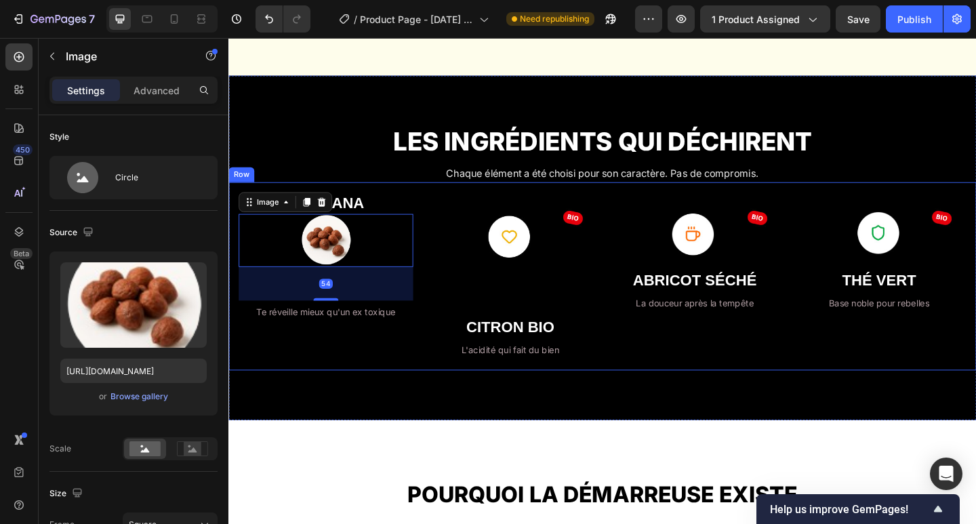
click at [327, 363] on div "GUARANA Heading Image 54 Te réveille mieux qu'un ex toxique Text Block" at bounding box center [334, 297] width 190 height 183
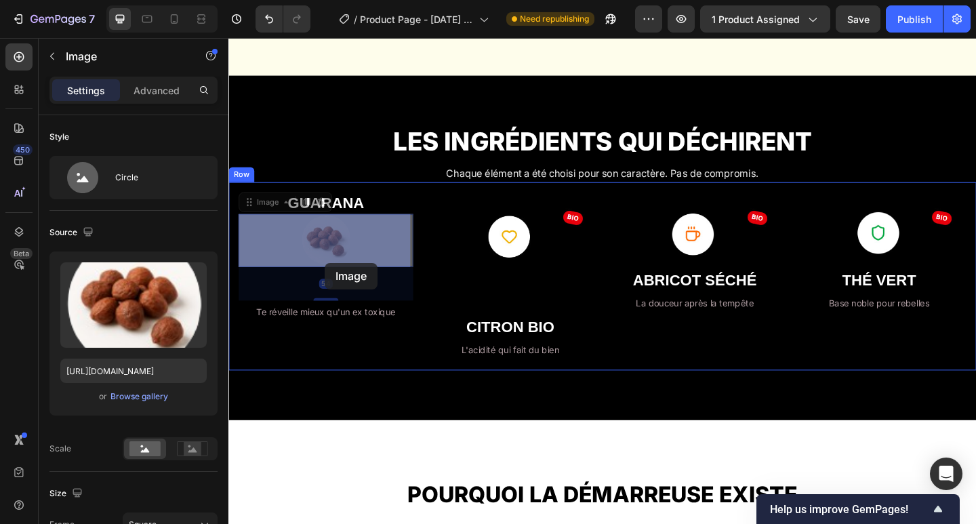
drag, startPoint x: 333, startPoint y: 248, endPoint x: 333, endPoint y: 283, distance: 34.6
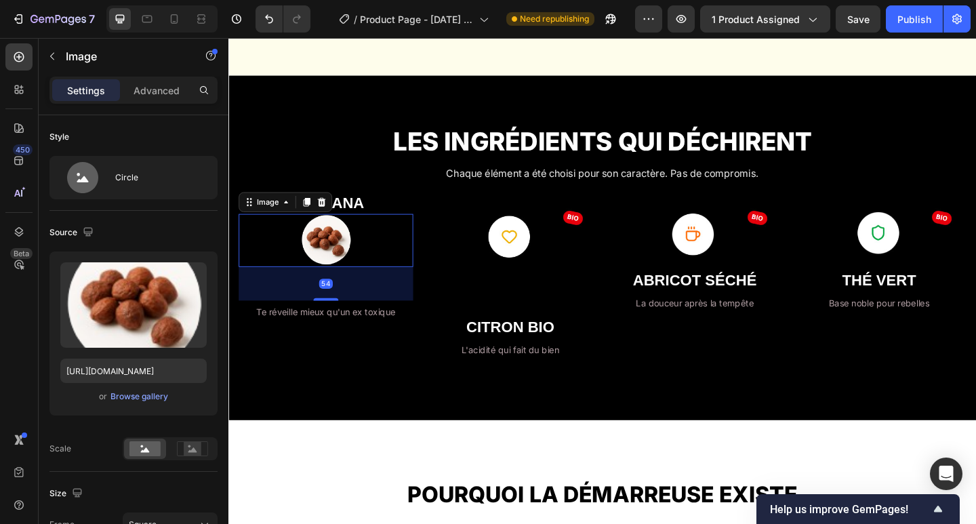
click at [341, 215] on strong "GUARANA" at bounding box center [334, 218] width 83 height 18
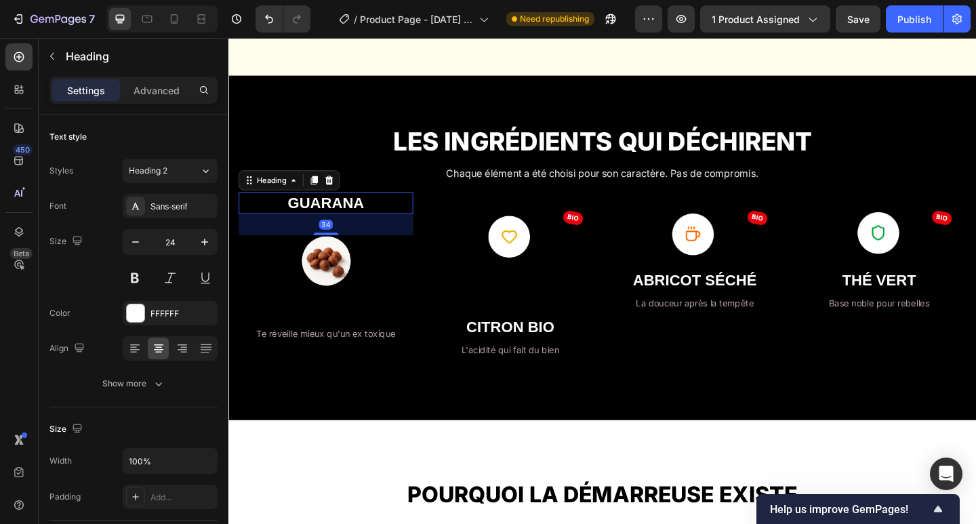
drag, startPoint x: 338, startPoint y: 226, endPoint x: 335, endPoint y: 249, distance: 23.2
click at [335, 250] on div at bounding box center [334, 251] width 27 height 3
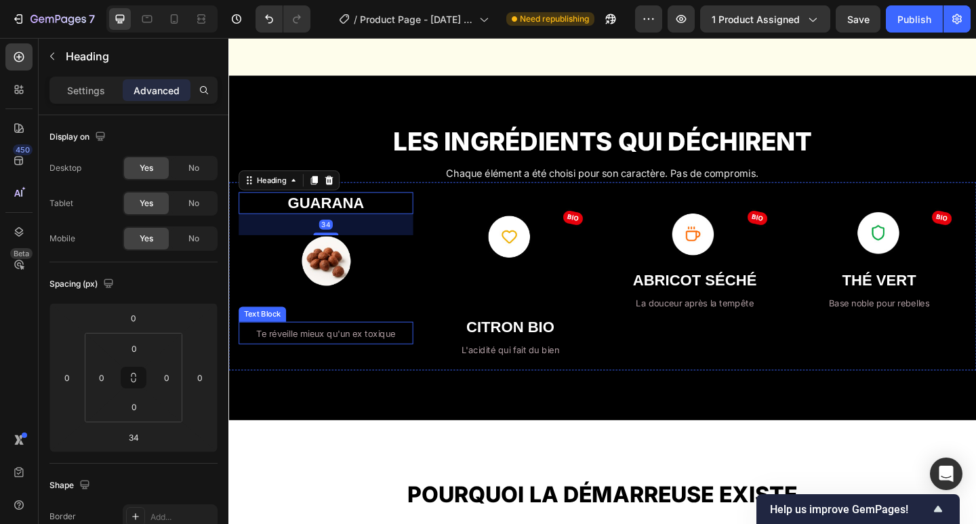
click at [328, 355] on span "Te réveille mieux qu'un ex toxique" at bounding box center [334, 360] width 151 height 12
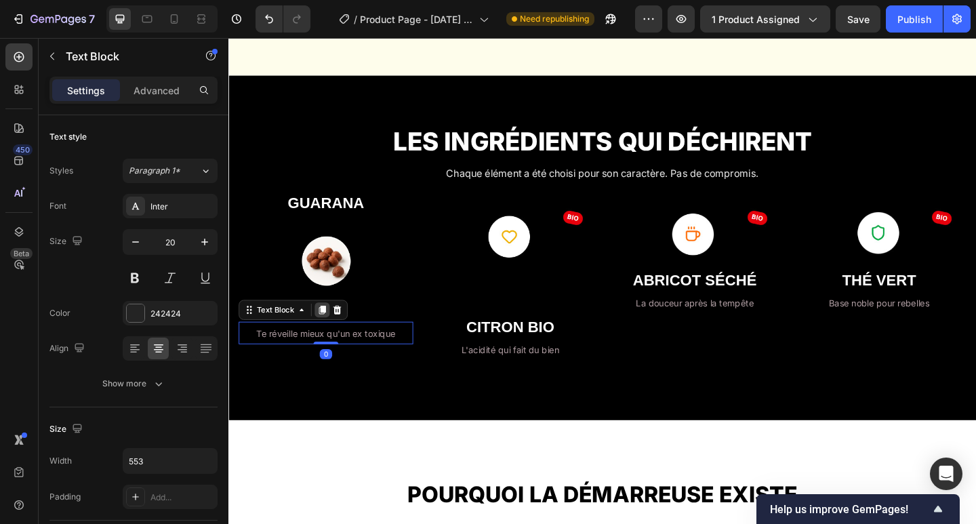
drag, startPoint x: 333, startPoint y: 368, endPoint x: 335, endPoint y: 325, distance: 42.7
click at [335, 347] on div "Te réveille mieux qu'un ex toxique Text Block 0" at bounding box center [334, 359] width 190 height 24
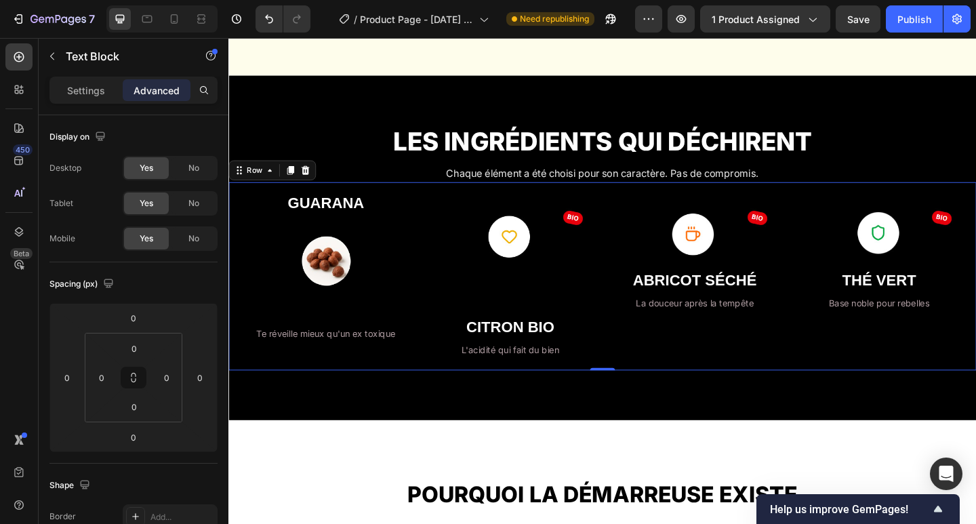
click at [378, 317] on div "GUARANA Heading Image Te réveille mieux qu'un ex toxique Text Block" at bounding box center [334, 297] width 190 height 183
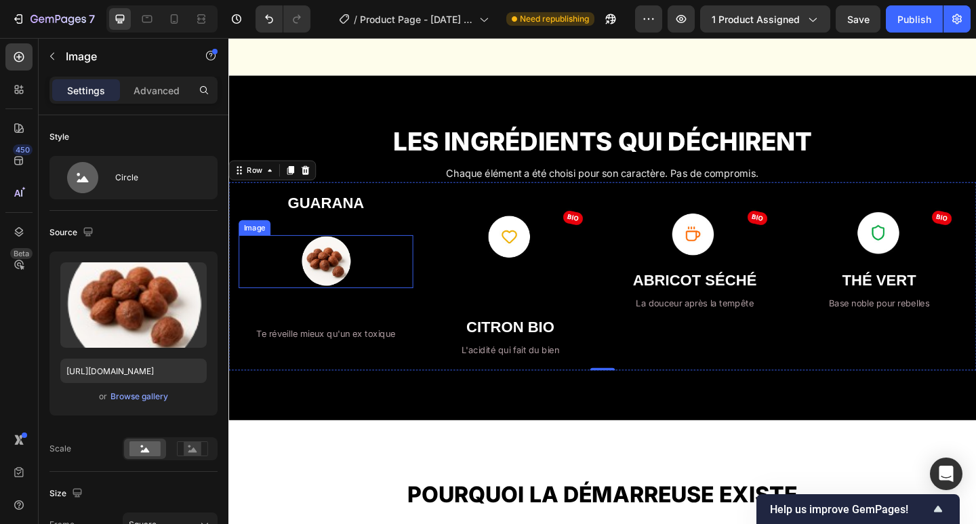
click at [329, 297] on img at bounding box center [335, 282] width 58 height 58
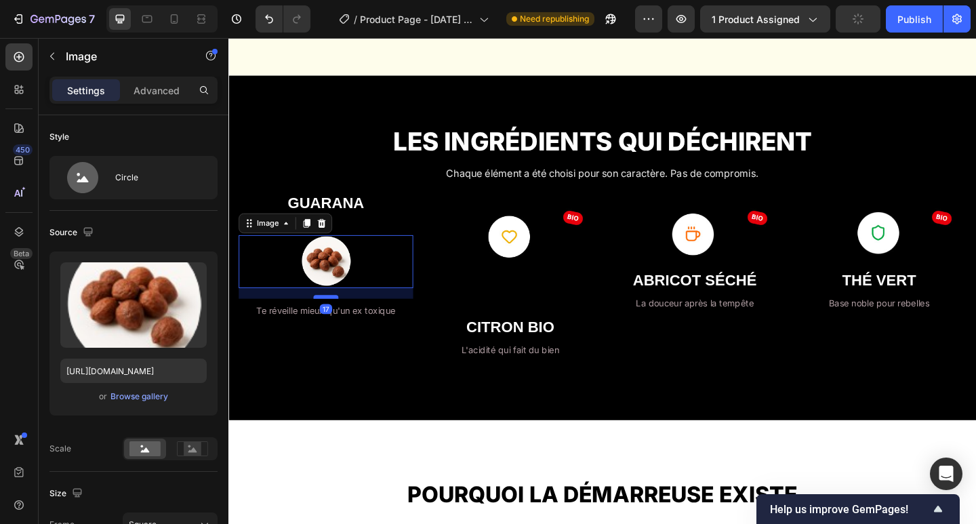
drag, startPoint x: 334, startPoint y: 344, endPoint x: 336, endPoint y: 319, distance: 25.2
click at [336, 319] on div at bounding box center [334, 320] width 27 height 4
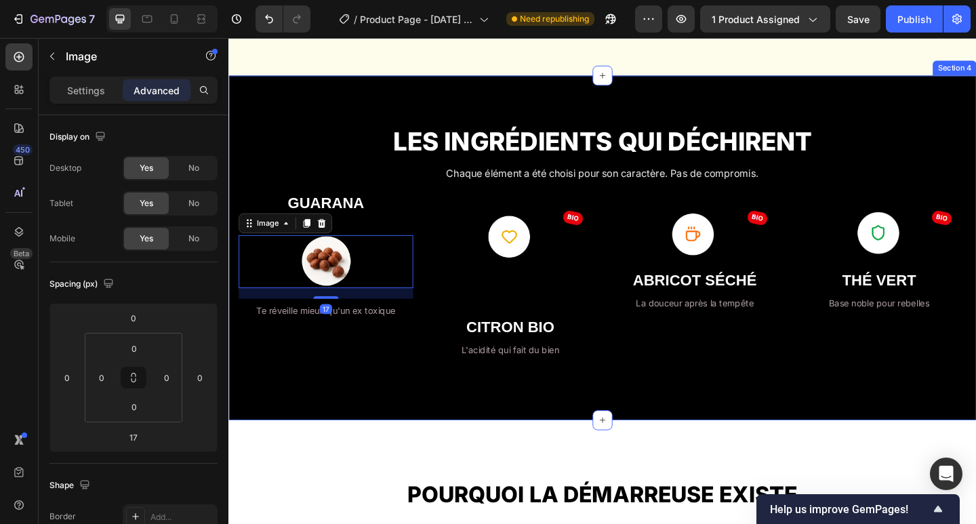
click at [363, 173] on div "LES INGRÉDIENTS QUI DÉCHIRENT Heading Chaque élément a été choisi pour son cara…" at bounding box center [634, 267] width 813 height 266
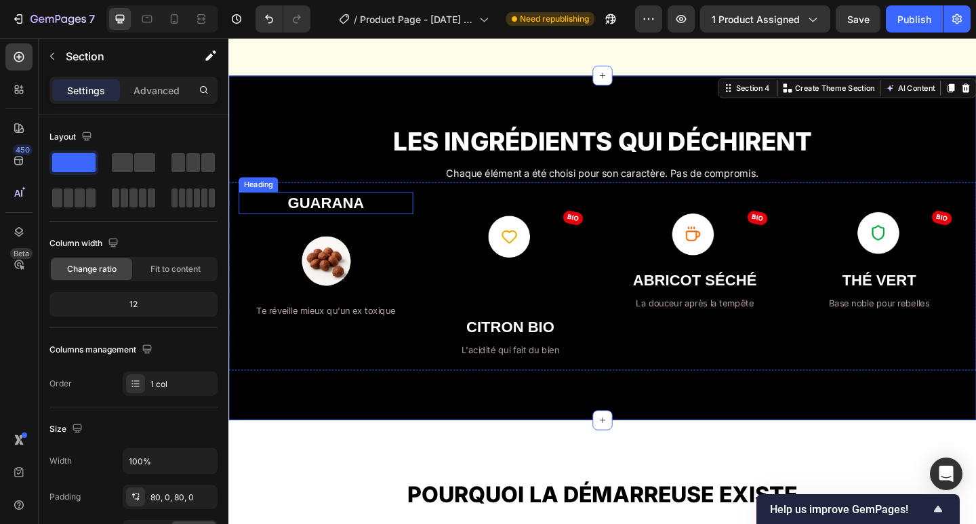
click at [343, 212] on strong "GUARANA" at bounding box center [334, 218] width 83 height 18
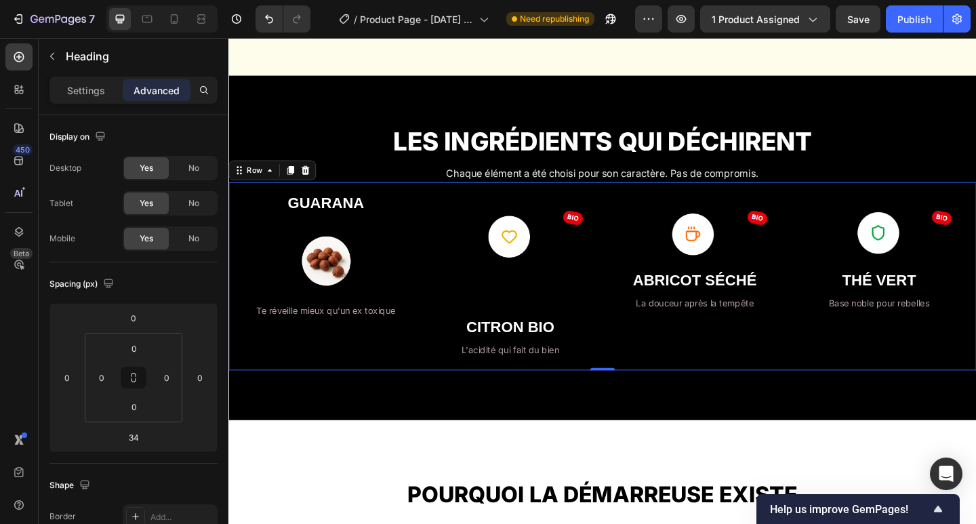
click at [427, 268] on div "GUARANA Heading Image Te réveille mieux qu'un ex toxique Text Block Image CITRO…" at bounding box center [634, 297] width 813 height 205
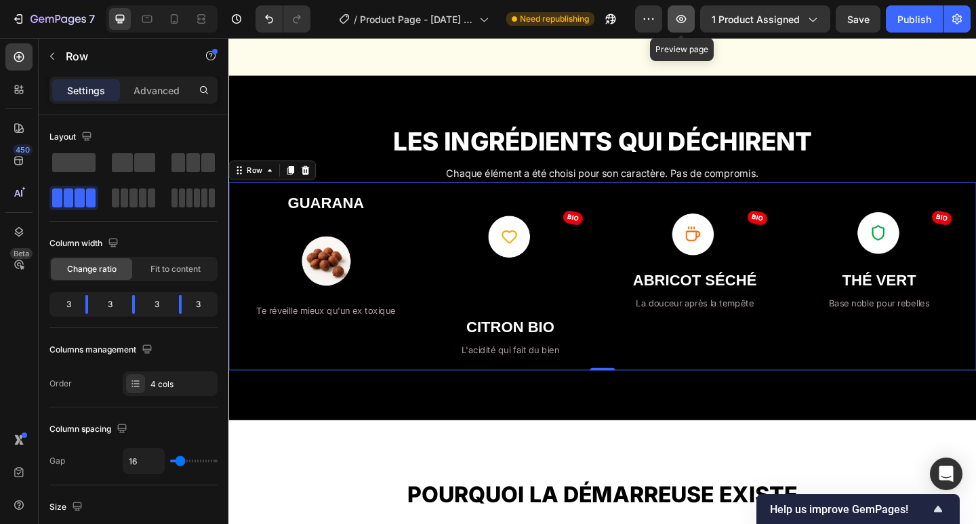
click at [681, 22] on icon "button" at bounding box center [681, 19] width 10 height 8
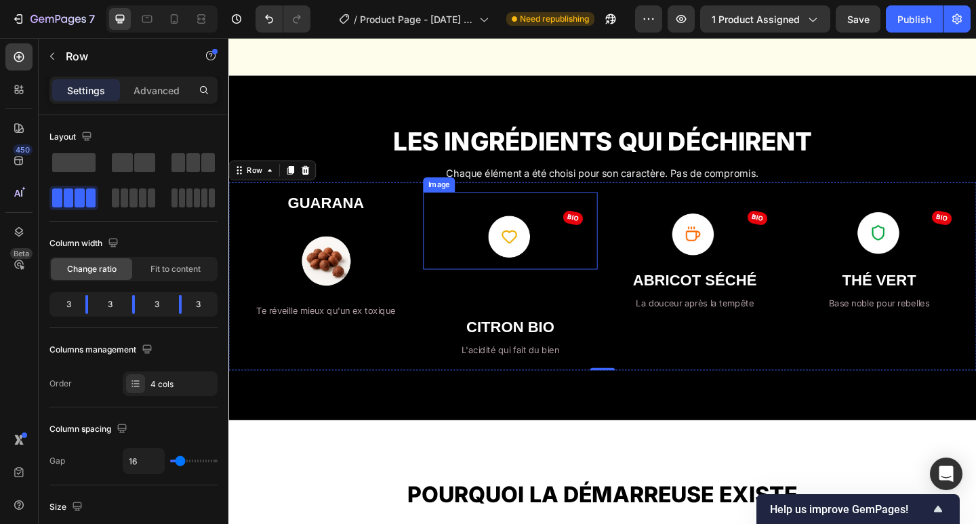
click at [523, 265] on img at bounding box center [535, 248] width 190 height 84
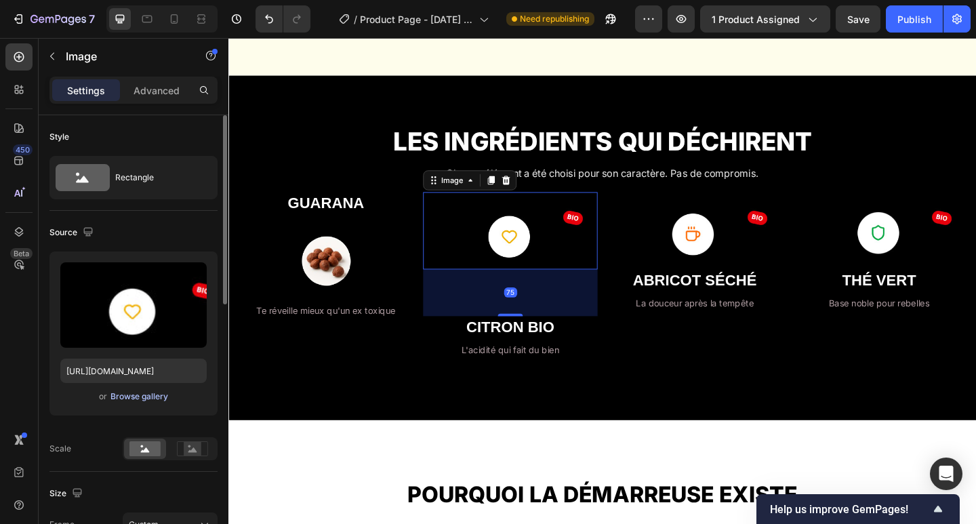
click at [120, 400] on div "Browse gallery" at bounding box center [139, 396] width 58 height 12
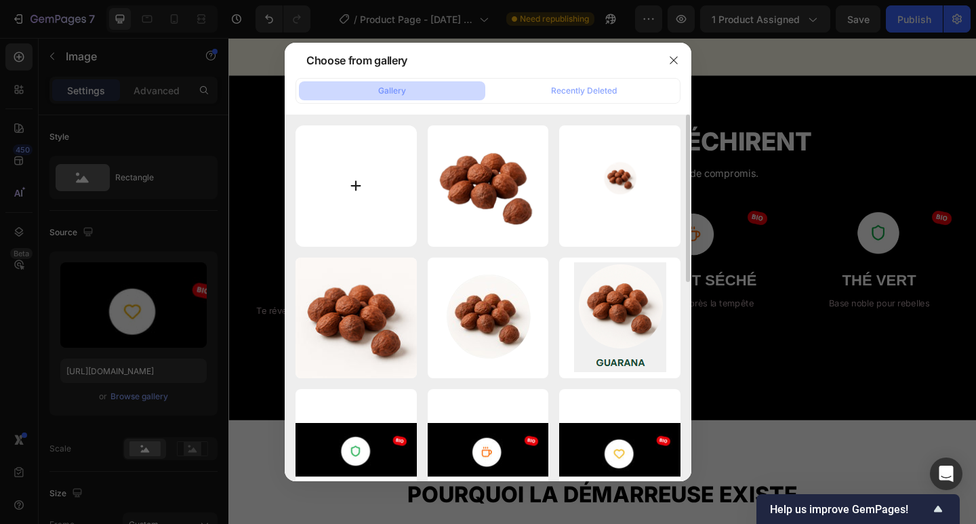
click at [364, 173] on input "file" at bounding box center [356, 185] width 121 height 121
type input "C:\fakepath\citron test demarreuse.png"
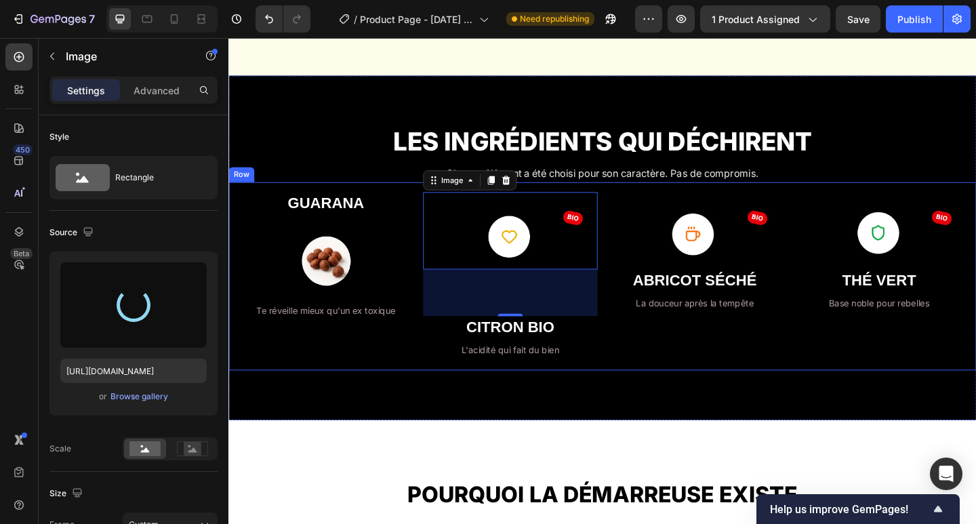
type input "[URL][DOMAIN_NAME]"
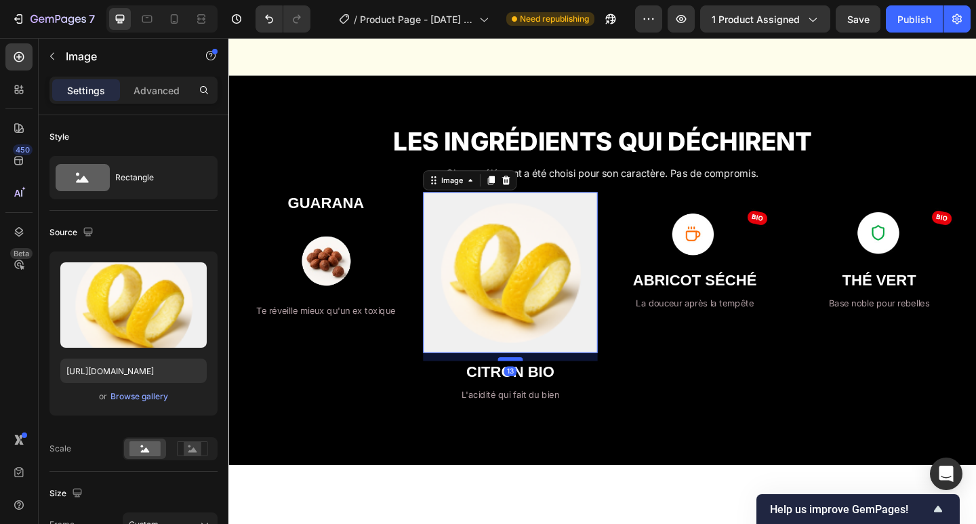
drag, startPoint x: 539, startPoint y: 428, endPoint x: 533, endPoint y: 392, distance: 35.7
click at [533, 390] on div at bounding box center [534, 388] width 27 height 4
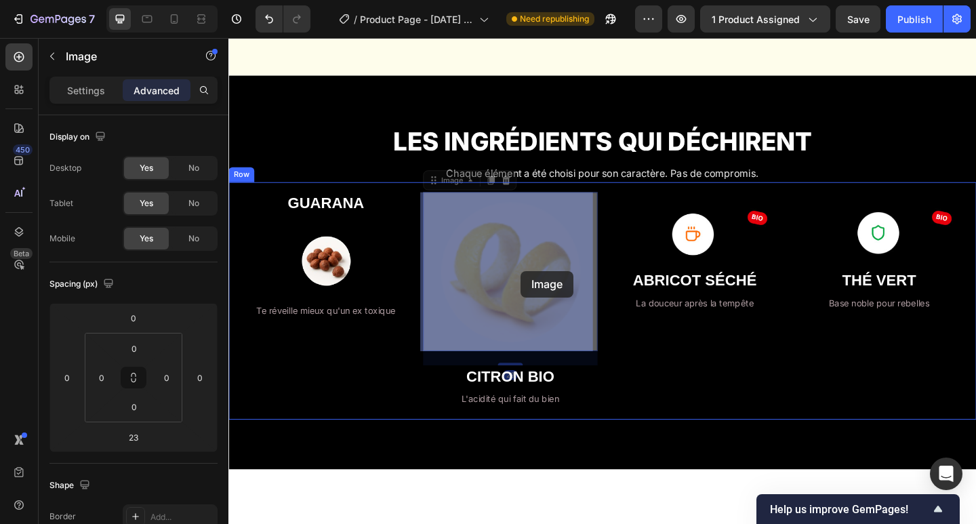
drag, startPoint x: 539, startPoint y: 279, endPoint x: 545, endPoint y: 291, distance: 14.3
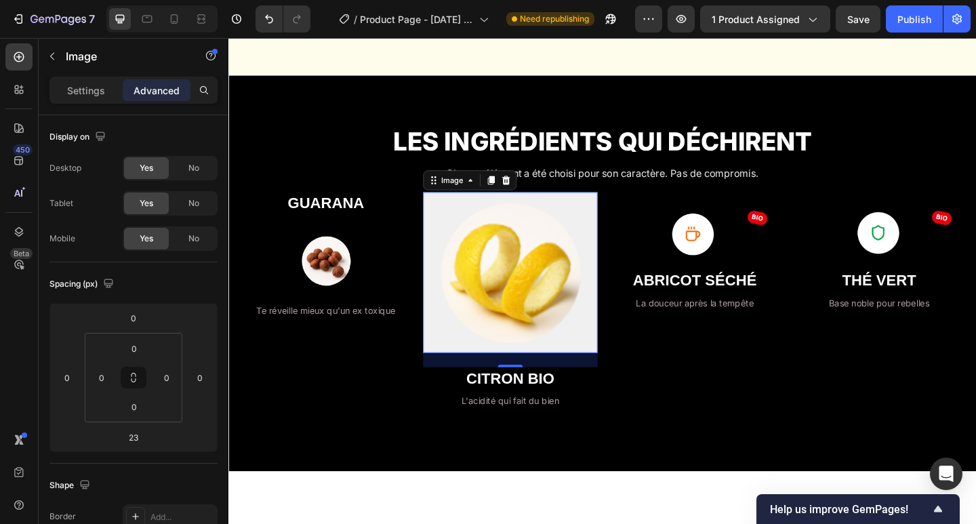
click at [512, 264] on img at bounding box center [535, 293] width 190 height 175
click at [336, 291] on img at bounding box center [335, 282] width 58 height 58
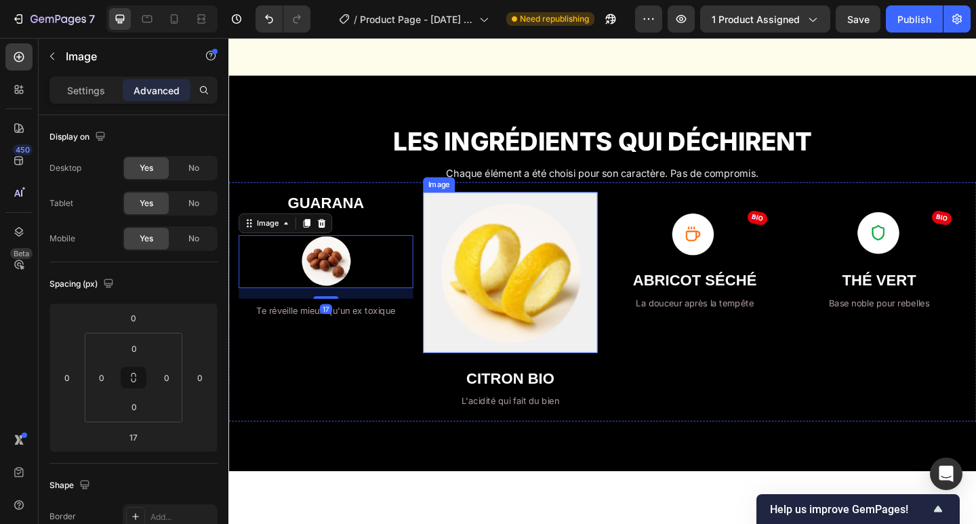
click at [512, 287] on img at bounding box center [535, 293] width 190 height 175
click at [330, 285] on img at bounding box center [335, 282] width 58 height 58
click at [451, 287] on img at bounding box center [535, 293] width 190 height 175
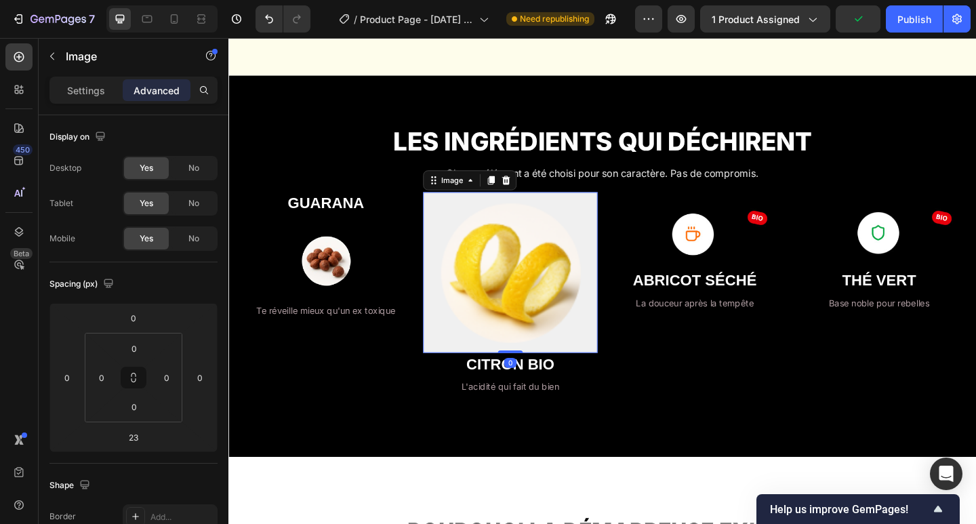
drag, startPoint x: 531, startPoint y: 390, endPoint x: 528, endPoint y: 373, distance: 17.2
click at [528, 373] on div "Image 0" at bounding box center [535, 293] width 190 height 175
type input "0"
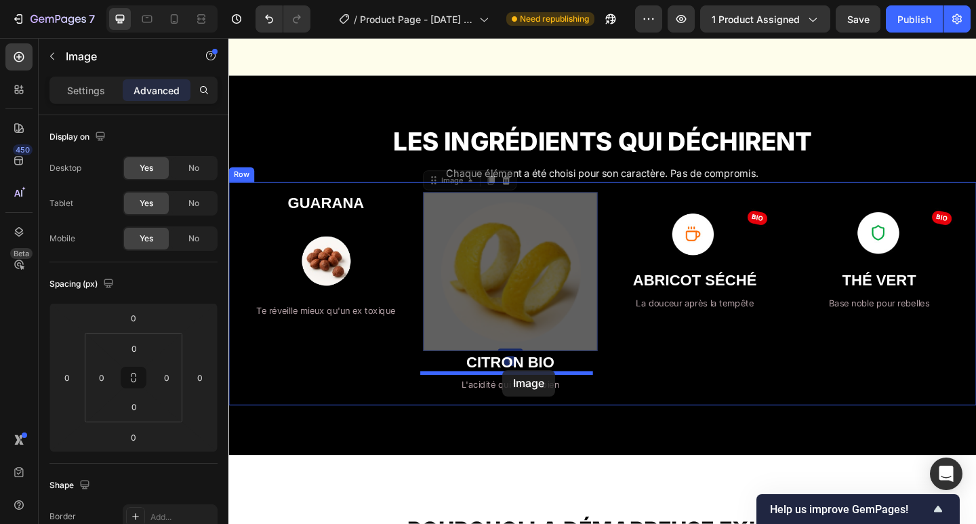
drag, startPoint x: 520, startPoint y: 265, endPoint x: 527, endPoint y: 399, distance: 134.4
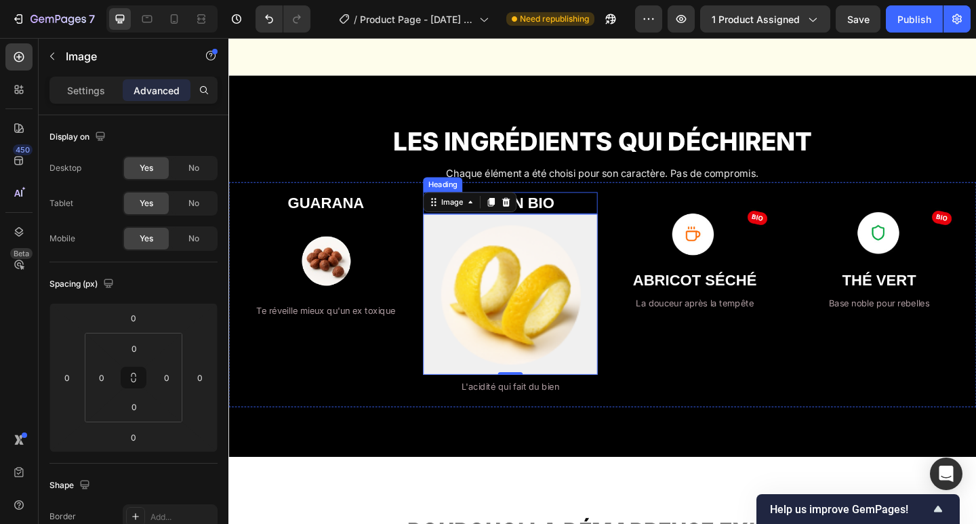
click at [608, 224] on h2 "CITRON BIO" at bounding box center [535, 218] width 190 height 24
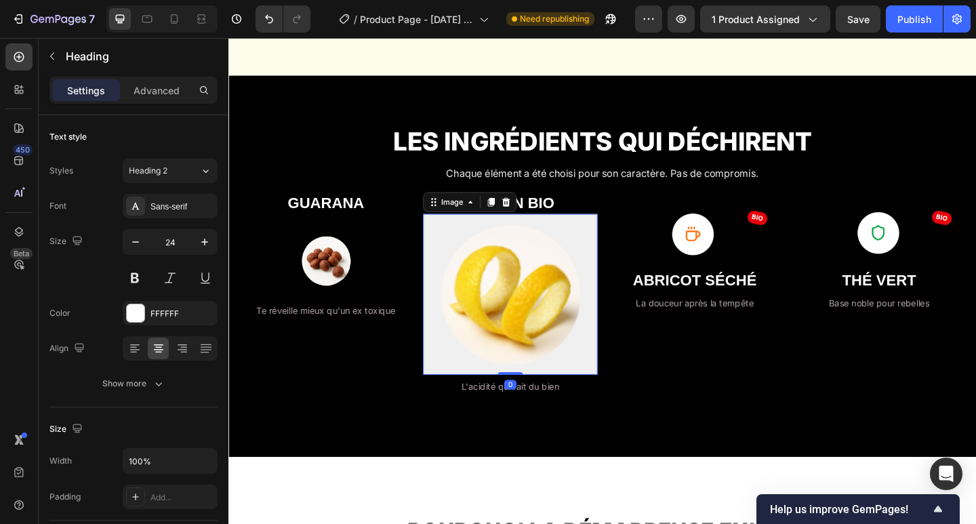
click at [562, 334] on img at bounding box center [535, 317] width 190 height 175
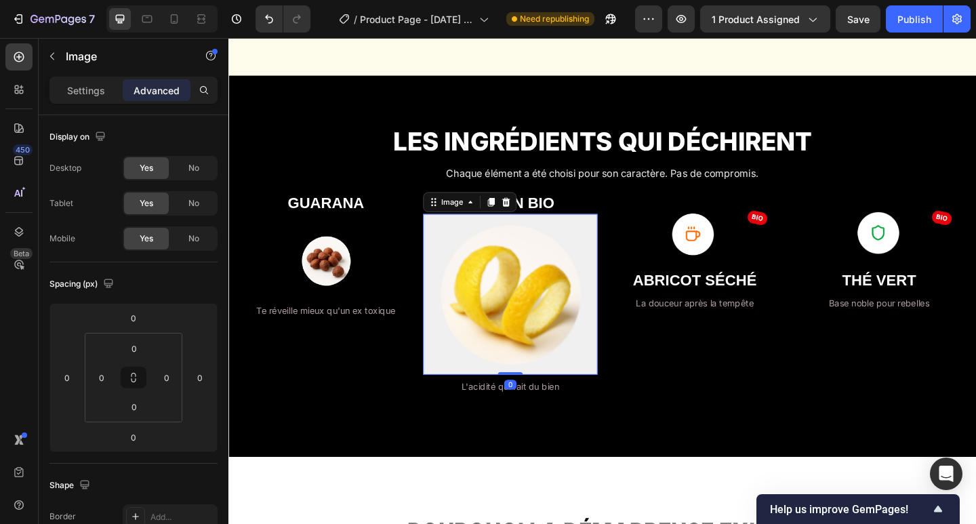
drag, startPoint x: 533, startPoint y: 400, endPoint x: 529, endPoint y: 310, distance: 89.6
click at [529, 310] on div "Image 0" at bounding box center [535, 317] width 190 height 175
click at [521, 302] on img at bounding box center [535, 317] width 190 height 175
click at [76, 98] on div "Settings" at bounding box center [86, 90] width 68 height 22
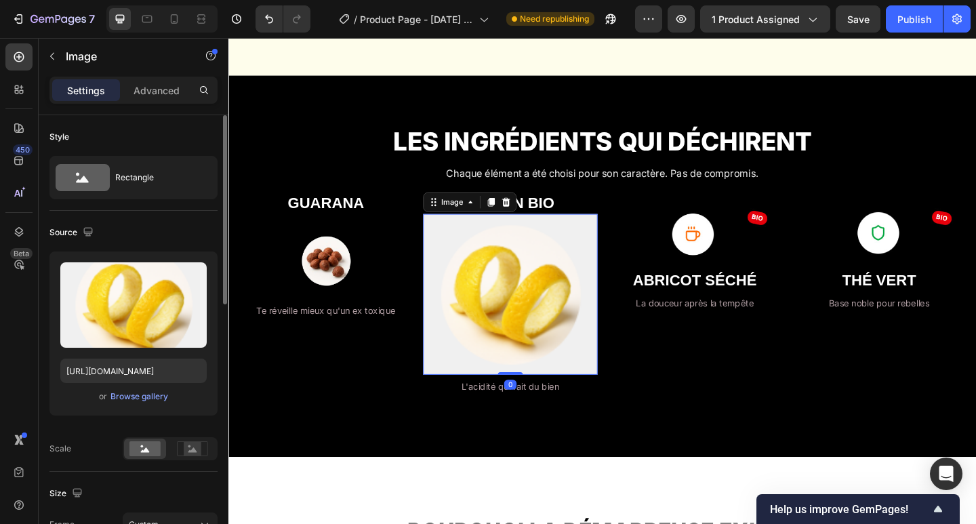
scroll to position [180, 0]
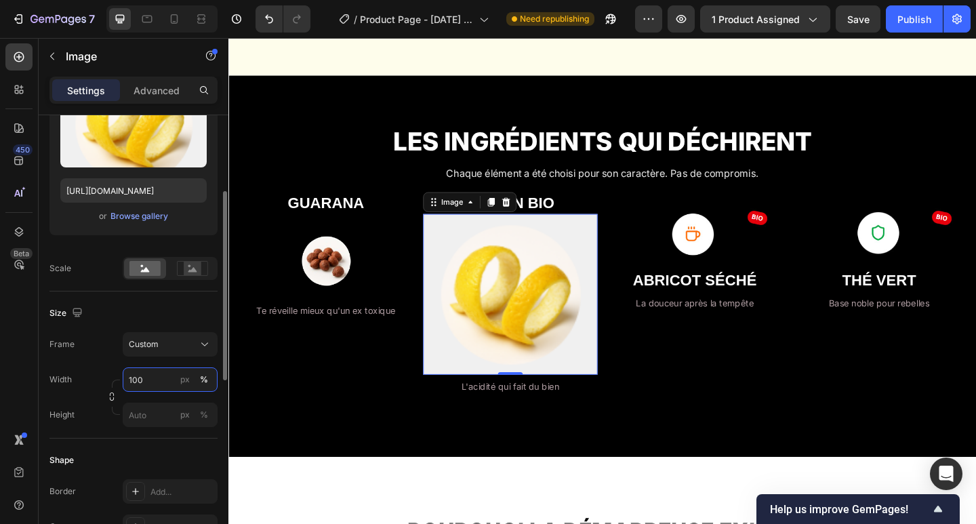
click at [159, 376] on input "100" at bounding box center [170, 379] width 95 height 24
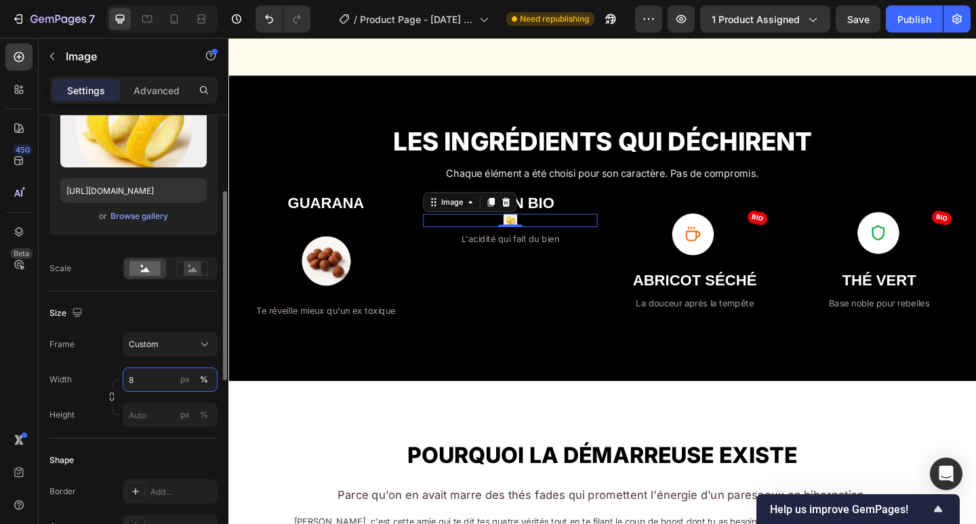
type input "80"
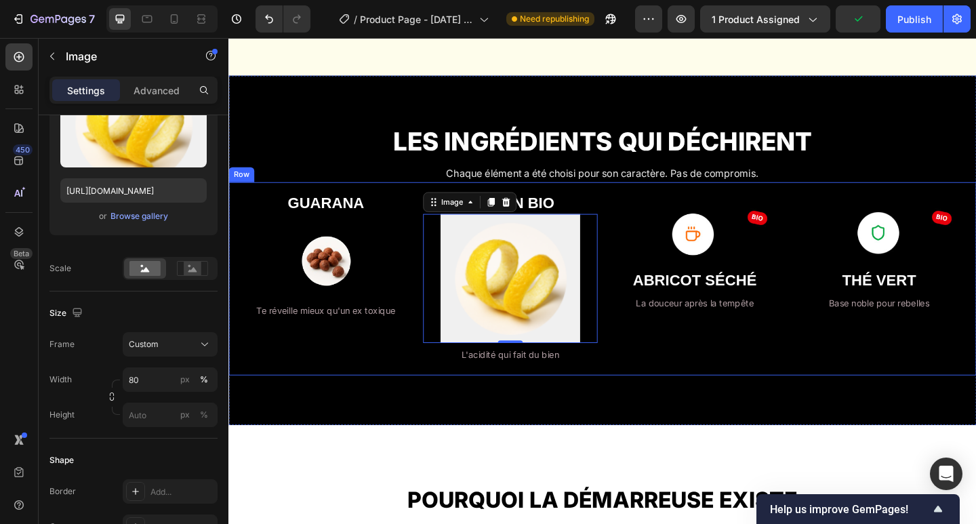
click at [315, 376] on div "GUARANA Heading Image Te réveille mieux qu'un ex toxique Text Block" at bounding box center [334, 300] width 190 height 188
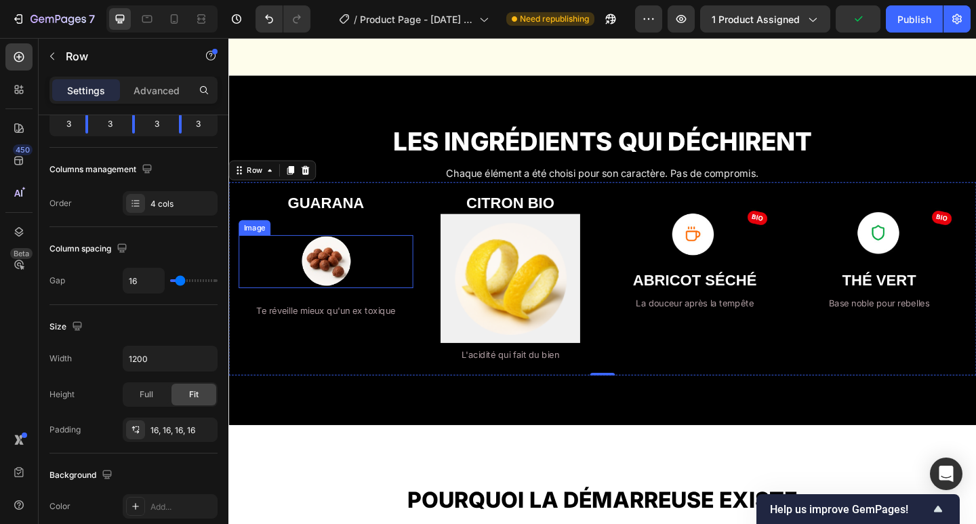
scroll to position [0, 0]
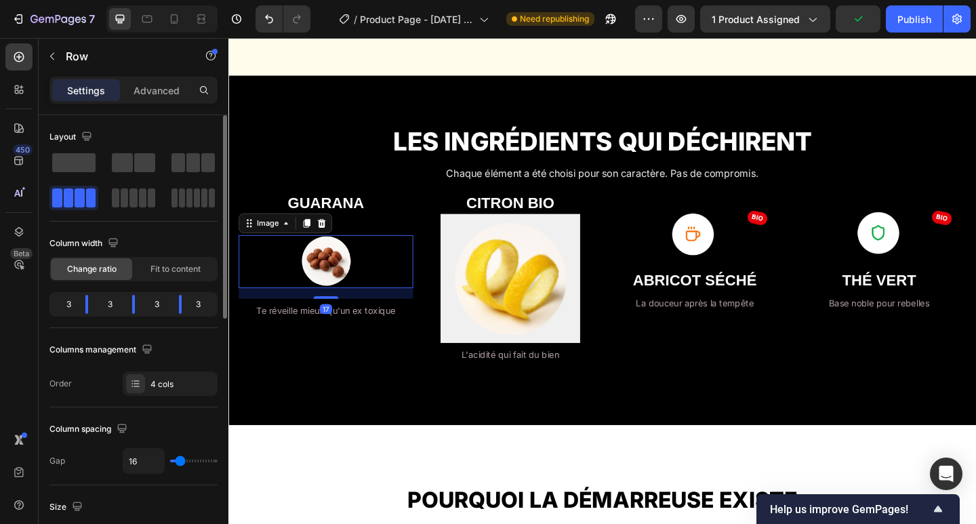
click at [333, 288] on img at bounding box center [335, 282] width 58 height 58
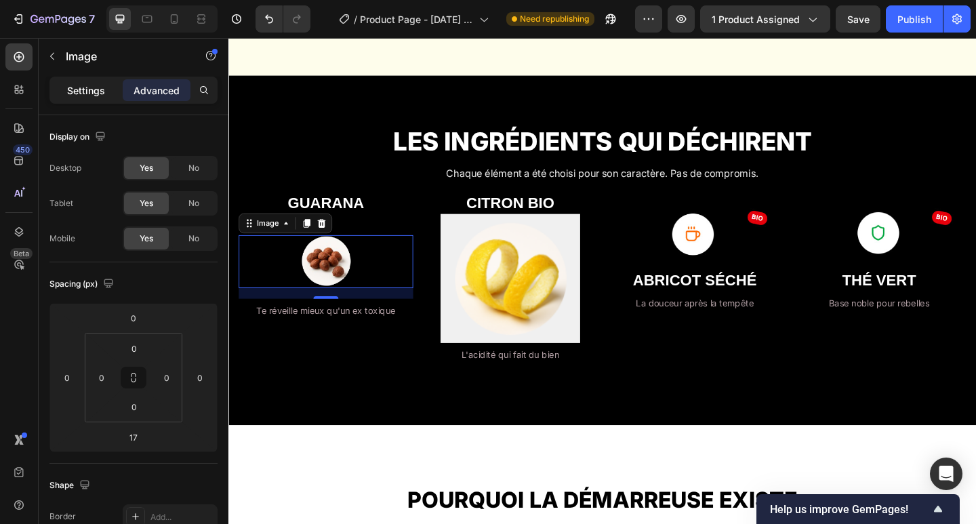
click at [92, 100] on div "Settings" at bounding box center [86, 90] width 68 height 22
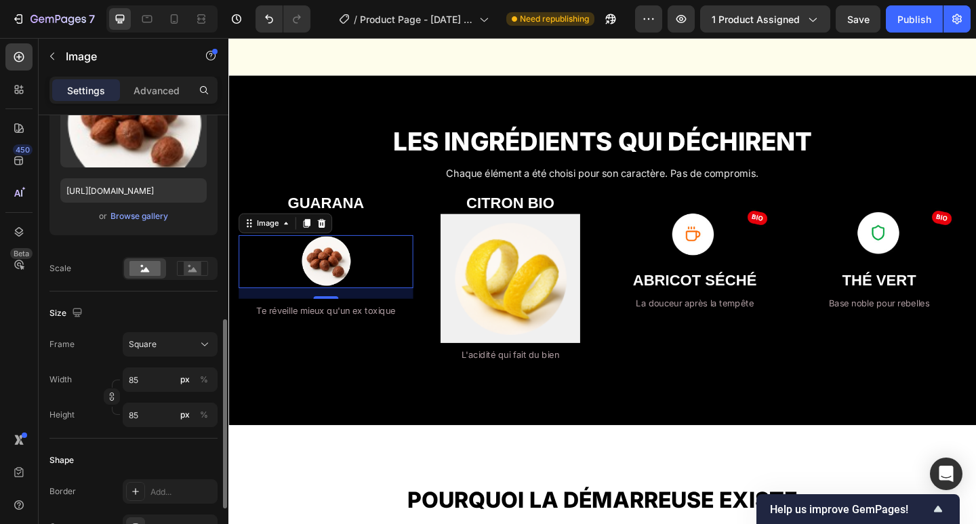
scroll to position [270, 0]
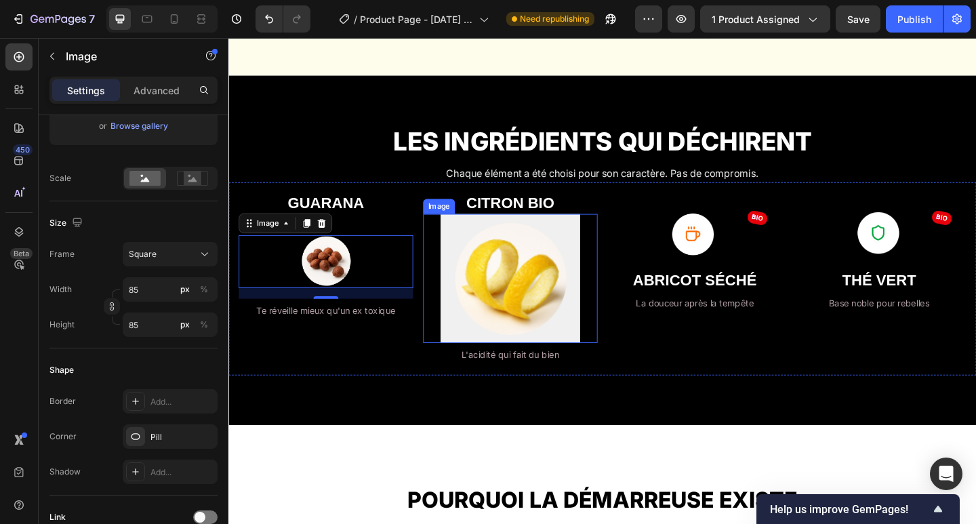
click at [537, 282] on img at bounding box center [535, 300] width 152 height 140
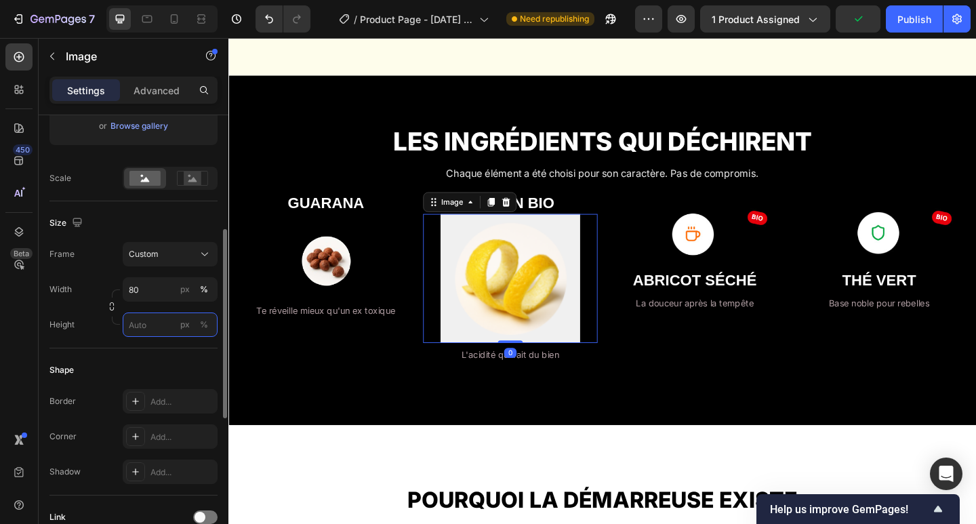
click at [147, 325] on input "px %" at bounding box center [170, 324] width 95 height 24
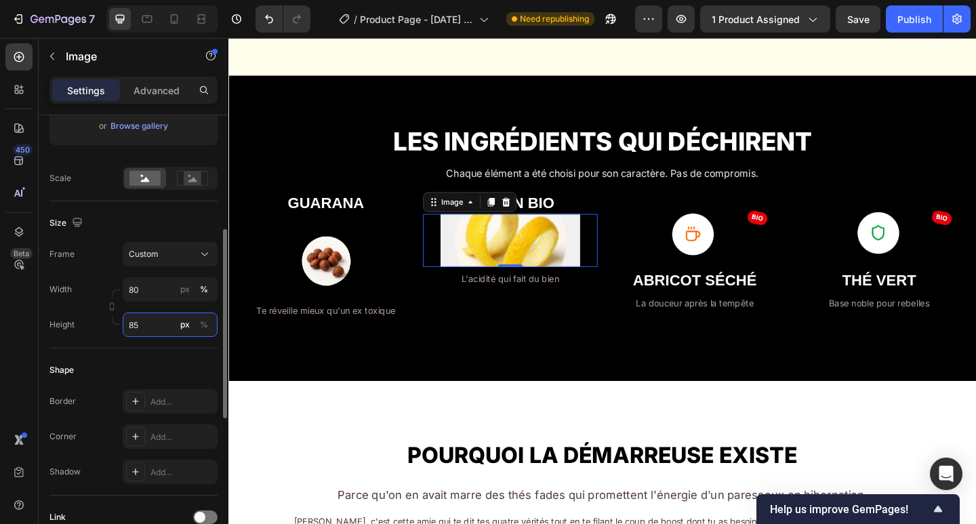
type input "85"
click at [147, 294] on input "80" at bounding box center [170, 289] width 95 height 24
click at [154, 257] on span "Custom" at bounding box center [144, 254] width 30 height 12
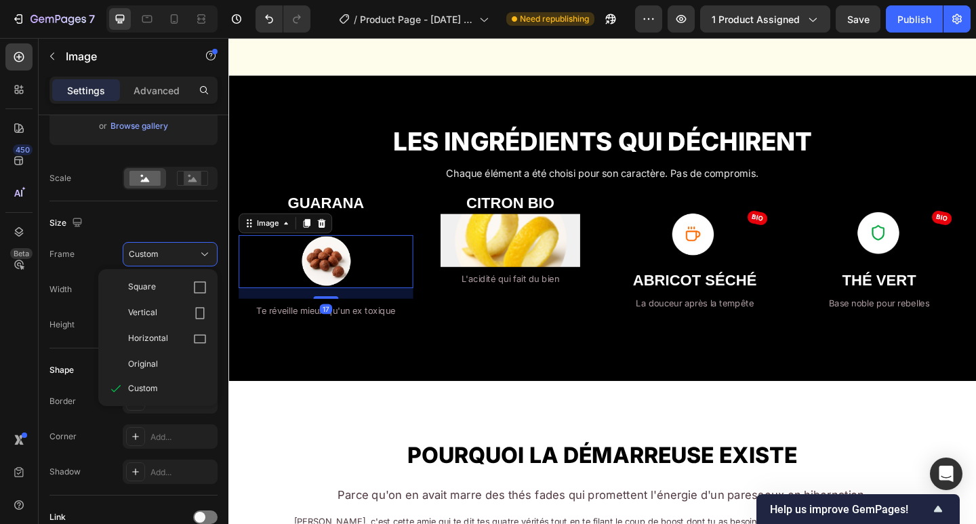
click at [333, 277] on img at bounding box center [335, 282] width 58 height 58
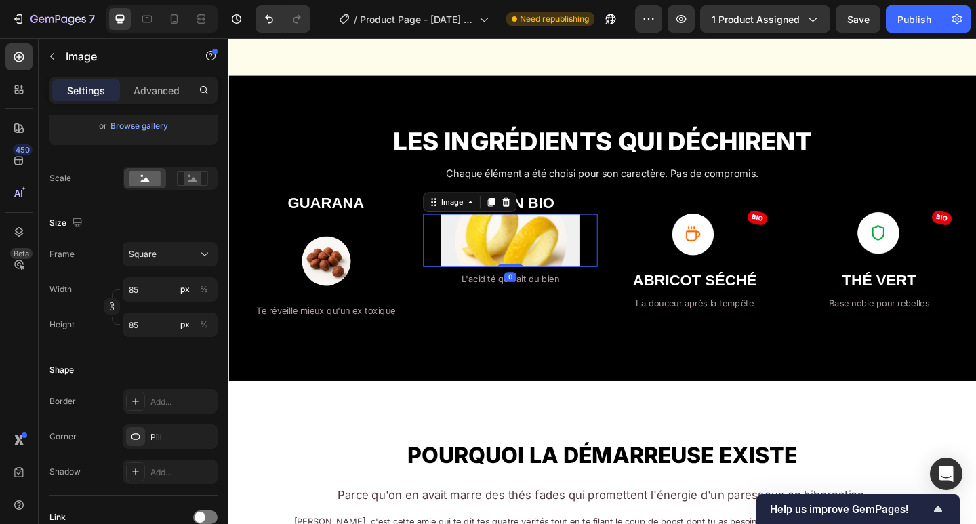
click at [503, 267] on img at bounding box center [535, 259] width 152 height 58
click at [134, 257] on span "Custom" at bounding box center [144, 254] width 30 height 12
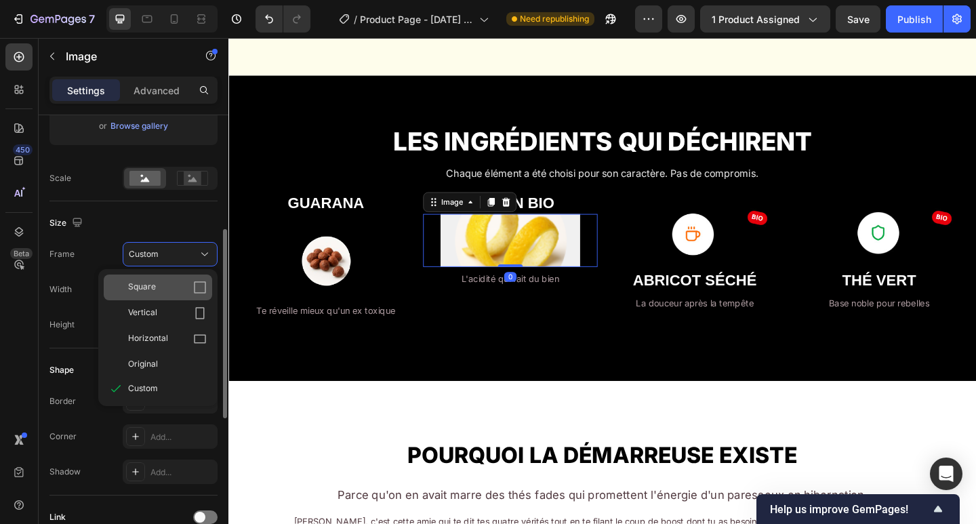
click at [157, 285] on div "Square" at bounding box center [167, 288] width 79 height 14
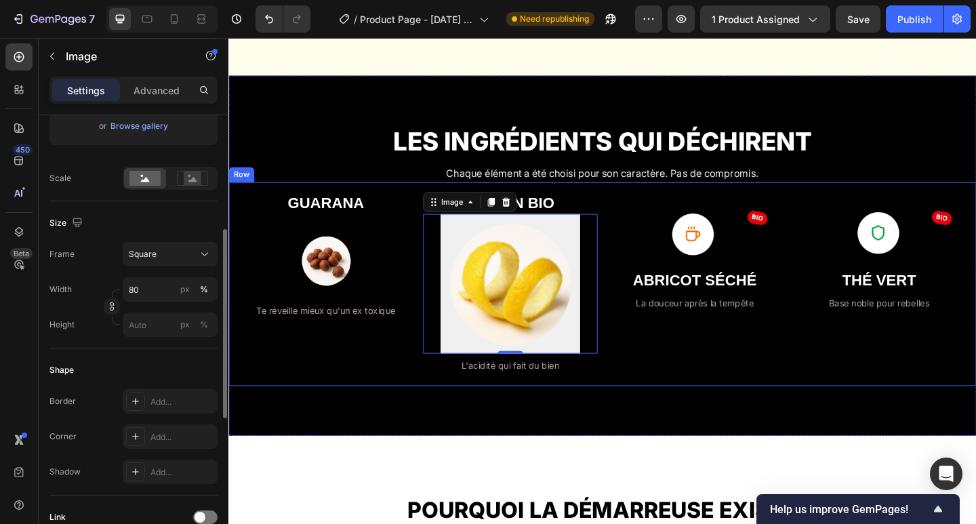
click at [367, 384] on div "GUARANA Heading Image Te réveille mieux qu'un ex toxique Text Block" at bounding box center [334, 306] width 190 height 200
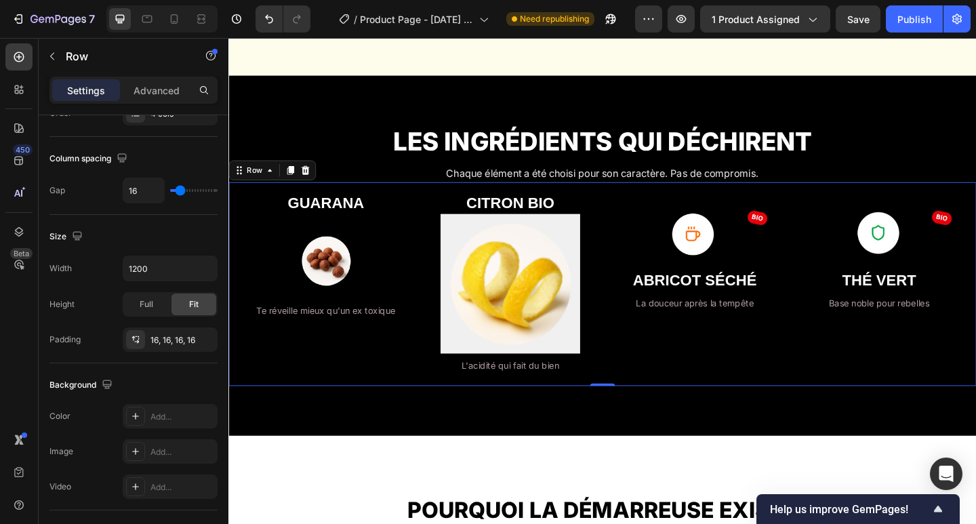
scroll to position [0, 0]
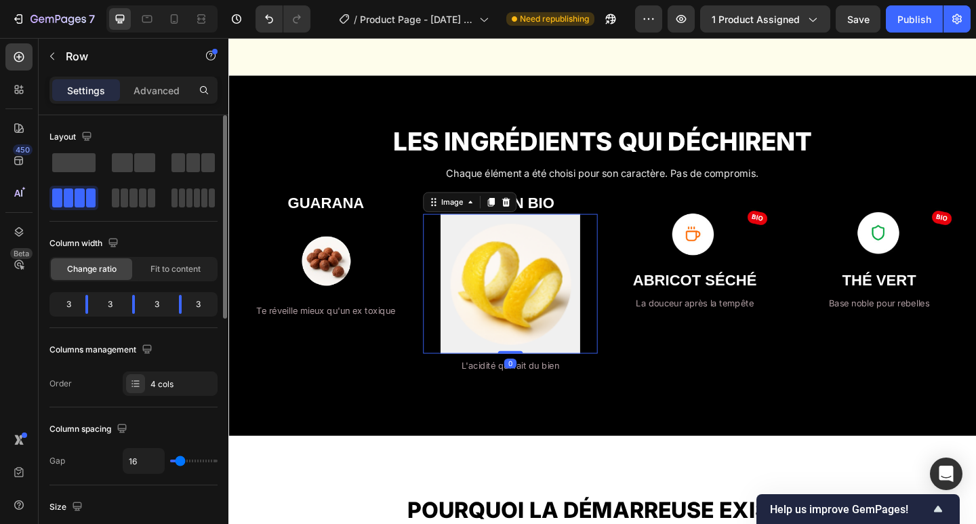
click at [493, 313] on img at bounding box center [535, 306] width 152 height 152
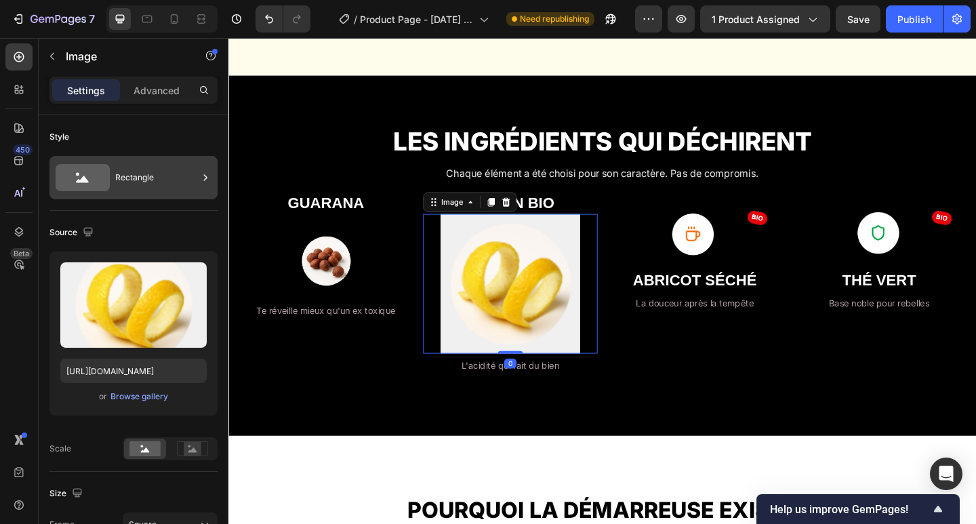
click at [160, 171] on div "Rectangle" at bounding box center [156, 177] width 83 height 31
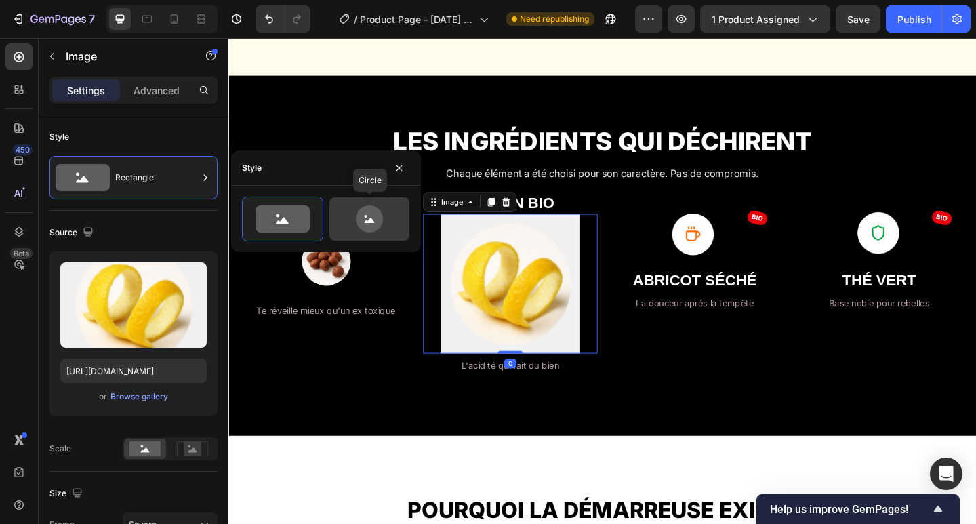
click at [356, 219] on icon at bounding box center [370, 218] width 64 height 27
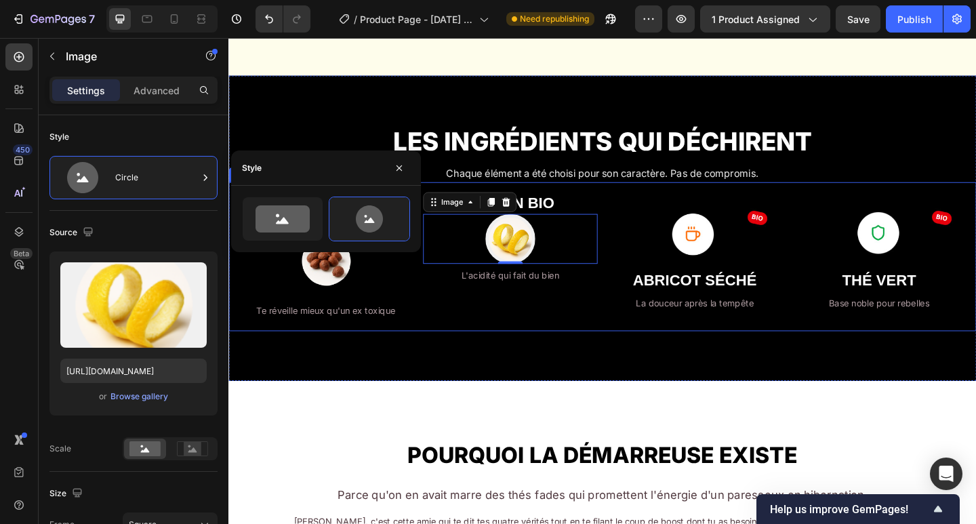
click at [462, 346] on div "GUARANA Heading Image Te réveille mieux qu'un ex toxique Text Block CITRON BIO …" at bounding box center [634, 276] width 813 height 162
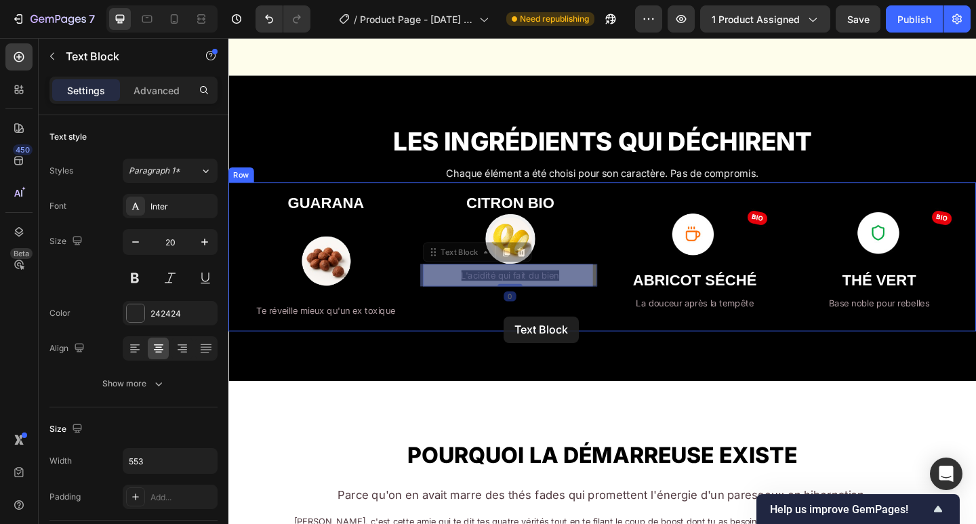
drag, startPoint x: 542, startPoint y: 296, endPoint x: 528, endPoint y: 341, distance: 47.4
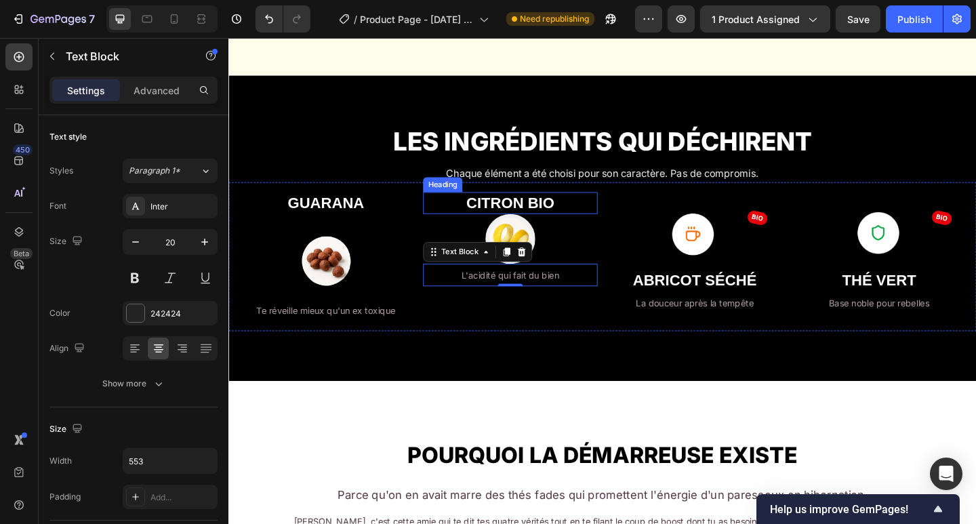
click at [528, 221] on strong "CITRON BIO" at bounding box center [535, 218] width 96 height 18
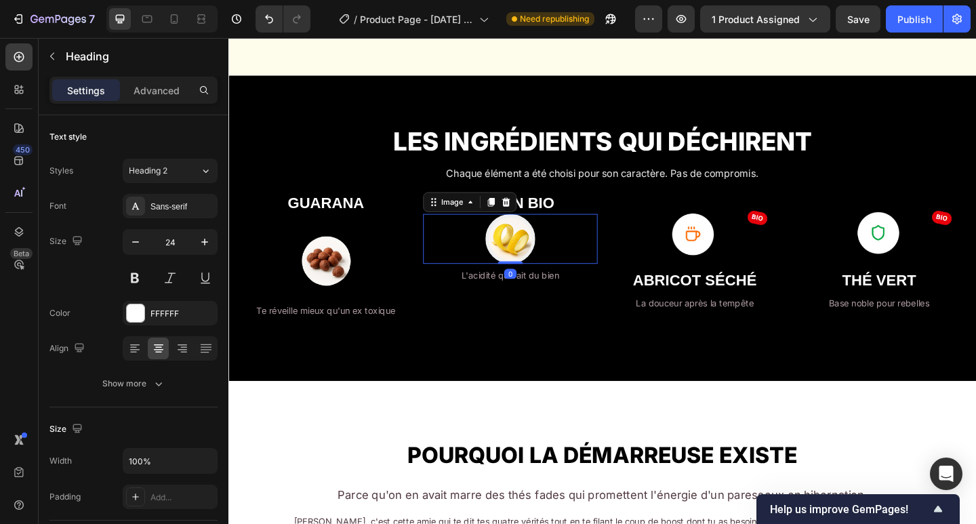
click at [532, 281] on div "Image 0" at bounding box center [535, 257] width 190 height 54
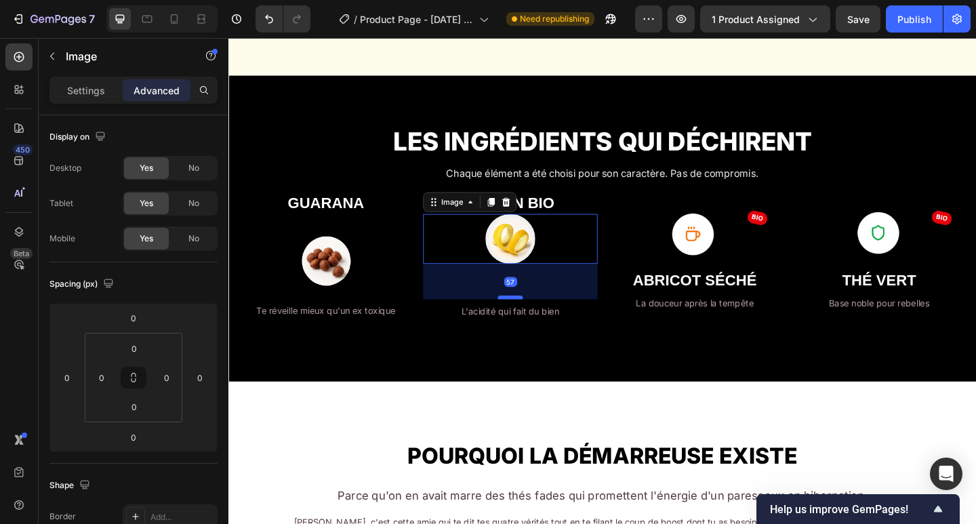
drag, startPoint x: 533, startPoint y: 282, endPoint x: 519, endPoint y: 321, distance: 41.2
click at [521, 321] on div at bounding box center [534, 321] width 27 height 4
type input "57"
click at [433, 364] on div "LES INGRÉDIENTS QUI DÉCHIRENT Heading Chaque élément a été choisi pour son cara…" at bounding box center [634, 245] width 813 height 333
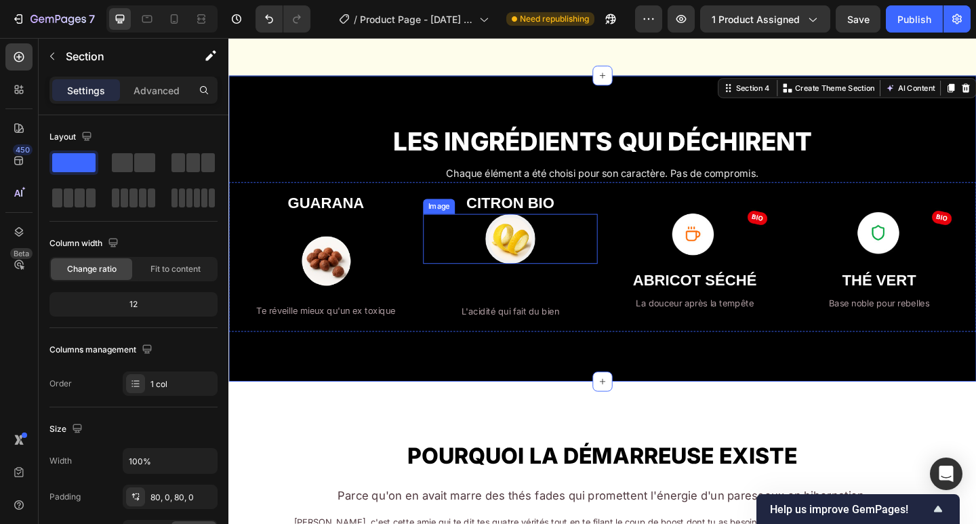
click at [536, 260] on img at bounding box center [535, 257] width 54 height 54
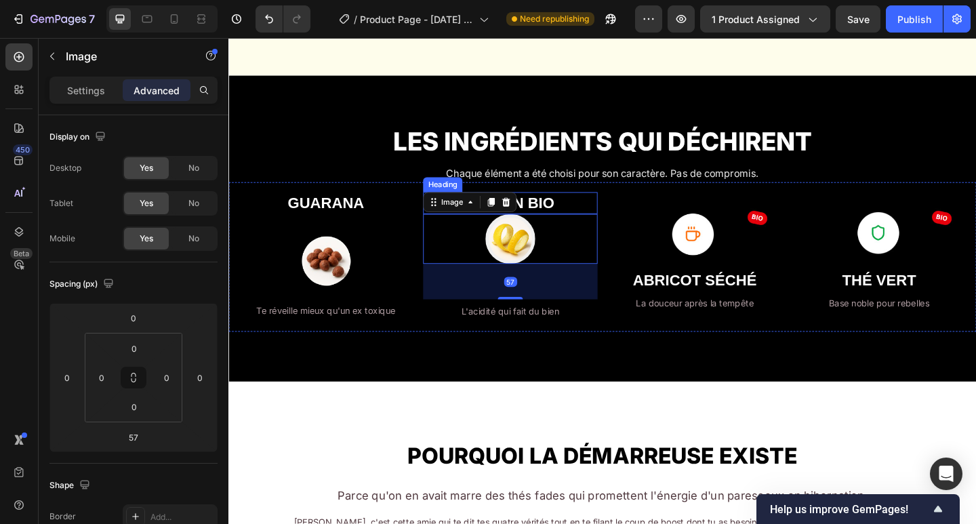
click at [549, 218] on strong "CITRON BIO" at bounding box center [535, 218] width 96 height 18
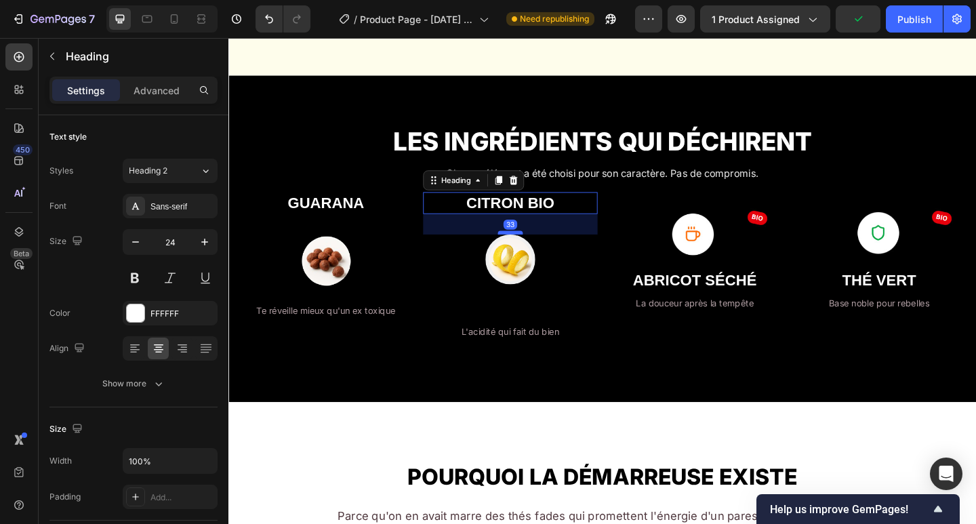
click at [535, 251] on div at bounding box center [534, 250] width 27 height 4
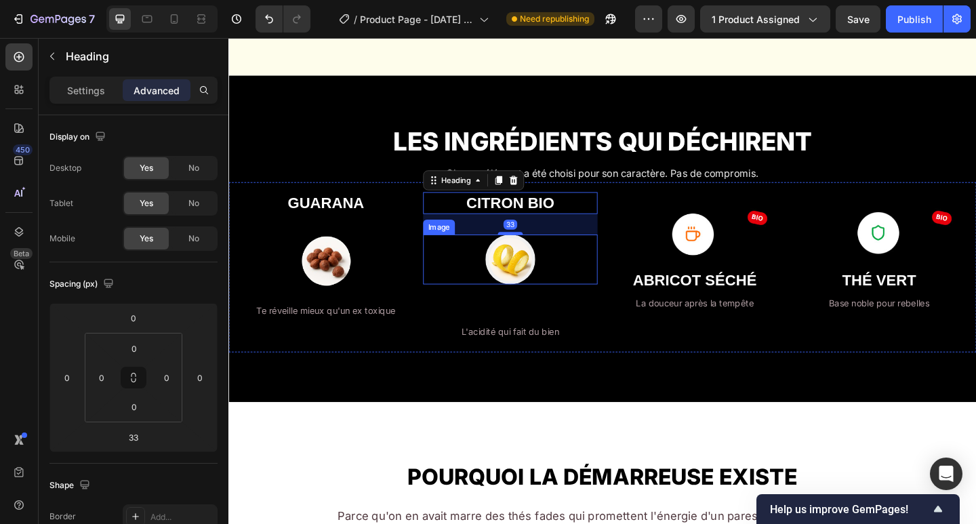
click at [613, 283] on div at bounding box center [535, 279] width 190 height 54
click at [624, 221] on h2 "CITRON BIO" at bounding box center [535, 218] width 190 height 24
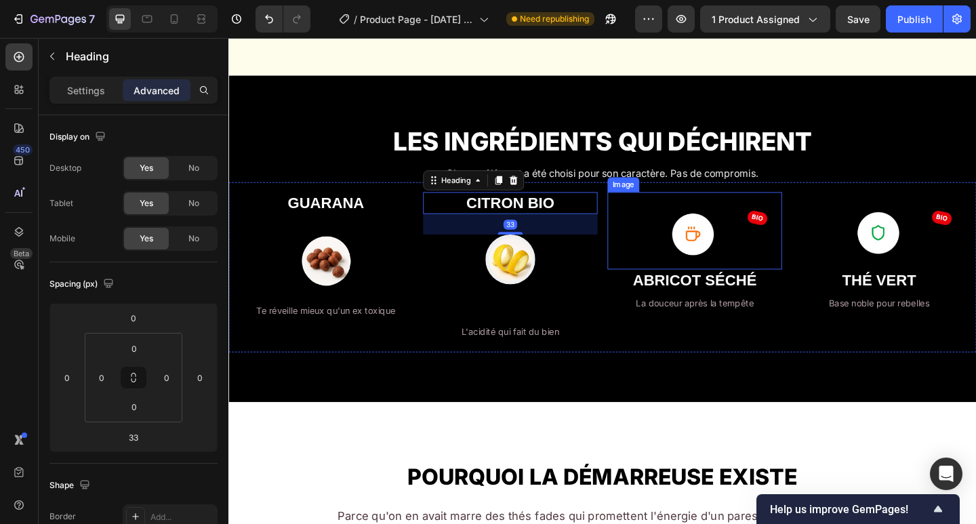
click at [649, 299] on h2 "ABRICOT SÉCHÉ" at bounding box center [736, 302] width 190 height 24
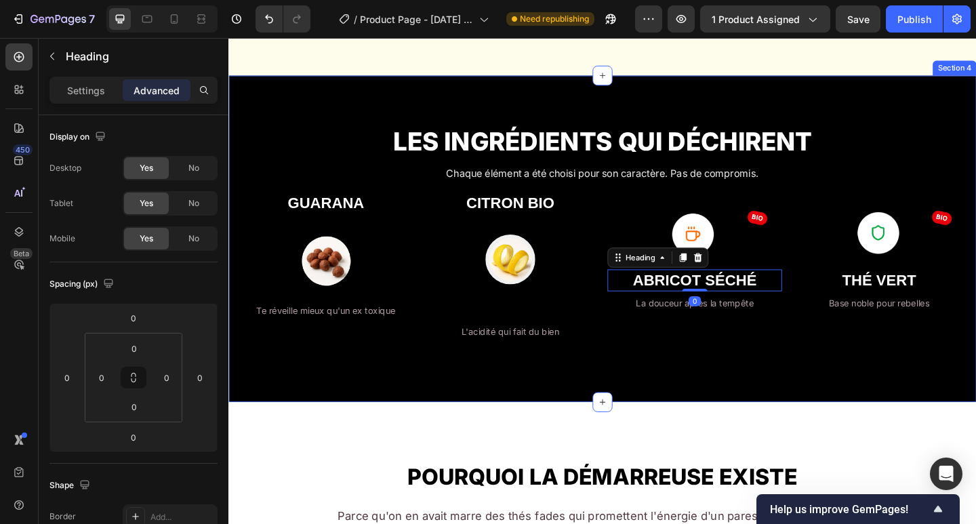
click at [485, 392] on div "LES INGRÉDIENTS QUI DÉCHIRENT Heading Chaque élément a été choisi pour son cara…" at bounding box center [634, 256] width 813 height 355
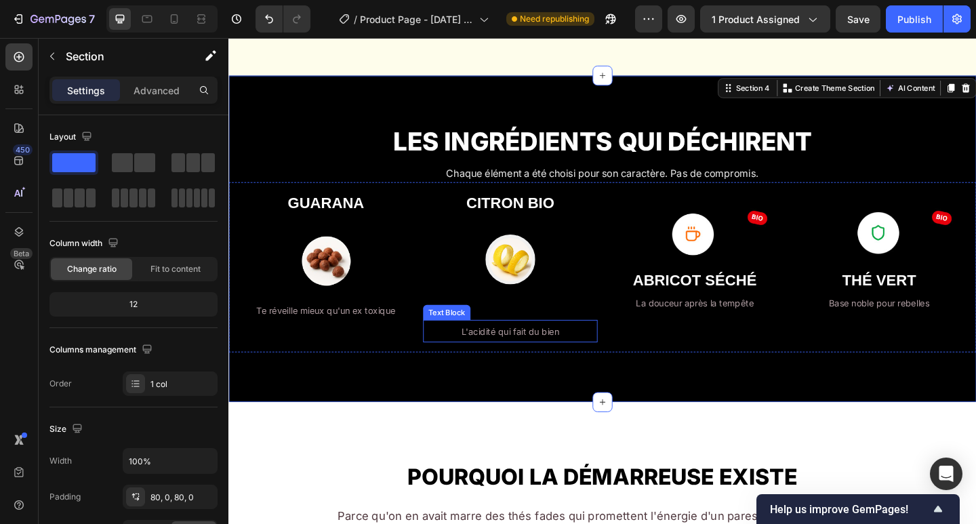
click at [503, 350] on p "L'acidité qui fait du bien" at bounding box center [534, 357] width 187 height 22
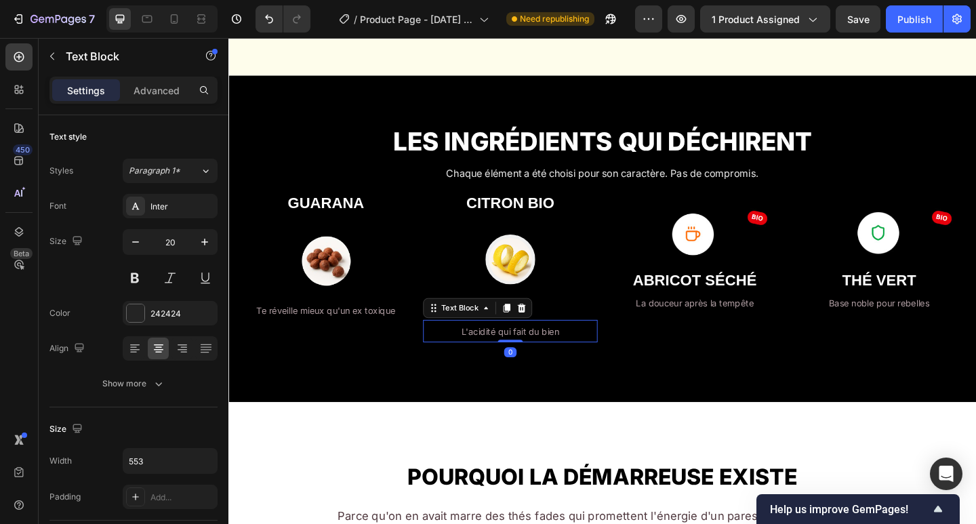
drag, startPoint x: 534, startPoint y: 368, endPoint x: 534, endPoint y: 355, distance: 13.6
click at [534, 355] on div "L'acidité qui fait du bien Text Block 0" at bounding box center [535, 357] width 190 height 24
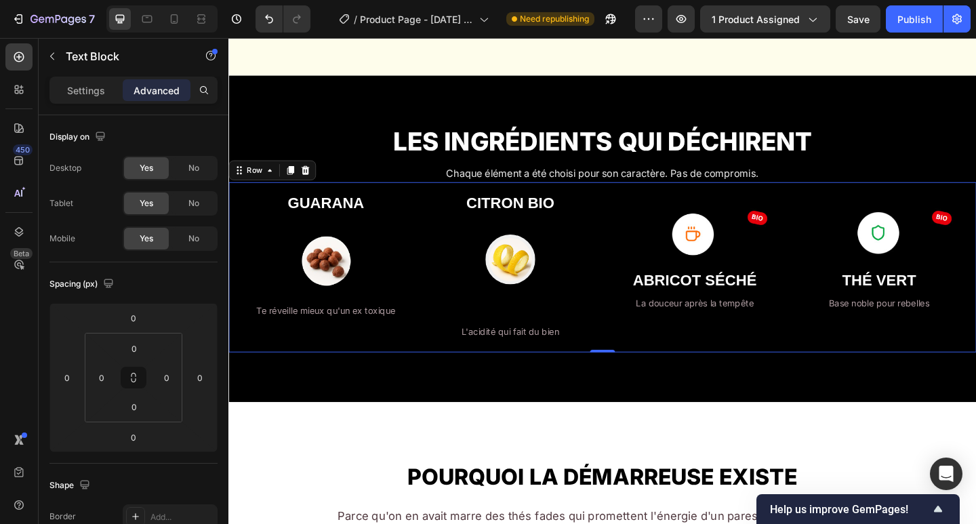
click at [593, 309] on div "CITRON BIO Heading Image L'acidité qui fait du bien Text Block" at bounding box center [535, 287] width 190 height 163
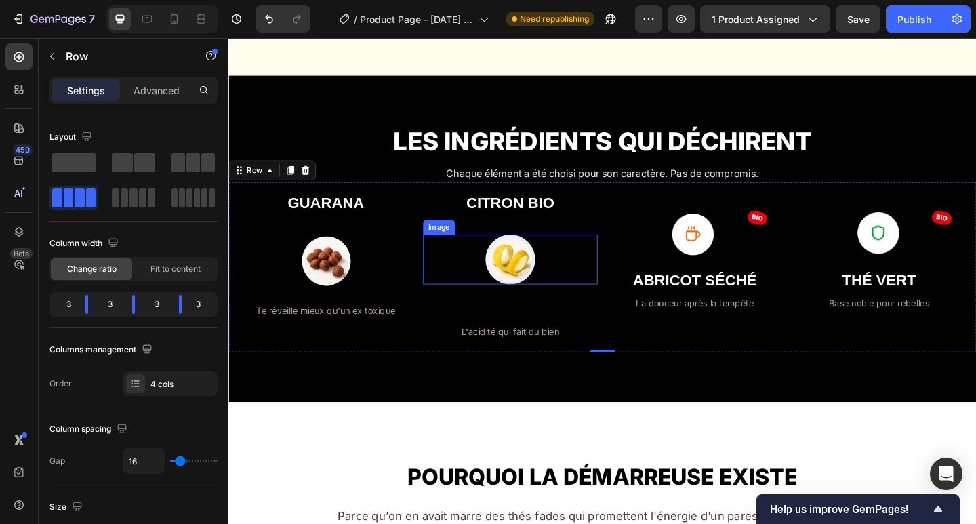
click at [540, 290] on img at bounding box center [535, 279] width 54 height 54
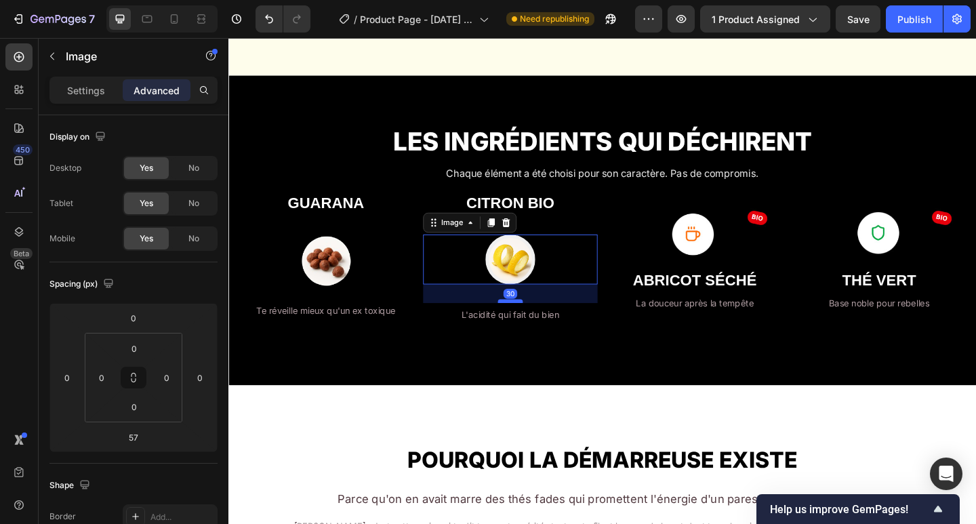
drag, startPoint x: 531, startPoint y: 344, endPoint x: 539, endPoint y: 325, distance: 20.0
click at [539, 325] on div at bounding box center [534, 325] width 27 height 4
type input "30"
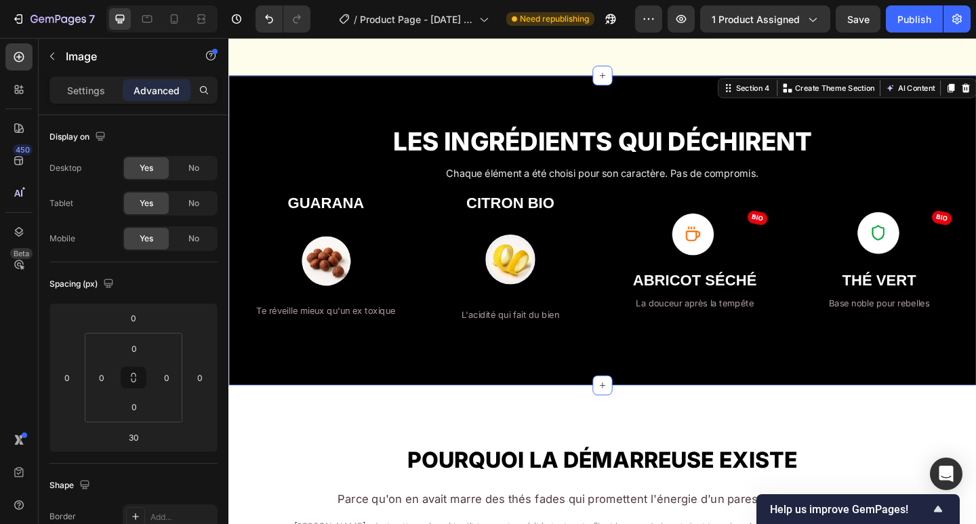
click at [449, 374] on div "LES INGRÉDIENTS QUI DÉCHIRENT Heading Chaque élément a été choisi pour son cara…" at bounding box center [634, 247] width 813 height 337
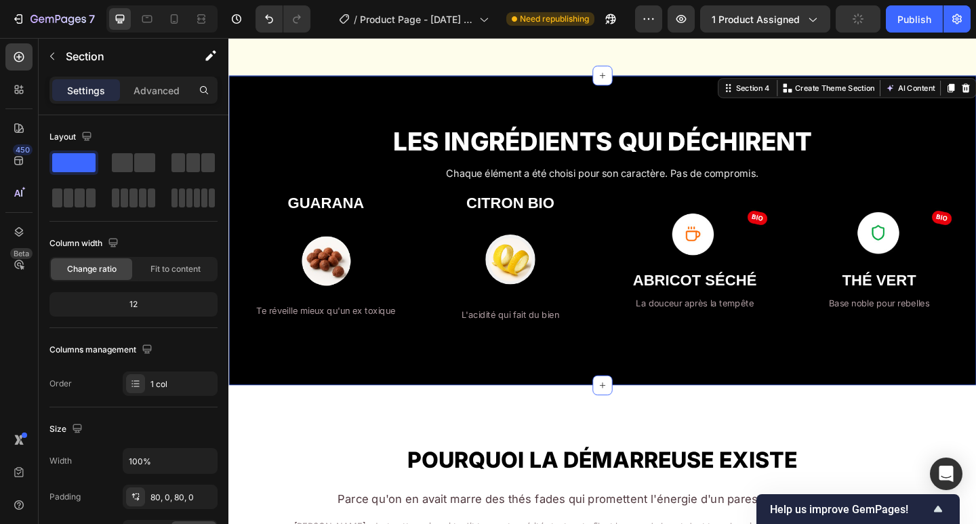
click at [535, 287] on img at bounding box center [535, 279] width 54 height 54
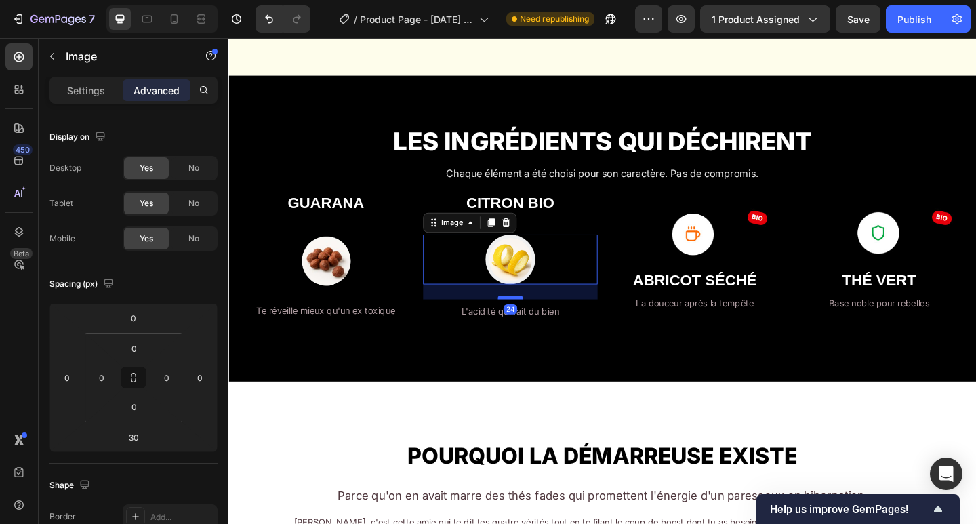
click at [533, 321] on div at bounding box center [534, 321] width 27 height 4
type input "24"
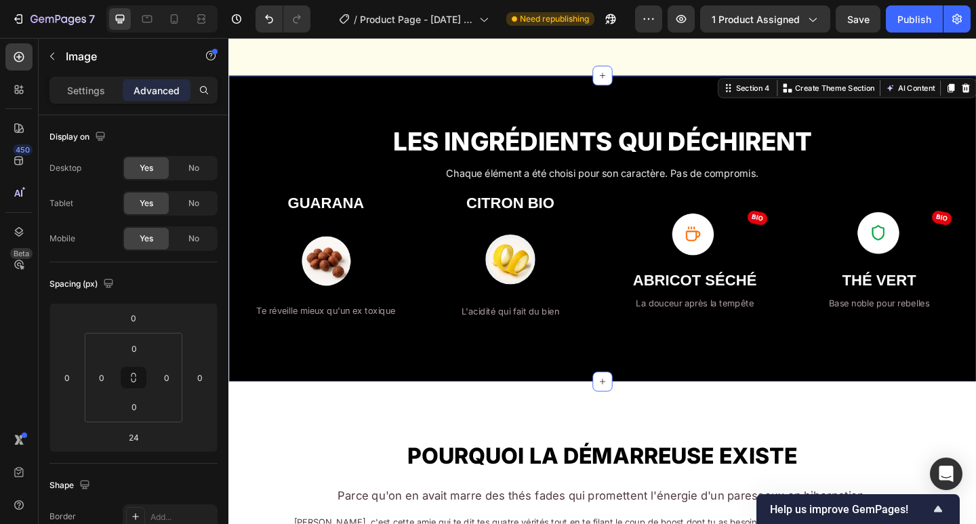
click at [474, 363] on div "LES INGRÉDIENTS QUI DÉCHIRENT Heading Chaque élément a été choisi pour son cara…" at bounding box center [634, 245] width 813 height 333
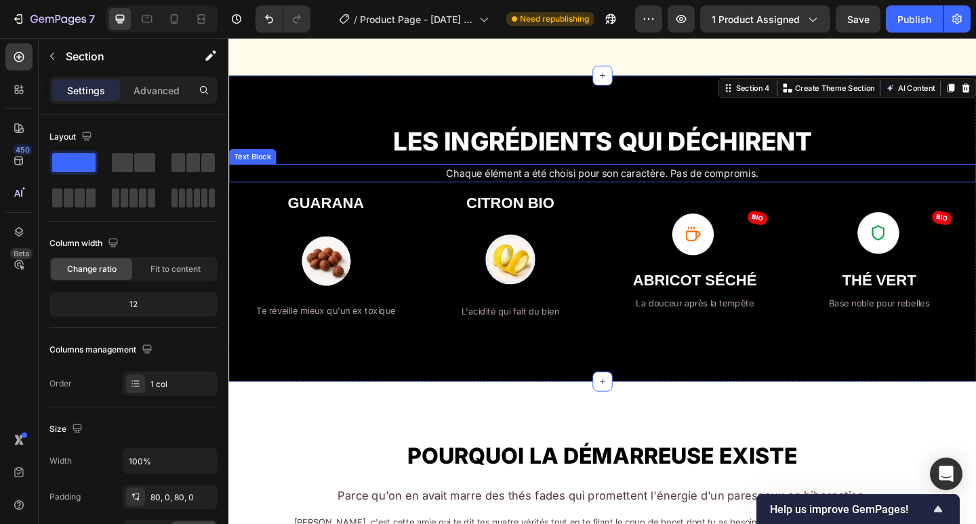
click at [825, 188] on p "Chaque élément a été choisi pour son caractère. Pas de compromis." at bounding box center [635, 185] width 811 height 17
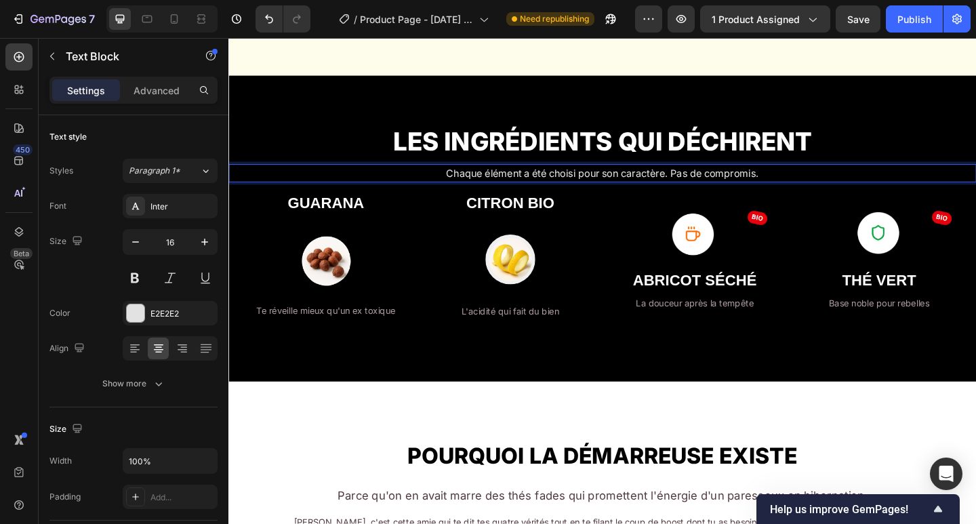
click at [815, 184] on p "Chaque élément a été choisi pour son caractère. Pas de compromis." at bounding box center [635, 185] width 811 height 17
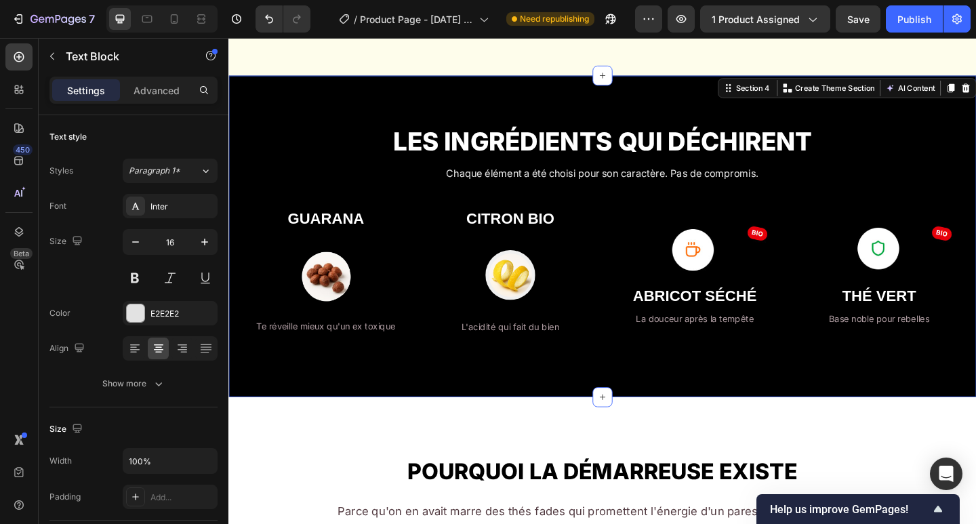
click at [641, 97] on div "LES INGRÉDIENTS QUI DÉCHIRENT Heading Chaque élément a été choisi pour son cara…" at bounding box center [634, 254] width 813 height 350
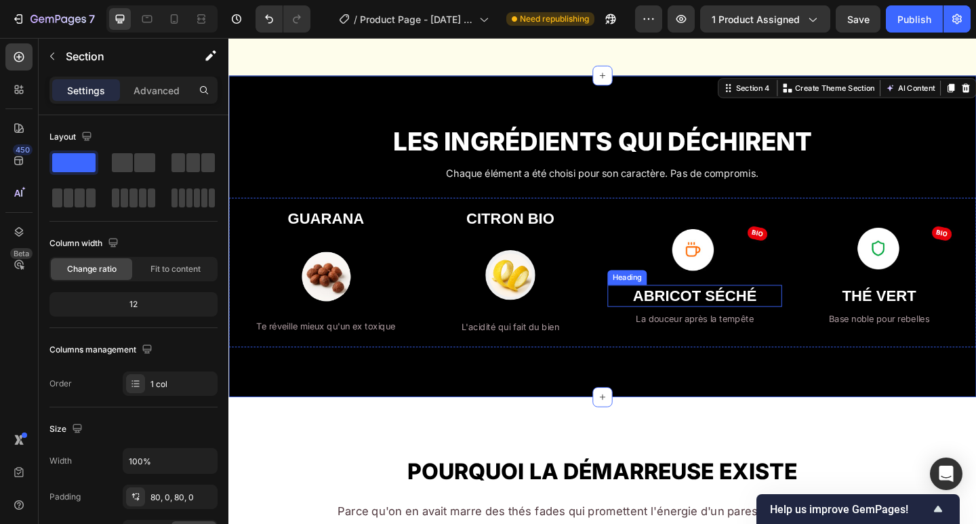
click at [756, 319] on strong "ABRICOT SÉCHÉ" at bounding box center [735, 319] width 135 height 18
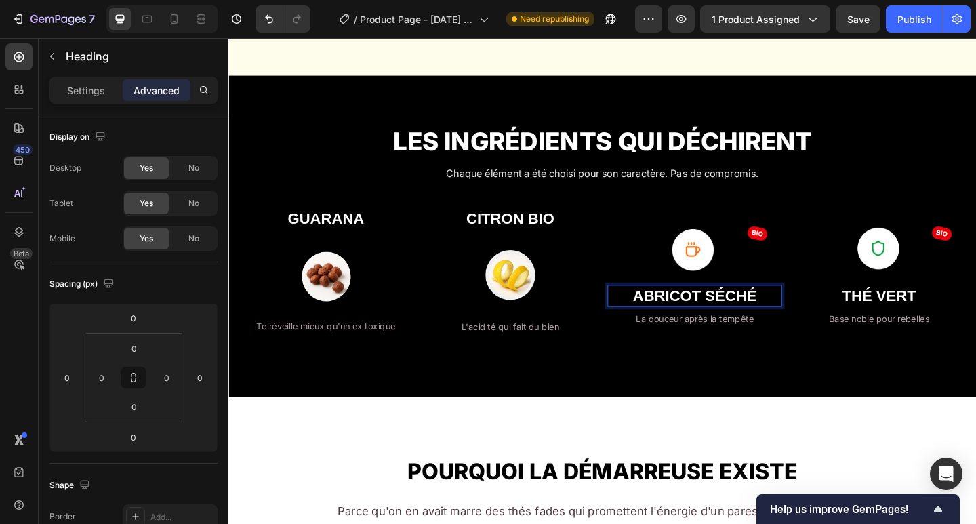
click at [790, 317] on strong "ABRICOT SÉCHÉ" at bounding box center [735, 319] width 135 height 18
click at [801, 319] on p "ABRICOT SÉCHÉ" at bounding box center [735, 318] width 187 height 21
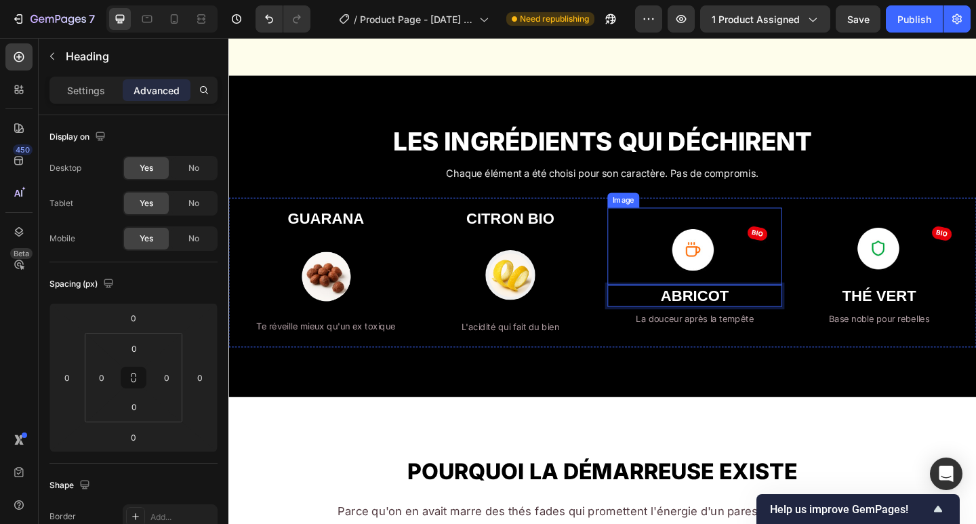
click at [664, 258] on img at bounding box center [736, 265] width 190 height 84
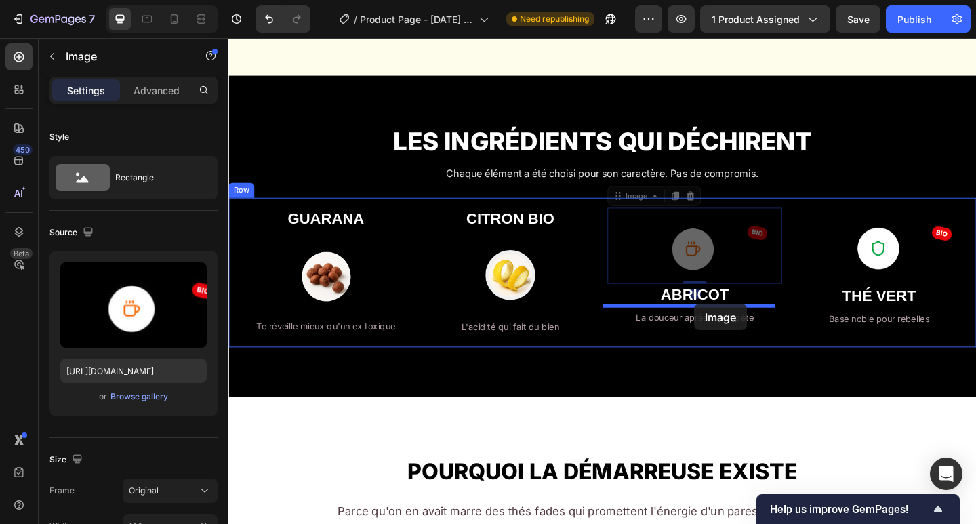
drag, startPoint x: 737, startPoint y: 268, endPoint x: 731, endPoint y: 327, distance: 58.6
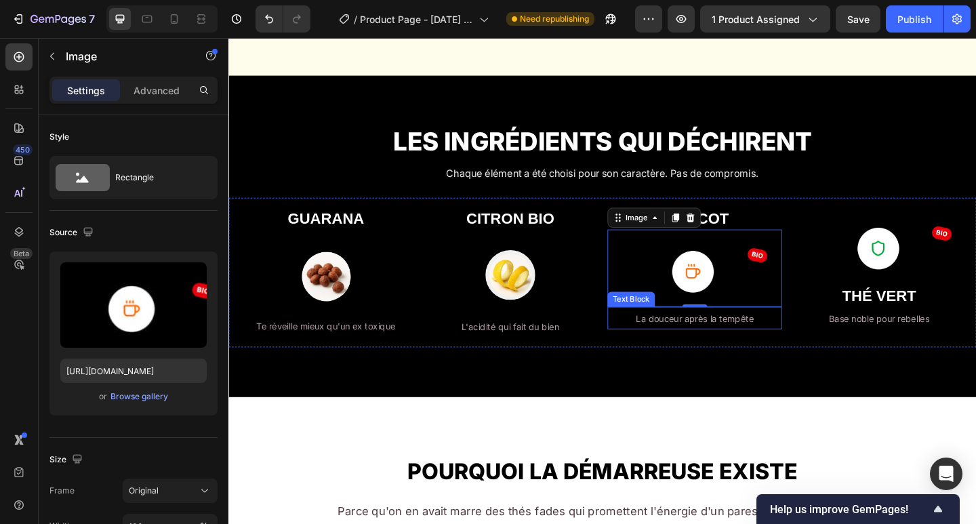
click at [720, 375] on div "LES INGRÉDIENTS QUI DÉCHIRENT Heading Chaque élément a été choisi pour son cara…" at bounding box center [634, 254] width 813 height 350
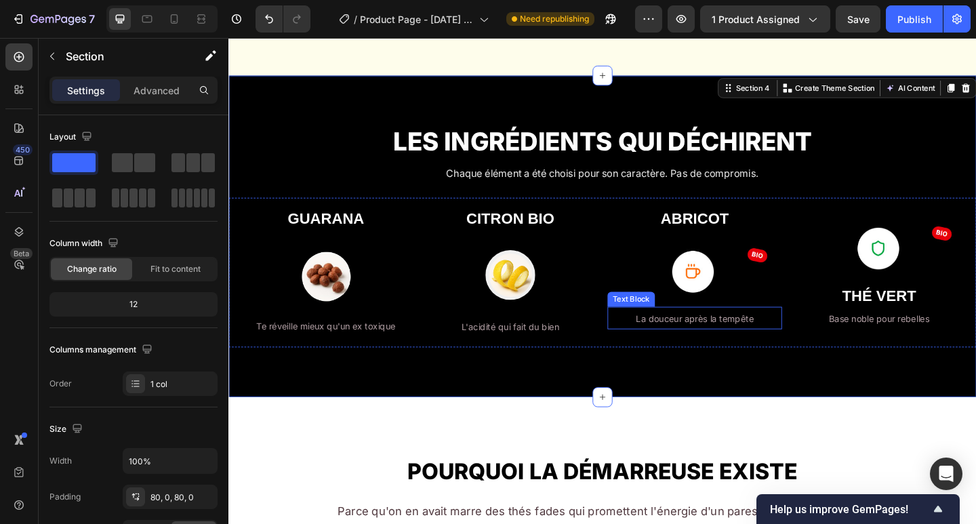
click at [718, 343] on span "La douceur après la tempête" at bounding box center [736, 344] width 128 height 12
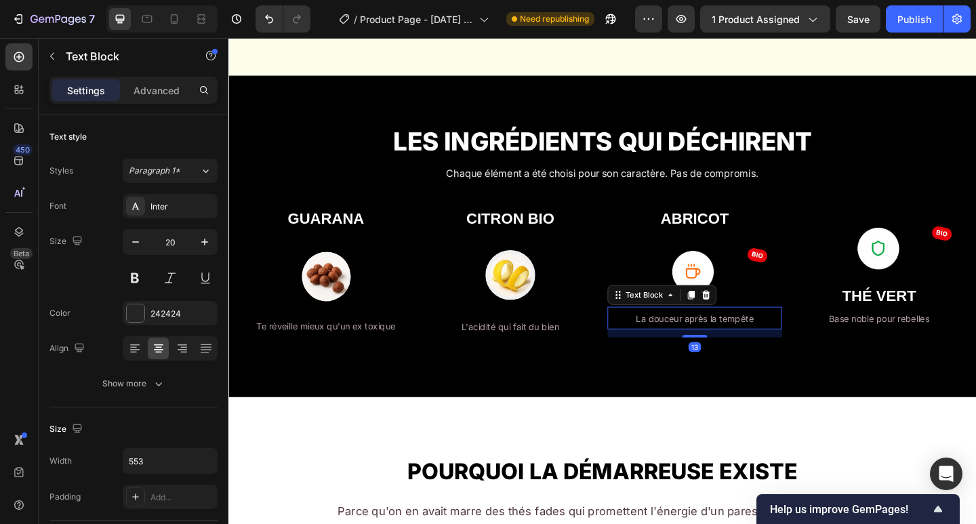
click at [731, 361] on div at bounding box center [735, 362] width 27 height 3
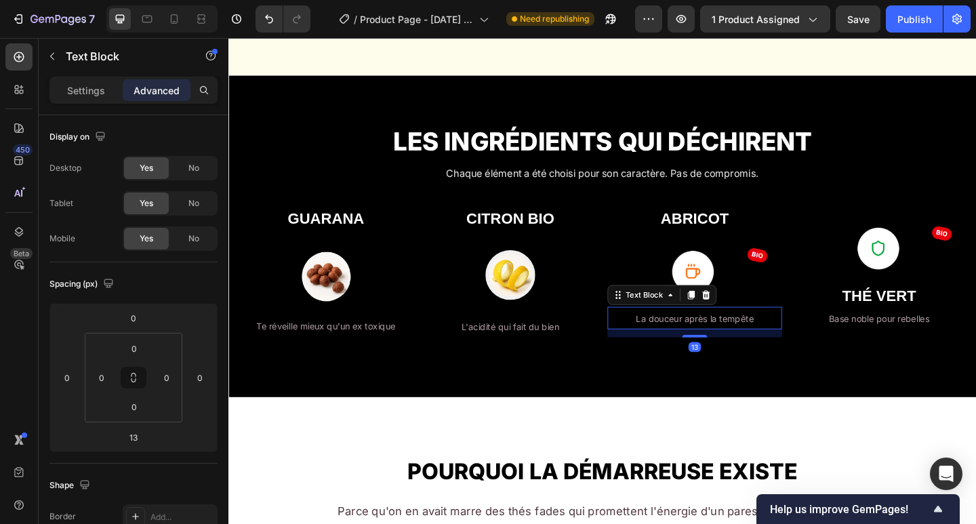
click at [733, 341] on span "La douceur après la tempête" at bounding box center [736, 344] width 128 height 12
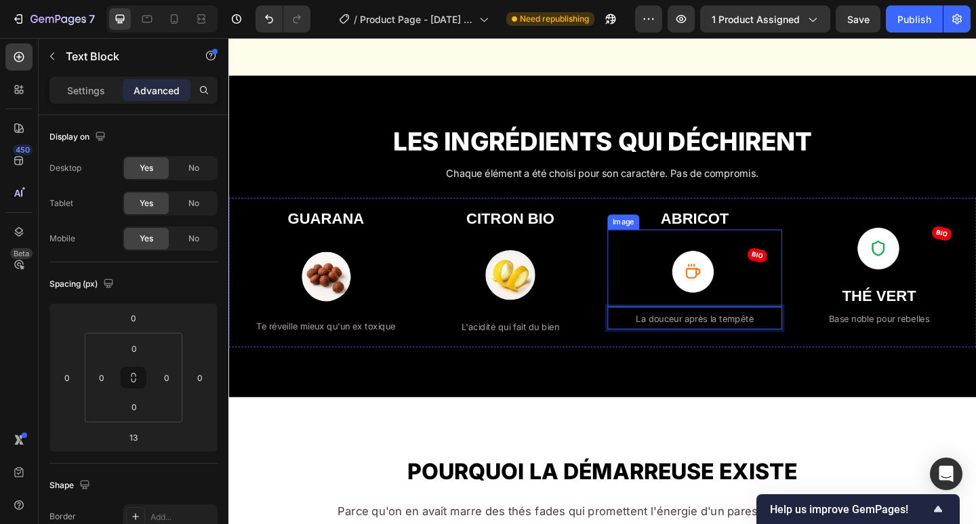
click at [729, 325] on div "Image" at bounding box center [736, 289] width 190 height 84
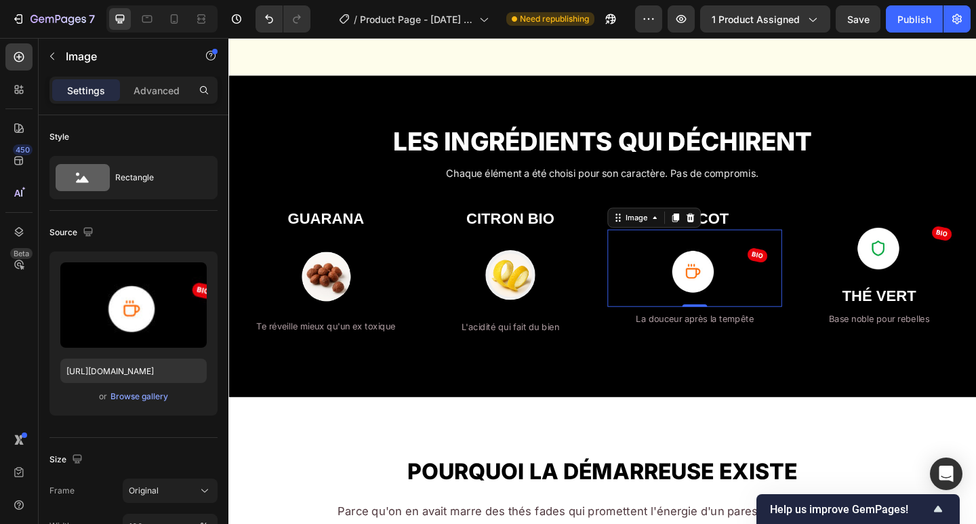
click at [728, 308] on img at bounding box center [736, 289] width 190 height 84
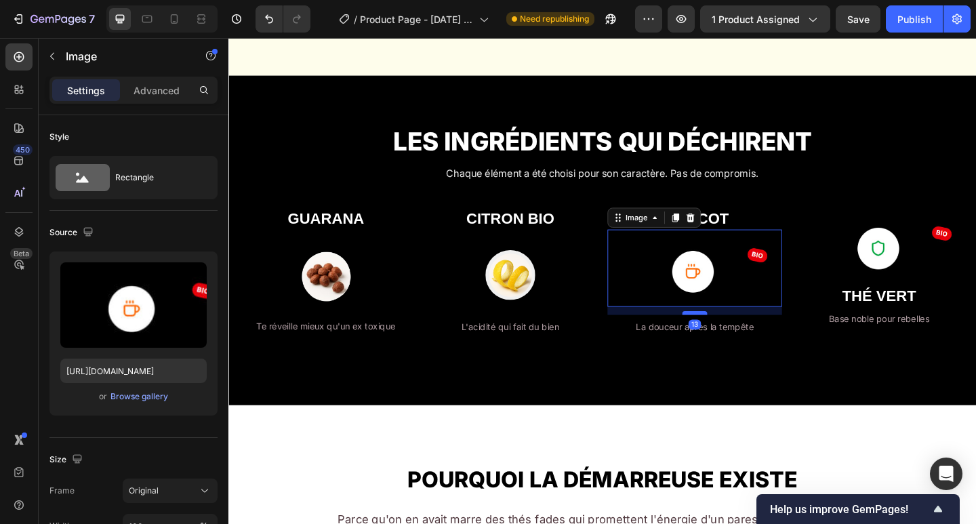
drag, startPoint x: 730, startPoint y: 326, endPoint x: 731, endPoint y: 335, distance: 8.8
click at [731, 336] on div at bounding box center [735, 338] width 27 height 4
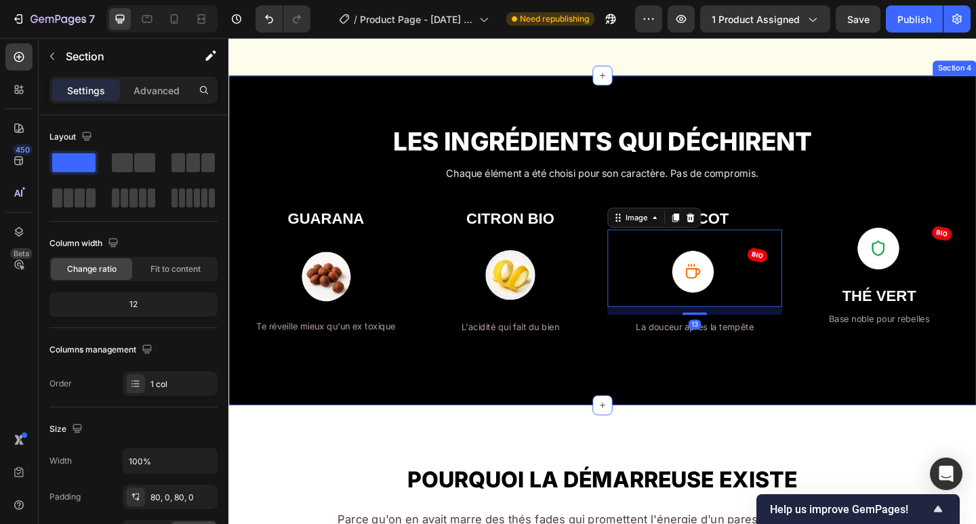
click at [710, 386] on div "LES INGRÉDIENTS QUI DÉCHIRENT Heading Chaque élément a été choisi pour son cara…" at bounding box center [634, 258] width 813 height 359
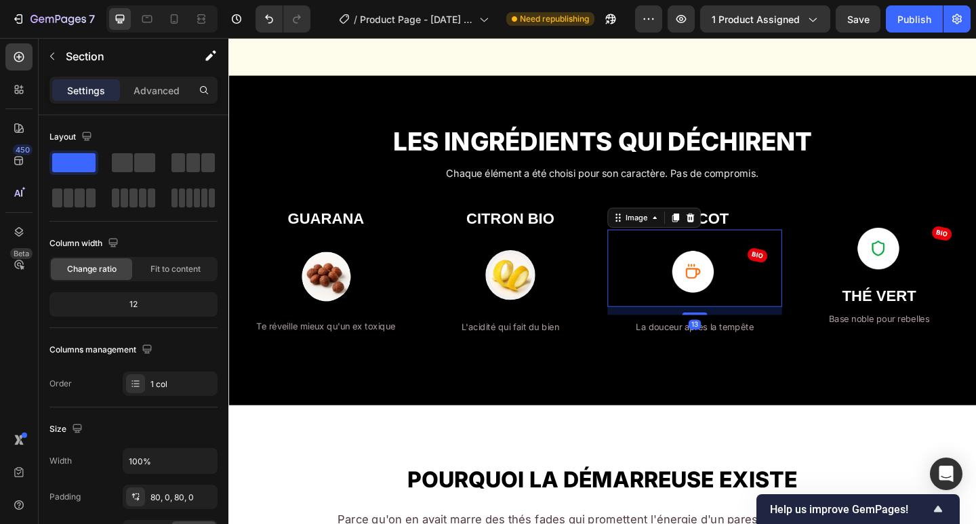
click at [729, 294] on img at bounding box center [736, 289] width 190 height 84
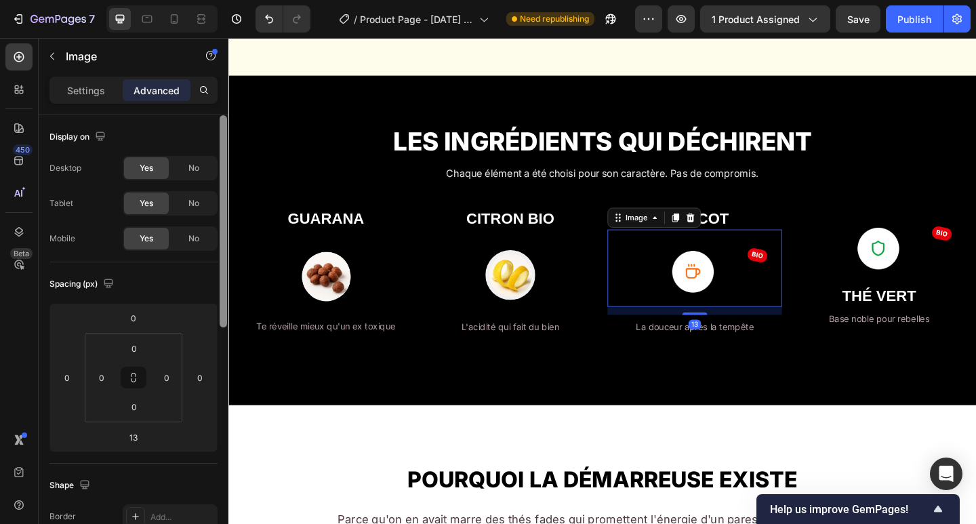
click at [92, 97] on p "Settings" at bounding box center [86, 90] width 38 height 14
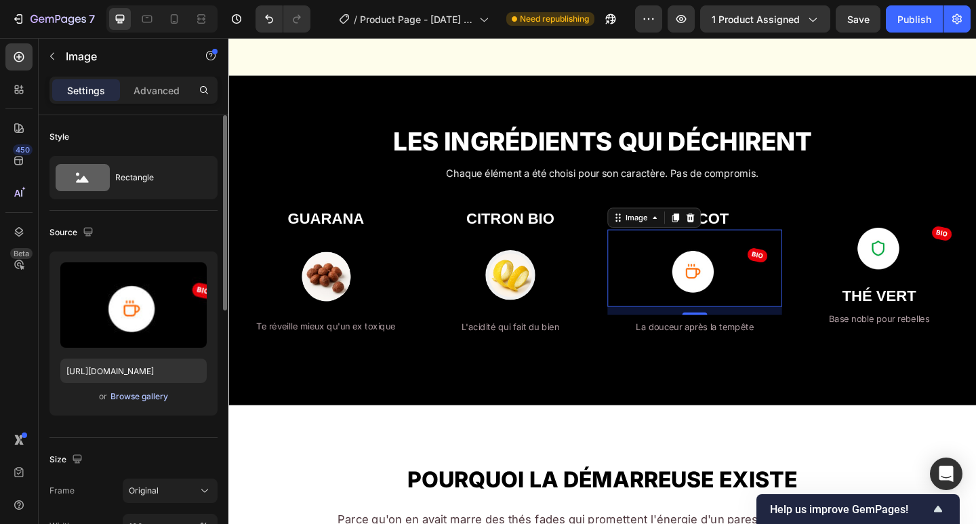
click at [144, 399] on div "Browse gallery" at bounding box center [139, 396] width 58 height 12
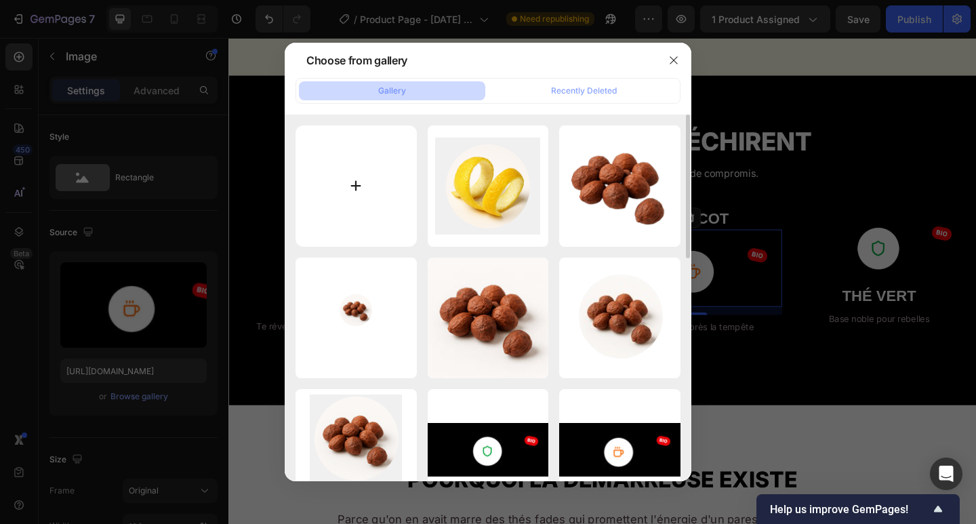
click at [342, 155] on input "file" at bounding box center [356, 185] width 121 height 121
type input "C:\fakepath\test abricot.png"
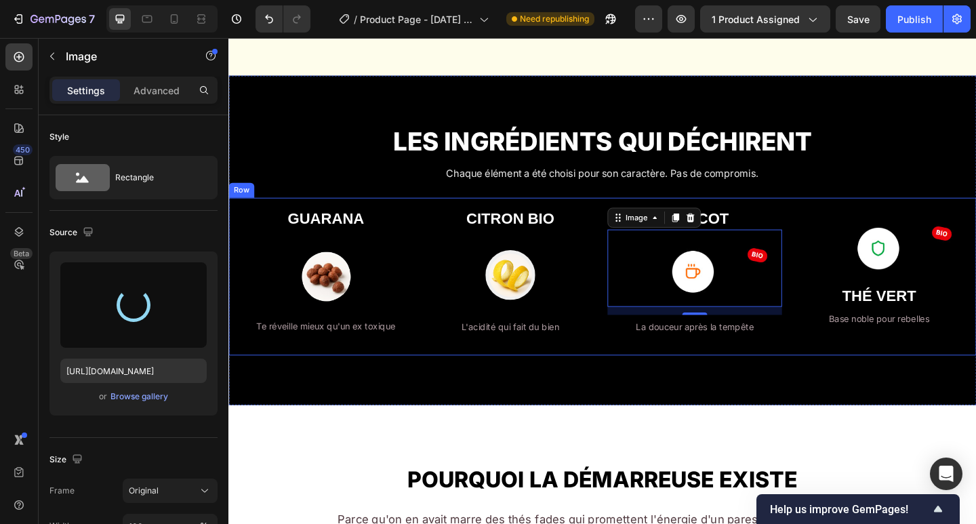
type input "https://cdn.shopify.com/s/files/1/0966/3142/3240/files/gempages_583817633594344…"
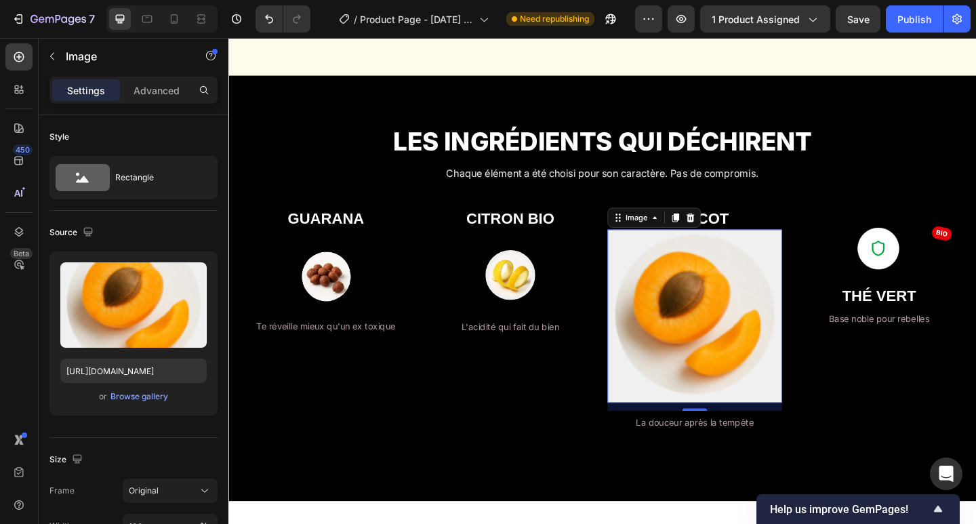
click at [735, 322] on img at bounding box center [736, 341] width 190 height 188
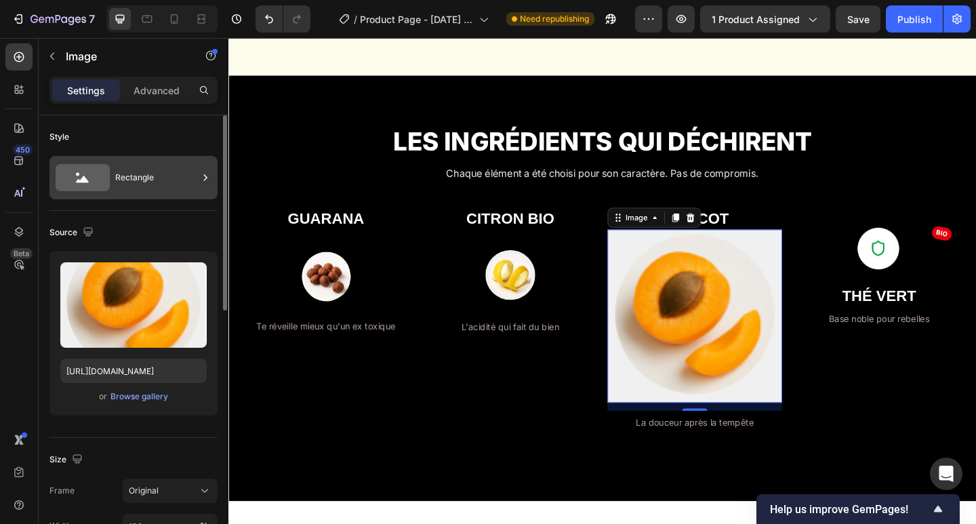
click at [143, 176] on div "Rectangle" at bounding box center [156, 177] width 83 height 31
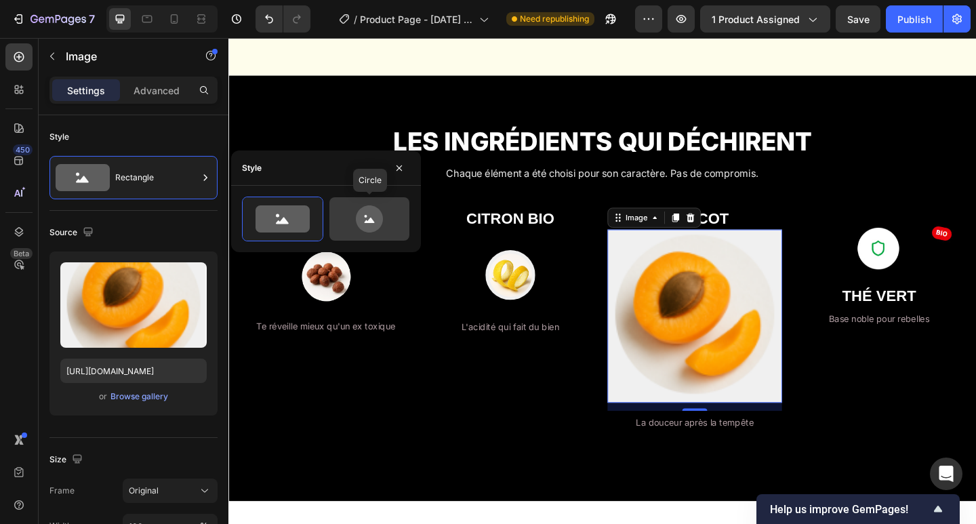
click at [377, 225] on icon at bounding box center [369, 218] width 27 height 27
type input "80"
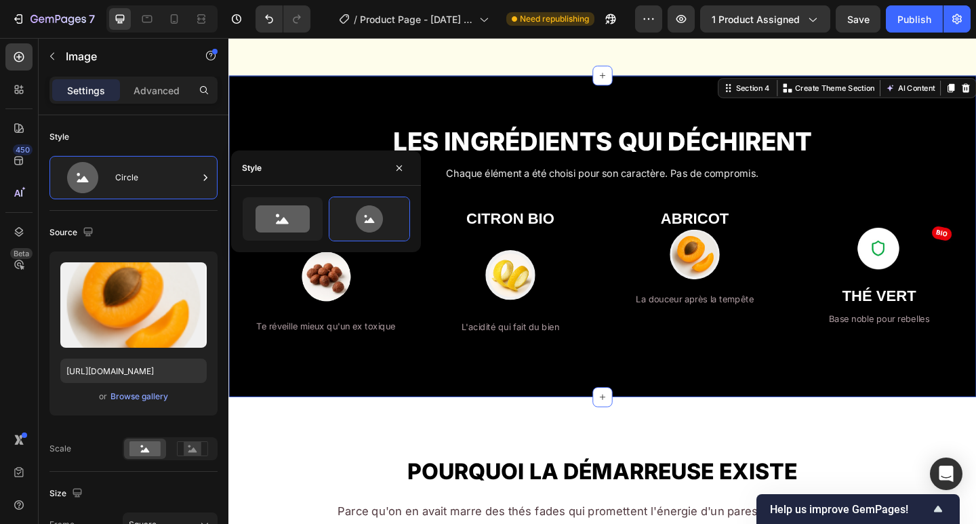
click at [737, 378] on div "LES INGRÉDIENTS QUI DÉCHIRENT Heading Chaque élément a été choisi pour son cara…" at bounding box center [634, 254] width 813 height 350
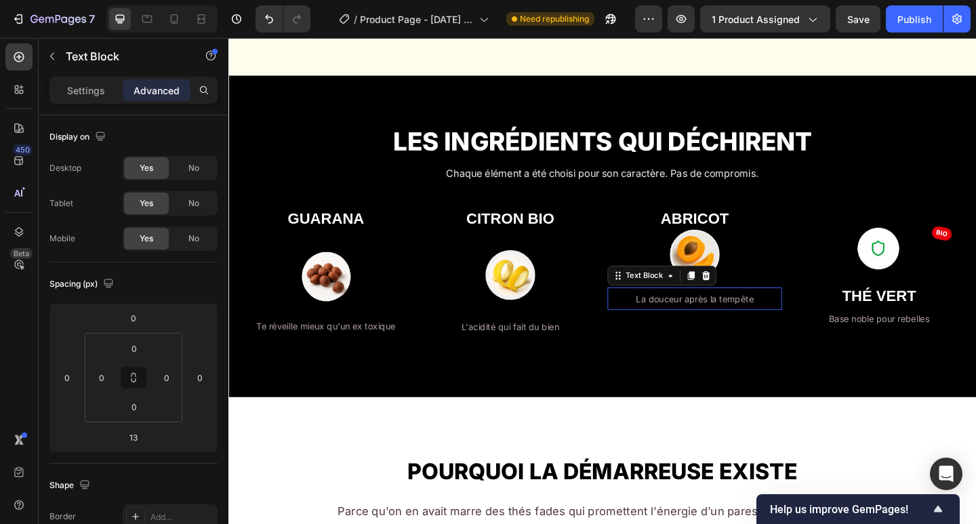
click at [720, 320] on span "La douceur après la tempête" at bounding box center [736, 323] width 128 height 12
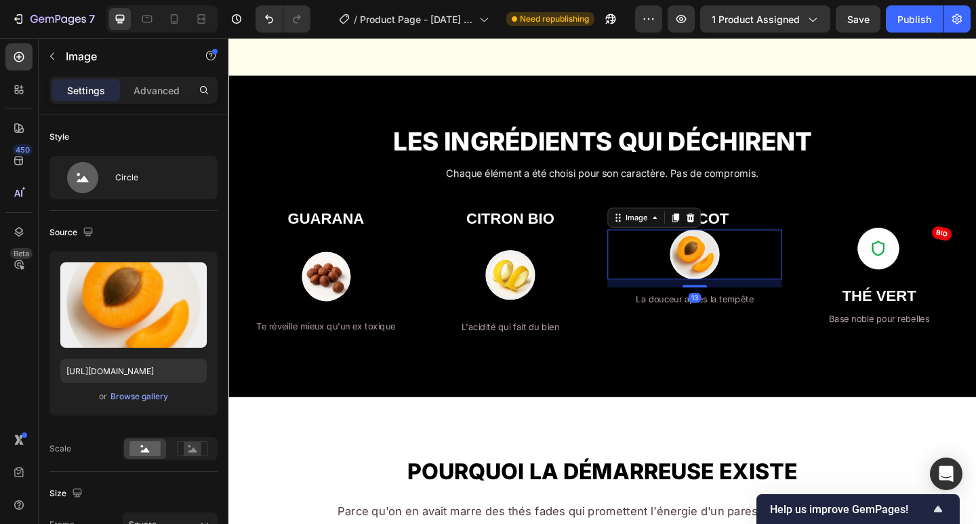
drag, startPoint x: 805, startPoint y: 289, endPoint x: 763, endPoint y: 300, distance: 44.1
click at [803, 289] on div at bounding box center [736, 274] width 190 height 54
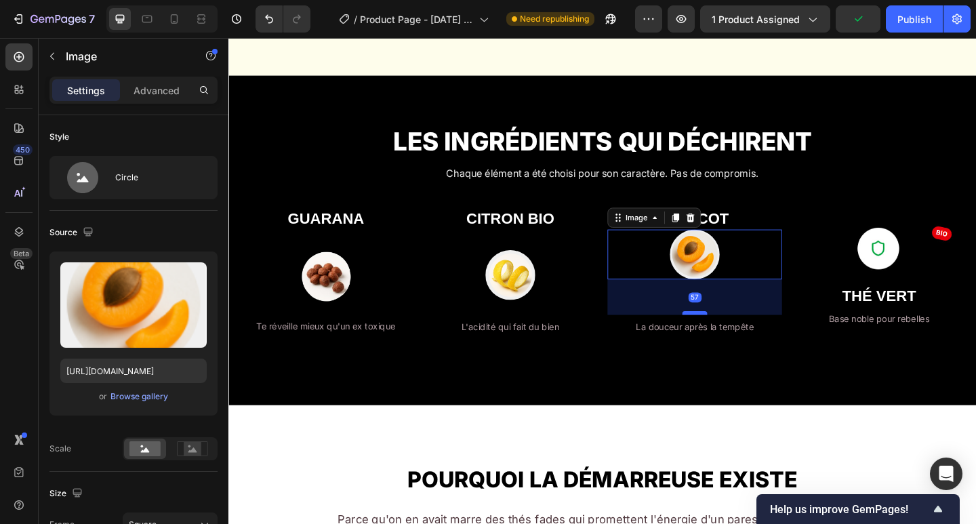
drag, startPoint x: 733, startPoint y: 308, endPoint x: 723, endPoint y: 338, distance: 31.5
click at [723, 338] on div at bounding box center [735, 338] width 27 height 4
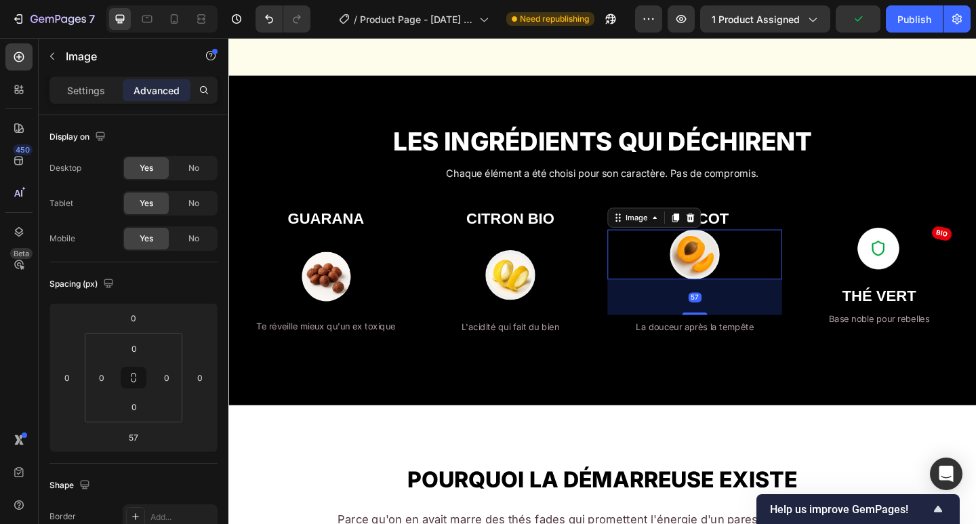
click at [792, 253] on div at bounding box center [736, 274] width 190 height 54
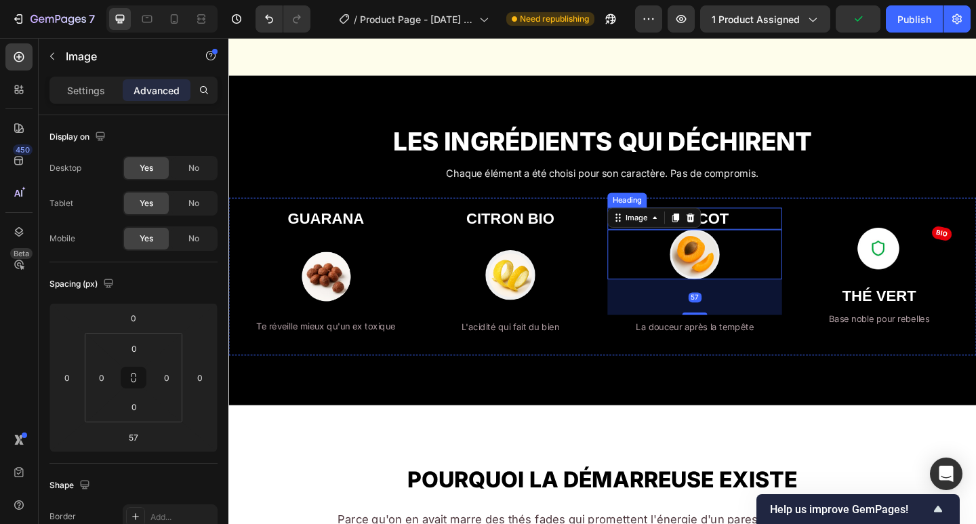
click at [740, 232] on strong "ABRICOT" at bounding box center [735, 235] width 74 height 18
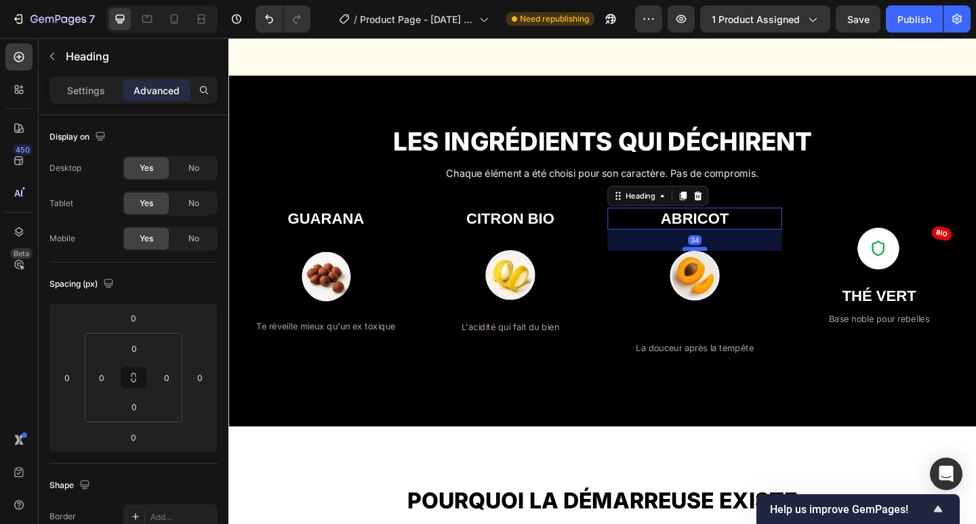
drag, startPoint x: 735, startPoint y: 243, endPoint x: 735, endPoint y: 266, distance: 23.1
click at [735, 266] on div at bounding box center [735, 268] width 27 height 4
type input "34"
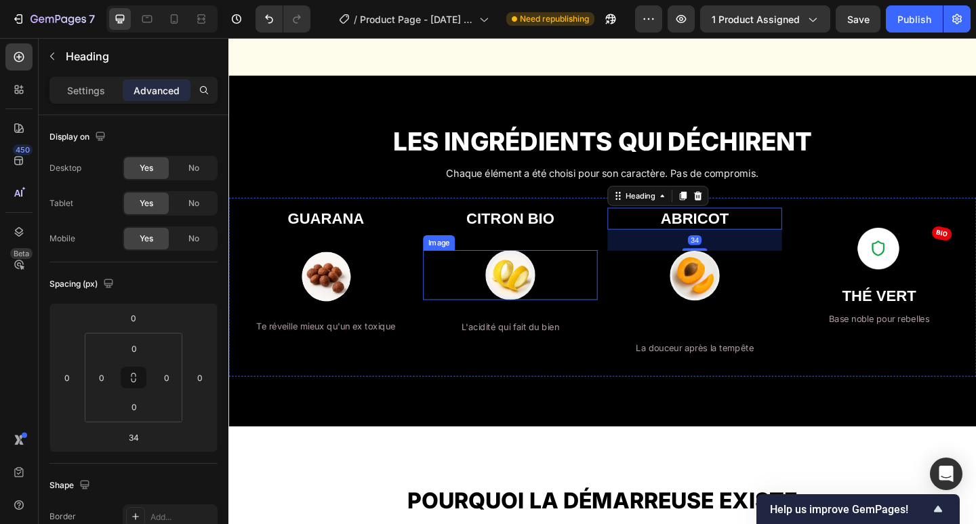
click at [518, 299] on img at bounding box center [535, 296] width 54 height 54
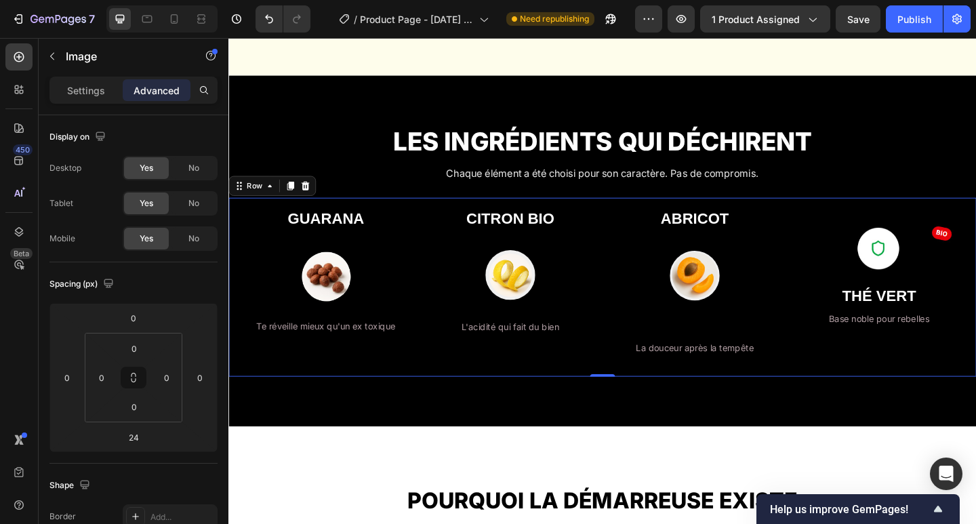
click at [552, 251] on div "CITRON BIO Heading Image L'acidité qui fait du bien Text Block" at bounding box center [535, 309] width 190 height 173
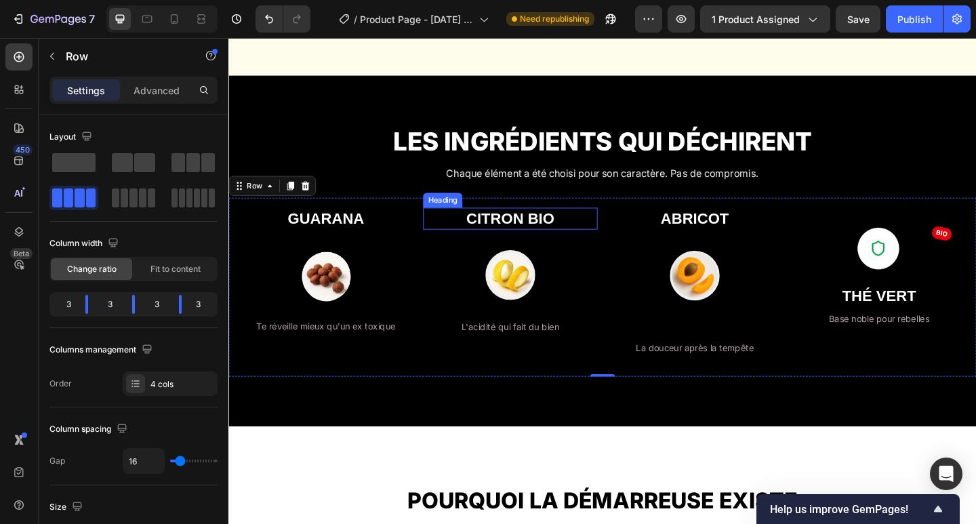
click at [556, 232] on strong "CITRON BIO" at bounding box center [535, 235] width 96 height 18
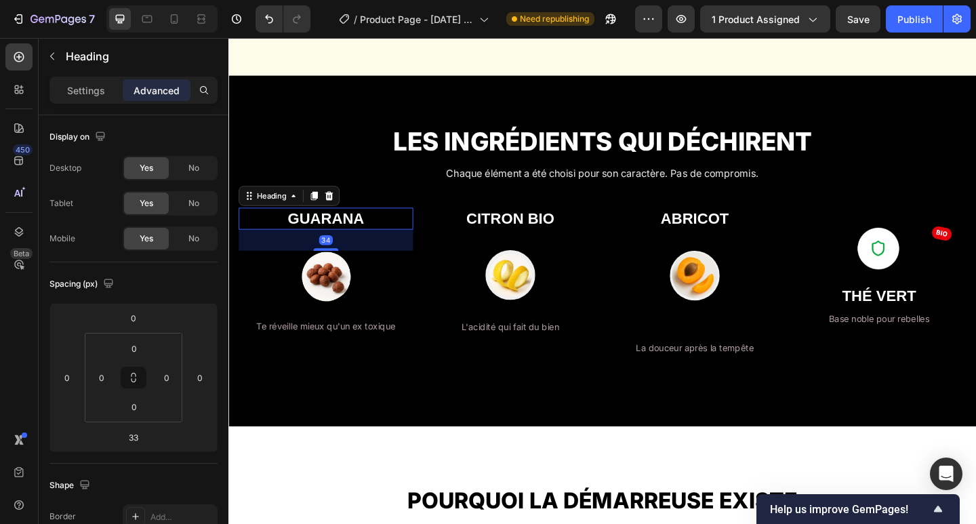
click at [338, 233] on strong "GUARANA" at bounding box center [334, 235] width 83 height 18
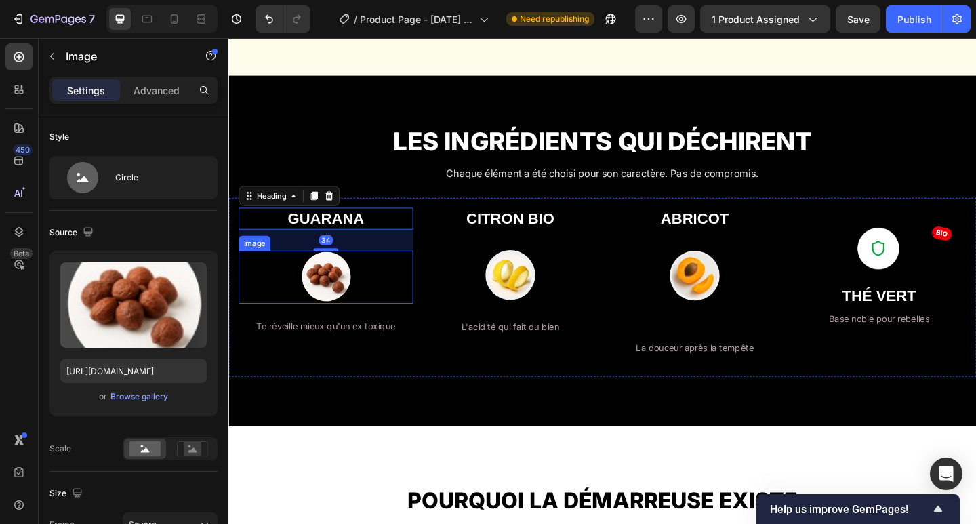
click at [328, 312] on img at bounding box center [335, 299] width 58 height 58
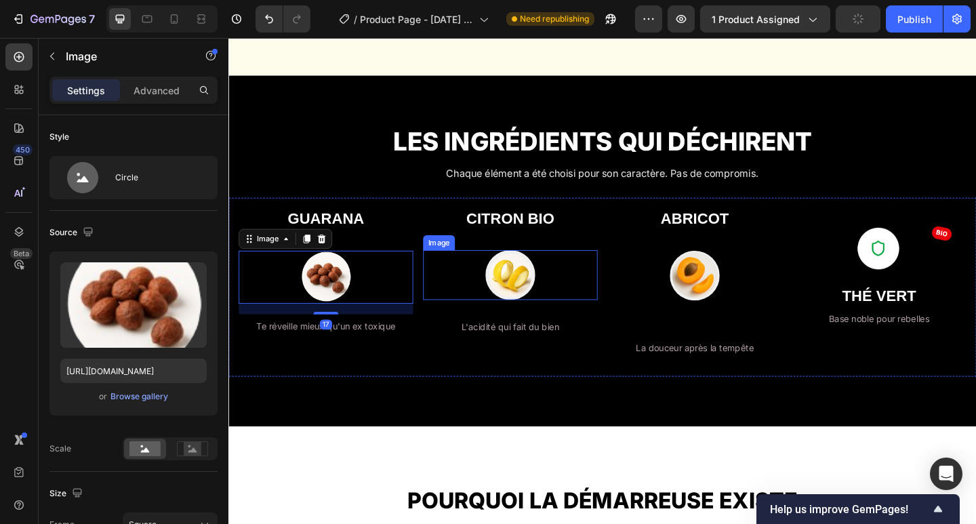
click at [542, 305] on img at bounding box center [535, 296] width 54 height 54
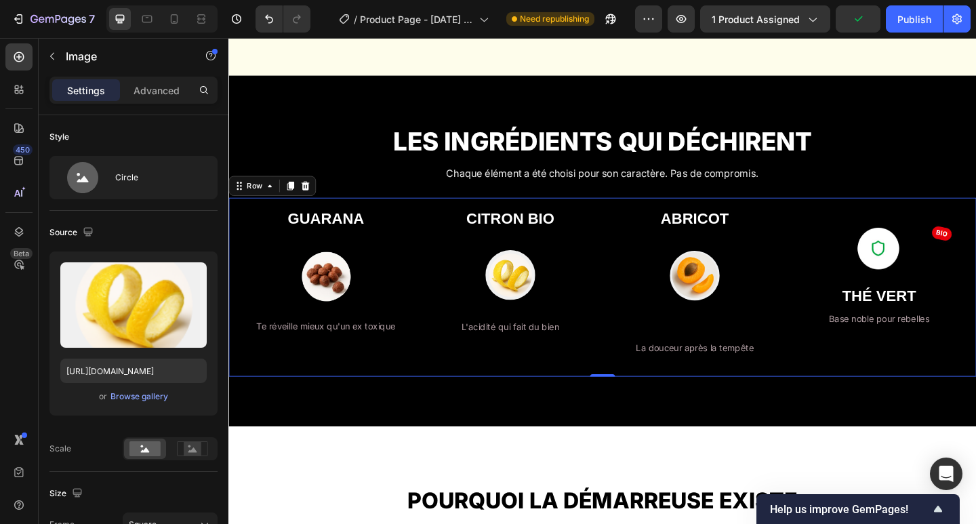
click at [525, 371] on div "CITRON BIO Heading Image L'acidité qui fait du bien Text Block" at bounding box center [535, 309] width 190 height 173
click at [546, 310] on img at bounding box center [535, 296] width 54 height 54
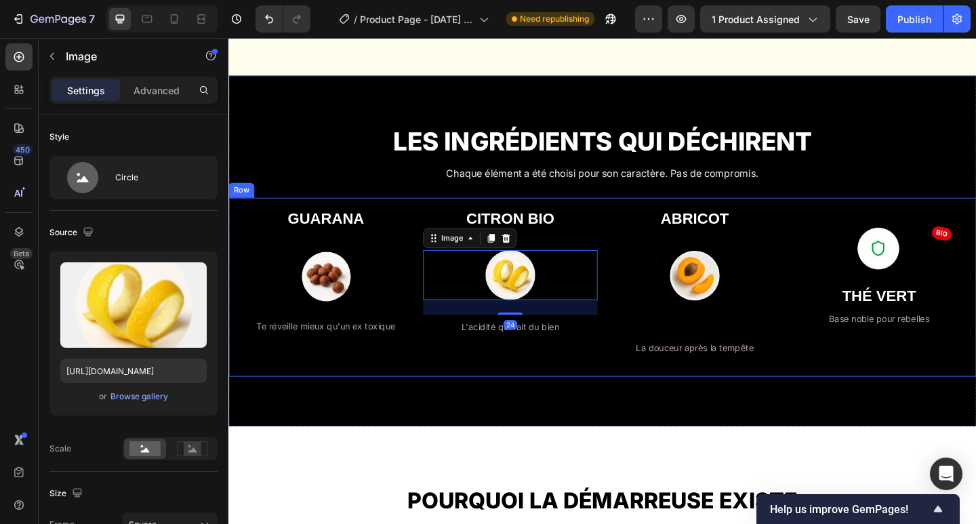
click at [537, 369] on div "CITRON BIO Heading Image 24 L'acidité qui fait du bien Text Block" at bounding box center [535, 309] width 190 height 173
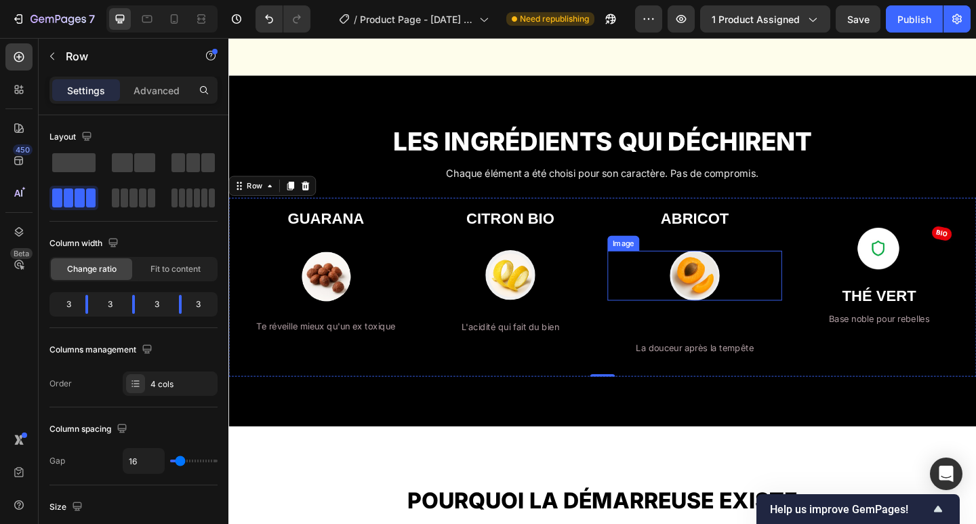
click at [734, 296] on img at bounding box center [735, 297] width 54 height 54
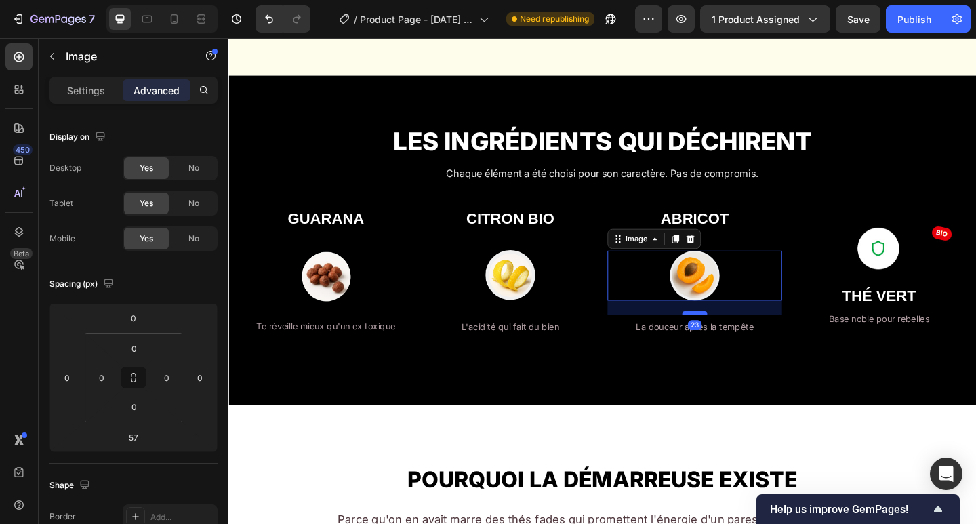
drag, startPoint x: 734, startPoint y: 359, endPoint x: 735, endPoint y: 336, distance: 23.1
click at [735, 336] on div at bounding box center [735, 338] width 27 height 4
type input "23"
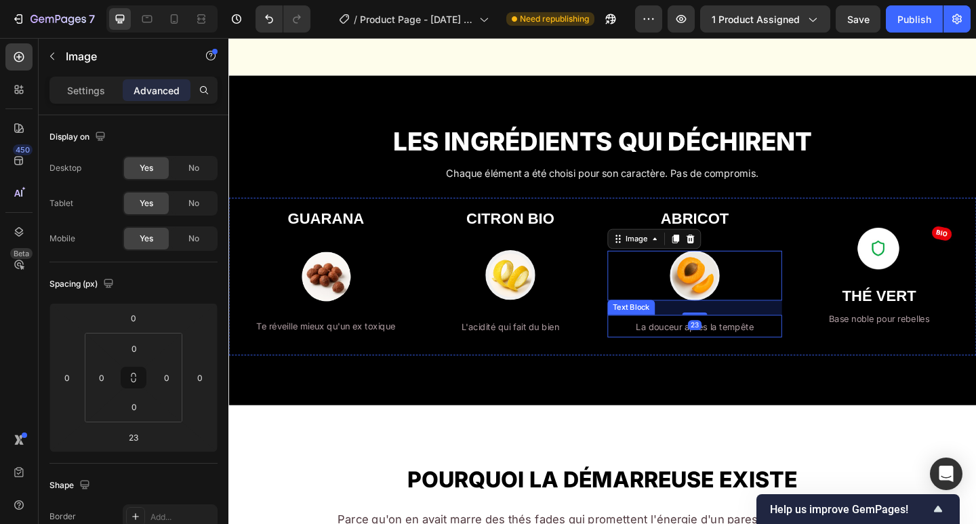
click at [613, 361] on p "L'acidité qui fait du bien" at bounding box center [534, 352] width 187 height 22
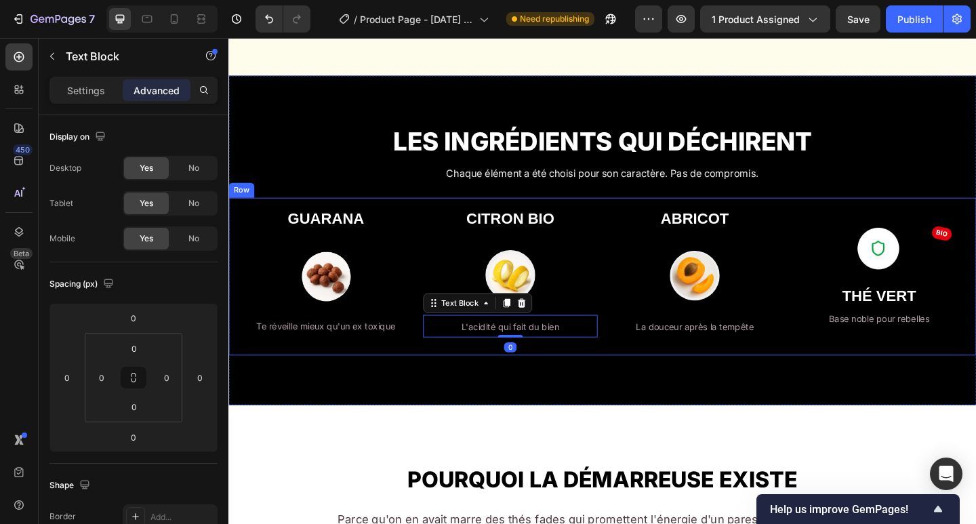
click at [682, 385] on div "LES INGRÉDIENTS QUI DÉCHIRENT Heading Chaque élément a été choisi pour son cara…" at bounding box center [634, 258] width 813 height 359
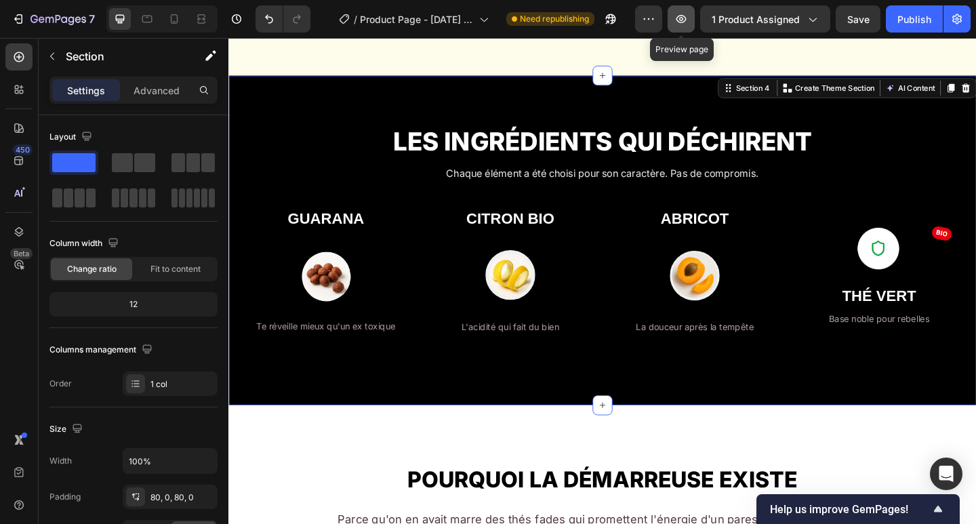
click at [683, 24] on icon "button" at bounding box center [681, 19] width 14 height 14
click at [679, 19] on icon "button" at bounding box center [681, 19] width 10 height 8
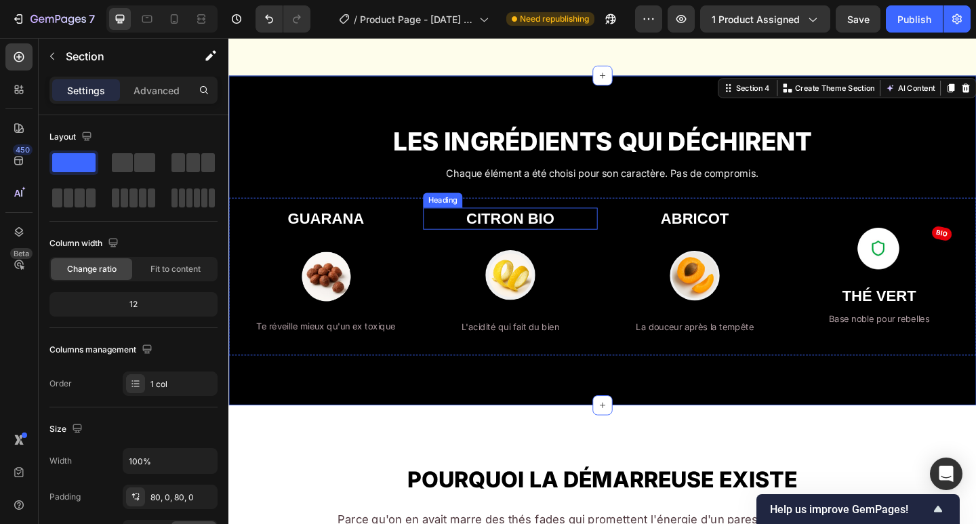
click at [549, 243] on strong "CITRON BIO" at bounding box center [535, 235] width 96 height 18
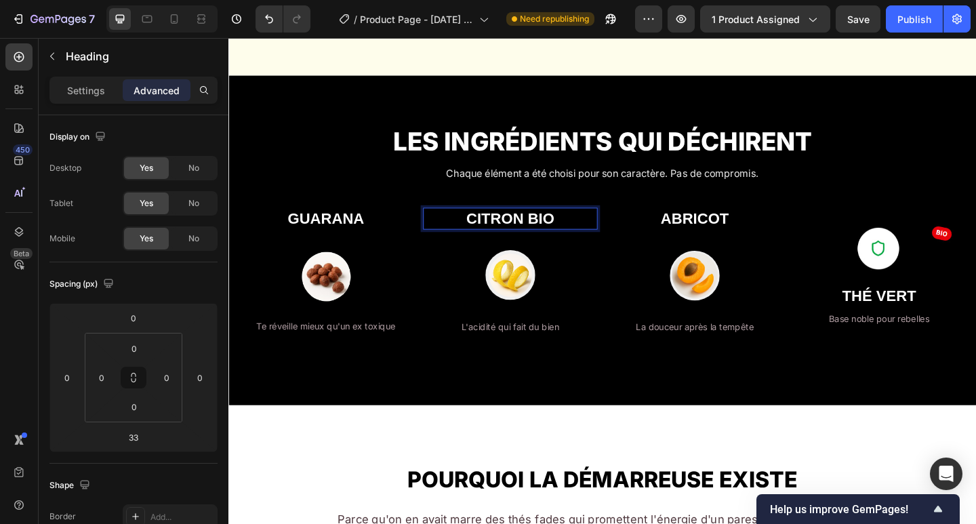
click at [567, 235] on strong "CITRON BIO" at bounding box center [535, 235] width 96 height 18
click at [561, 235] on strong "CITRON BIO" at bounding box center [535, 235] width 96 height 18
click at [582, 235] on p "CITRON BIO" at bounding box center [534, 234] width 187 height 21
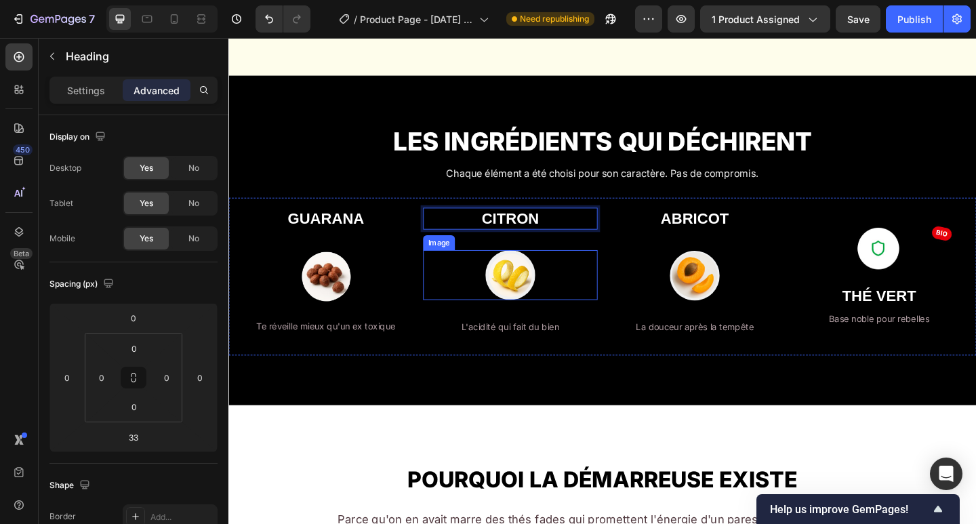
click at [620, 285] on div at bounding box center [535, 296] width 190 height 54
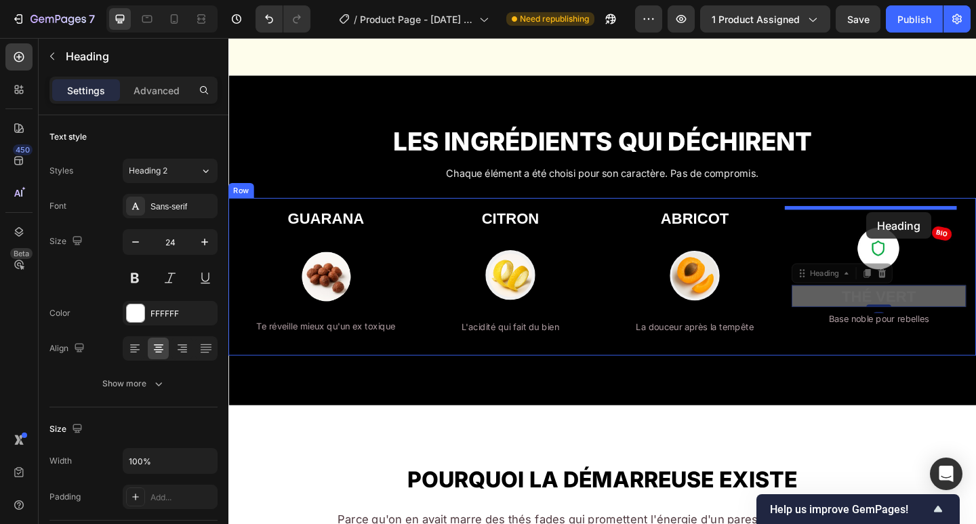
drag, startPoint x: 927, startPoint y: 317, endPoint x: 923, endPoint y: 228, distance: 89.6
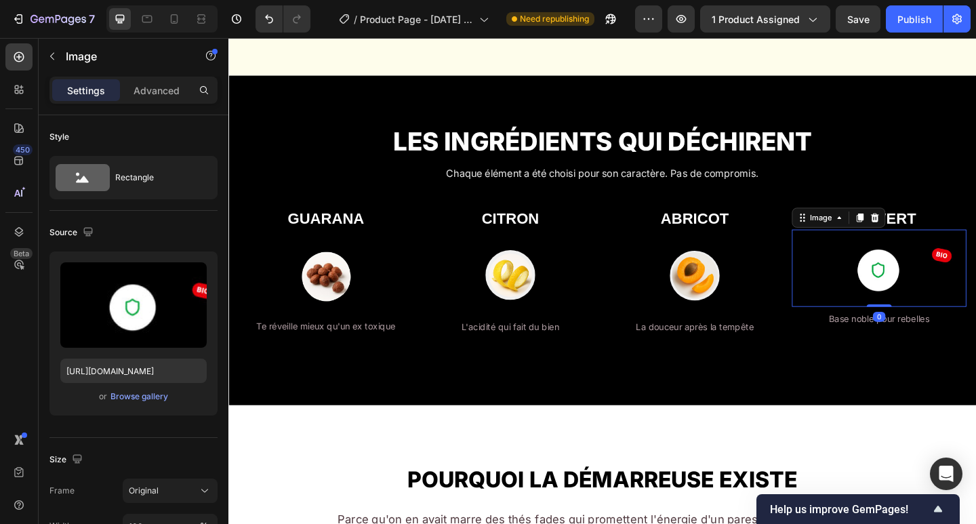
click at [927, 294] on img at bounding box center [936, 289] width 190 height 84
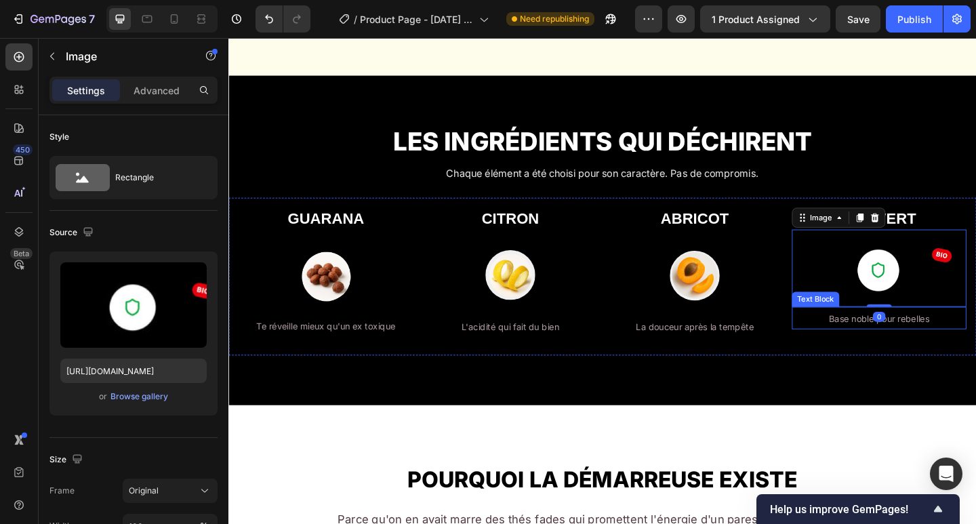
click at [918, 341] on span "Base noble pour rebelles" at bounding box center [936, 344] width 109 height 12
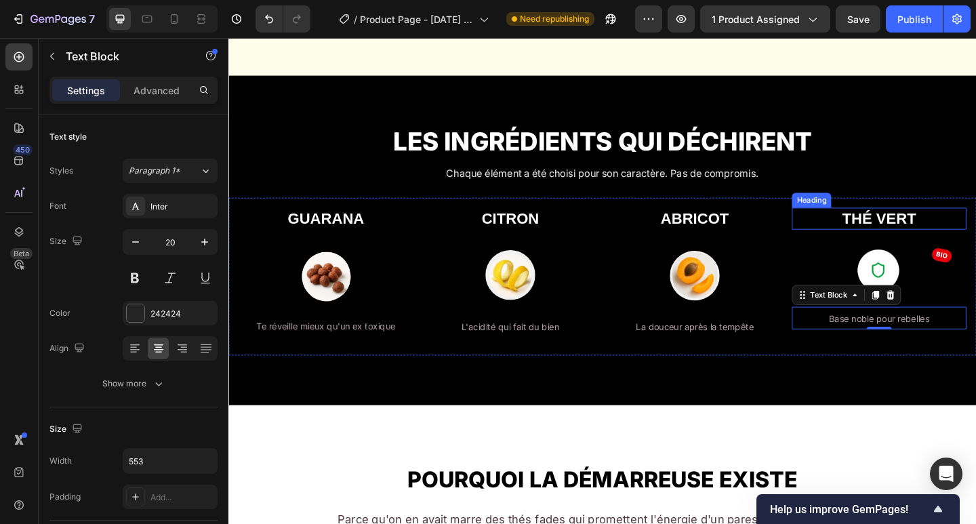
click at [919, 237] on strong "THÉ VERT" at bounding box center [936, 235] width 81 height 18
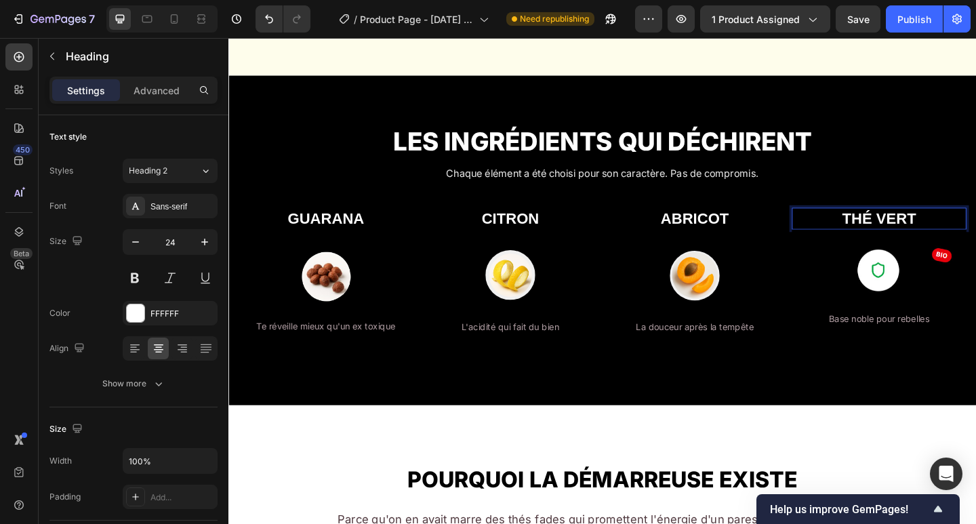
click at [913, 237] on strong "THÉ VERT" at bounding box center [936, 235] width 81 height 18
click at [918, 238] on strong "THÉ VERT" at bounding box center [936, 235] width 81 height 18
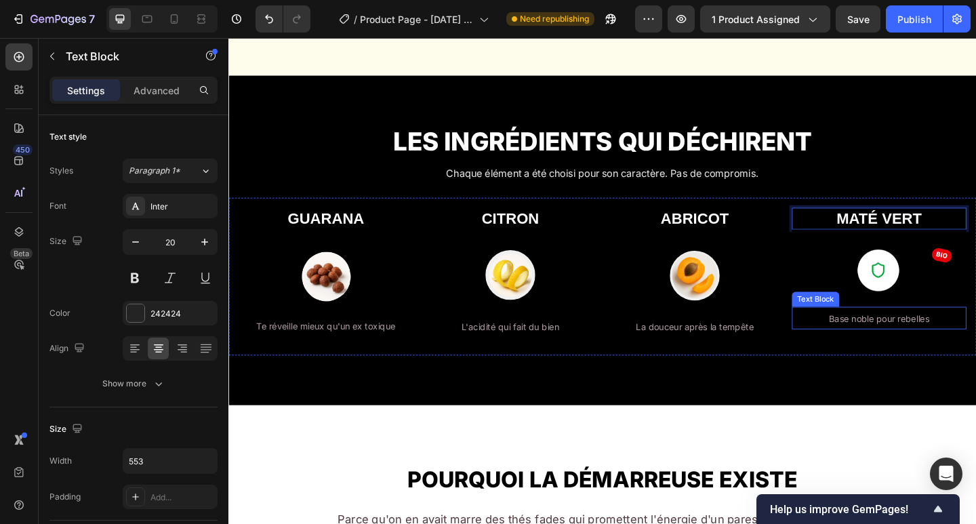
click at [916, 344] on span "Base noble pour rebelles" at bounding box center [936, 344] width 109 height 12
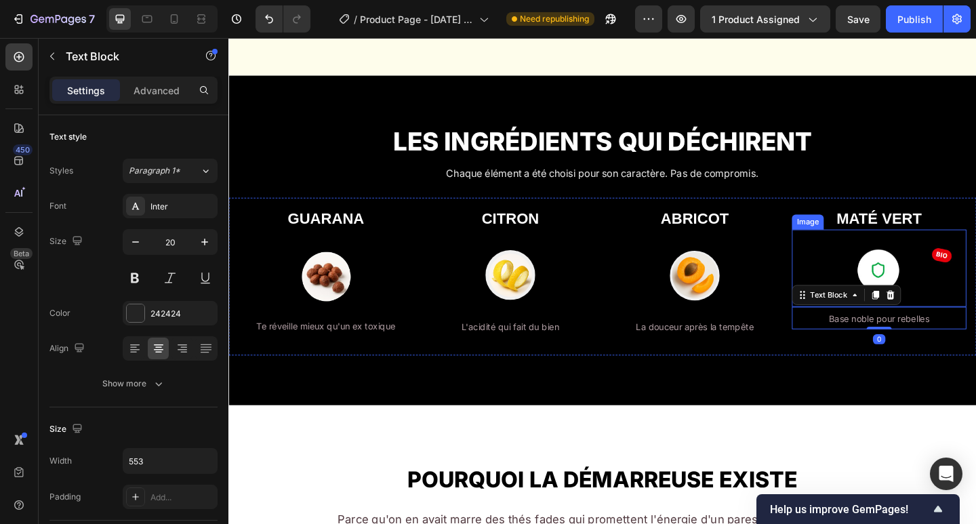
click at [937, 275] on img at bounding box center [936, 289] width 190 height 84
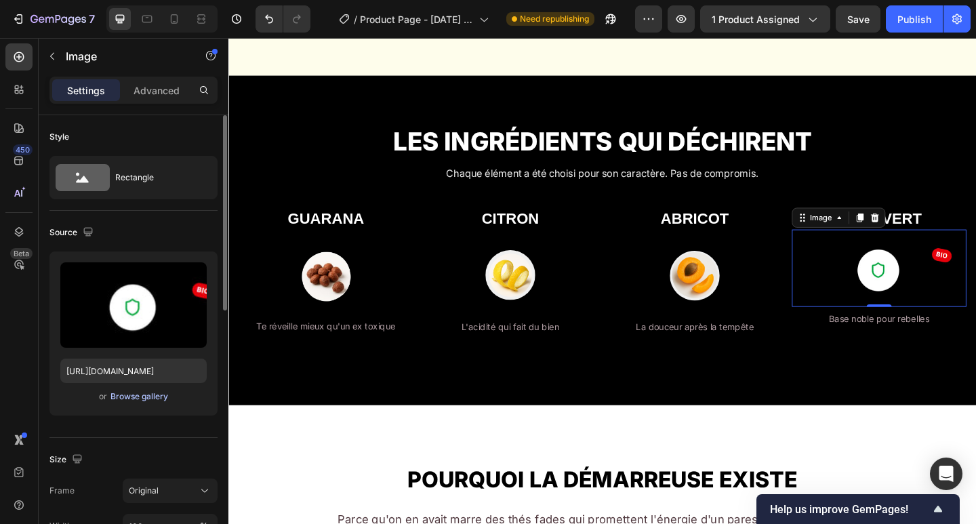
click at [131, 394] on div "Browse gallery" at bounding box center [139, 396] width 58 height 12
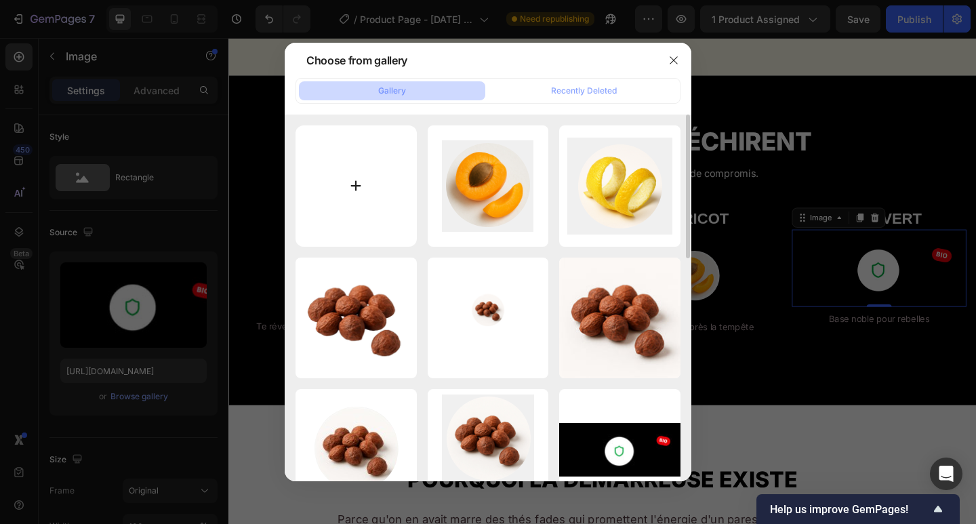
click at [334, 167] on input "file" at bounding box center [356, 185] width 121 height 121
type input "C:\fakepath\tets maté verrt.png"
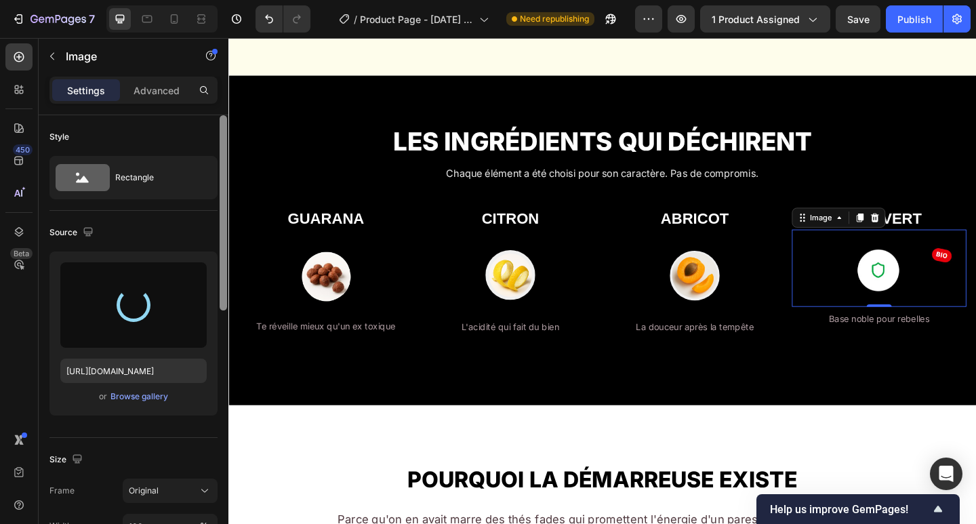
click at [119, 167] on div "Rectangle" at bounding box center [156, 177] width 83 height 31
type input "https://cdn.shopify.com/s/files/1/0966/3142/3240/files/gempages_583817633594344…"
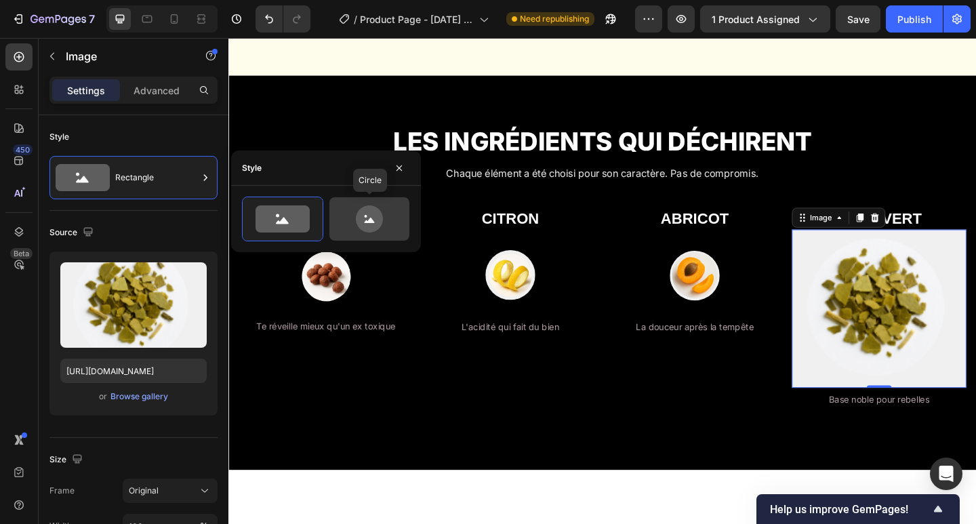
click at [359, 218] on icon at bounding box center [369, 218] width 27 height 27
type input "80"
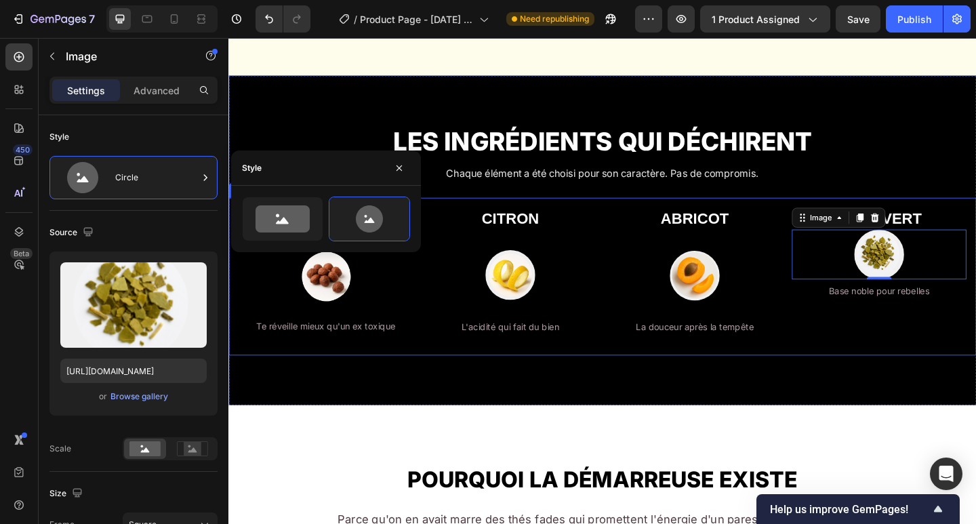
click at [918, 353] on div "⁠⁠⁠⁠⁠⁠⁠ MATÉ VERT Heading Image 0 Base noble pour rebelles Text Block" at bounding box center [936, 298] width 190 height 150
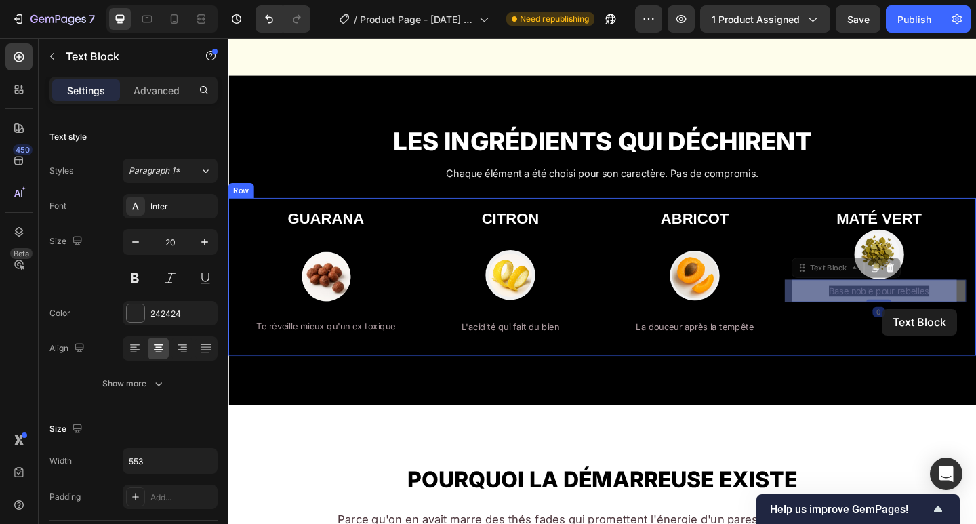
drag, startPoint x: 937, startPoint y: 319, endPoint x: 939, endPoint y: 333, distance: 14.4
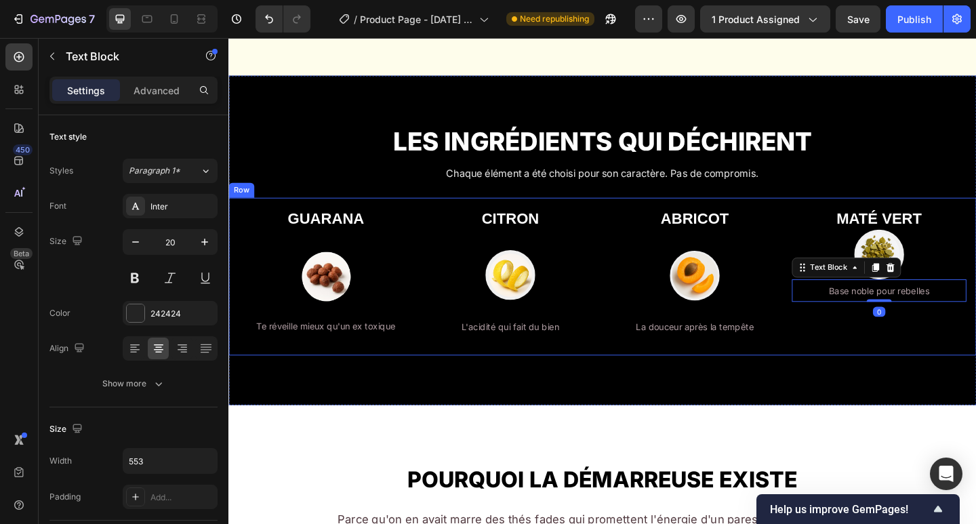
click at [915, 336] on div "⁠⁠⁠⁠⁠⁠⁠ MATÉ VERT Heading Image Base noble pour rebelles Text Block 0" at bounding box center [936, 298] width 190 height 150
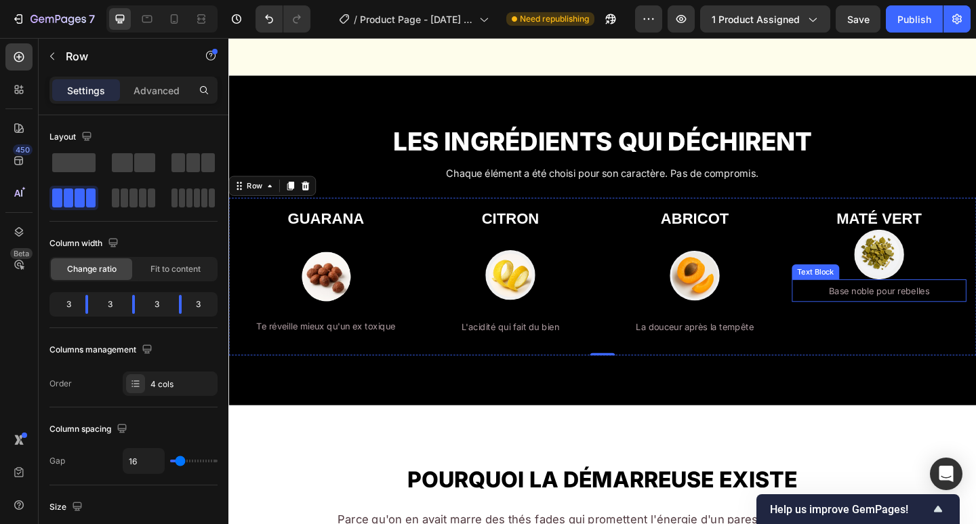
click at [930, 313] on span "Base noble pour rebelles" at bounding box center [936, 314] width 109 height 12
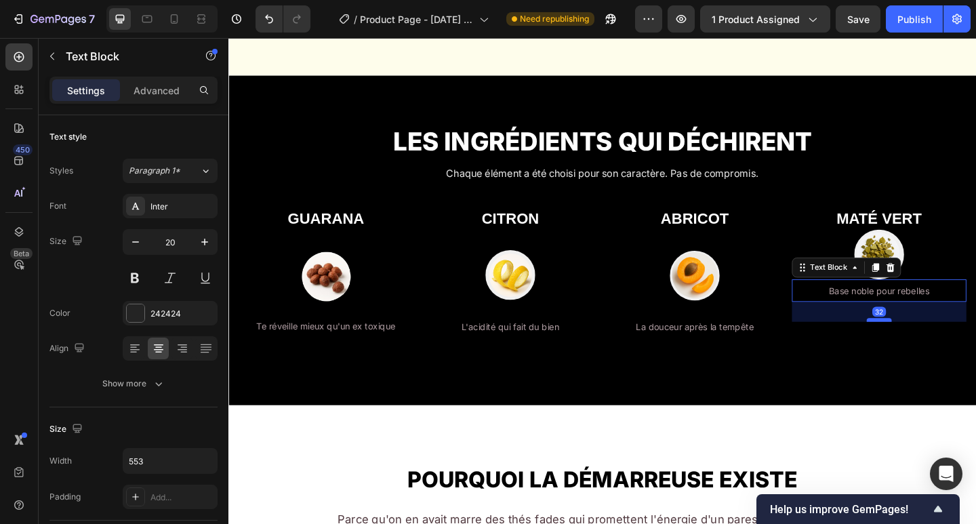
drag, startPoint x: 928, startPoint y: 322, endPoint x: 929, endPoint y: 344, distance: 21.7
click at [929, 344] on div at bounding box center [936, 345] width 27 height 4
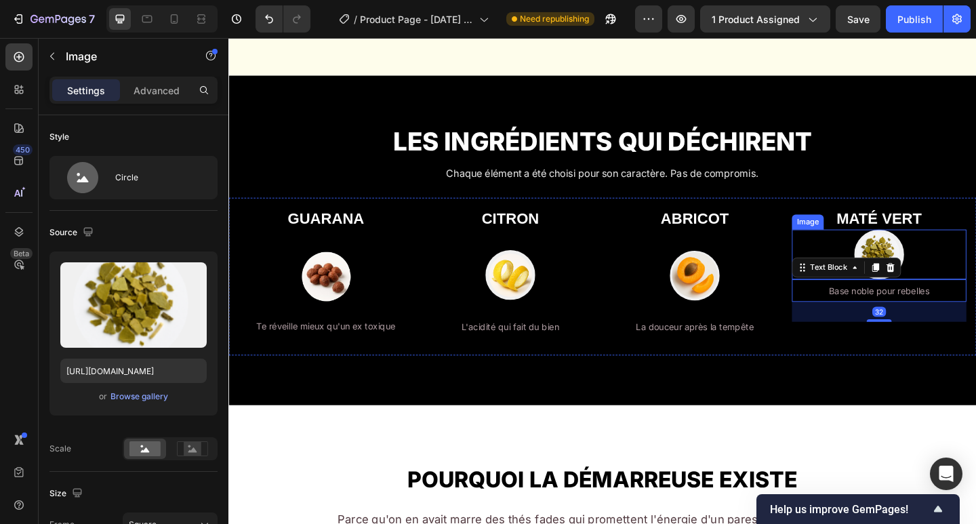
click at [970, 270] on div at bounding box center [936, 274] width 190 height 54
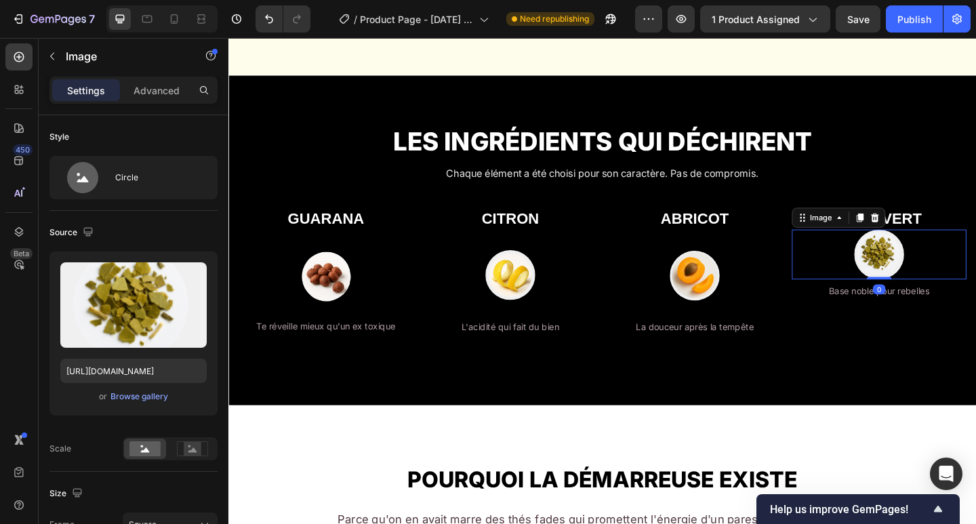
click at [942, 279] on img at bounding box center [936, 274] width 54 height 54
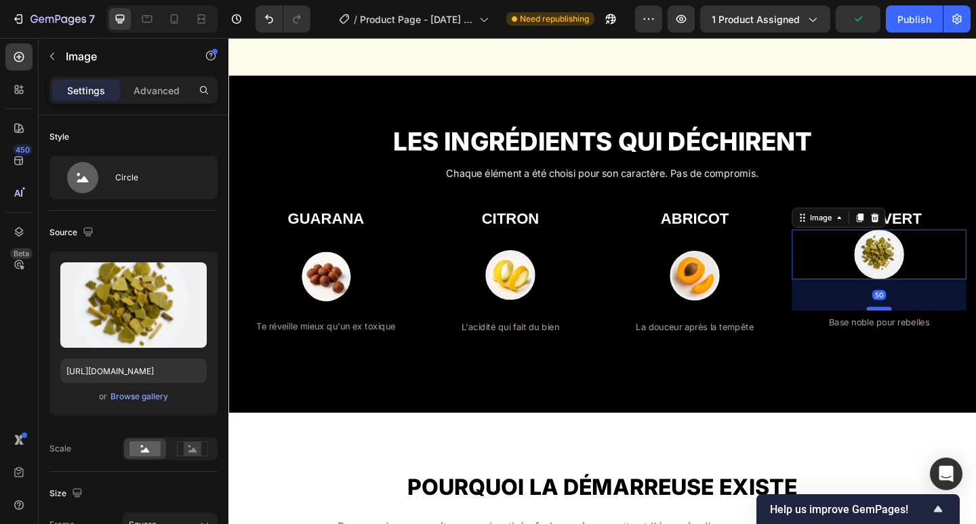
drag, startPoint x: 931, startPoint y: 298, endPoint x: 934, endPoint y: 280, distance: 18.6
click at [930, 335] on div at bounding box center [936, 333] width 27 height 3
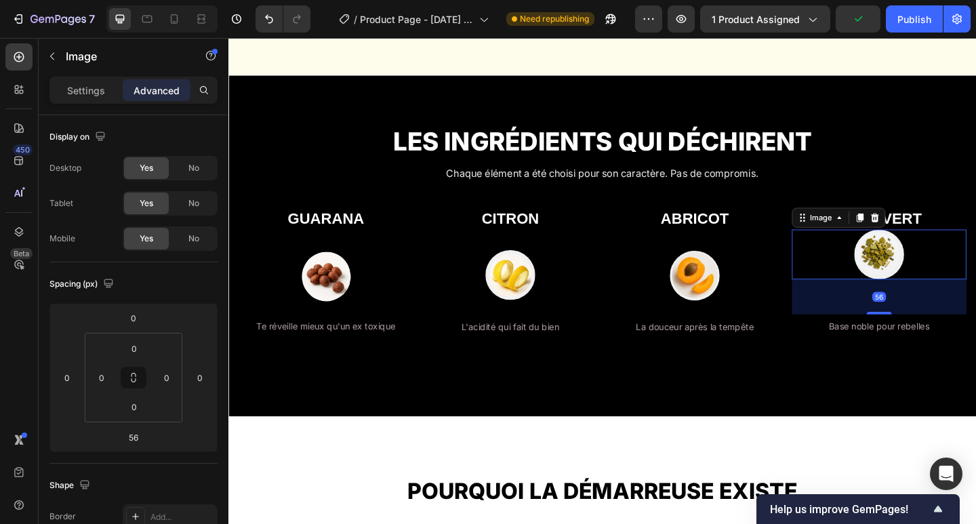
click at [934, 278] on img at bounding box center [936, 274] width 54 height 54
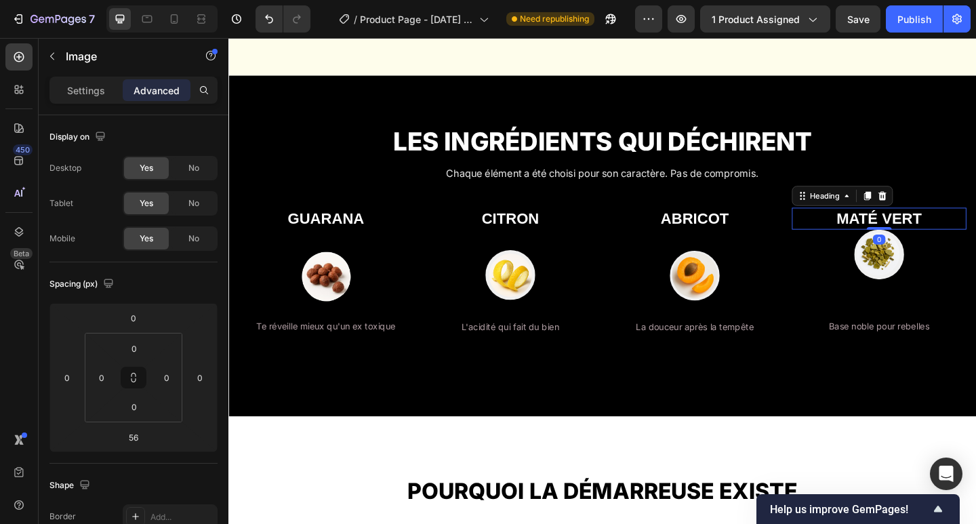
click at [959, 243] on strong "MATÉ VERT" at bounding box center [936, 235] width 93 height 18
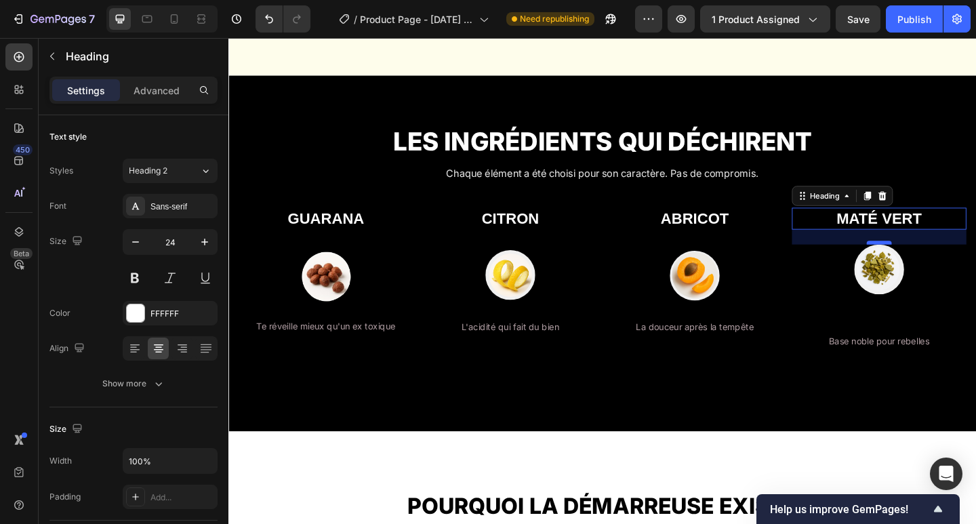
drag, startPoint x: 931, startPoint y: 243, endPoint x: 930, endPoint y: 260, distance: 16.3
click at [930, 260] on div at bounding box center [936, 261] width 27 height 4
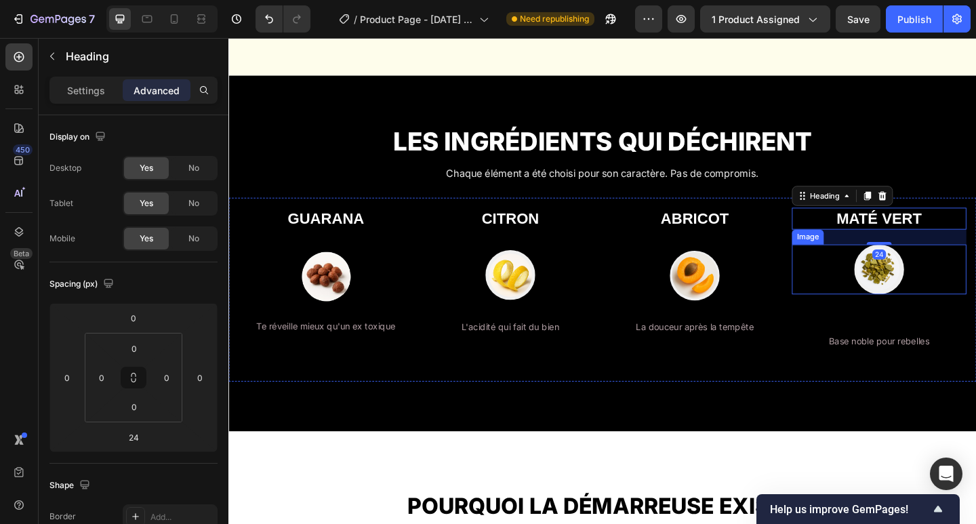
click at [842, 282] on div "GUARANA Heading Image Te réveille mieux qu'un ex toxique Text Block ⁠⁠⁠⁠⁠⁠⁠ CIT…" at bounding box center [634, 312] width 813 height 200
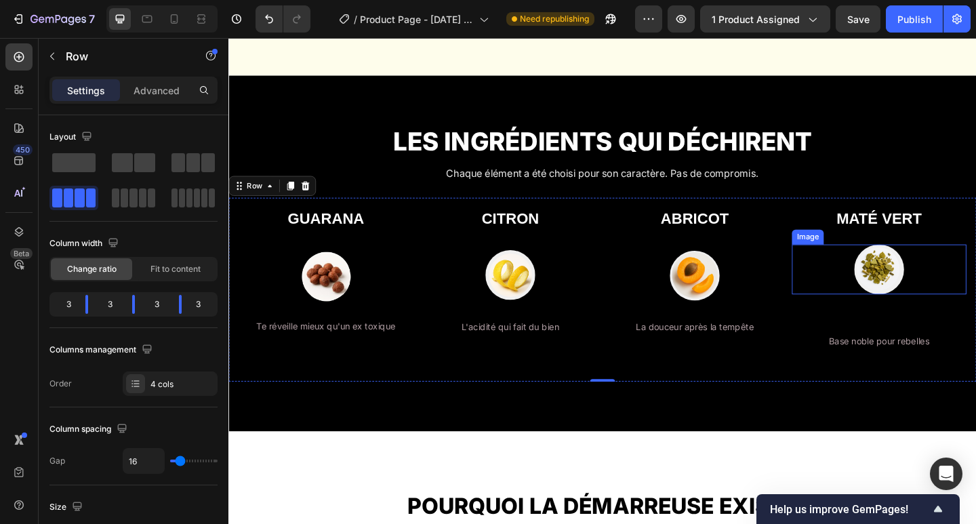
click at [912, 283] on img at bounding box center [936, 290] width 54 height 54
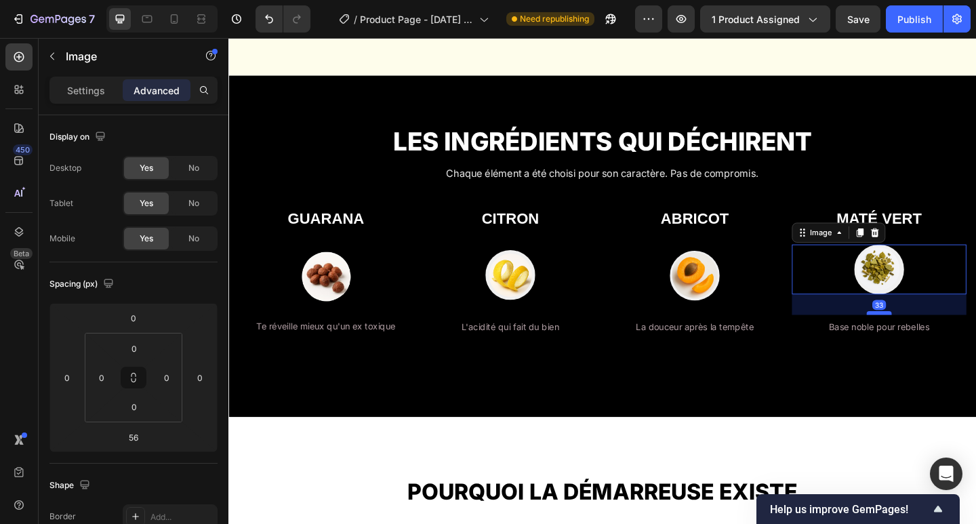
drag, startPoint x: 932, startPoint y: 352, endPoint x: 931, endPoint y: 336, distance: 15.6
click at [931, 336] on div at bounding box center [936, 338] width 27 height 4
type input "33"
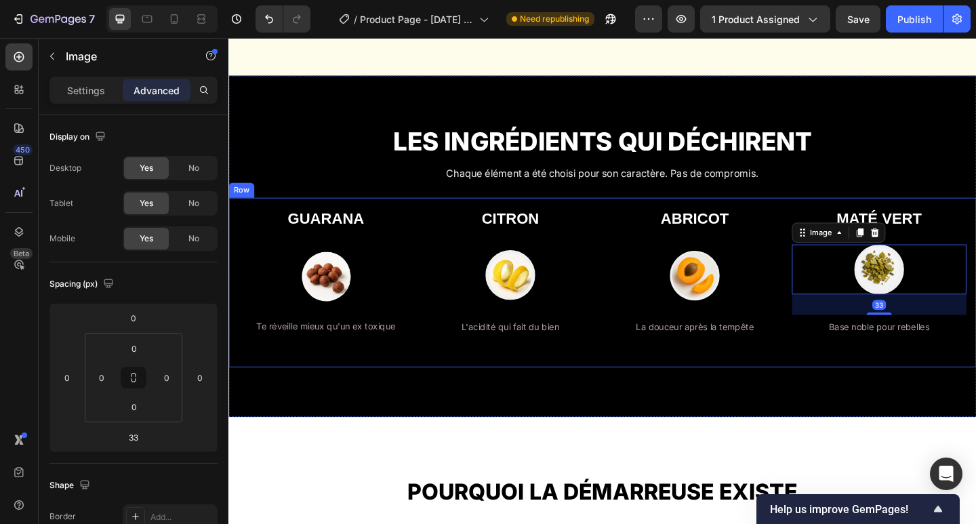
click at [792, 399] on div "LES INGRÉDIENTS QUI DÉCHIRENT Heading Chaque élément a été choisi pour son cara…" at bounding box center [634, 264] width 813 height 371
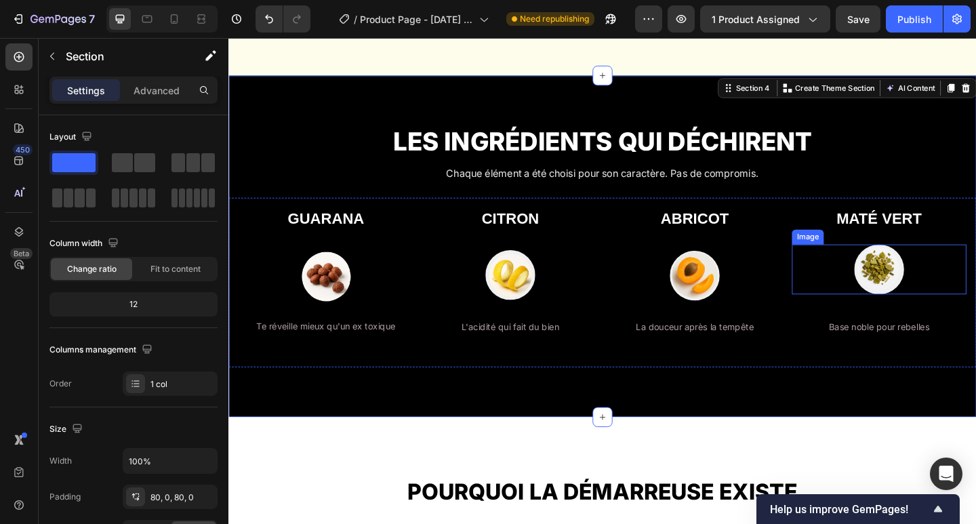
click at [942, 291] on img at bounding box center [936, 290] width 54 height 54
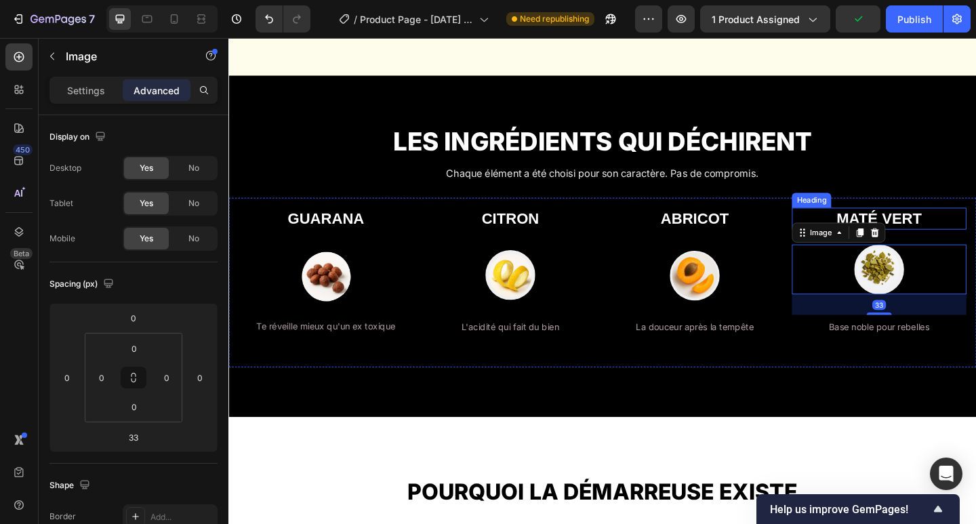
click at [945, 232] on strong "MATÉ VERT" at bounding box center [936, 235] width 93 height 18
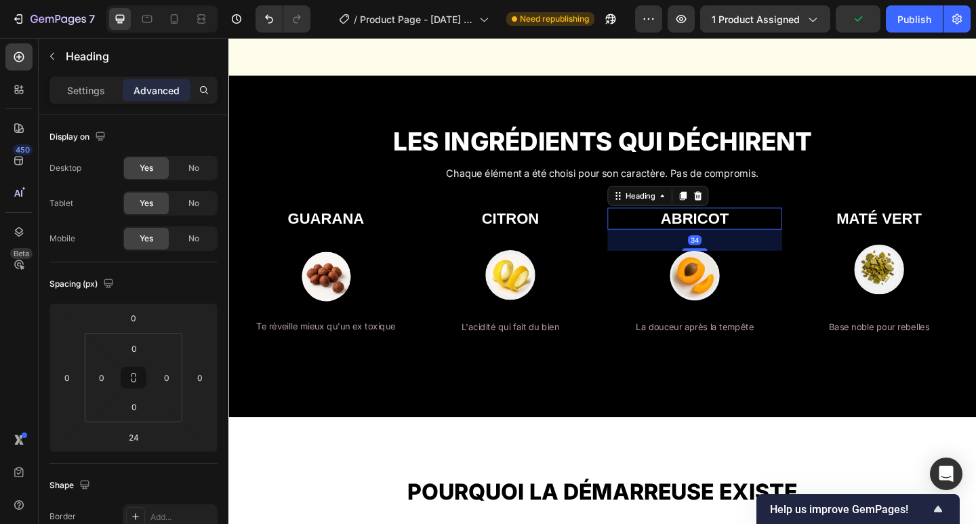
click at [723, 235] on strong "ABRICOT" at bounding box center [735, 235] width 74 height 18
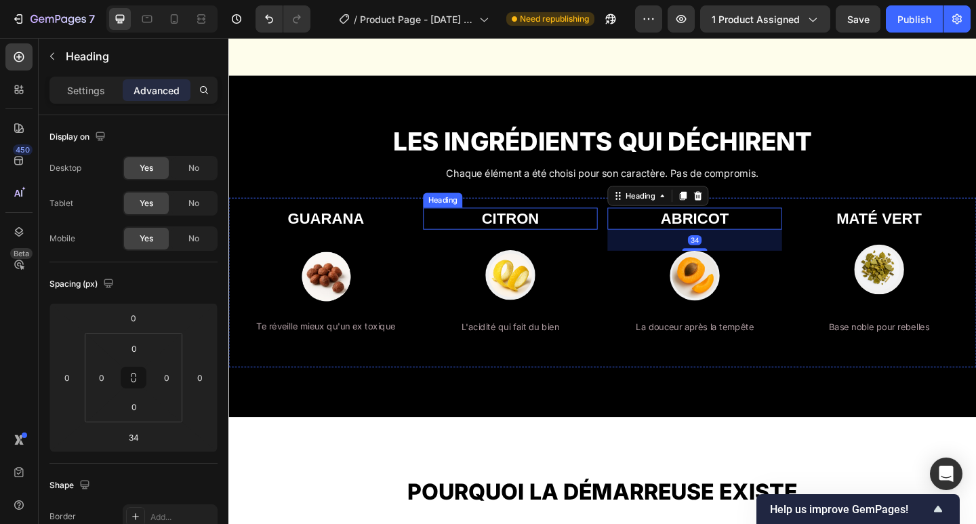
click at [536, 236] on strong "CITRON" at bounding box center [535, 235] width 62 height 18
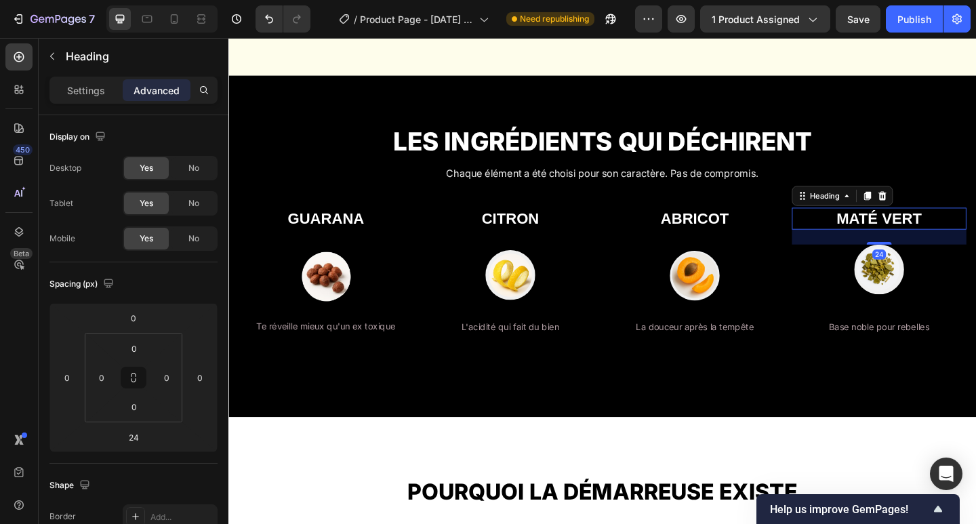
click at [952, 237] on strong "MATÉ VERT" at bounding box center [936, 235] width 93 height 18
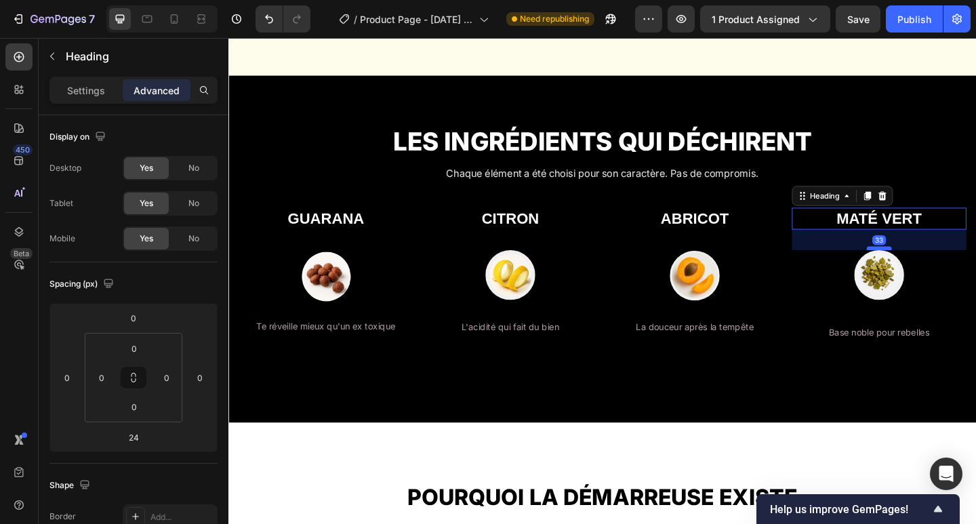
click at [927, 266] on div at bounding box center [936, 267] width 27 height 4
type input "33"
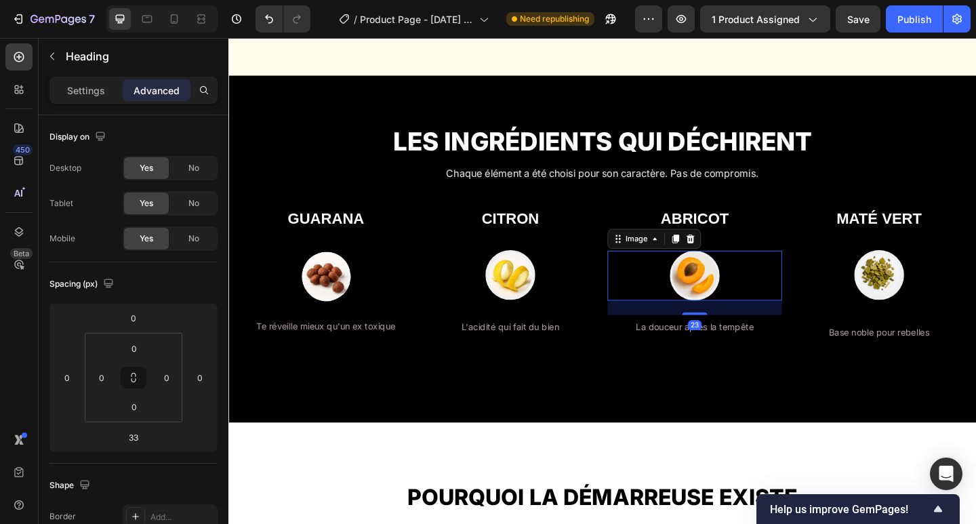
click at [822, 303] on div at bounding box center [736, 297] width 190 height 54
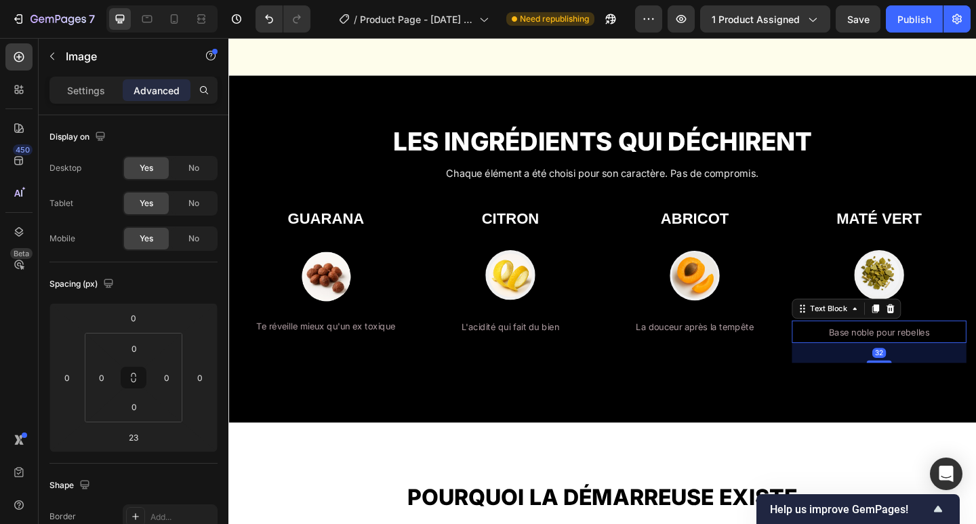
click at [898, 352] on span "Base noble pour rebelles" at bounding box center [936, 358] width 109 height 12
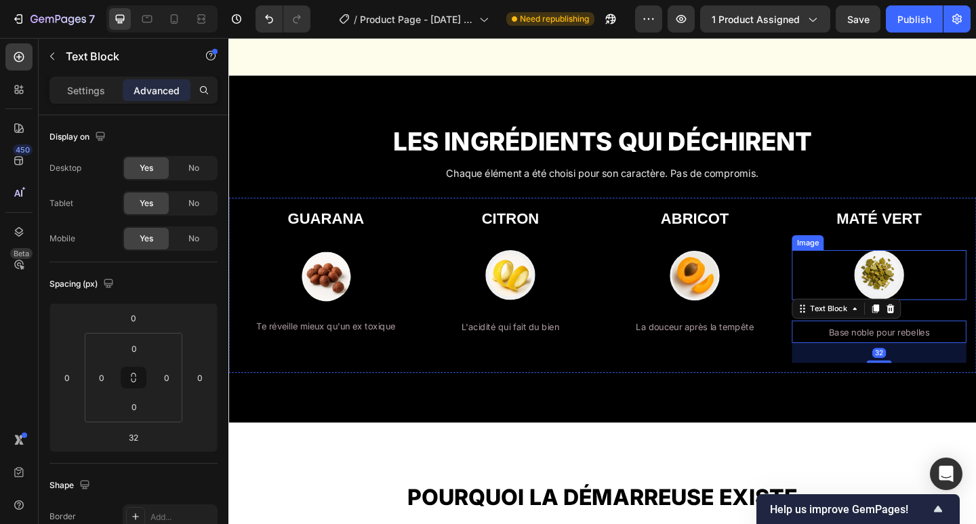
click at [975, 314] on div at bounding box center [936, 296] width 190 height 54
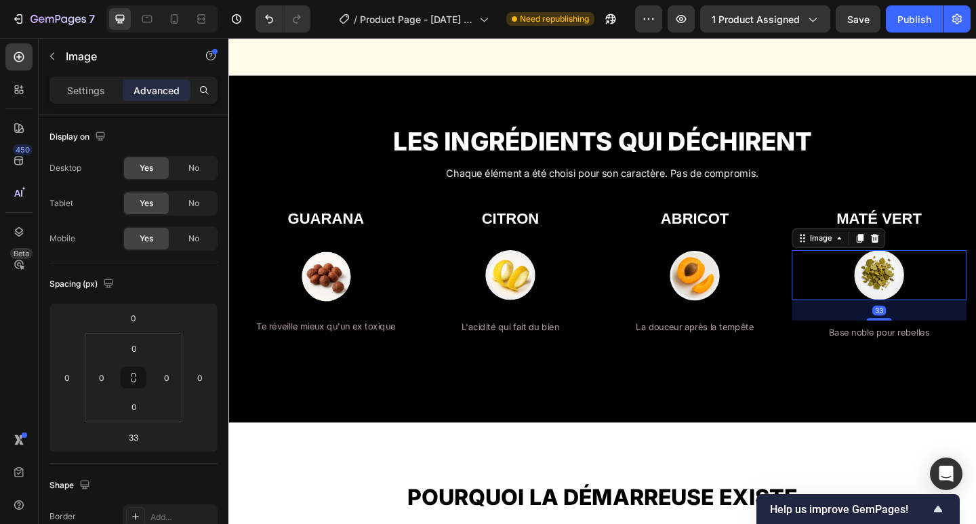
click at [936, 297] on img at bounding box center [936, 296] width 54 height 54
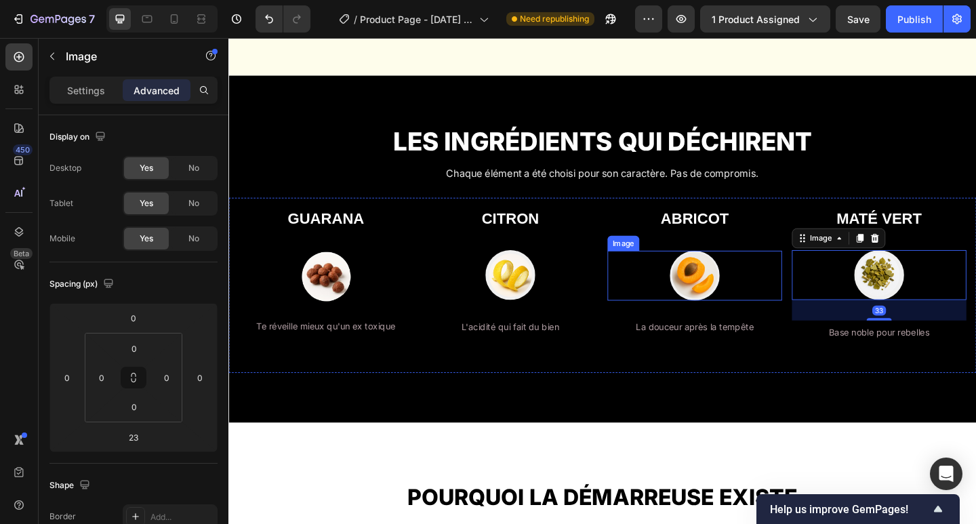
click at [721, 296] on img at bounding box center [735, 297] width 54 height 54
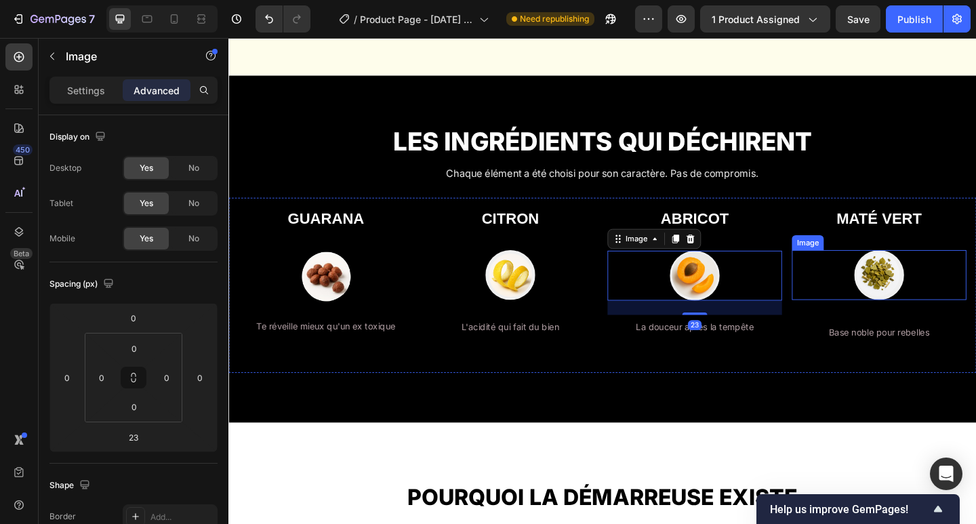
click at [923, 304] on img at bounding box center [936, 296] width 54 height 54
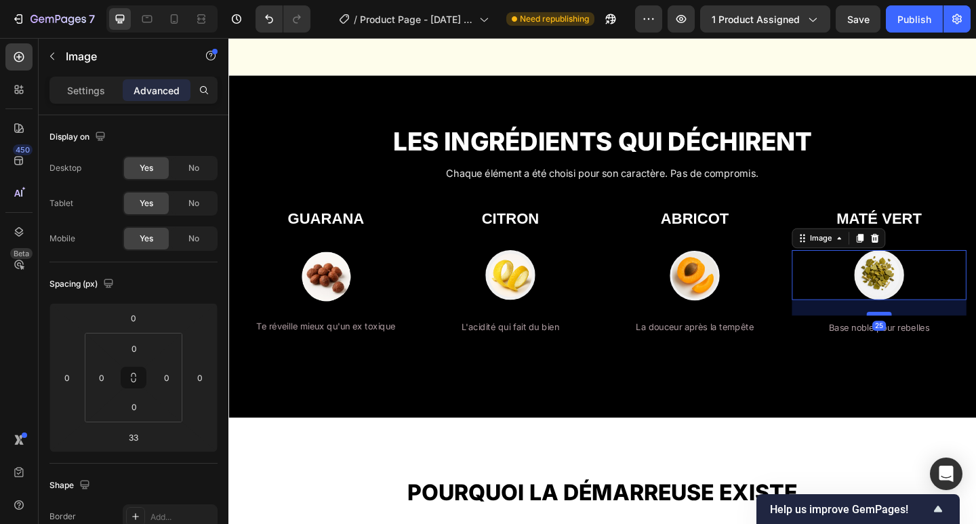
click at [931, 338] on div at bounding box center [936, 338] width 27 height 4
type input "25"
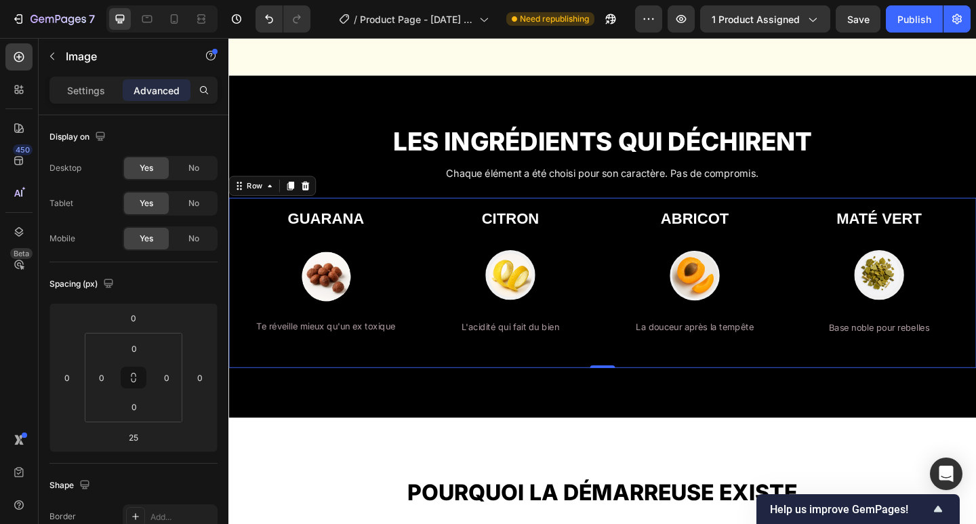
click at [896, 386] on div "GUARANA Heading Image Te réveille mieux qu'un ex toxique Text Block ⁠⁠⁠⁠⁠⁠⁠ CIT…" at bounding box center [634, 304] width 813 height 185
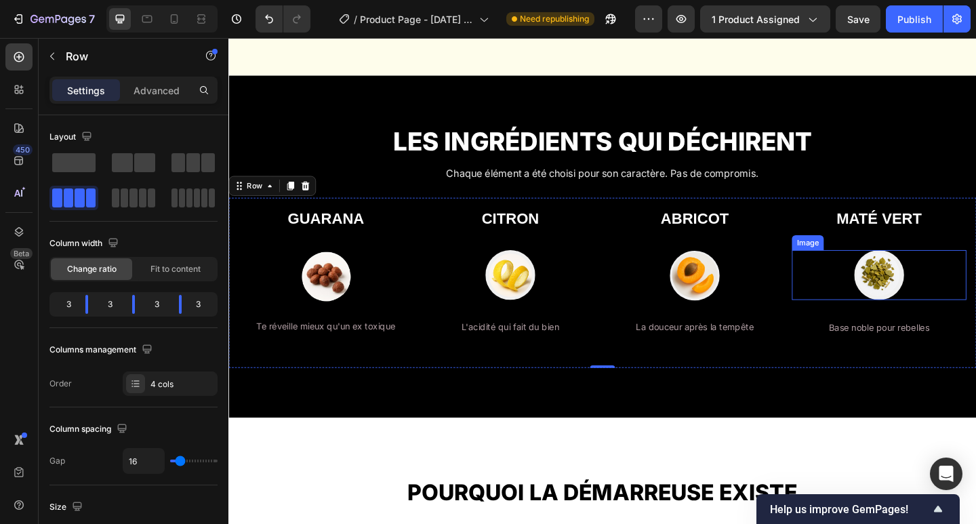
click at [925, 321] on img at bounding box center [936, 296] width 54 height 54
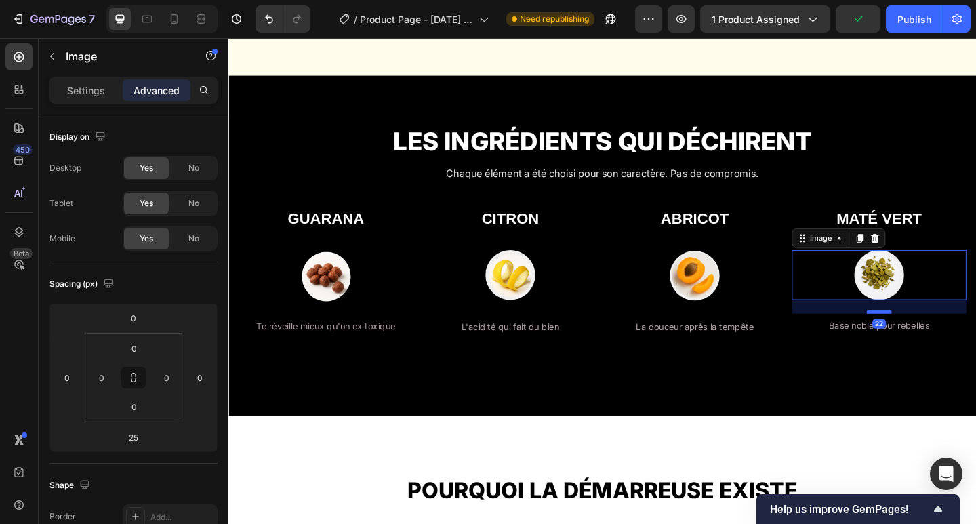
click at [928, 336] on div at bounding box center [936, 336] width 27 height 4
type input "22"
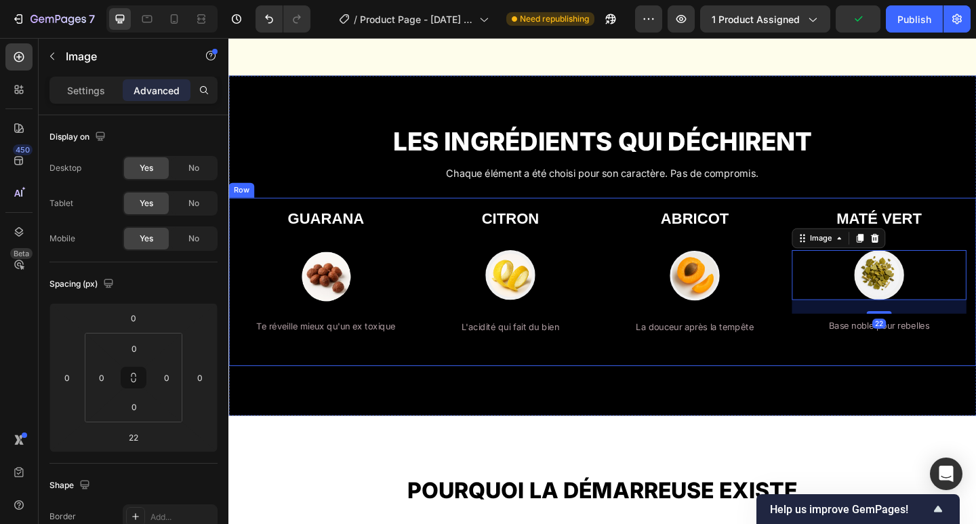
click at [893, 367] on div "⁠⁠⁠⁠⁠⁠⁠ MATÉ VERT Heading Image 22 Base noble pour rebelles Text Block" at bounding box center [936, 303] width 190 height 161
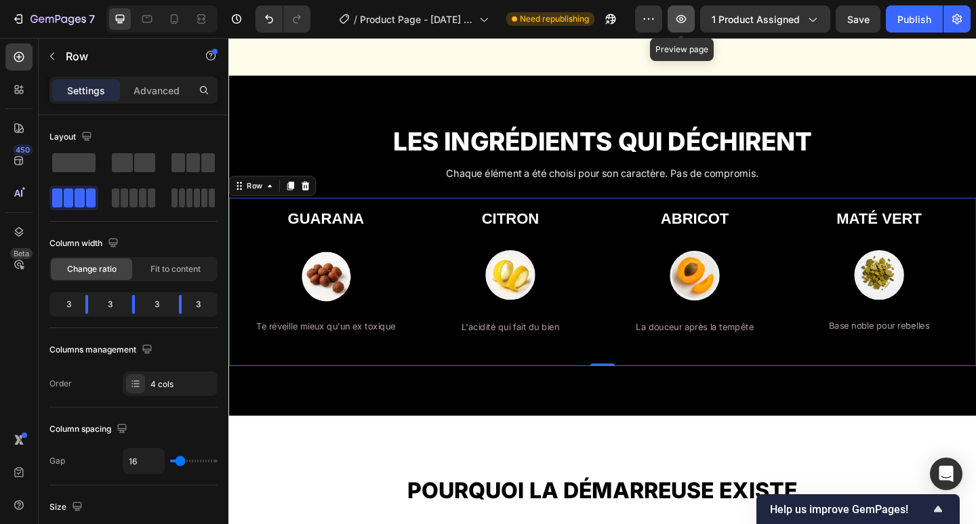
click at [683, 22] on icon "button" at bounding box center [681, 19] width 10 height 8
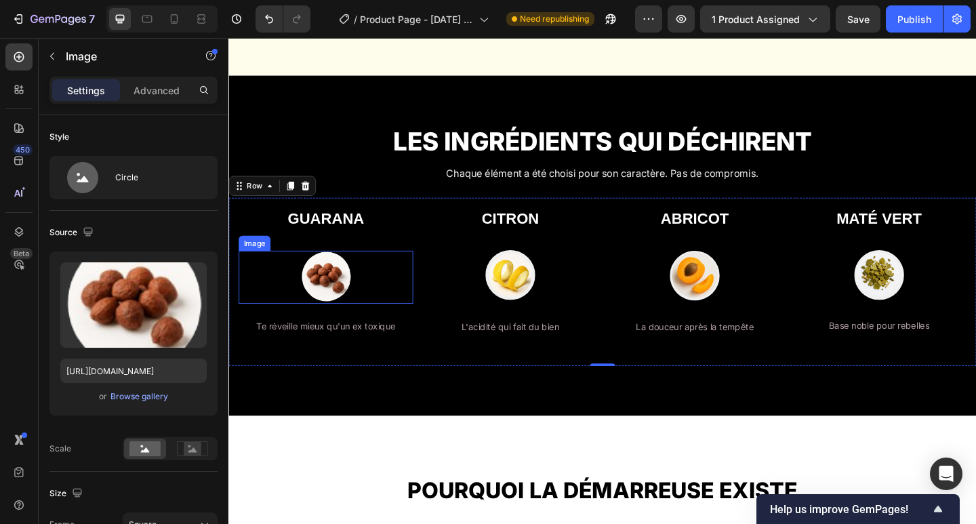
click at [328, 299] on img at bounding box center [335, 299] width 58 height 58
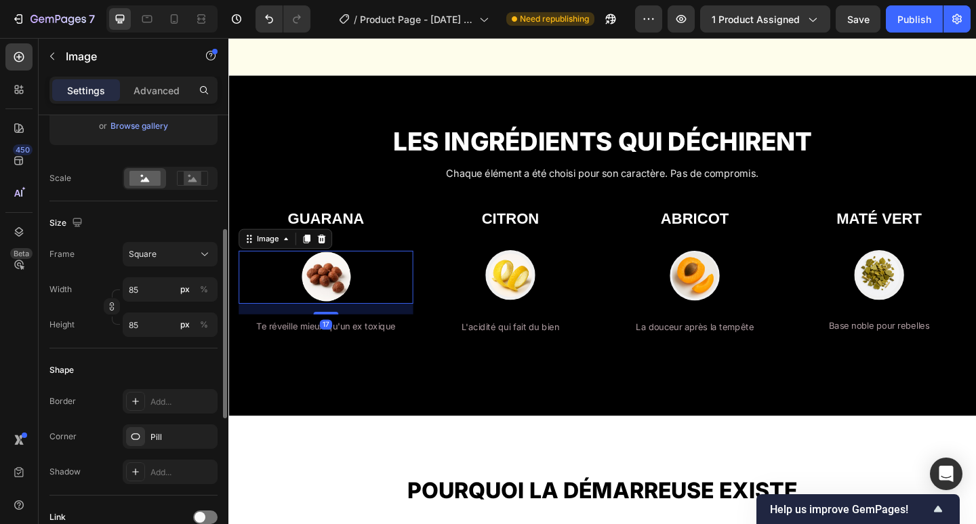
scroll to position [610, 0]
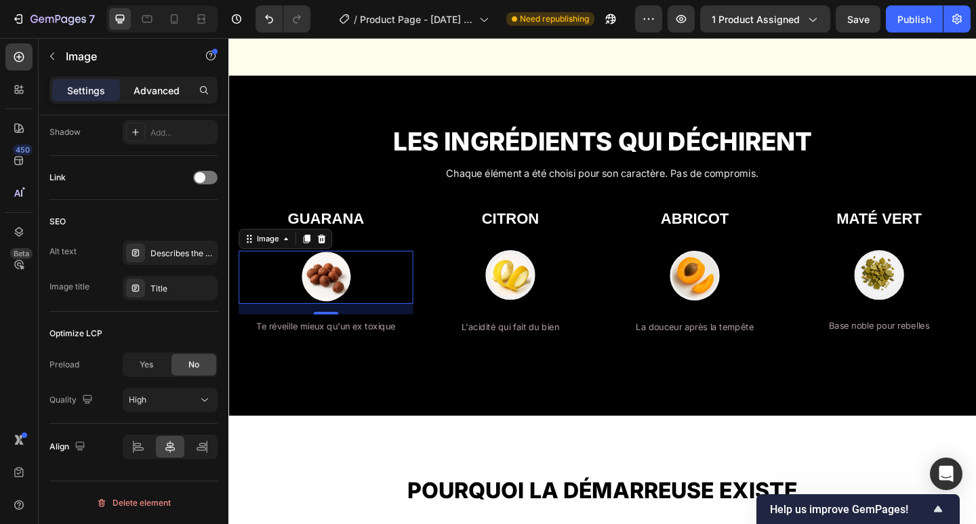
click at [153, 96] on p "Advanced" at bounding box center [157, 90] width 46 height 14
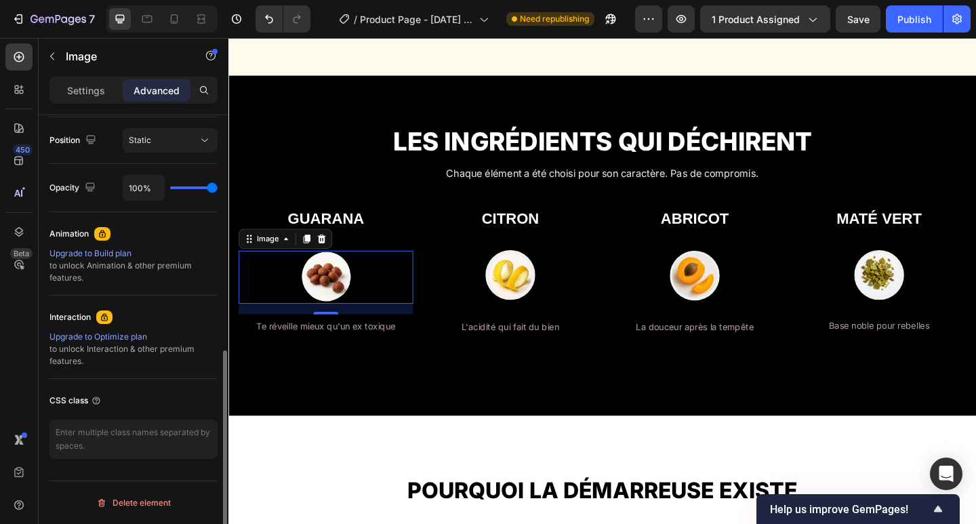
scroll to position [493, 0]
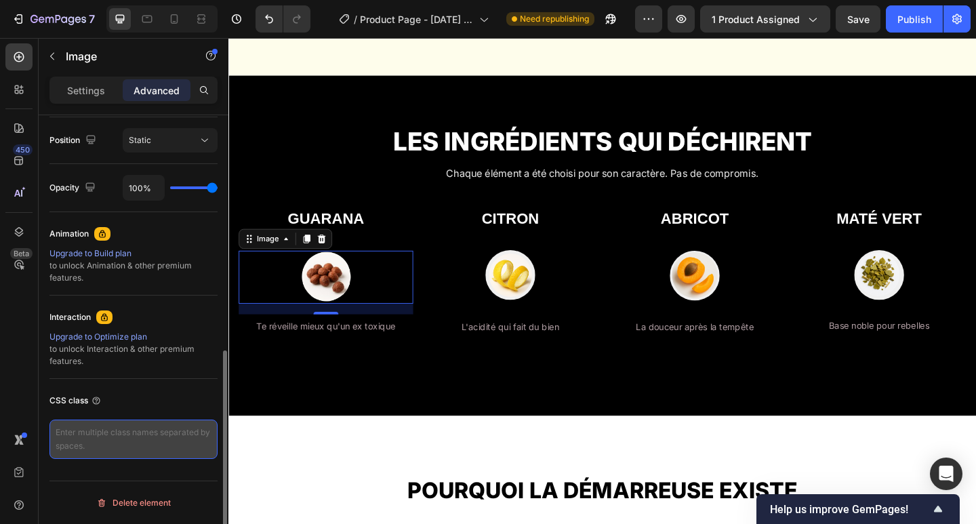
click at [87, 443] on textarea at bounding box center [133, 439] width 168 height 39
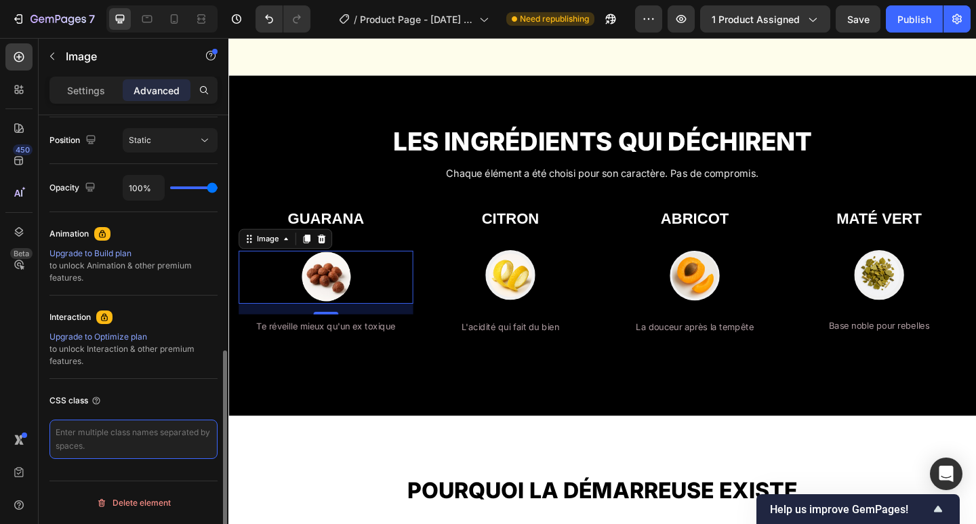
click at [87, 443] on textarea at bounding box center [133, 439] width 168 height 39
paste textarea "<style> .rozie-ig{ padding:36px 0; background:#000; border-radius:20px } .rozie…"
type textarea "<style> .rozie-ig{ padding:36px 0; background:#000; border-radius:20px } .rozie…"
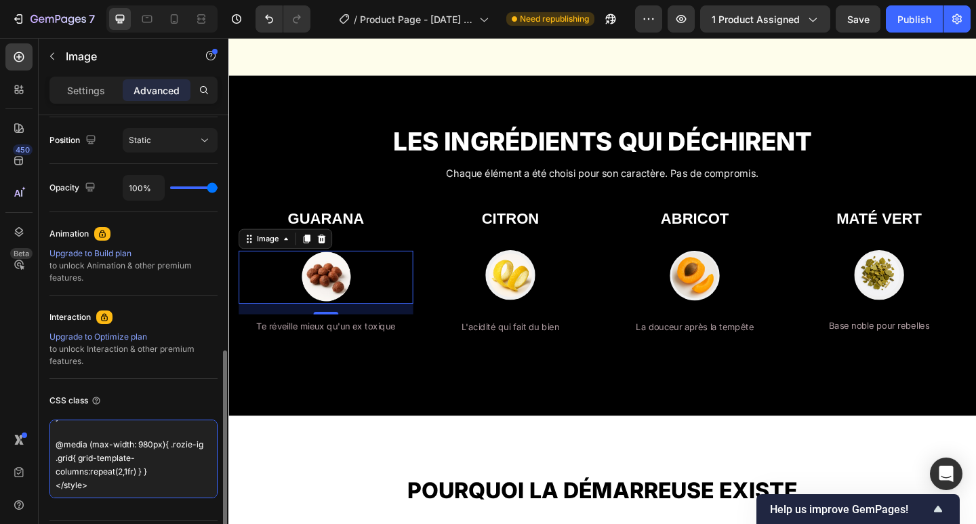
scroll to position [381, 0]
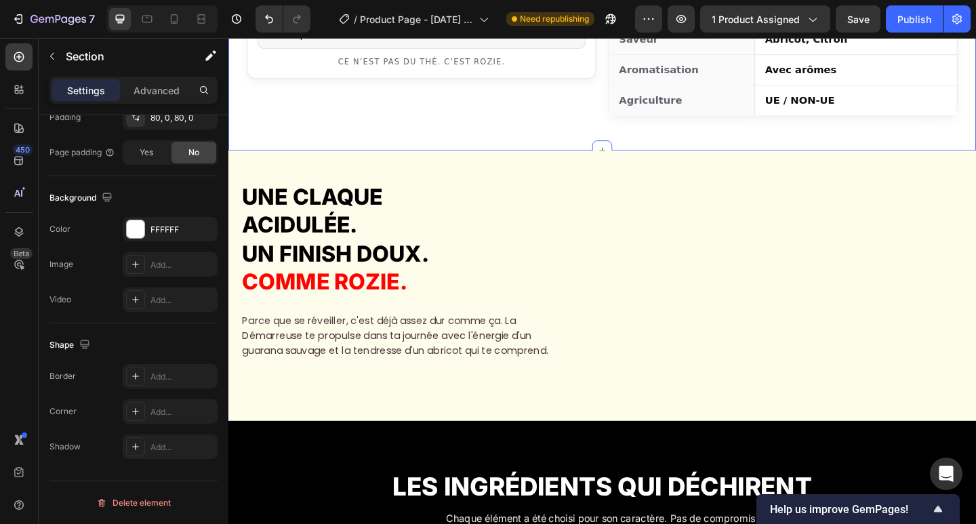
scroll to position [1157, 0]
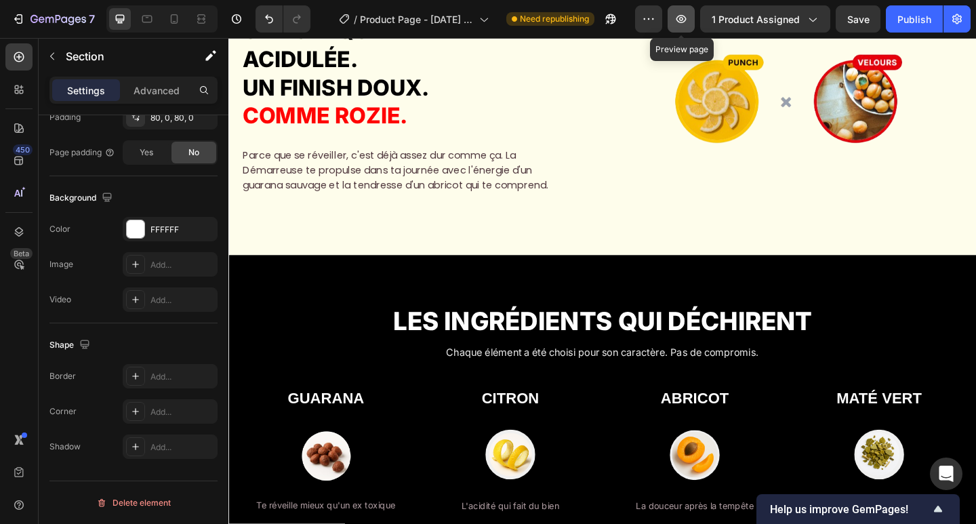
click at [681, 20] on icon "button" at bounding box center [681, 19] width 4 height 4
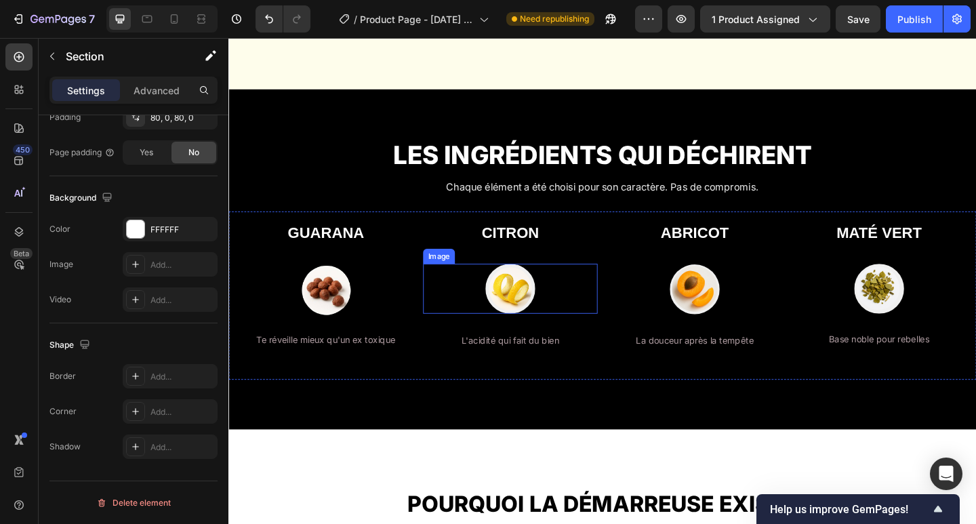
scroll to position [1338, 0]
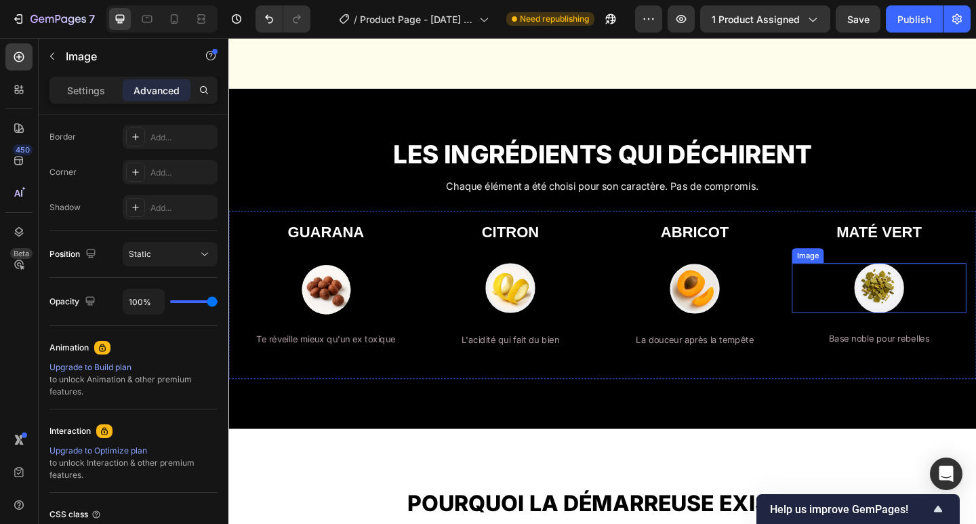
click at [937, 333] on img at bounding box center [936, 310] width 54 height 54
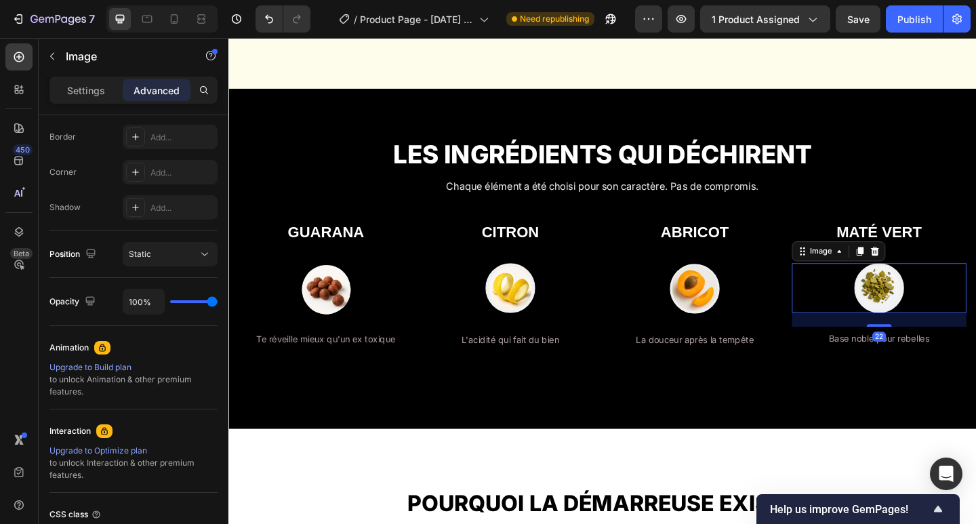
scroll to position [0, 0]
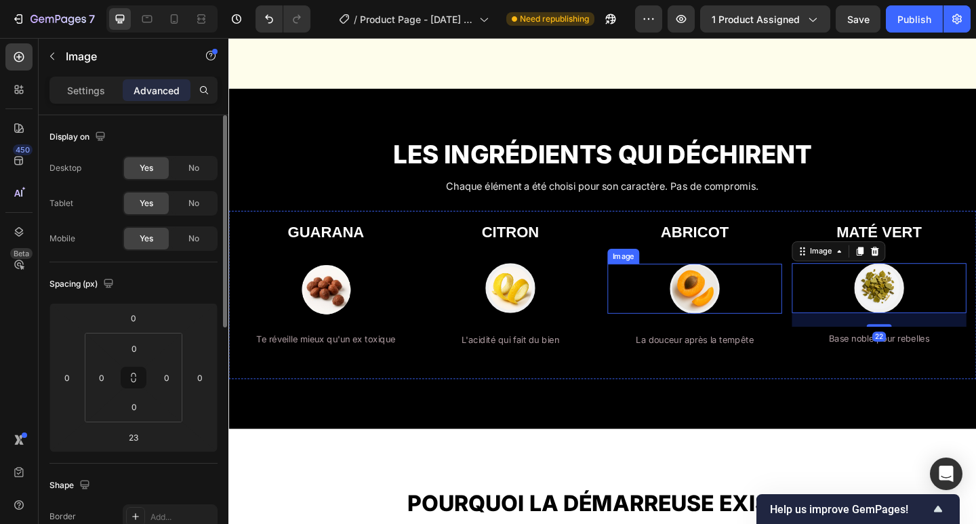
click at [727, 325] on img at bounding box center [735, 311] width 54 height 54
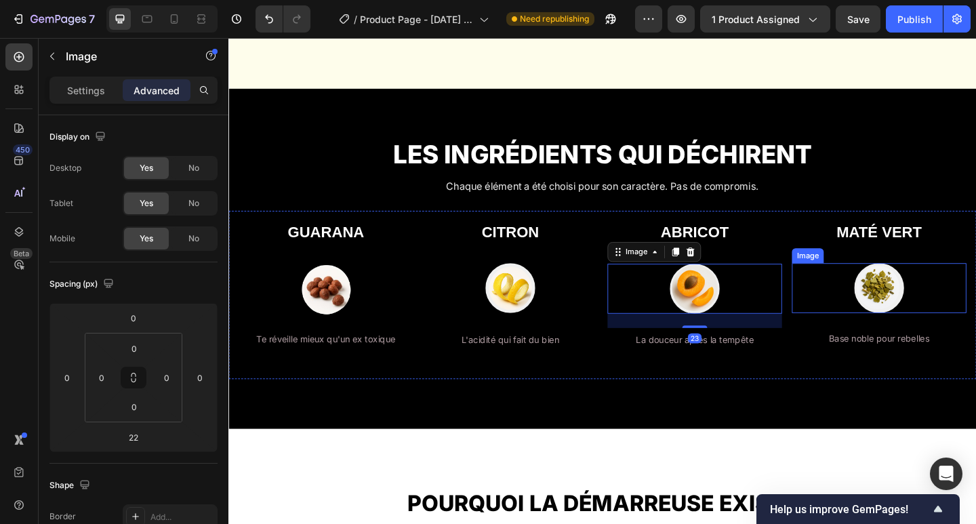
click at [935, 321] on img at bounding box center [936, 310] width 54 height 54
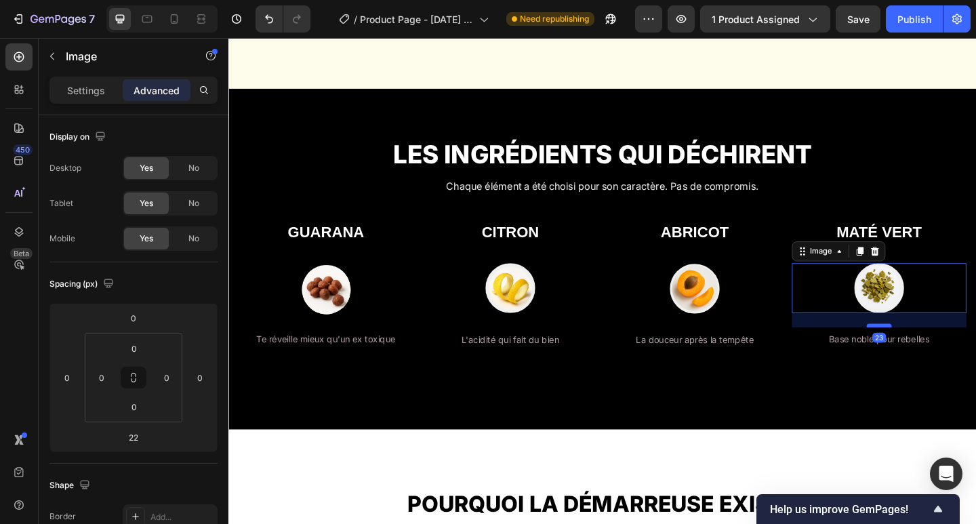
click at [926, 351] on div at bounding box center [936, 351] width 27 height 4
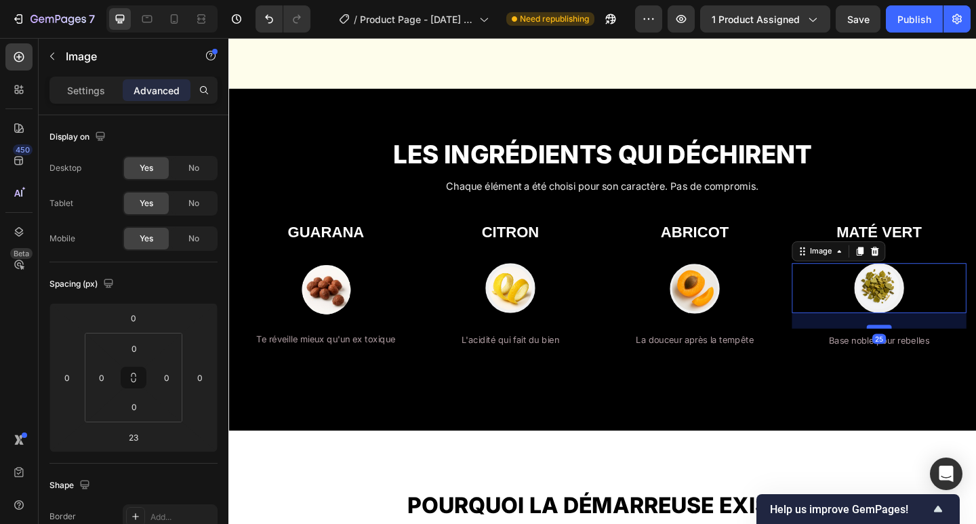
click at [927, 352] on div at bounding box center [936, 352] width 27 height 4
type input "25"
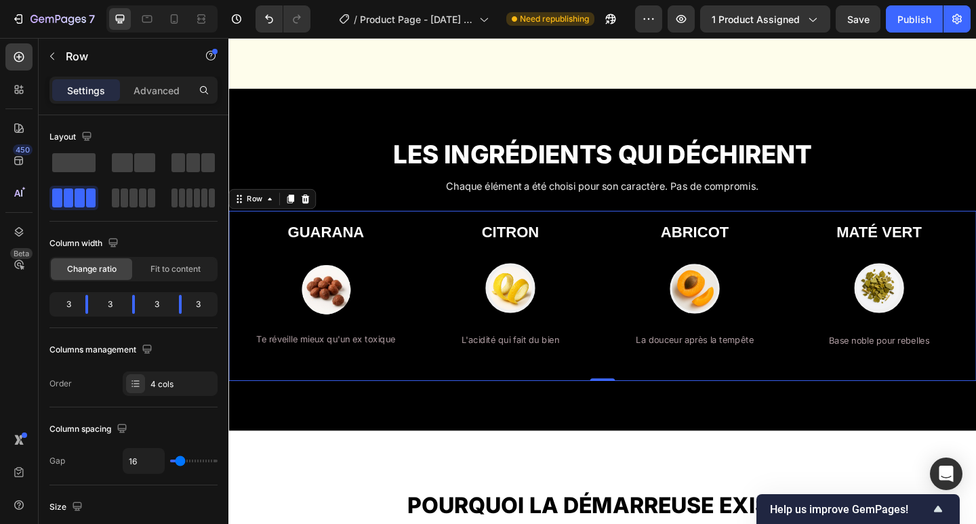
click at [803, 405] on div "GUARANA Heading Image Te réveille mieux qu'un ex toxique Text Block ⁠⁠⁠⁠⁠⁠⁠ CIT…" at bounding box center [634, 318] width 813 height 185
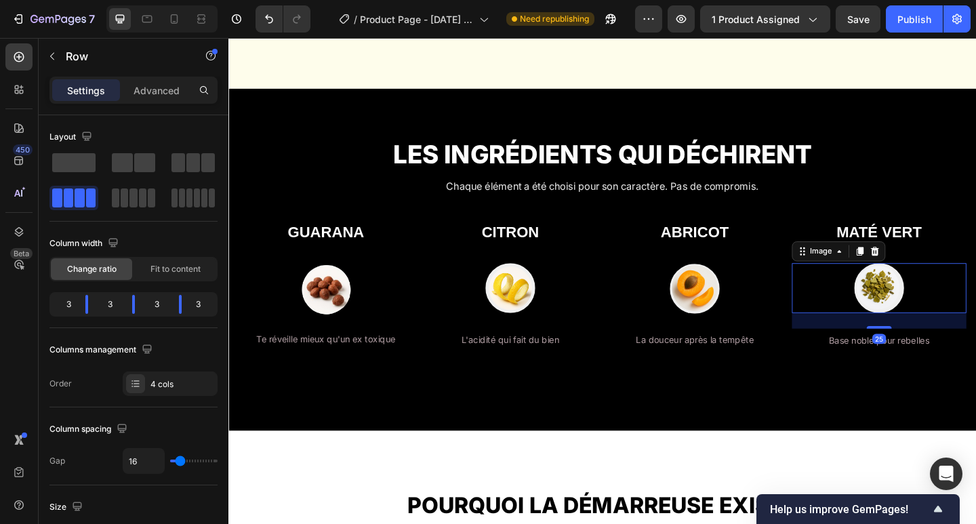
click at [938, 324] on img at bounding box center [936, 310] width 54 height 54
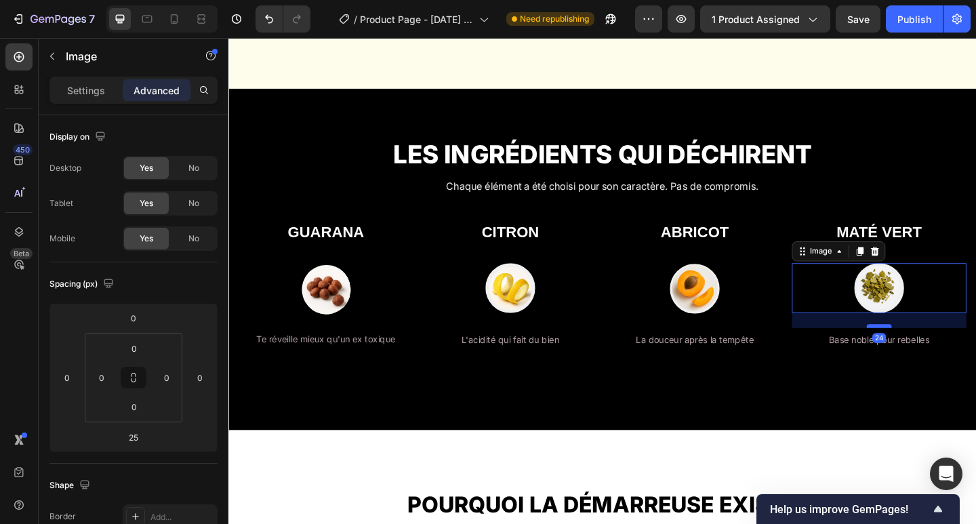
click at [934, 352] on div at bounding box center [936, 352] width 27 height 4
type input "24"
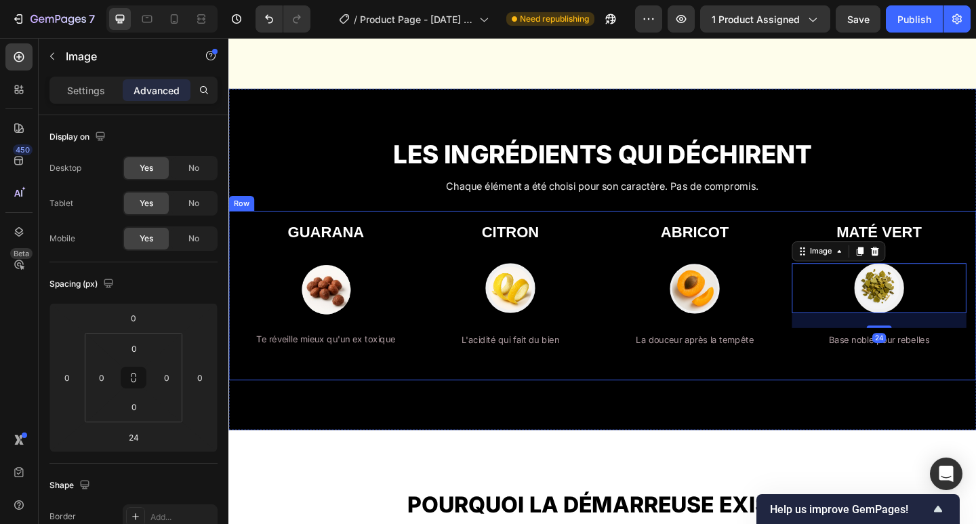
click at [841, 392] on div "⁠⁠⁠⁠⁠⁠⁠ MATÉ VERT Heading Image 24 Base noble pour rebelles Text Block" at bounding box center [936, 318] width 190 height 163
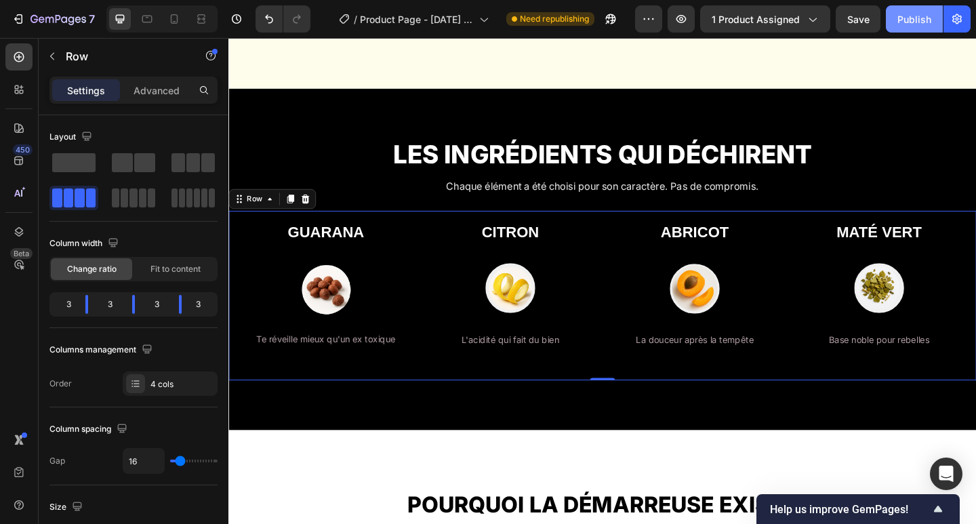
click at [907, 19] on div "Publish" at bounding box center [914, 19] width 34 height 14
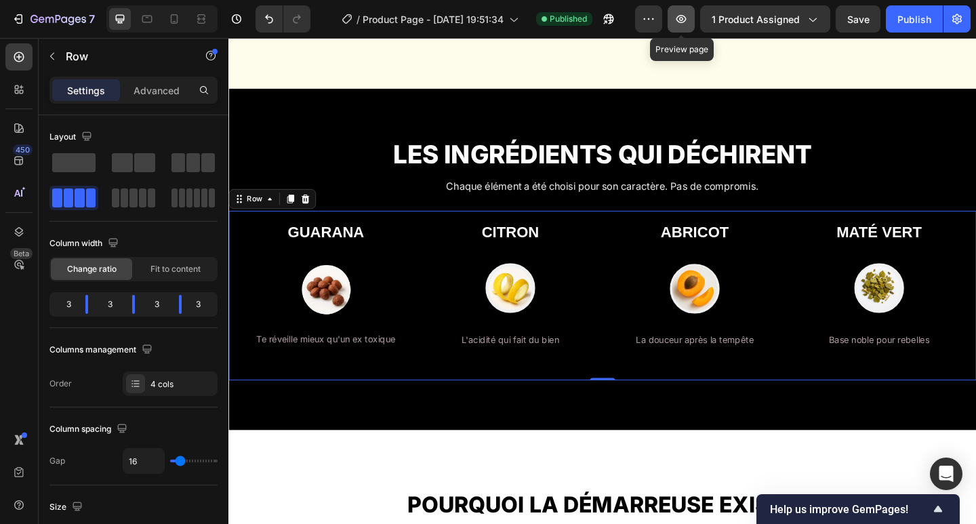
click at [686, 22] on icon "button" at bounding box center [681, 19] width 14 height 14
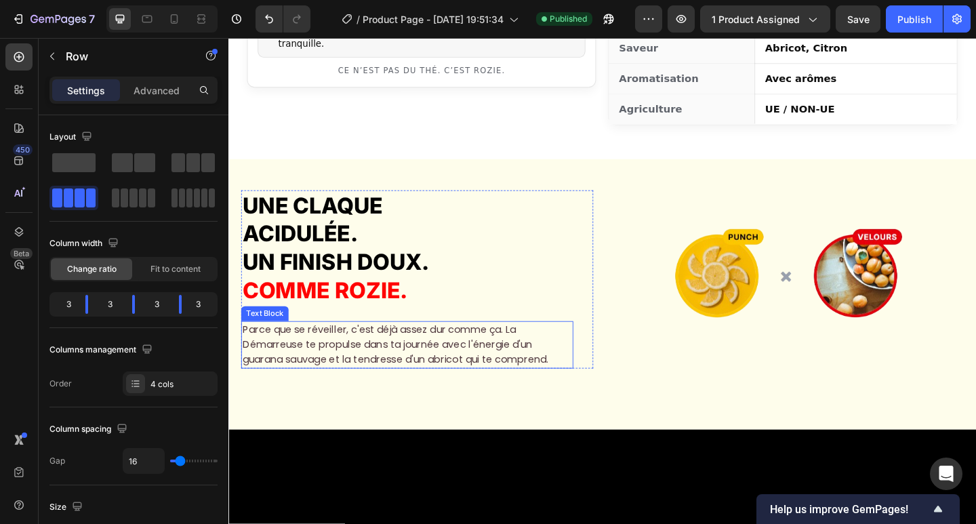
scroll to position [782, 0]
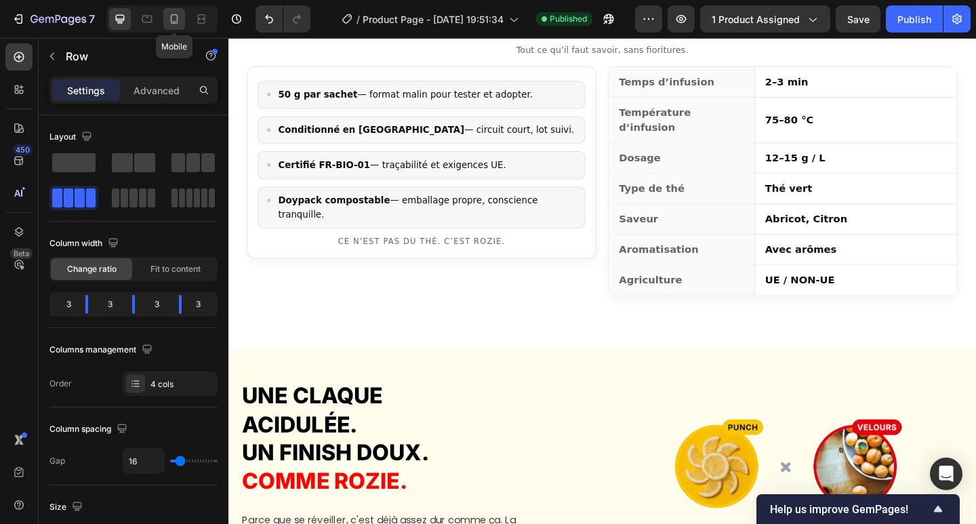
click at [172, 25] on icon at bounding box center [174, 19] width 14 height 14
type input "100%"
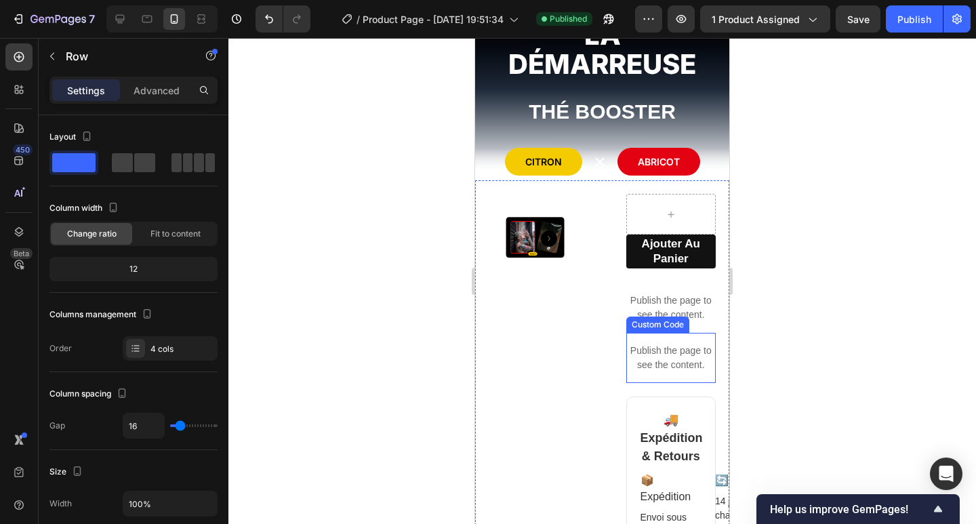
scroll to position [90, 0]
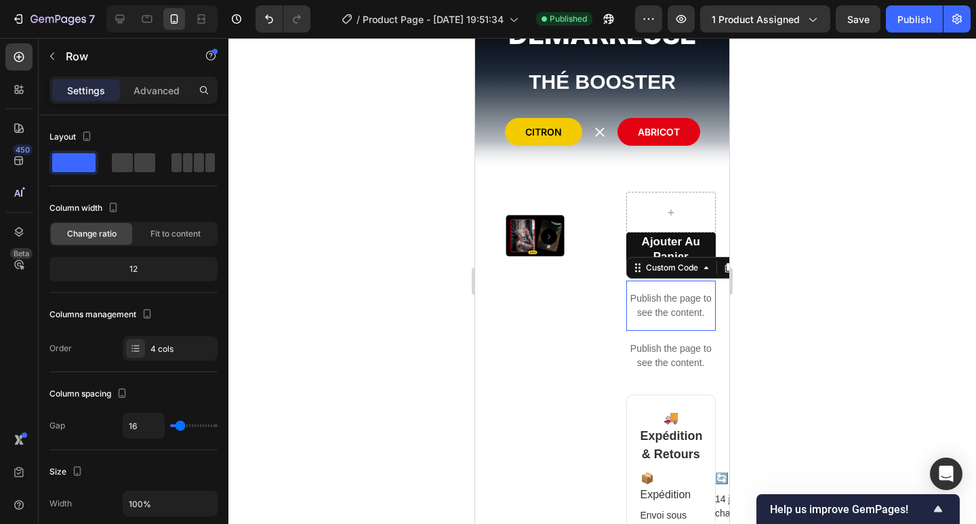
click at [666, 300] on p "Publish the page to see the content." at bounding box center [671, 305] width 90 height 28
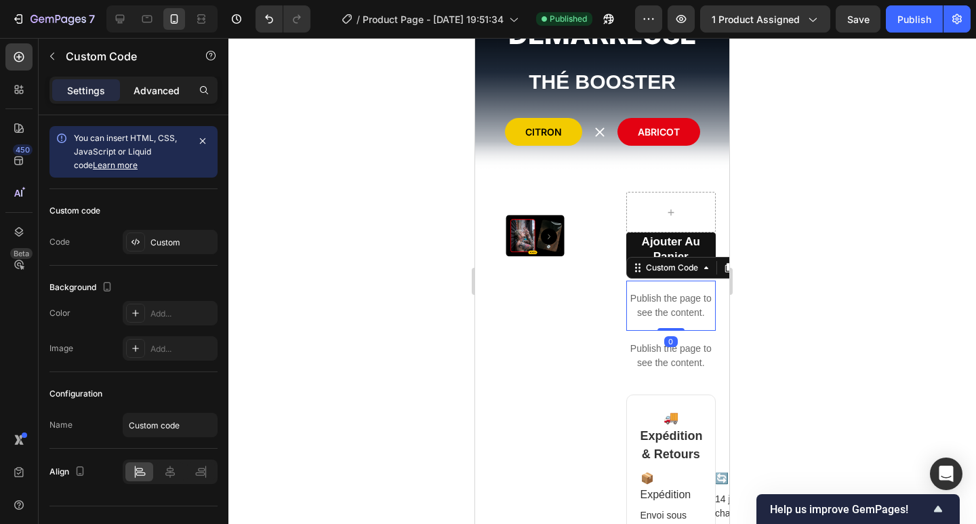
click at [155, 79] on div "Advanced" at bounding box center [157, 90] width 68 height 22
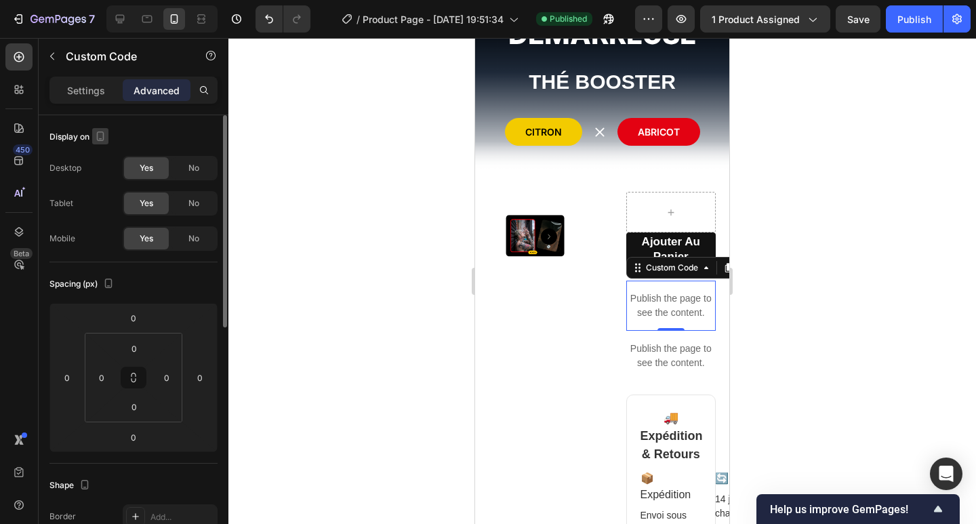
click at [102, 138] on icon "button" at bounding box center [101, 136] width 14 height 14
click at [102, 179] on icon "button" at bounding box center [103, 181] width 10 height 7
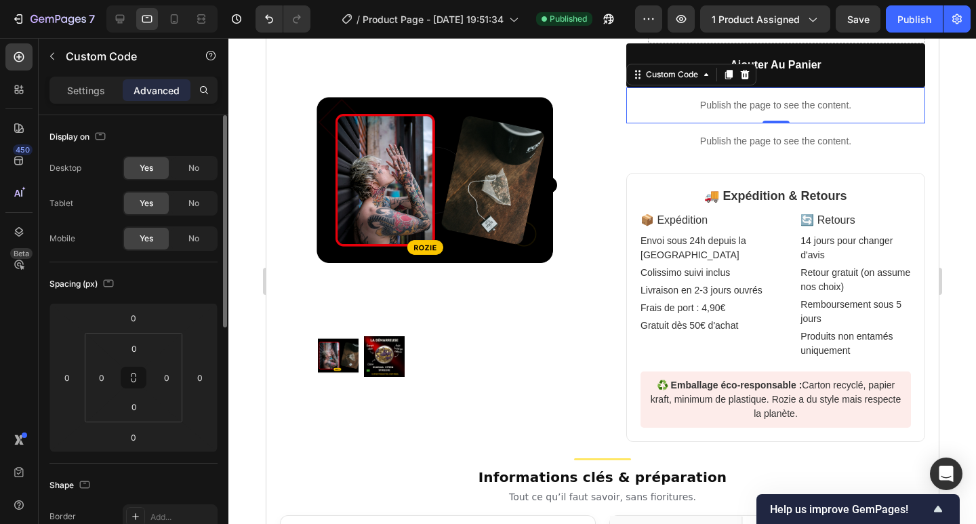
scroll to position [282, 0]
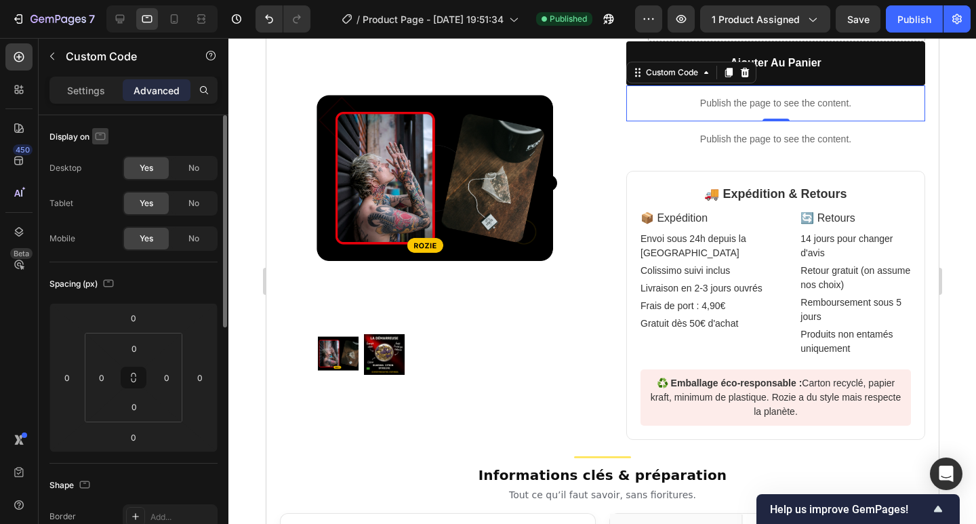
click at [102, 135] on icon "button" at bounding box center [100, 134] width 3 height 1
click at [108, 153] on icon "button" at bounding box center [103, 158] width 14 height 14
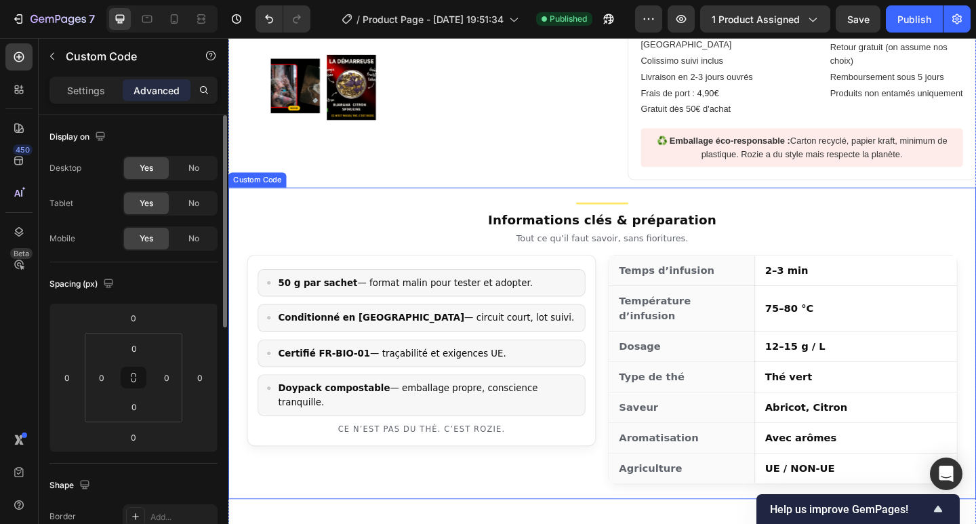
scroll to position [593, 0]
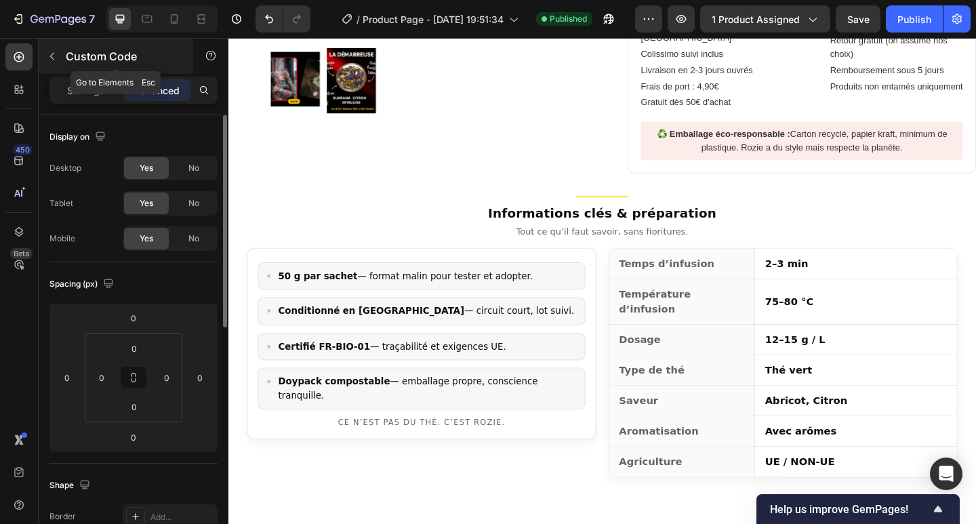
click at [56, 56] on icon "button" at bounding box center [52, 56] width 11 height 11
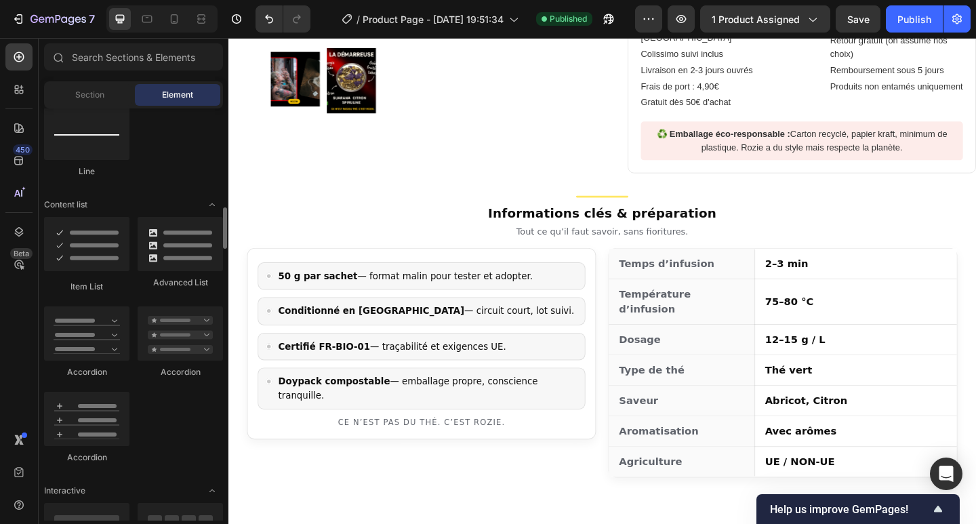
scroll to position [449, 0]
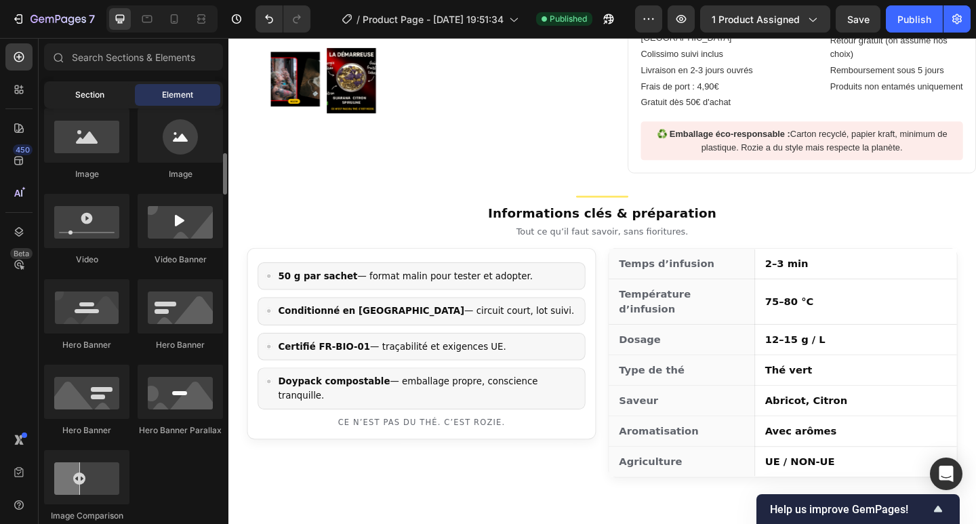
click at [97, 100] on div "Section" at bounding box center [89, 95] width 85 height 22
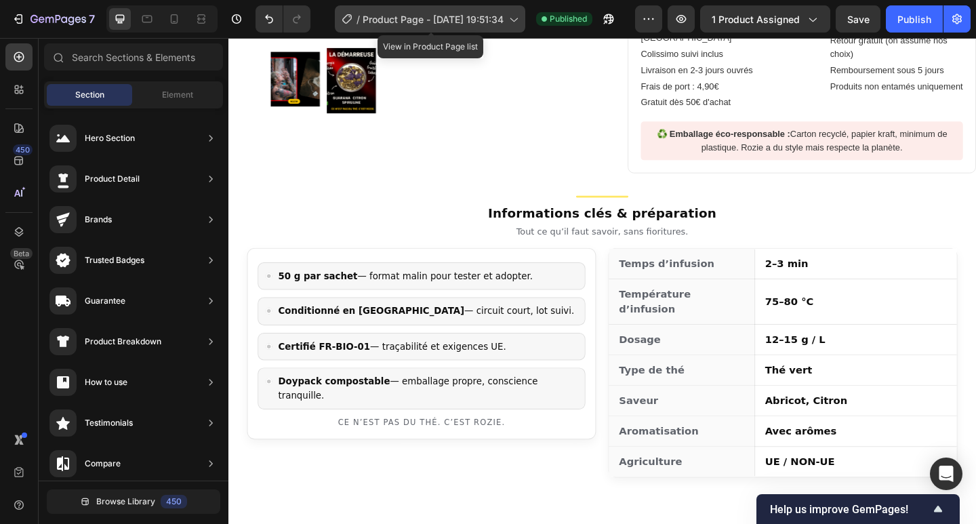
click at [364, 22] on span "Product Page - [DATE] 19:51:34" at bounding box center [433, 19] width 141 height 14
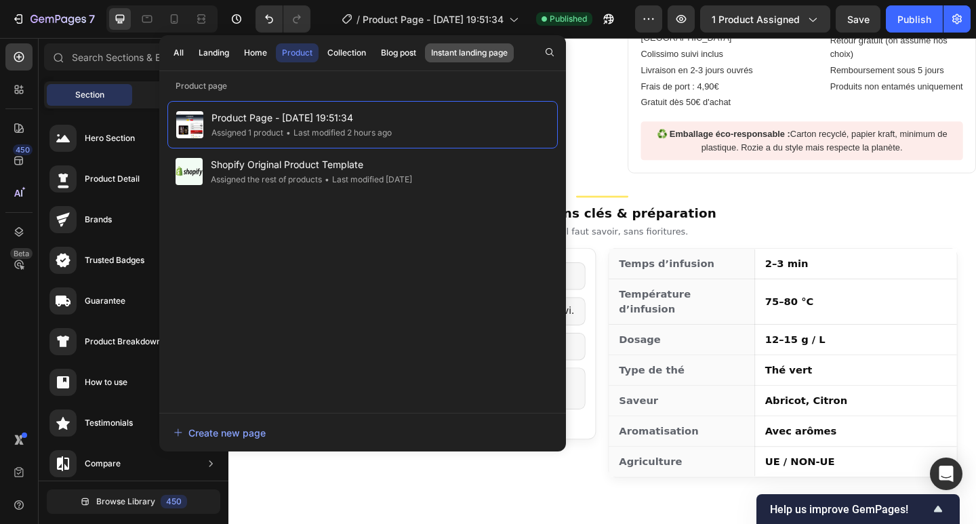
click at [449, 52] on div "Instant landing page" at bounding box center [469, 53] width 77 height 12
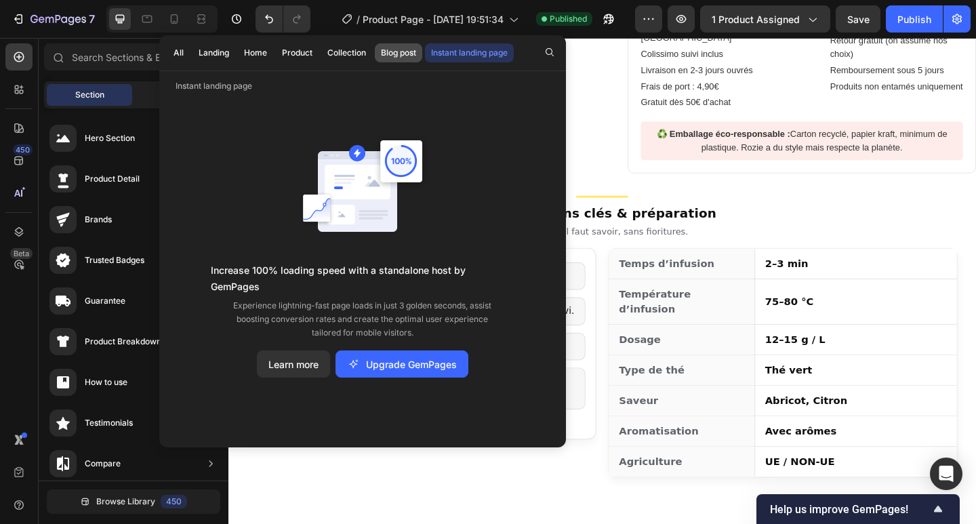
click at [391, 54] on div "Blog post" at bounding box center [398, 53] width 35 height 12
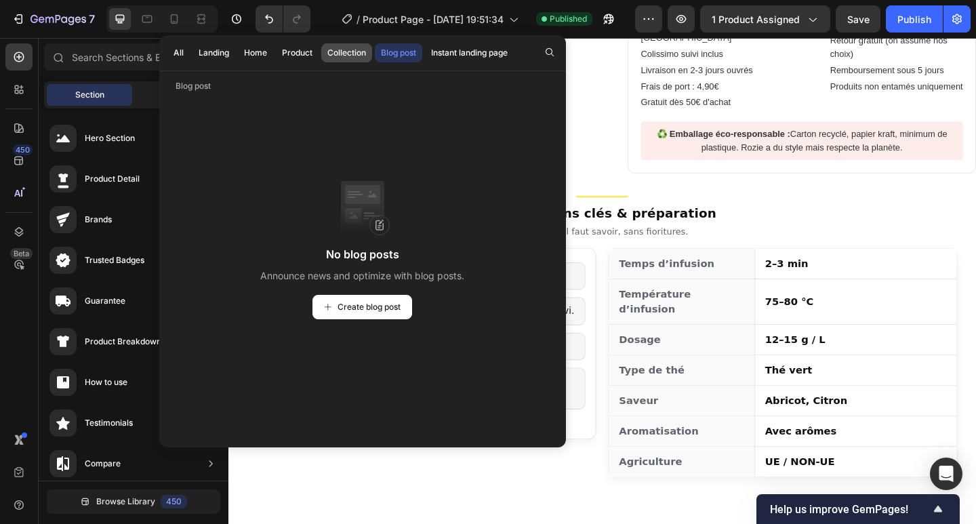
click at [344, 46] on button "Collection" at bounding box center [346, 52] width 51 height 19
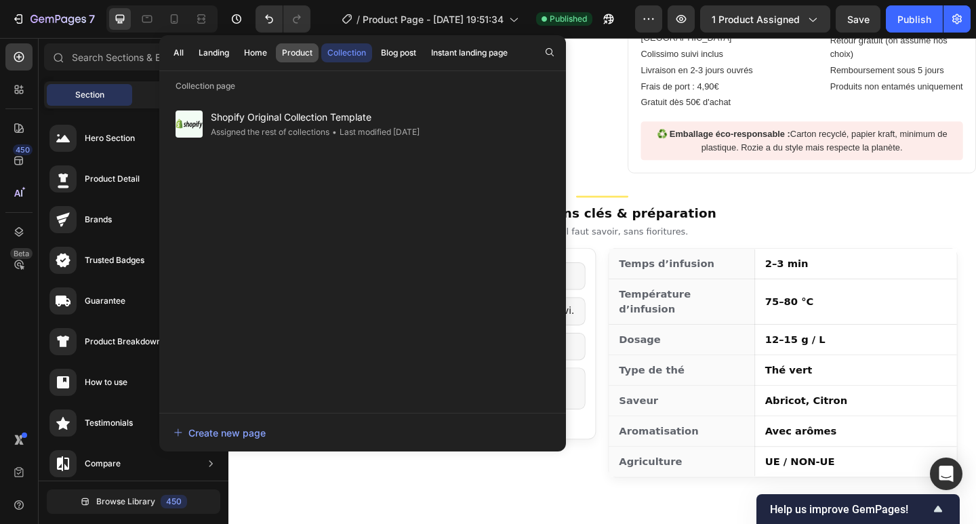
click at [292, 53] on div "Product" at bounding box center [297, 53] width 31 height 12
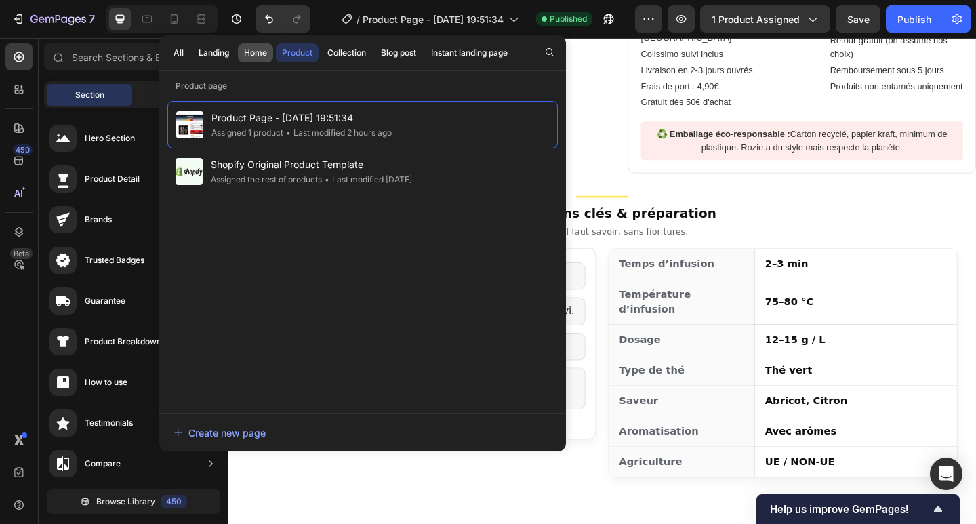
click at [245, 45] on button "Home" at bounding box center [255, 52] width 35 height 19
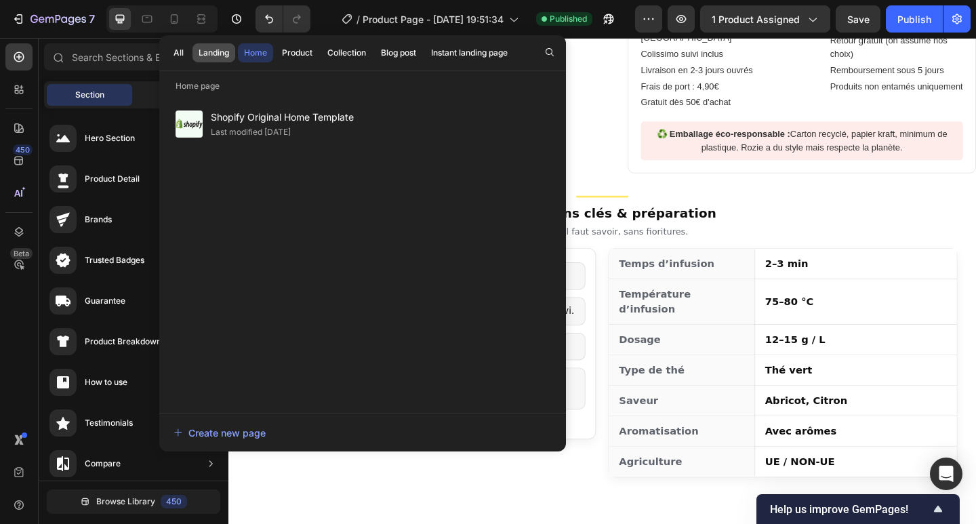
click at [211, 56] on div "Landing" at bounding box center [214, 53] width 31 height 12
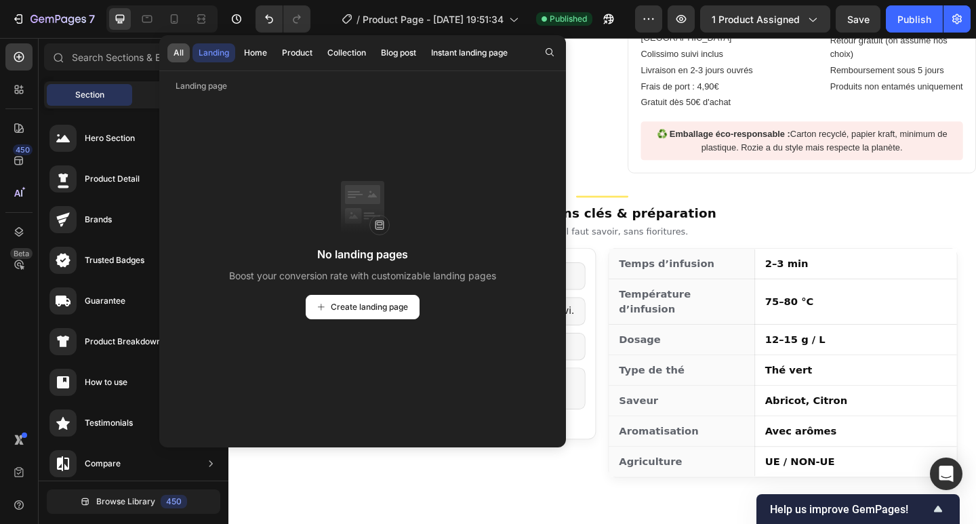
click at [181, 49] on div "All" at bounding box center [179, 53] width 10 height 12
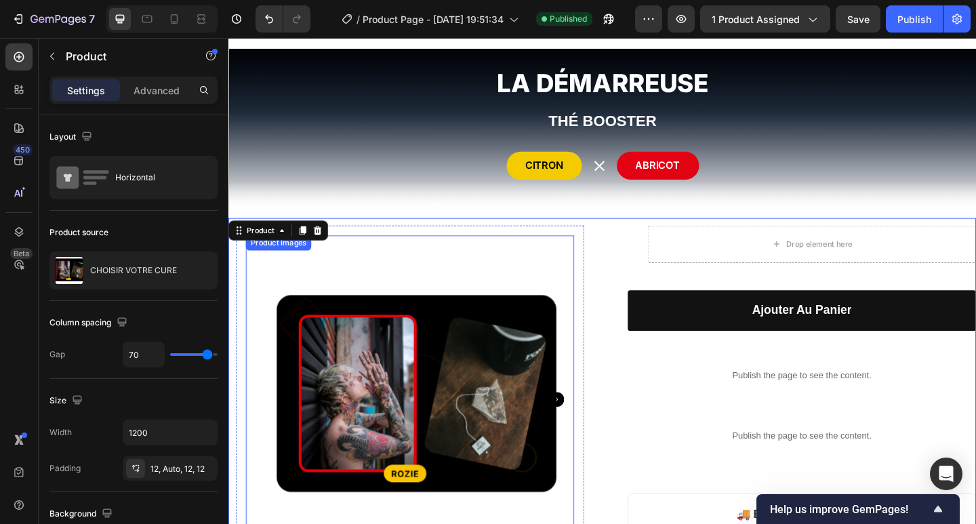
scroll to position [0, 0]
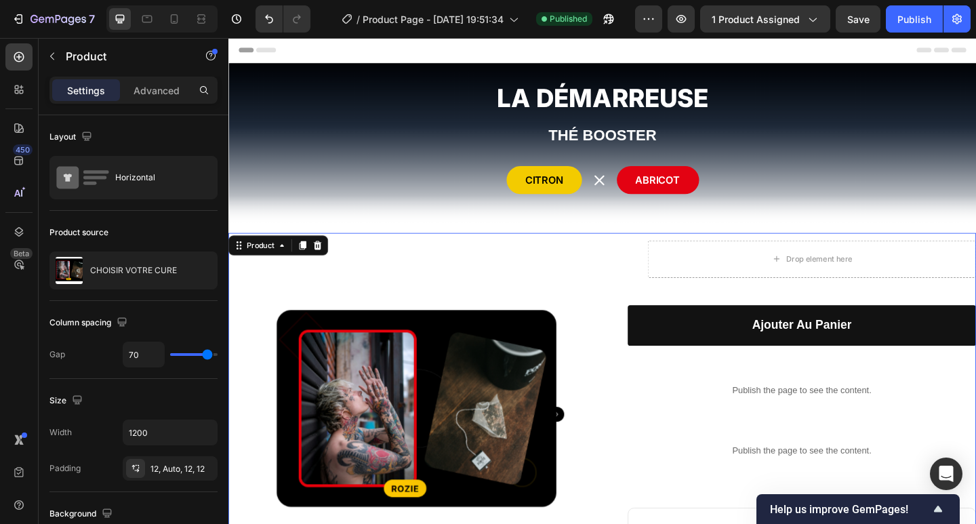
click at [325, 50] on div "Header" at bounding box center [635, 51] width 792 height 27
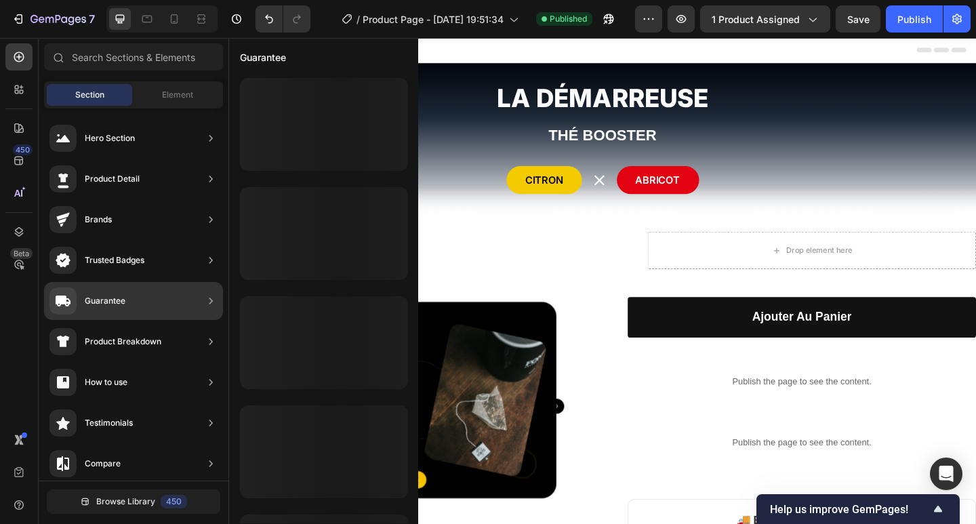
scroll to position [414, 0]
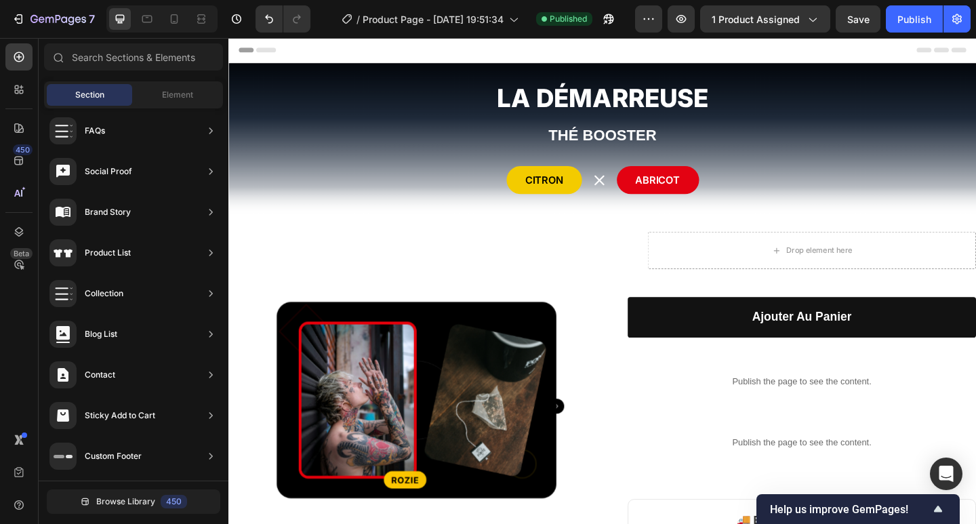
click at [272, 53] on span "Header" at bounding box center [269, 52] width 30 height 14
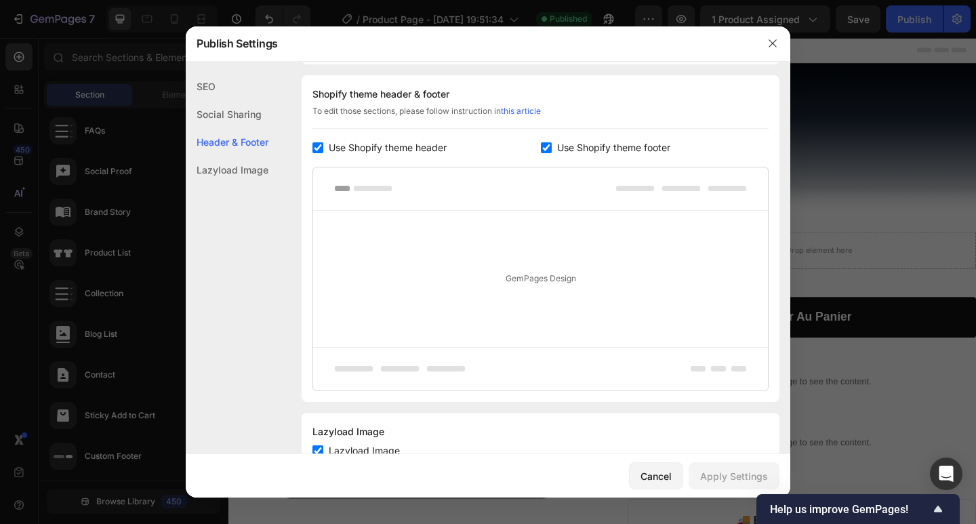
scroll to position [245, 0]
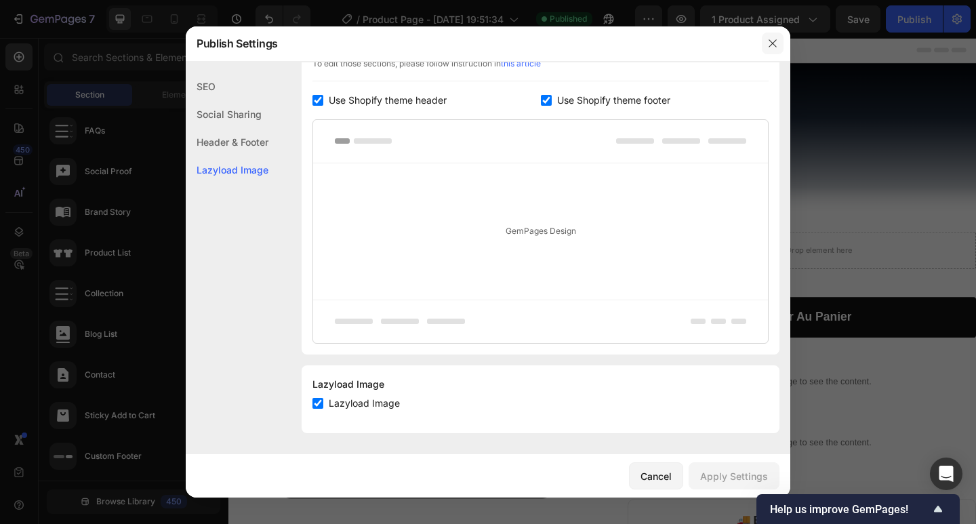
click at [771, 45] on icon "button" at bounding box center [772, 42] width 7 height 7
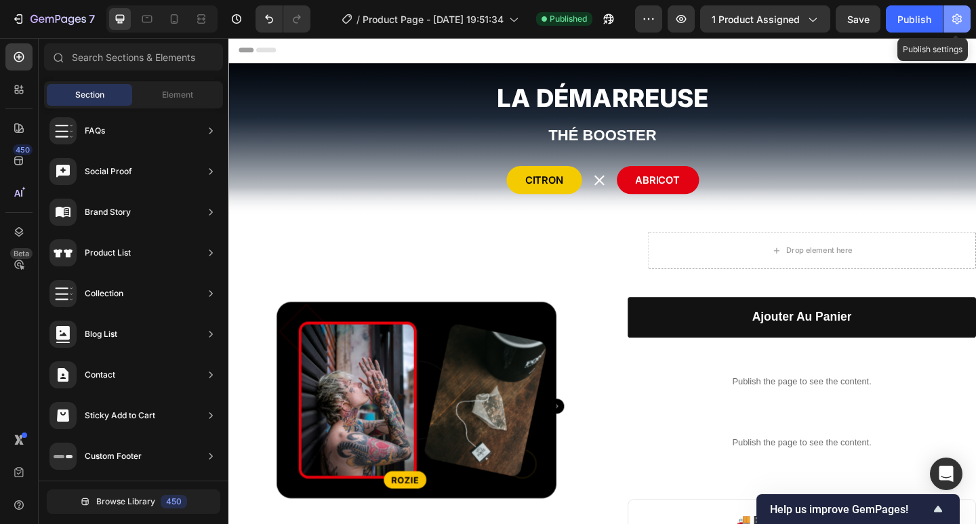
click at [958, 18] on icon "button" at bounding box center [957, 19] width 14 height 14
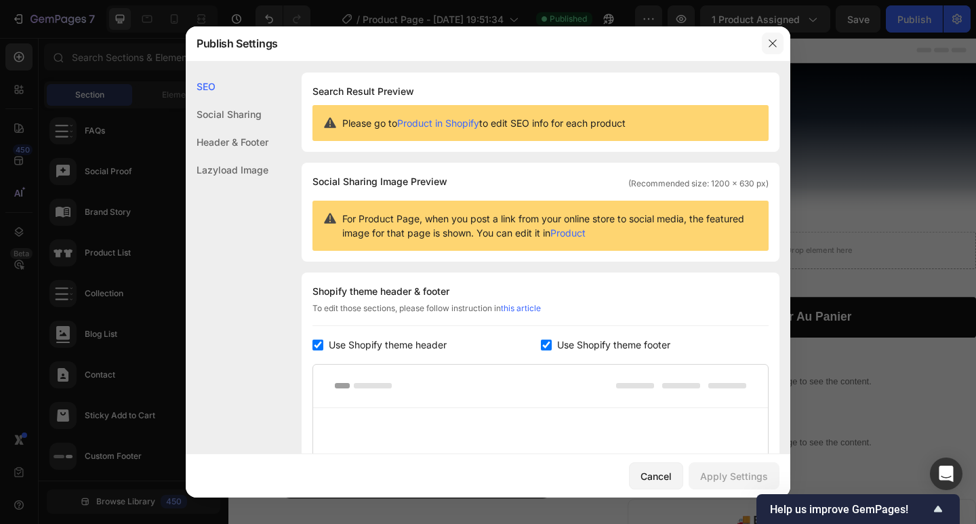
click at [775, 41] on icon "button" at bounding box center [772, 43] width 11 height 11
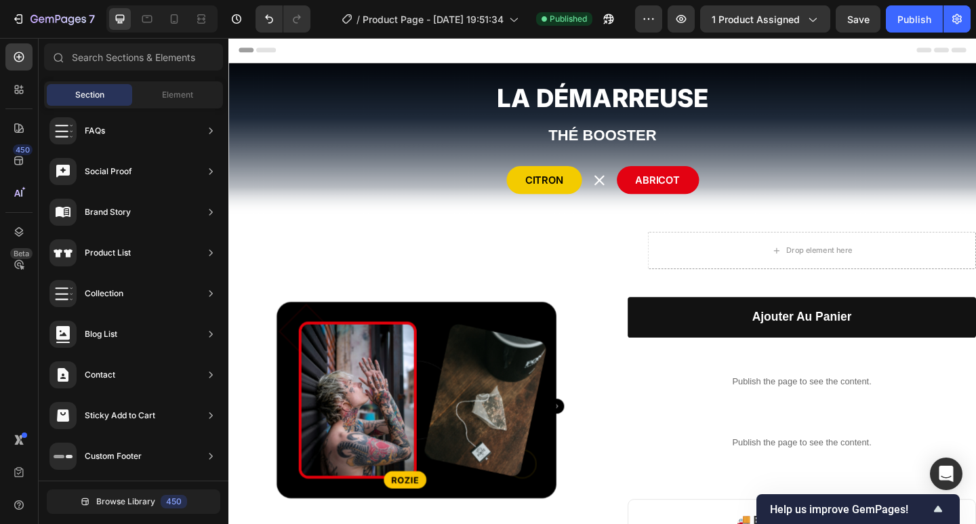
click at [21, 123] on icon at bounding box center [19, 128] width 14 height 14
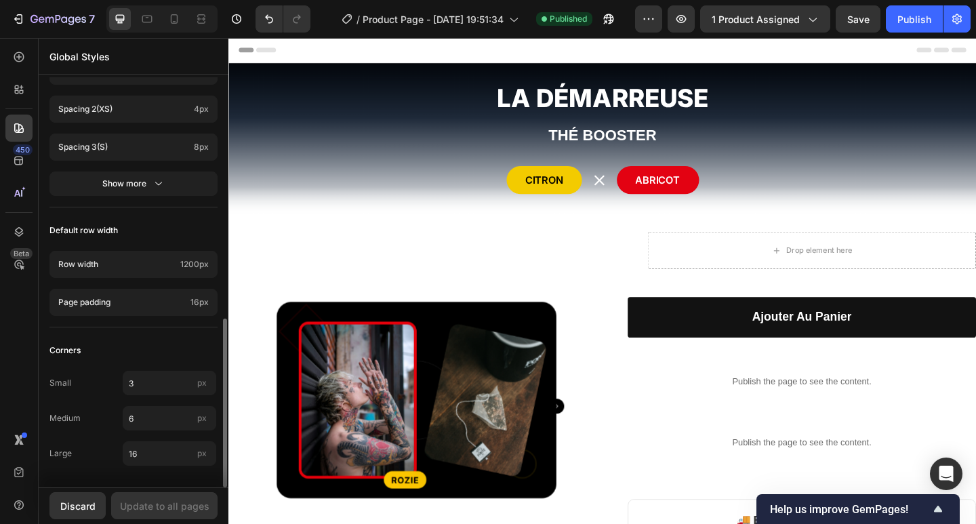
scroll to position [403, 0]
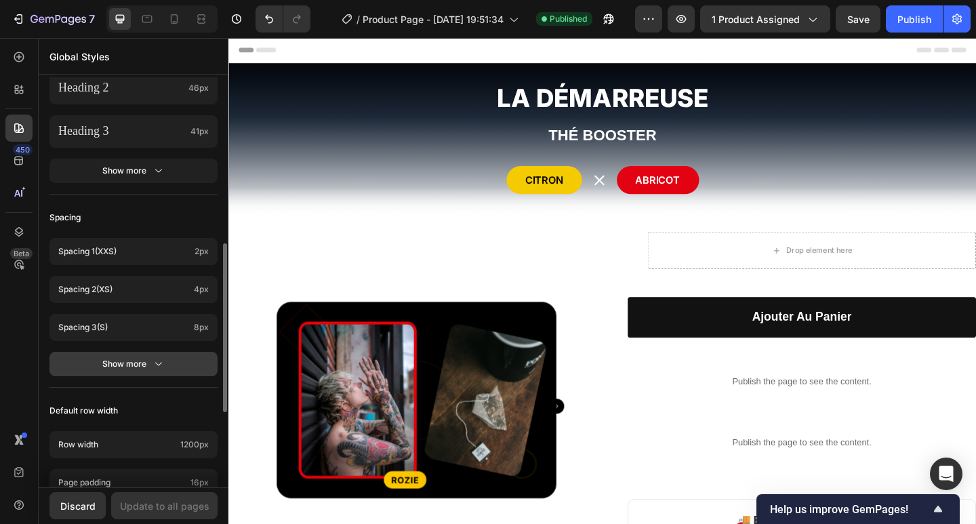
click at [130, 361] on div "Show more" at bounding box center [133, 364] width 63 height 14
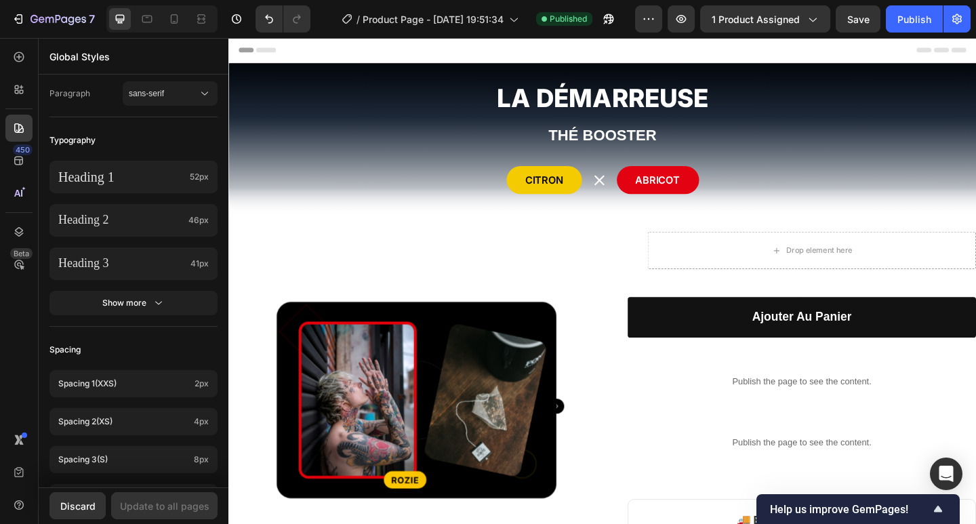
scroll to position [0, 0]
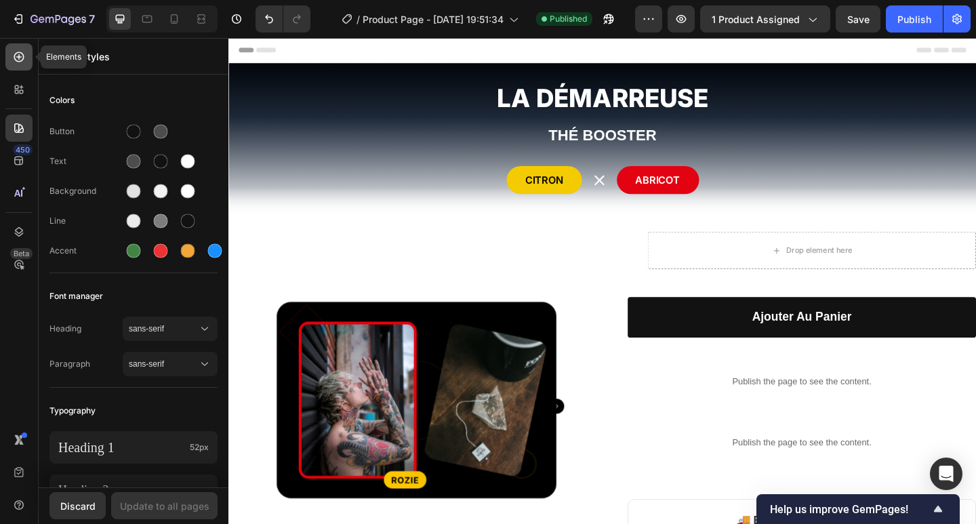
click at [22, 62] on icon at bounding box center [19, 57] width 14 height 14
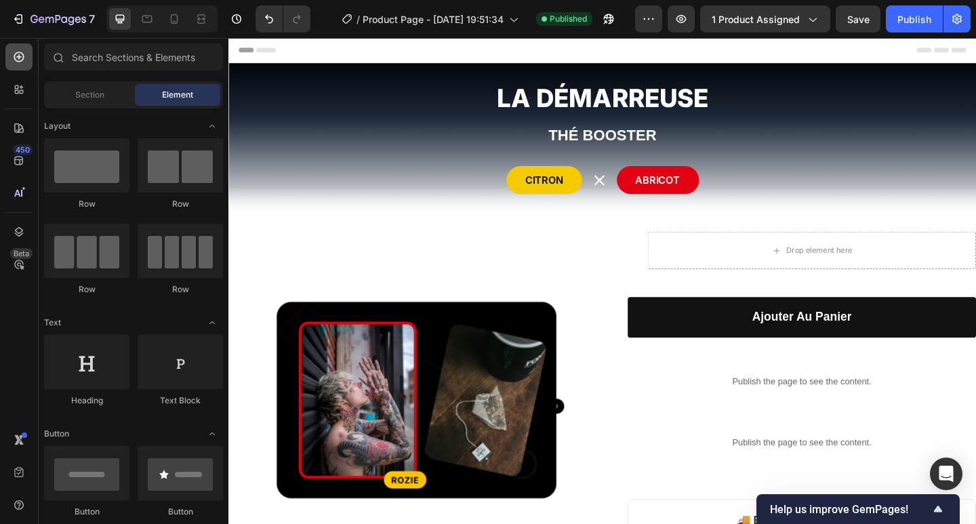
scroll to position [449, 0]
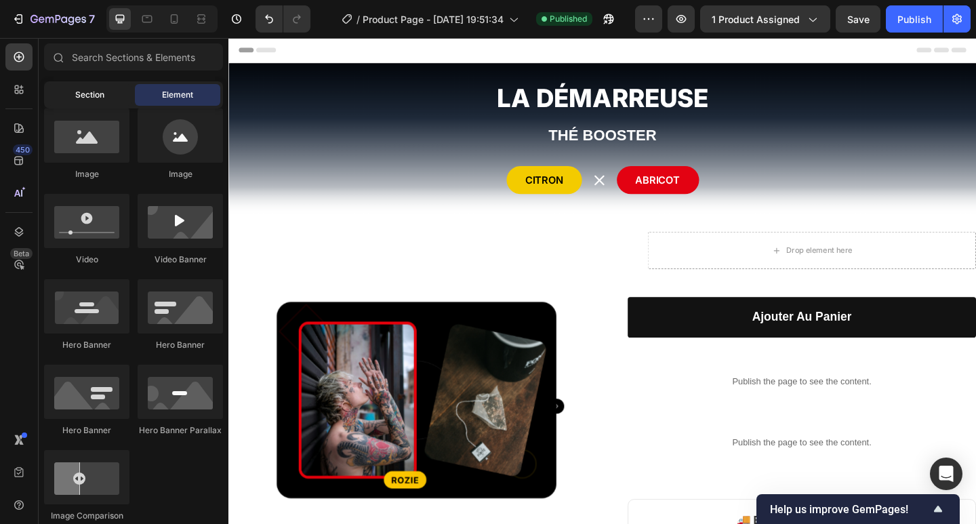
click at [102, 92] on span "Section" at bounding box center [89, 95] width 29 height 12
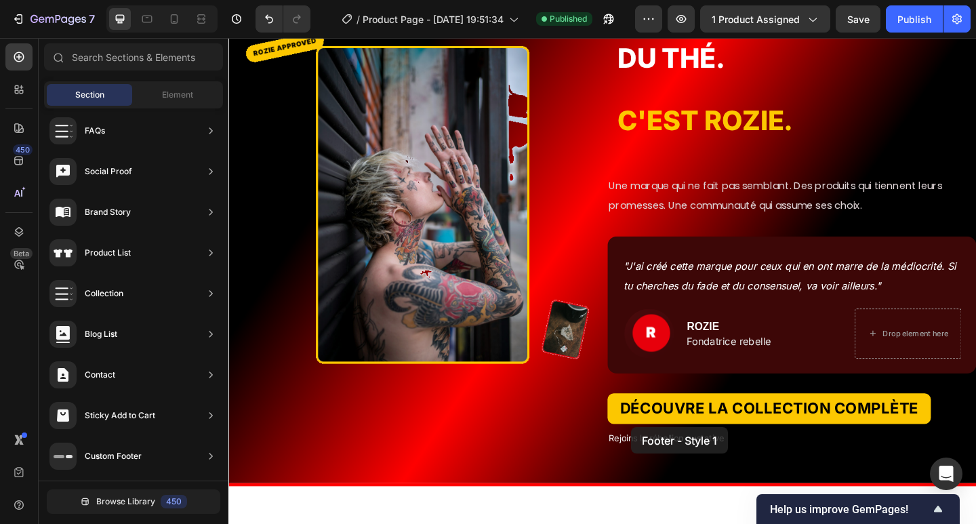
scroll to position [4483, 0]
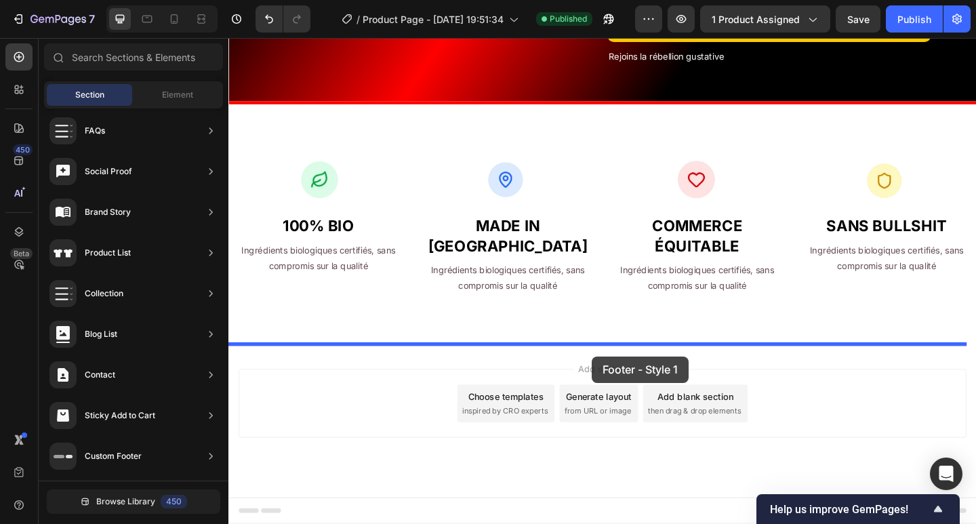
drag, startPoint x: 544, startPoint y: 166, endPoint x: 623, endPoint y: 393, distance: 240.5
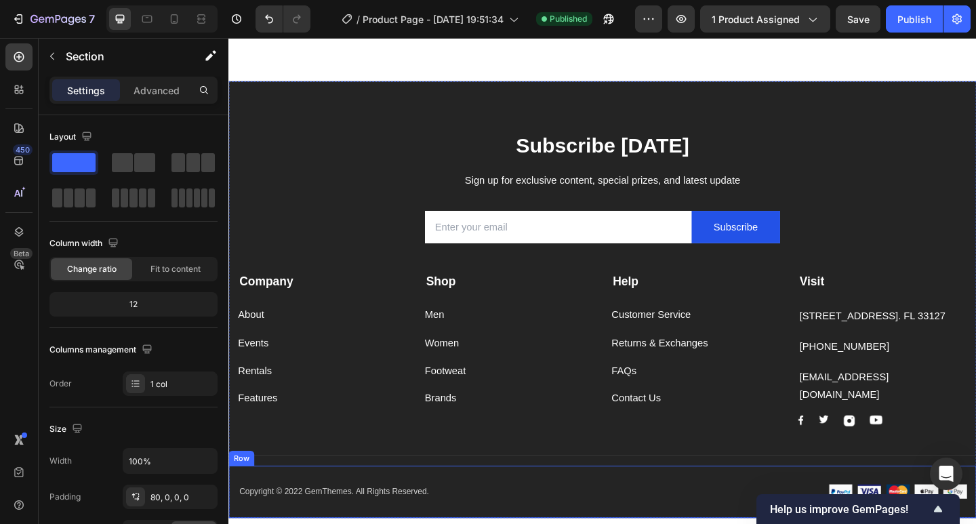
scroll to position [4950, 0]
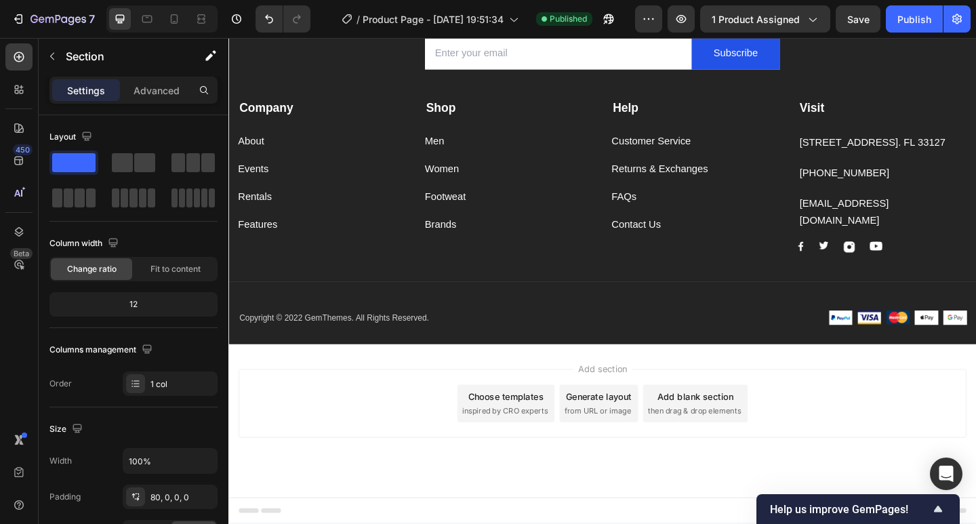
click at [456, 464] on div "Add section Choose templates inspired by CRO experts Generate layout from URL o…" at bounding box center [635, 436] width 792 height 75
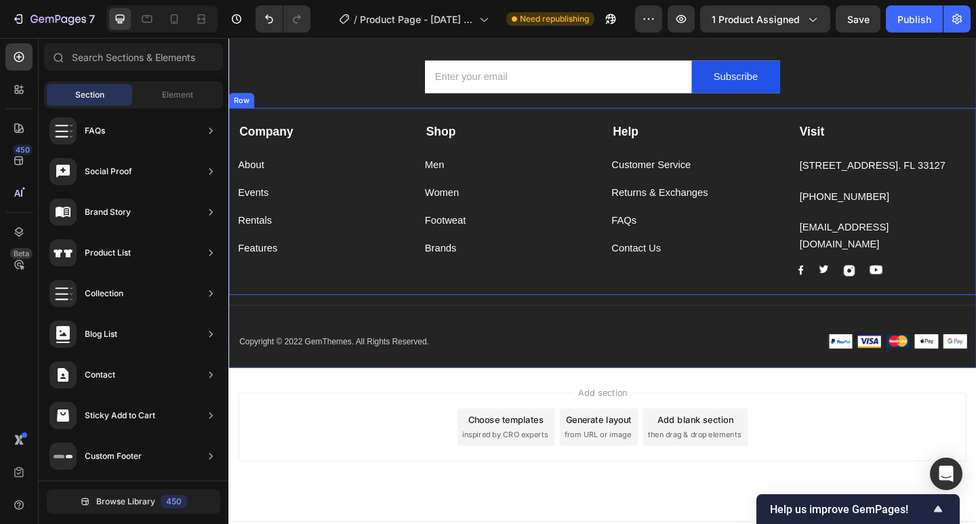
scroll to position [4958, 0]
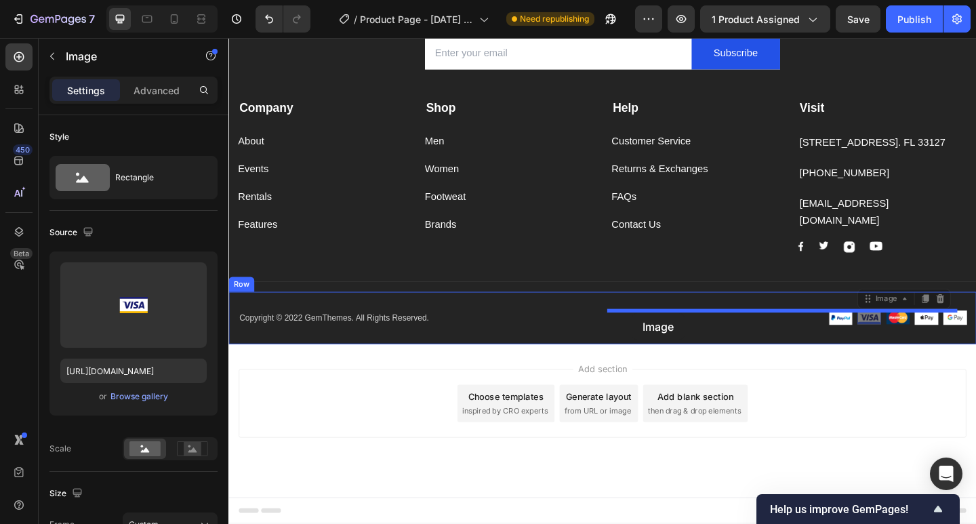
drag, startPoint x: 912, startPoint y: 338, endPoint x: 625, endPoint y: 338, distance: 286.7
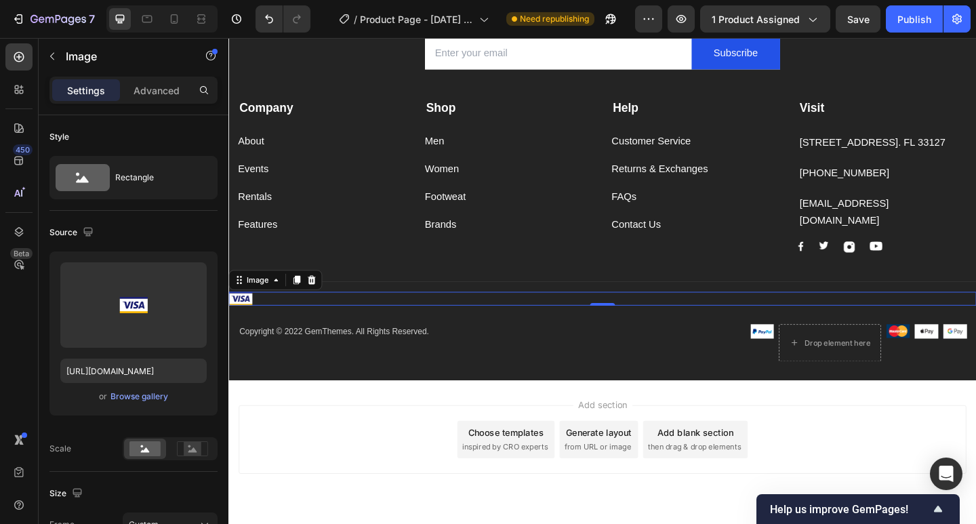
click at [413, 445] on div "Add section Choose templates inspired by CRO experts Generate layout from URL o…" at bounding box center [635, 475] width 792 height 75
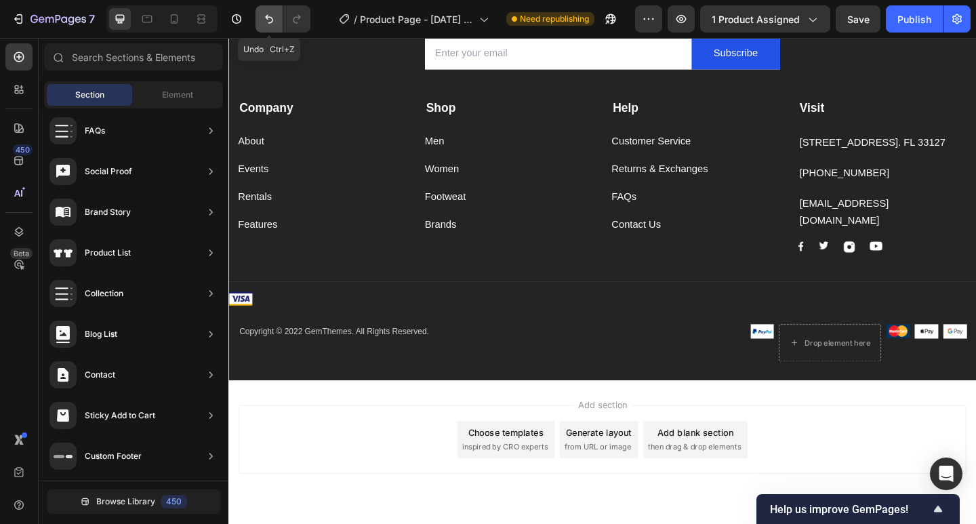
click at [275, 22] on icon "Undo/Redo" at bounding box center [269, 19] width 14 height 14
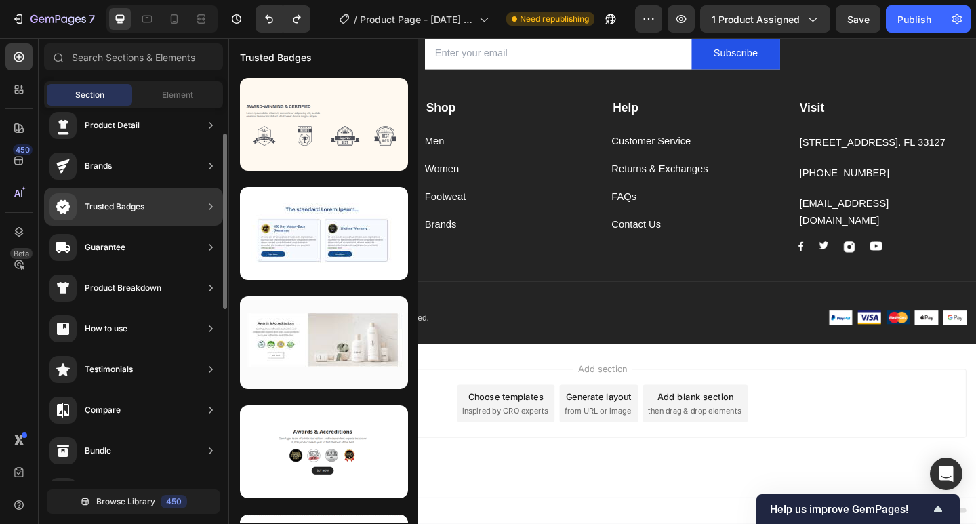
scroll to position [0, 0]
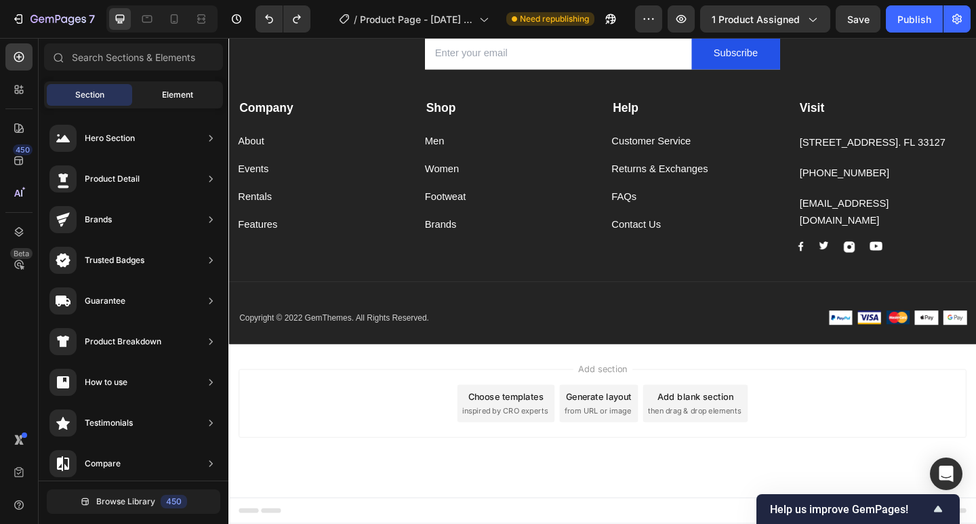
click at [169, 100] on span "Element" at bounding box center [177, 95] width 31 height 12
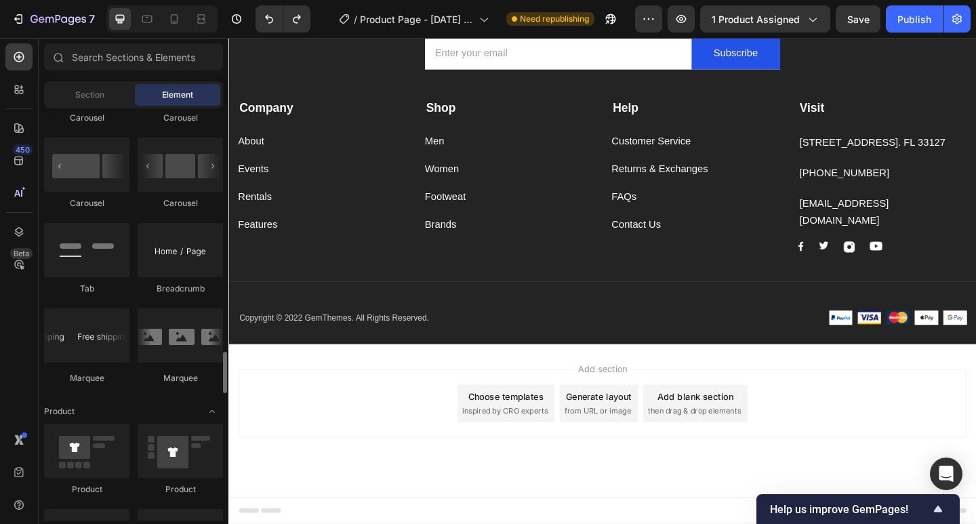
scroll to position [1531, 0]
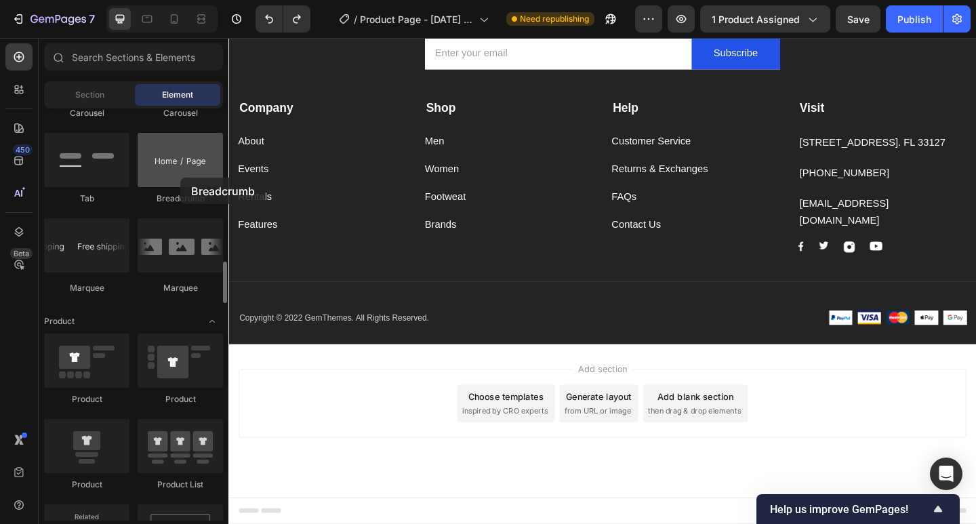
click at [180, 178] on div at bounding box center [180, 160] width 85 height 54
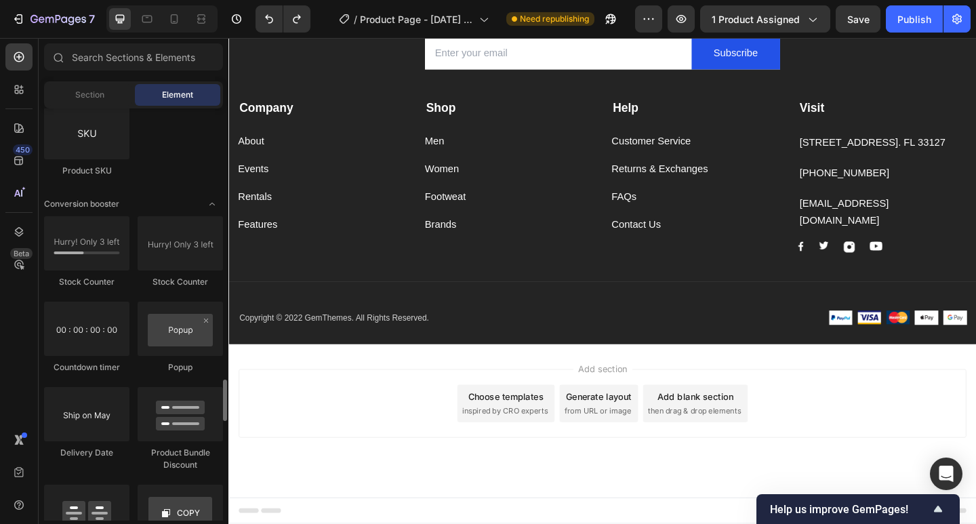
scroll to position [2793, 0]
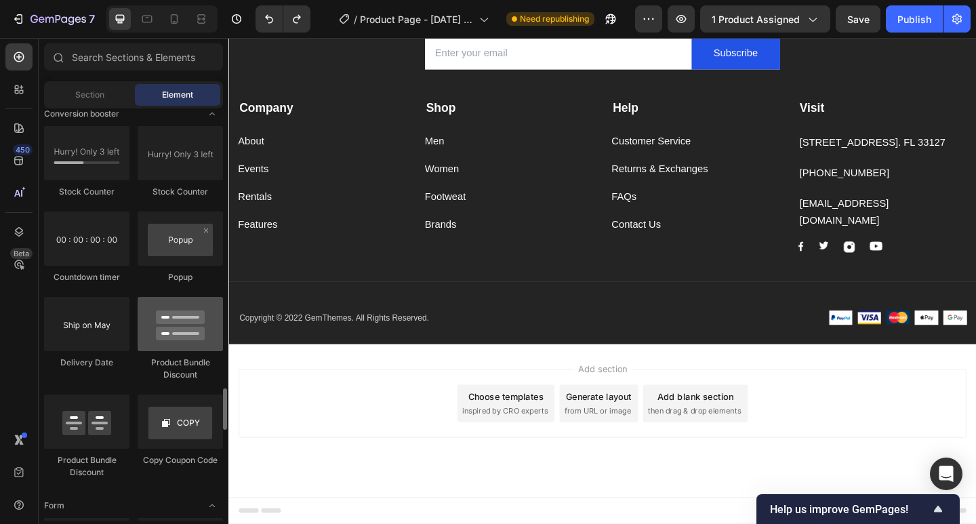
click at [168, 334] on div at bounding box center [180, 324] width 85 height 54
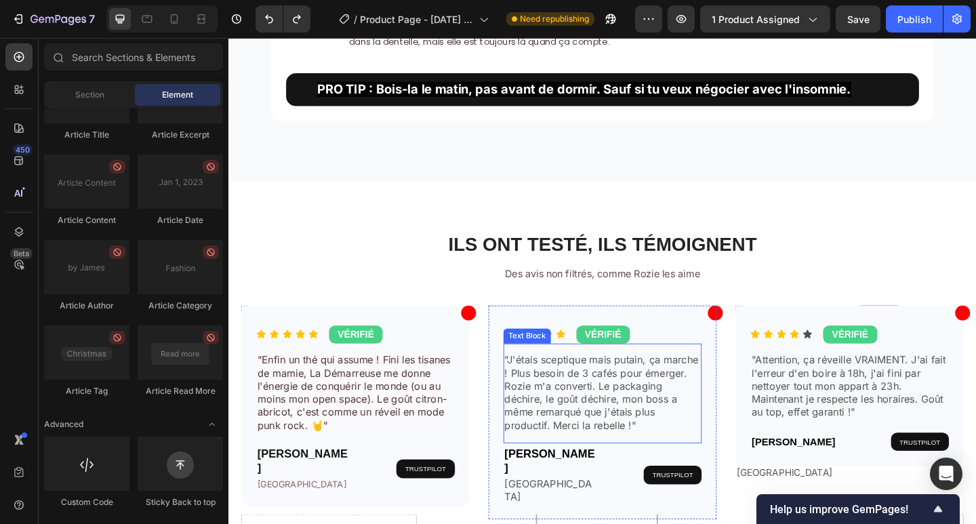
scroll to position [2517, 0]
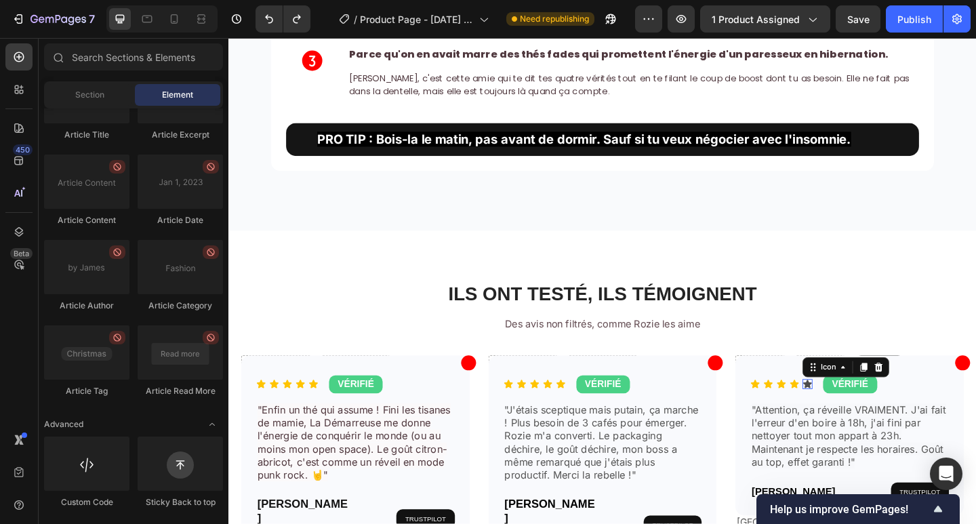
click at [853, 420] on div "Icon 0" at bounding box center [858, 414] width 11 height 11
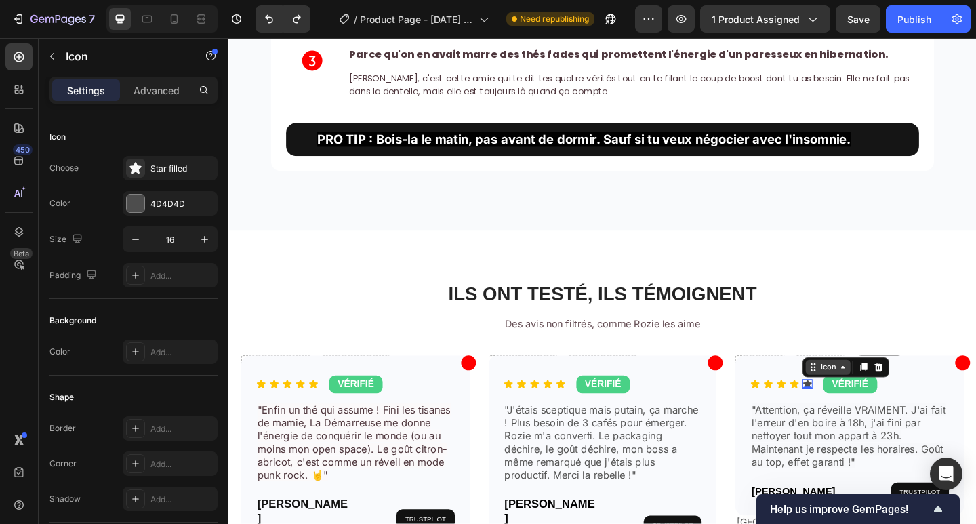
click at [856, 405] on div "Icon" at bounding box center [880, 396] width 49 height 16
click at [571, 410] on div "Icon" at bounding box center [575, 414] width 11 height 11
click at [853, 420] on div "Icon 0" at bounding box center [858, 414] width 11 height 11
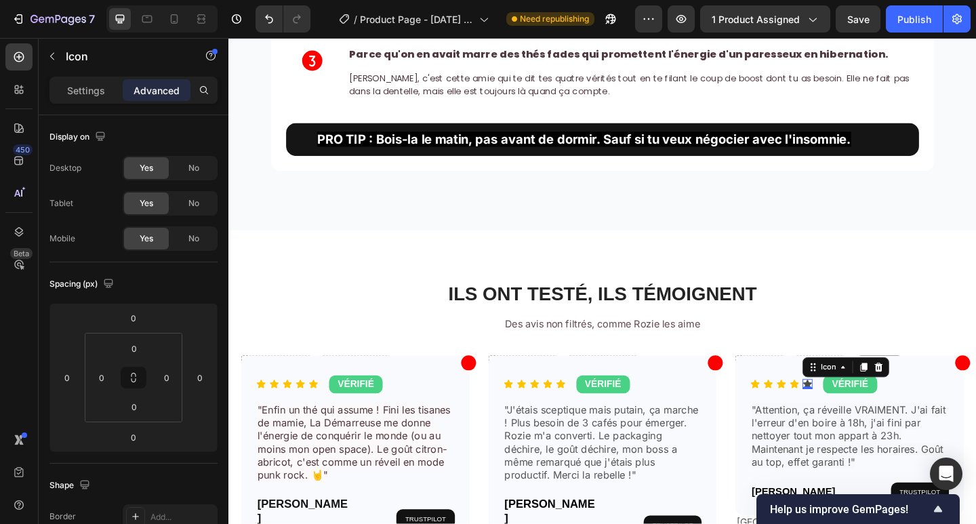
click at [853, 419] on icon at bounding box center [857, 414] width 9 height 9
click at [574, 411] on div "Icon 0" at bounding box center [575, 414] width 11 height 11
click at [590, 397] on div "Icon" at bounding box center [598, 397] width 22 height 0
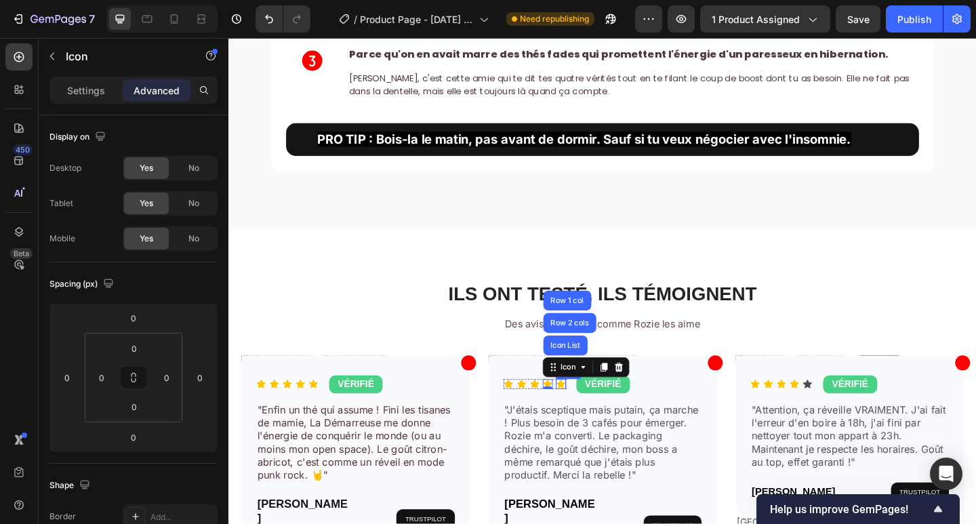
click at [584, 420] on div "Icon" at bounding box center [589, 414] width 11 height 11
click at [584, 404] on div "Icon" at bounding box center [631, 397] width 94 height 22
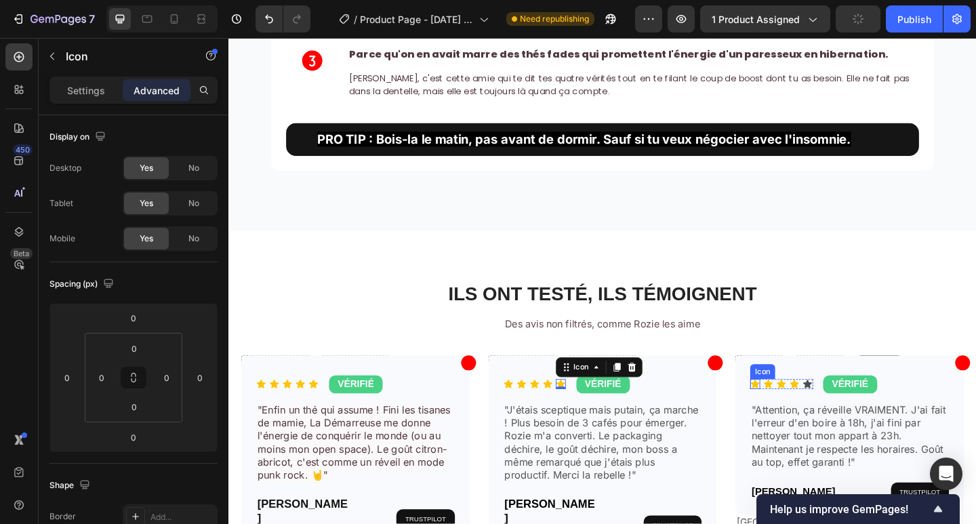
click at [796, 411] on div "Icon" at bounding box center [801, 414] width 11 height 11
click at [838, 413] on div "Icon" at bounding box center [843, 414] width 11 height 11
click at [809, 418] on div "Icon Icon Icon Icon 0 Icon" at bounding box center [830, 414] width 68 height 11
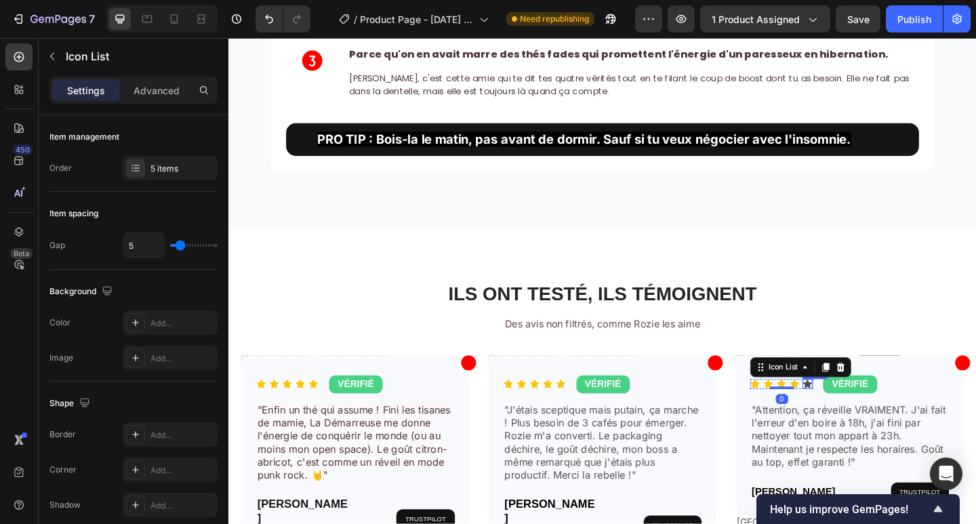
click at [853, 419] on icon at bounding box center [857, 414] width 9 height 9
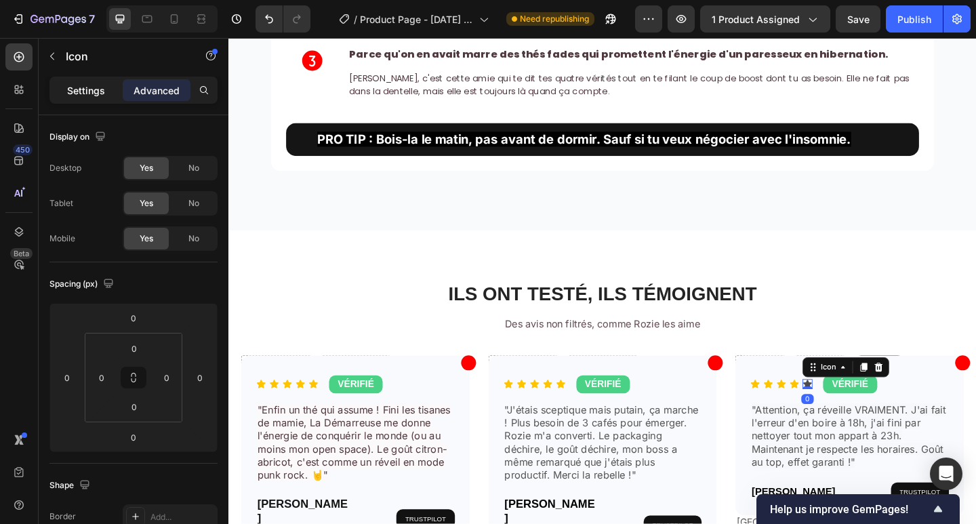
click at [73, 88] on p "Settings" at bounding box center [86, 90] width 38 height 14
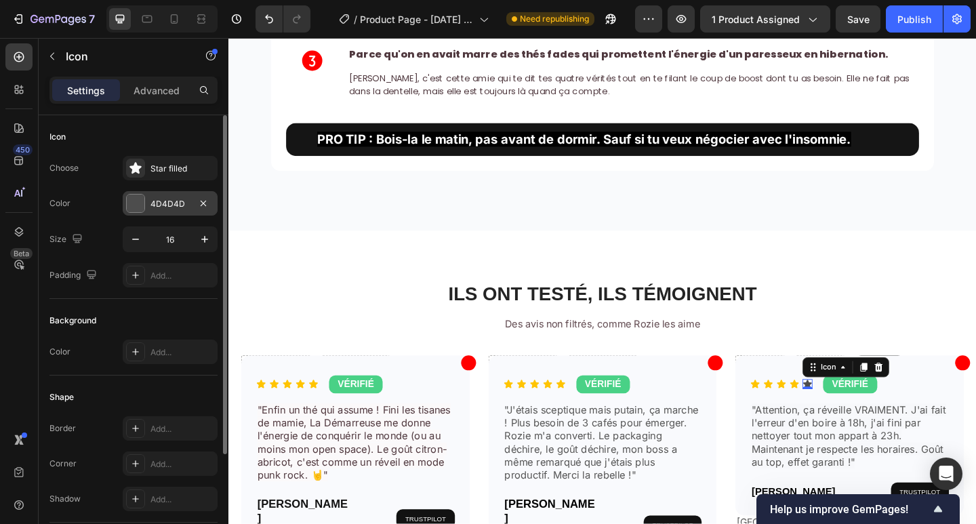
click at [161, 202] on div "4D4D4D" at bounding box center [169, 204] width 39 height 12
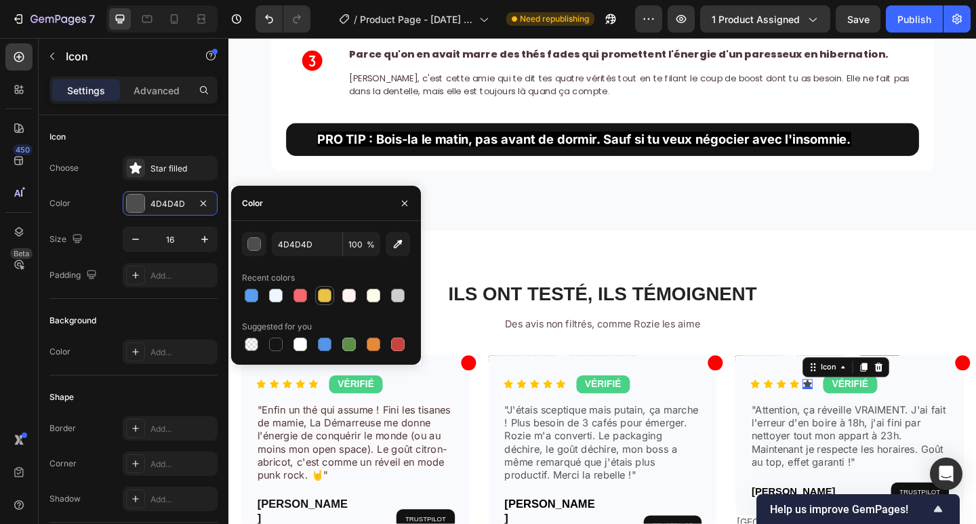
click at [326, 298] on div at bounding box center [325, 296] width 14 height 14
click at [308, 247] on input "E8C348" at bounding box center [307, 244] width 70 height 24
type input "FFC400"
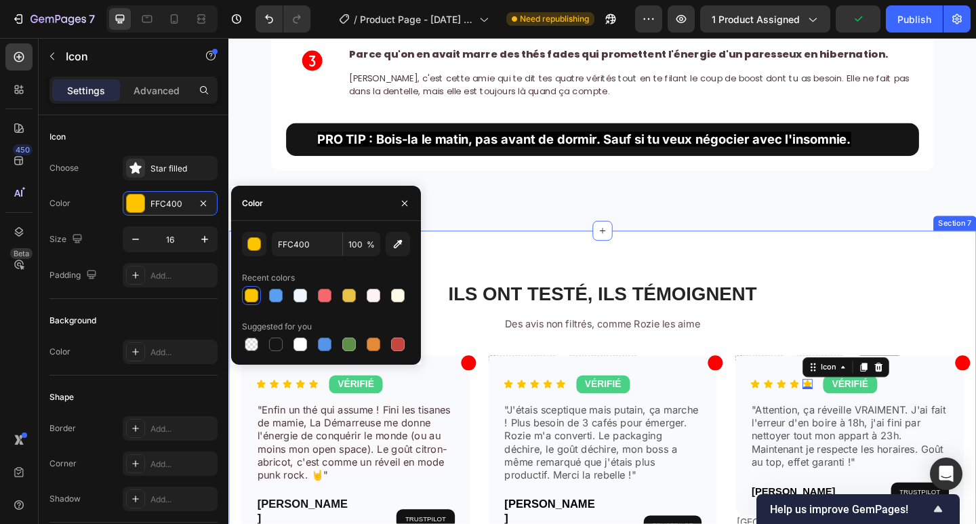
click at [919, 279] on div "ILS ONT TESTÉ, ILS TÉMOIGNENT Heading Des avis non filtrés, comme Rozie les aim…" at bounding box center [634, 506] width 813 height 516
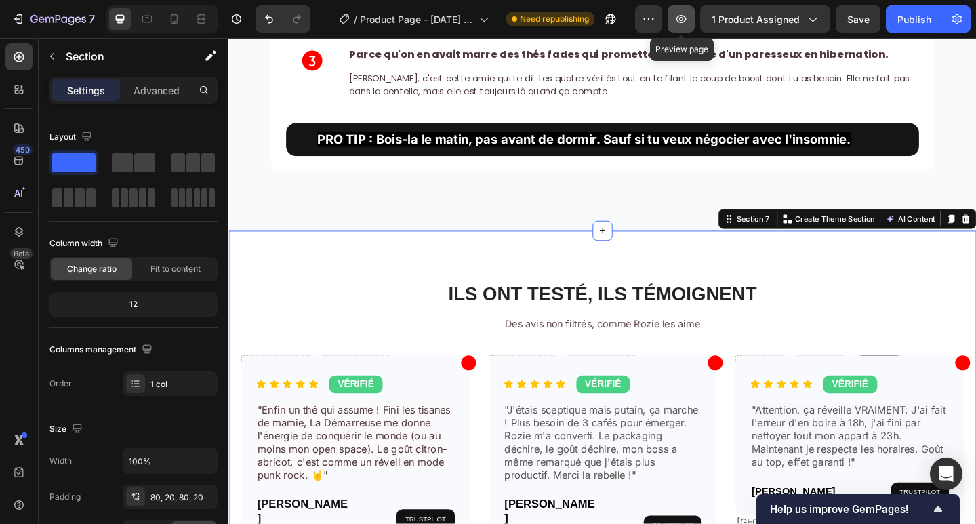
click at [683, 20] on icon "button" at bounding box center [681, 19] width 14 height 14
